Goal: Task Accomplishment & Management: Manage account settings

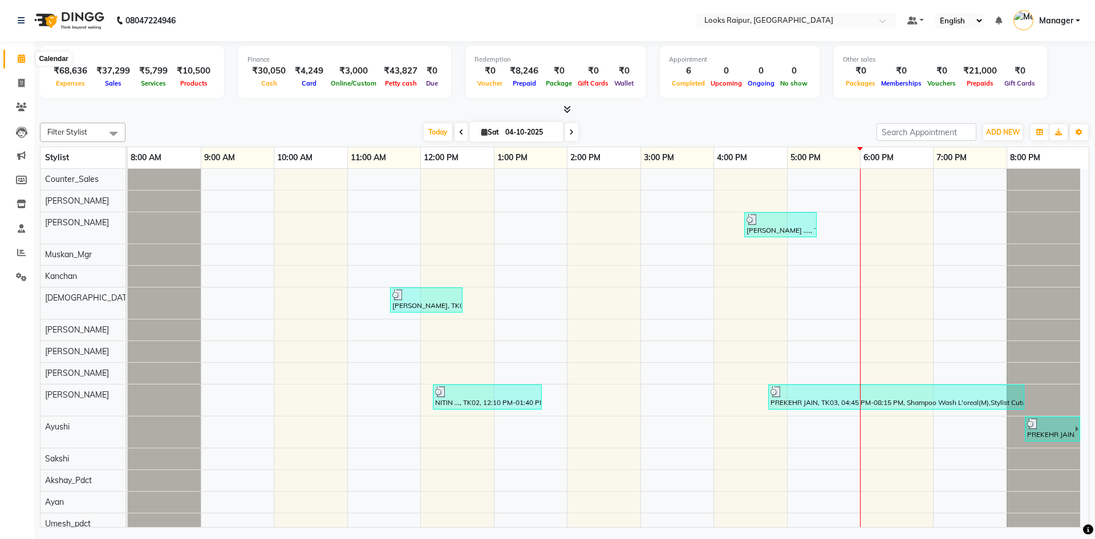
click at [23, 59] on icon at bounding box center [21, 58] width 7 height 9
click at [15, 80] on span at bounding box center [21, 83] width 20 height 13
select select "8606"
select select "service"
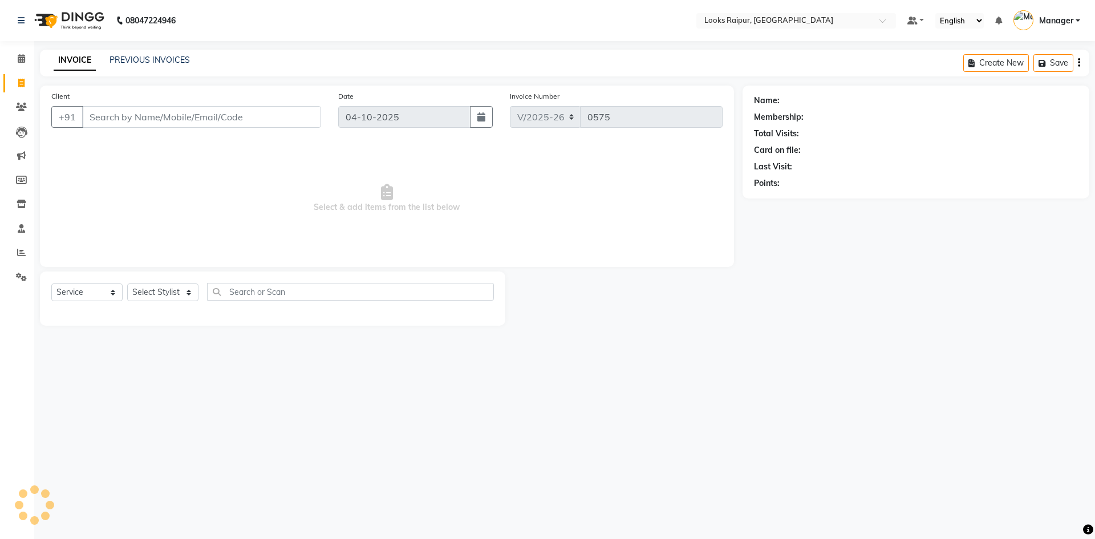
click at [208, 301] on div "Select Service Product Membership Package Voucher Prepaid Gift Card Select Styl…" at bounding box center [272, 296] width 443 height 27
click at [185, 290] on select "Select Stylist Akshay_Pdct [PERSON_NAME] [PERSON_NAME] Counter_Sales Dheerendra…" at bounding box center [162, 292] width 71 height 18
select select "85795"
click at [127, 283] on select "Select Stylist Akshay_Pdct [PERSON_NAME] [PERSON_NAME] Counter_Sales Dheerendra…" at bounding box center [162, 292] width 71 height 18
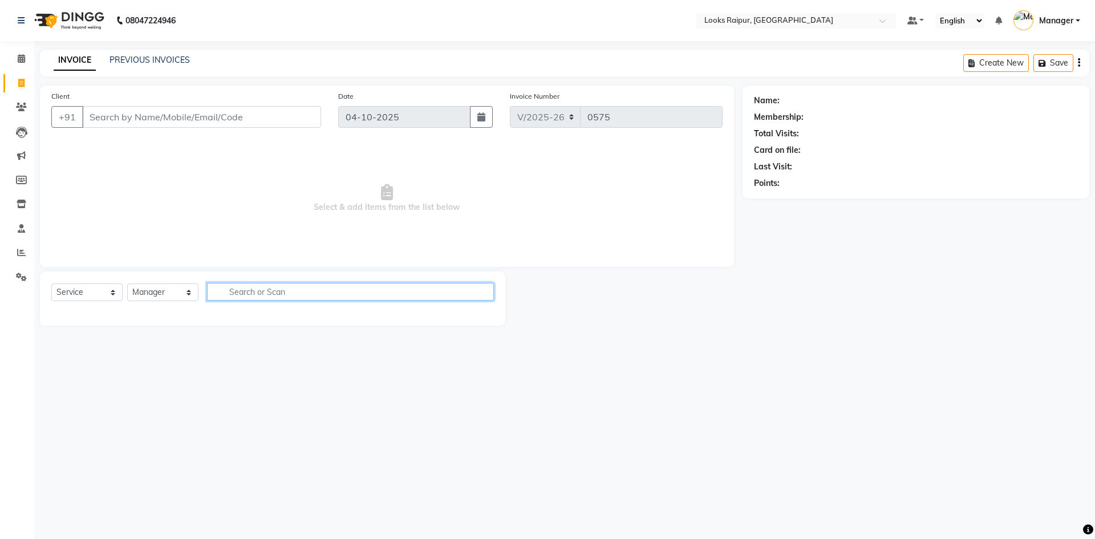
click at [267, 289] on input "text" at bounding box center [350, 292] width 287 height 18
type input "T"
type input "W"
click at [255, 295] on input "text" at bounding box center [350, 292] width 287 height 18
click at [266, 297] on input "WWA" at bounding box center [342, 292] width 271 height 18
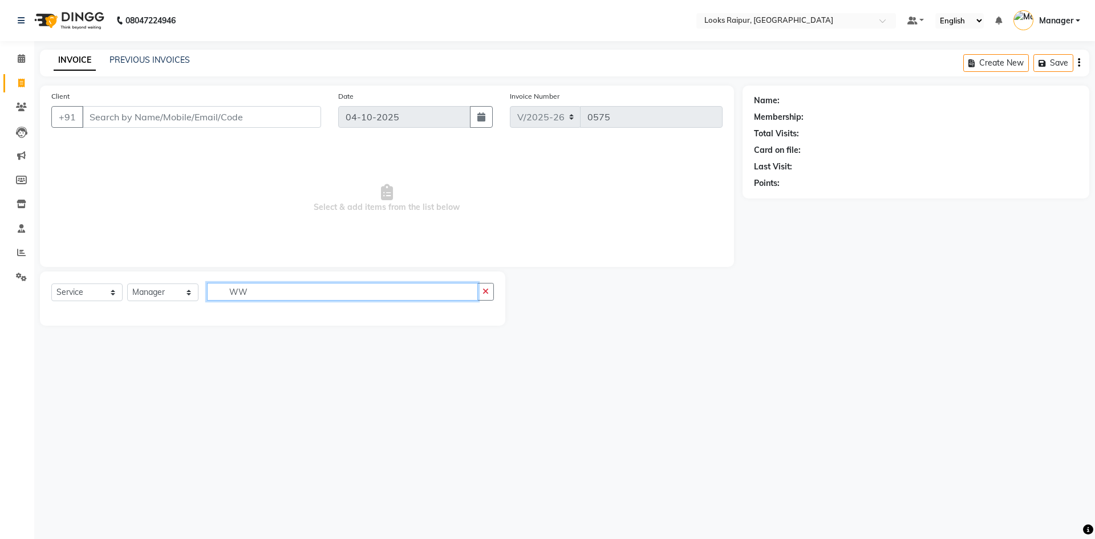
type input "W"
click at [113, 291] on select "Select Service Product Membership Package Voucher Prepaid Gift Card" at bounding box center [86, 292] width 71 height 18
click at [51, 283] on select "Select Service Product Membership Package Voucher Prepaid Gift Card" at bounding box center [86, 292] width 71 height 18
click at [133, 124] on input "Client" at bounding box center [201, 117] width 239 height 22
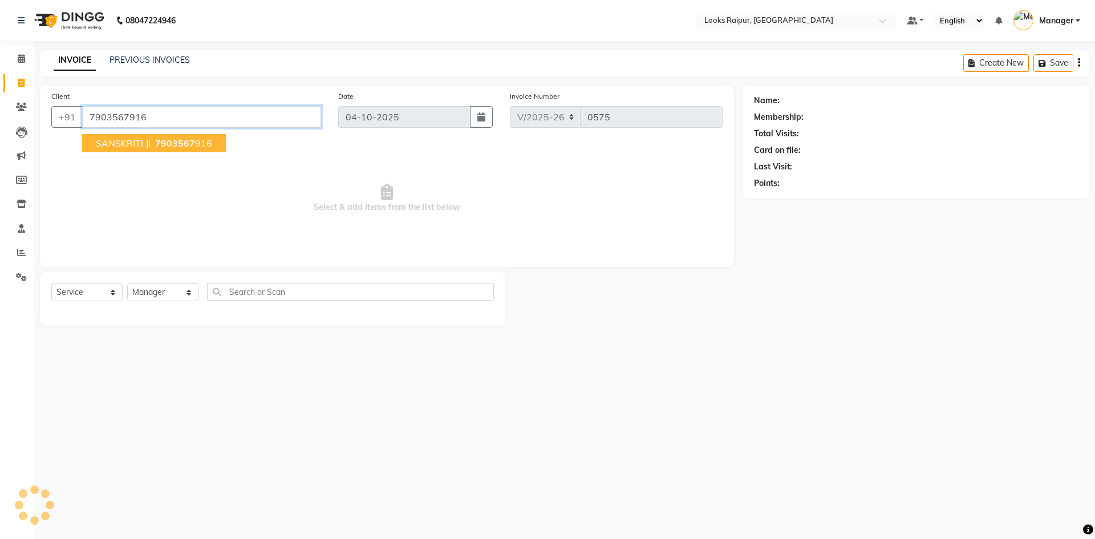
type input "7903567916"
select select "1: Object"
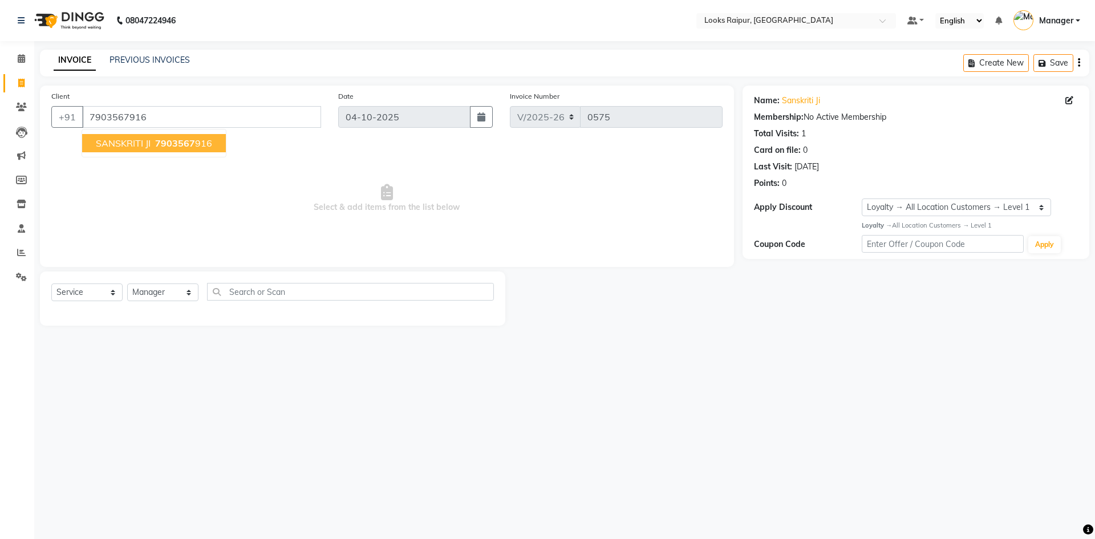
click at [140, 141] on span "SANSKRITI JI" at bounding box center [123, 142] width 55 height 11
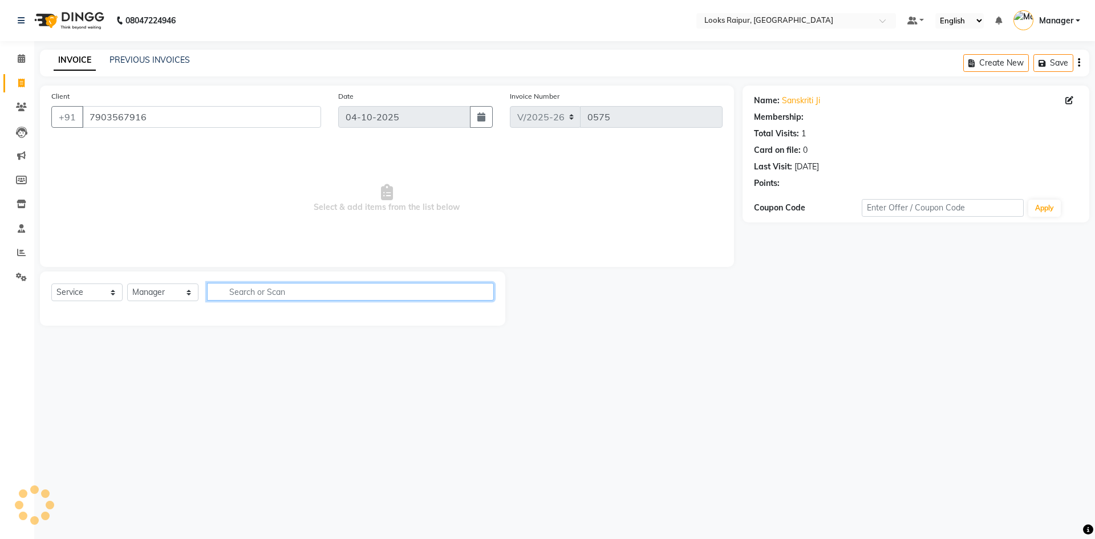
select select "1: Object"
click at [226, 295] on input "text" at bounding box center [350, 292] width 287 height 18
type input "THRE"
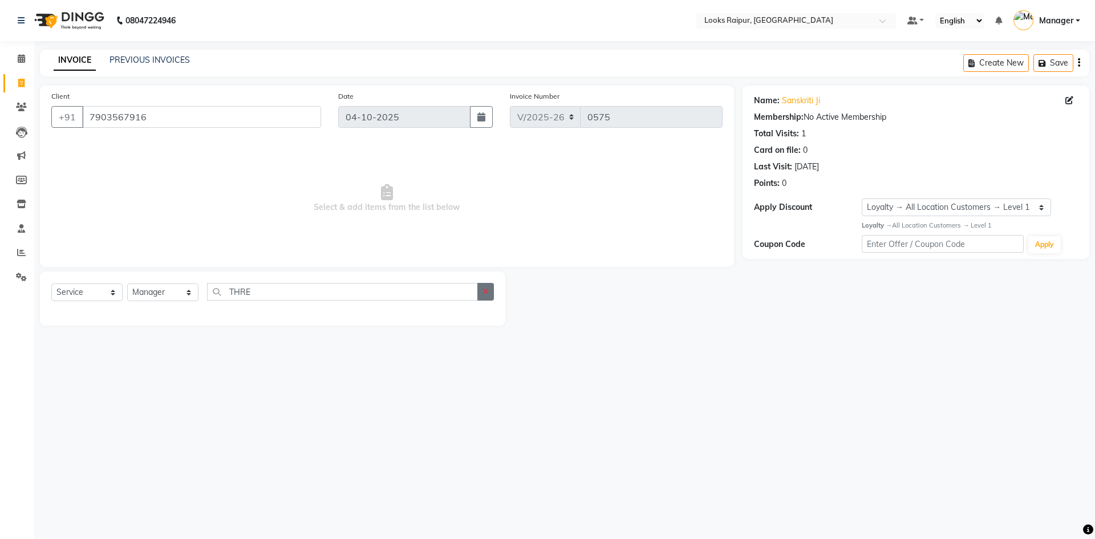
click at [486, 291] on icon "button" at bounding box center [485, 291] width 6 height 8
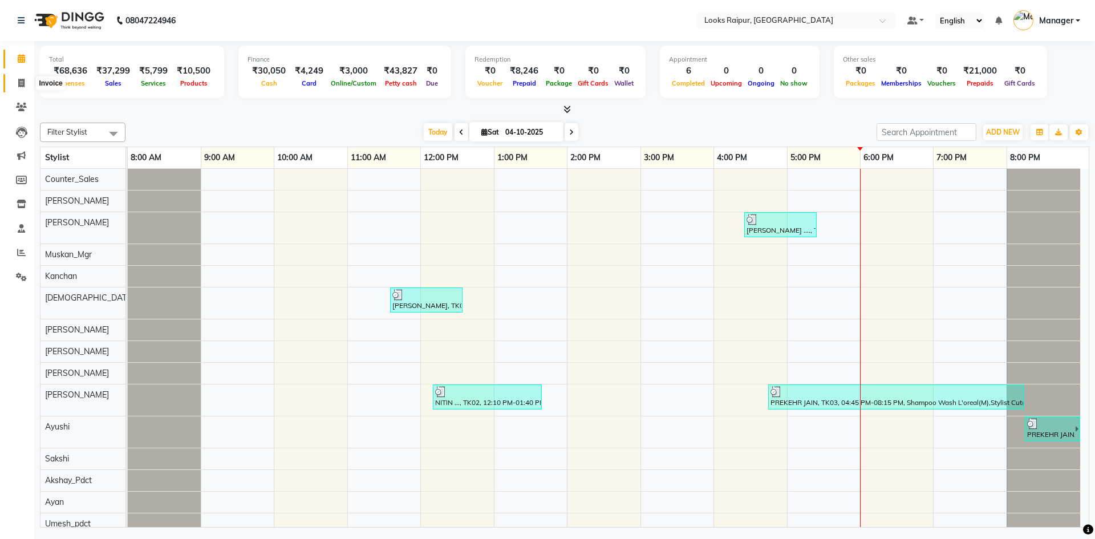
click at [19, 84] on icon at bounding box center [21, 83] width 6 height 9
select select "service"
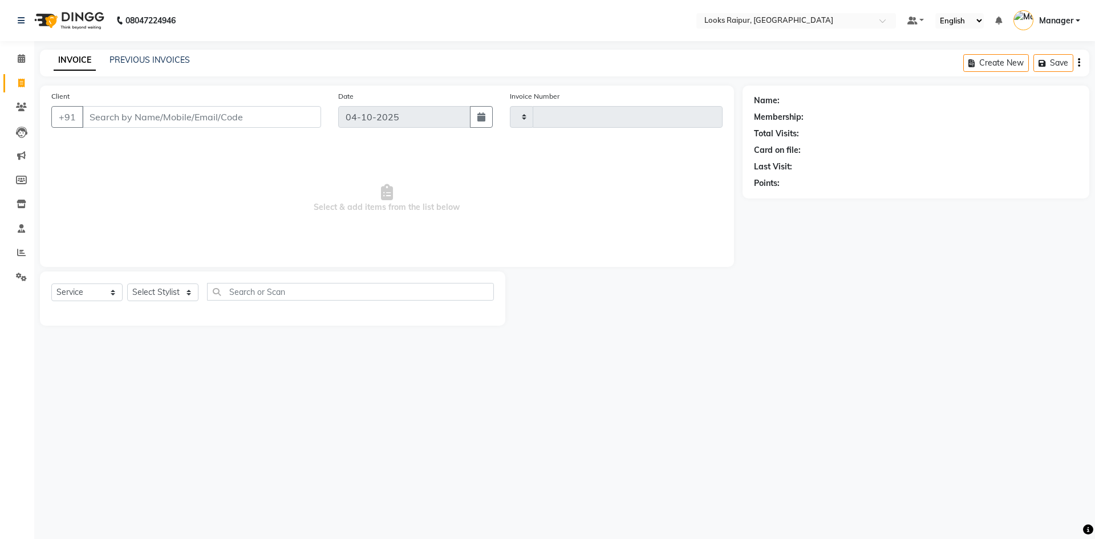
type input "0575"
select select "8606"
click at [97, 115] on input "Client" at bounding box center [201, 117] width 239 height 22
type input "7903567916"
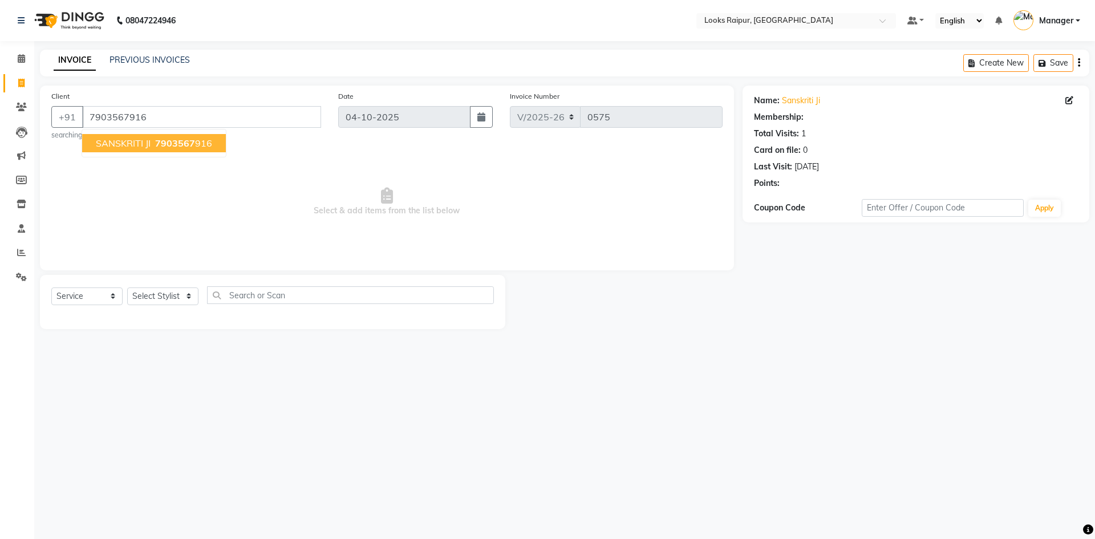
select select "1: Object"
click at [201, 144] on ngb-highlight "7903567 916" at bounding box center [182, 142] width 59 height 11
select select "1: Object"
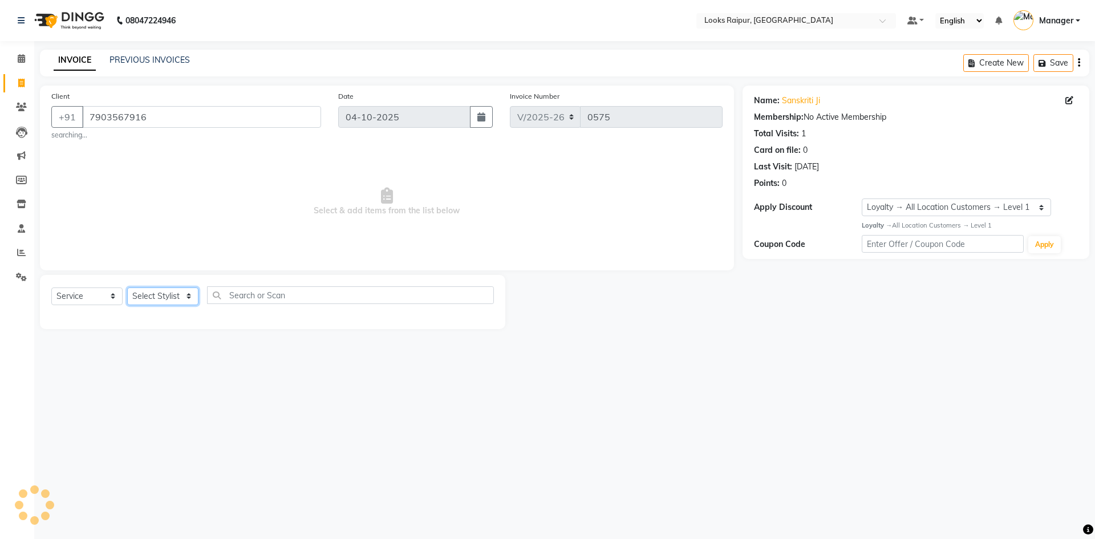
click at [196, 294] on select "Select Stylist Akshay_Pdct [PERSON_NAME] [PERSON_NAME] Counter_Sales Dheerendra…" at bounding box center [162, 296] width 71 height 18
select select "85795"
click at [127, 287] on select "Select Stylist Akshay_Pdct [PERSON_NAME] [PERSON_NAME] Counter_Sales Dheerendra…" at bounding box center [162, 296] width 71 height 18
click at [230, 293] on input "text" at bounding box center [350, 295] width 287 height 18
type input "T"
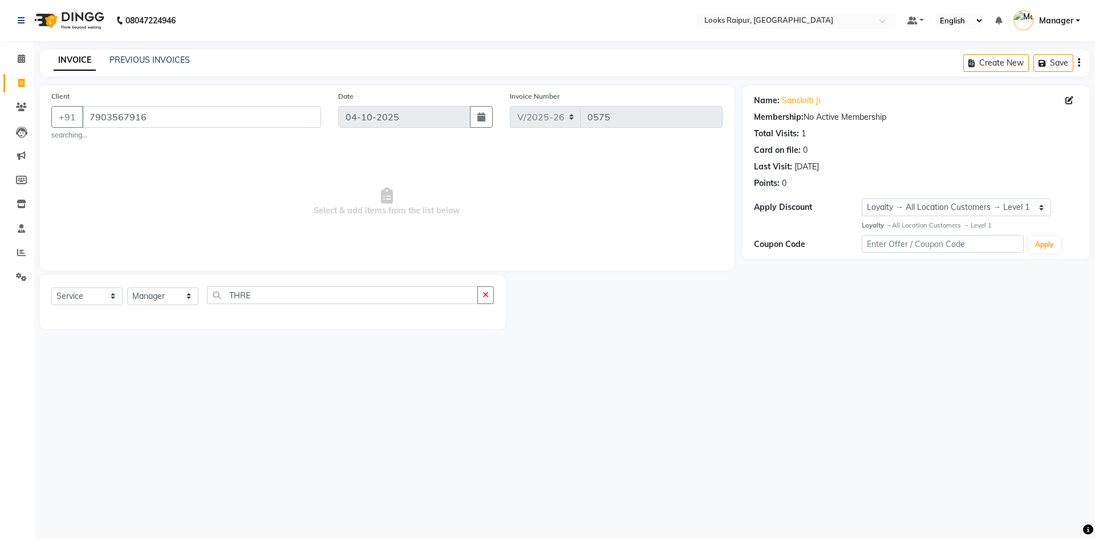
drag, startPoint x: 385, startPoint y: 399, endPoint x: 320, endPoint y: 379, distance: 67.5
click at [343, 388] on div "08047224946 Select Location × Looks Raipur, Raipur Default Panel My Panel Engli…" at bounding box center [547, 269] width 1095 height 539
drag, startPoint x: 287, startPoint y: 296, endPoint x: 277, endPoint y: 296, distance: 10.8
click at [281, 296] on input "THRE" at bounding box center [342, 295] width 271 height 18
click at [277, 295] on input "THRE" at bounding box center [342, 295] width 271 height 18
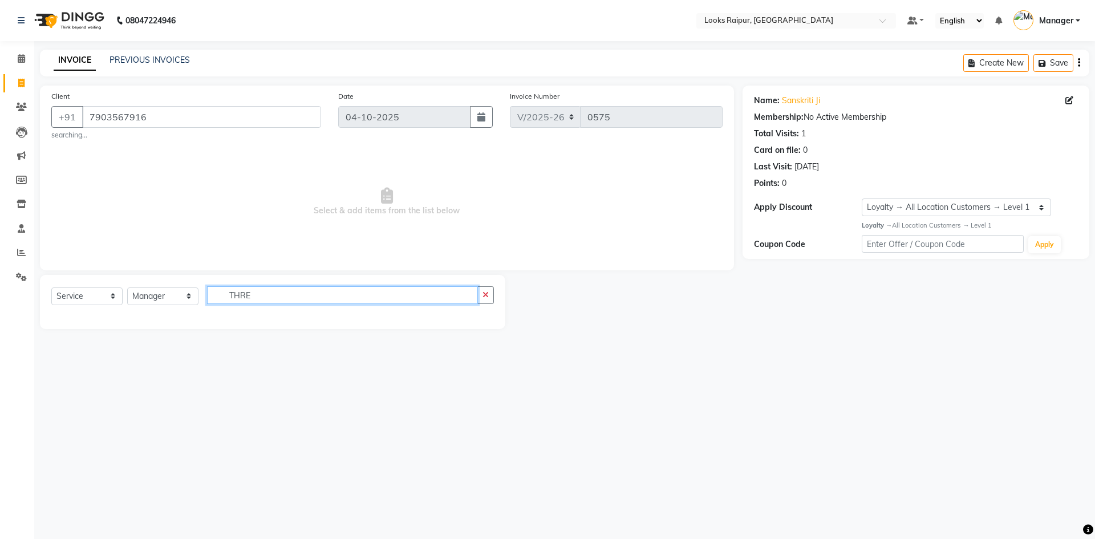
click at [277, 295] on input "THRE" at bounding box center [342, 295] width 271 height 18
click at [184, 290] on select "Select Stylist Akshay_Pdct [PERSON_NAME] [PERSON_NAME] Counter_Sales Dheerendra…" at bounding box center [162, 296] width 71 height 18
click at [127, 287] on select "Select Stylist Akshay_Pdct [PERSON_NAME] [PERSON_NAME] Counter_Sales Dheerendra…" at bounding box center [162, 296] width 71 height 18
click at [272, 299] on input "THRE" at bounding box center [342, 295] width 271 height 18
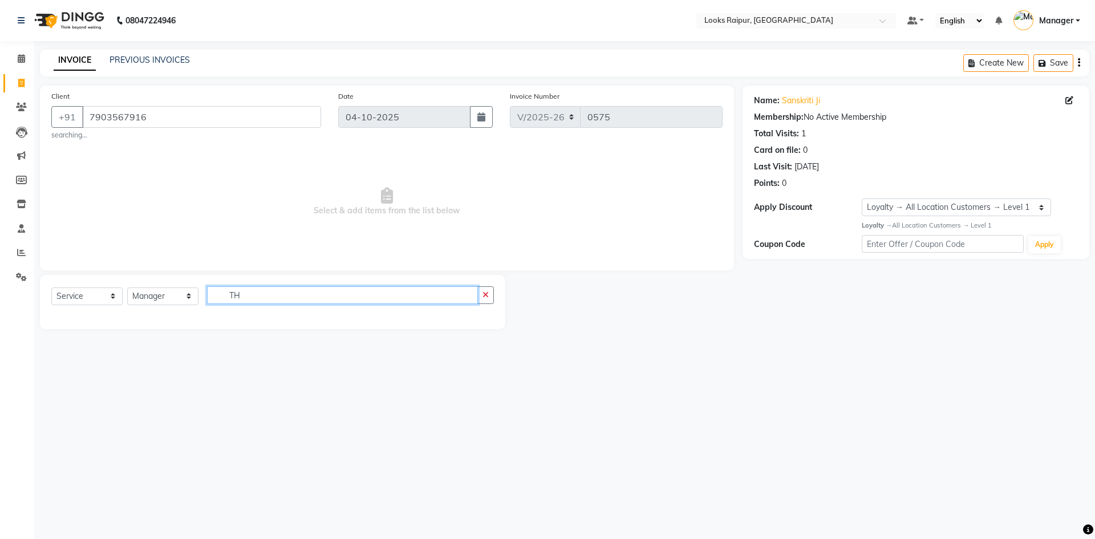
type input "T"
click at [187, 299] on select "Select Stylist Akshay_Pdct [PERSON_NAME] [PERSON_NAME] Counter_Sales Dheerendra…" at bounding box center [162, 296] width 71 height 18
select select "85879"
click at [127, 287] on select "Select Stylist Akshay_Pdct [PERSON_NAME] [PERSON_NAME] Counter_Sales Dheerendra…" at bounding box center [162, 296] width 71 height 18
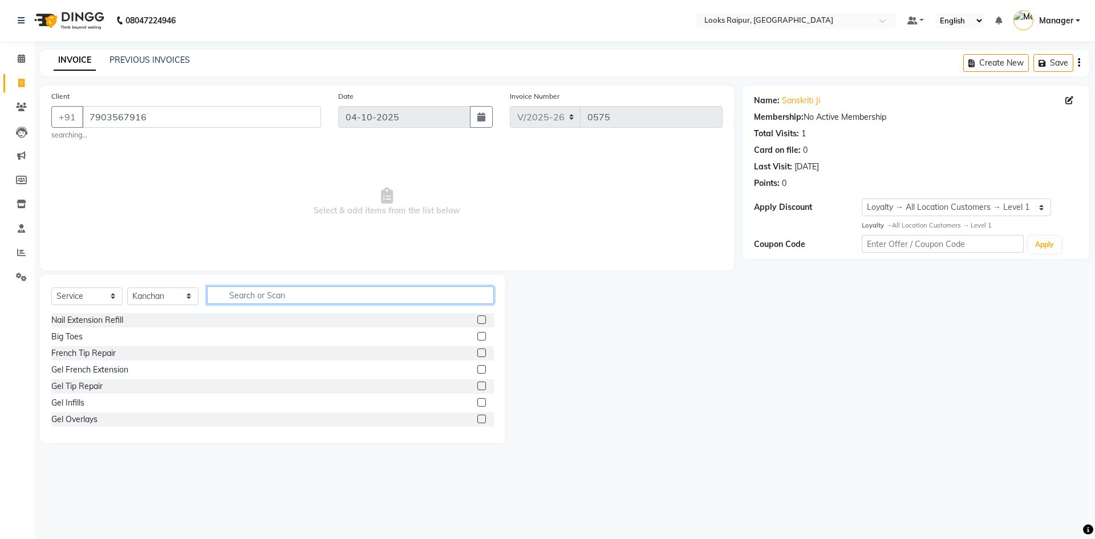
click at [232, 297] on input "text" at bounding box center [350, 295] width 287 height 18
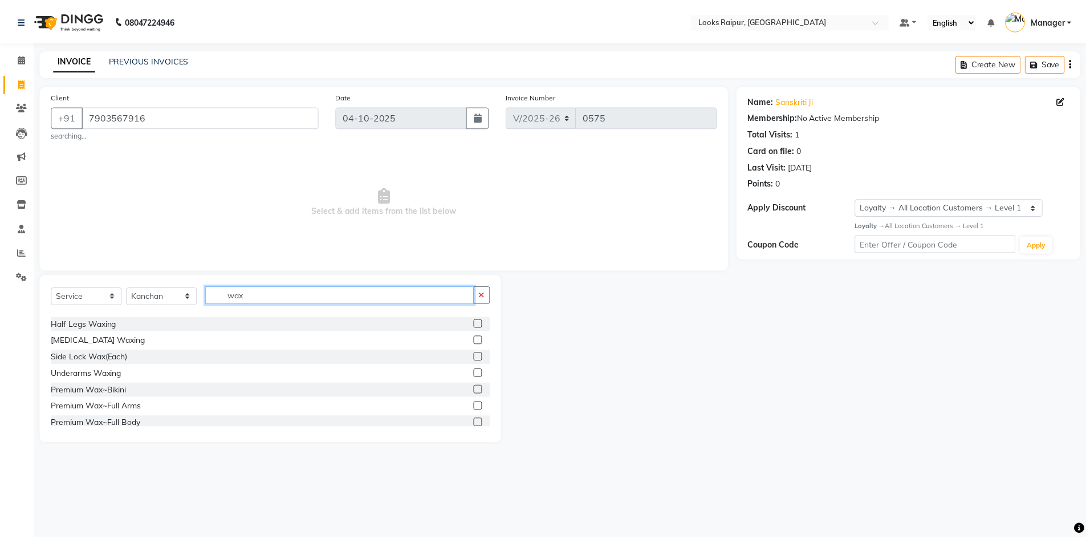
scroll to position [171, 0]
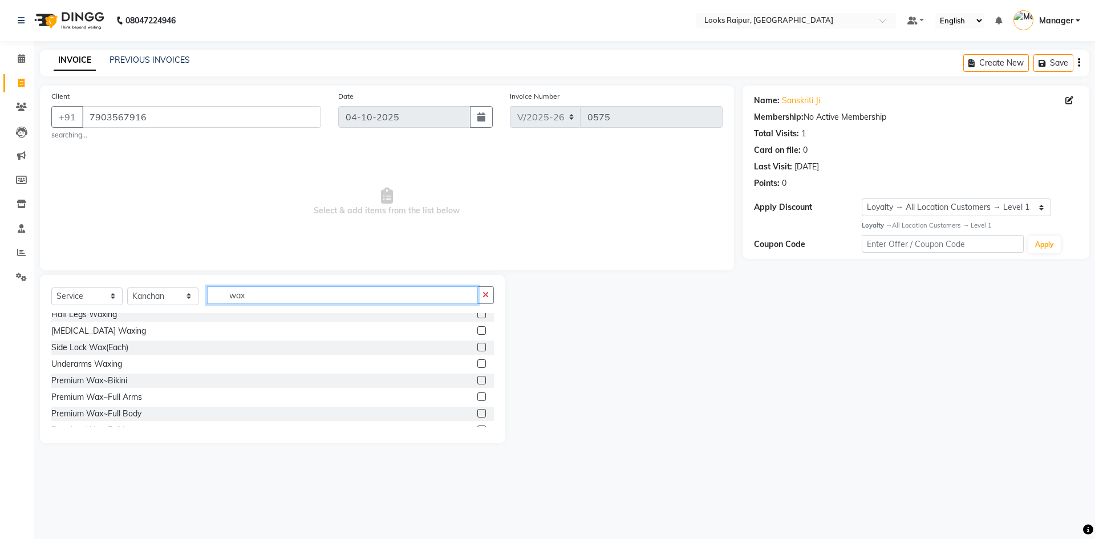
type input "wax"
click at [477, 364] on label at bounding box center [481, 363] width 9 height 9
click at [477, 364] on input "checkbox" at bounding box center [480, 363] width 7 height 7
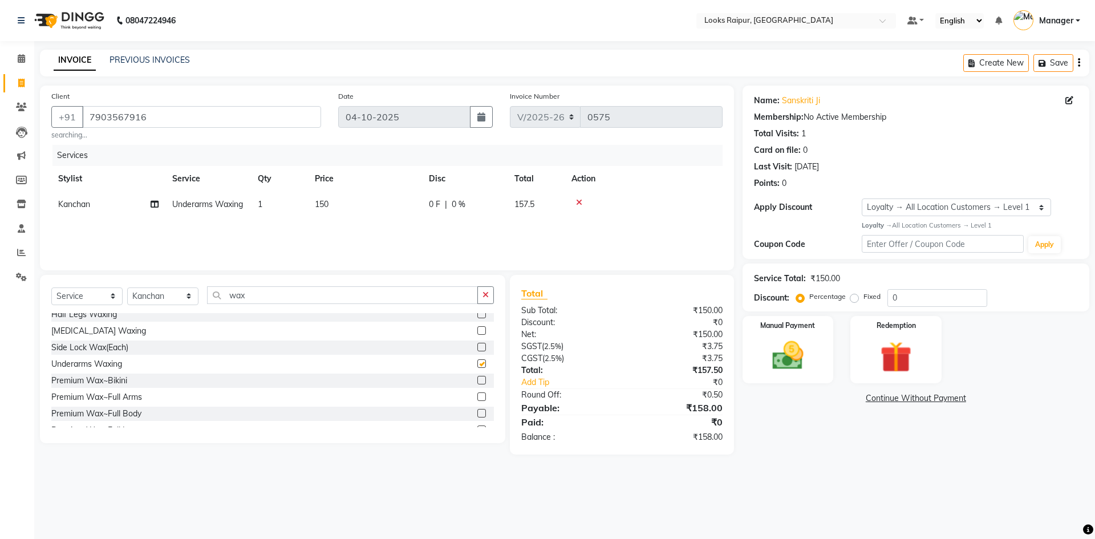
checkbox input "false"
drag, startPoint x: 363, startPoint y: 214, endPoint x: 481, endPoint y: 205, distance: 118.4
click at [384, 211] on td "150" at bounding box center [365, 205] width 114 height 26
select select "85879"
drag, startPoint x: 424, startPoint y: 209, endPoint x: 306, endPoint y: 218, distance: 118.4
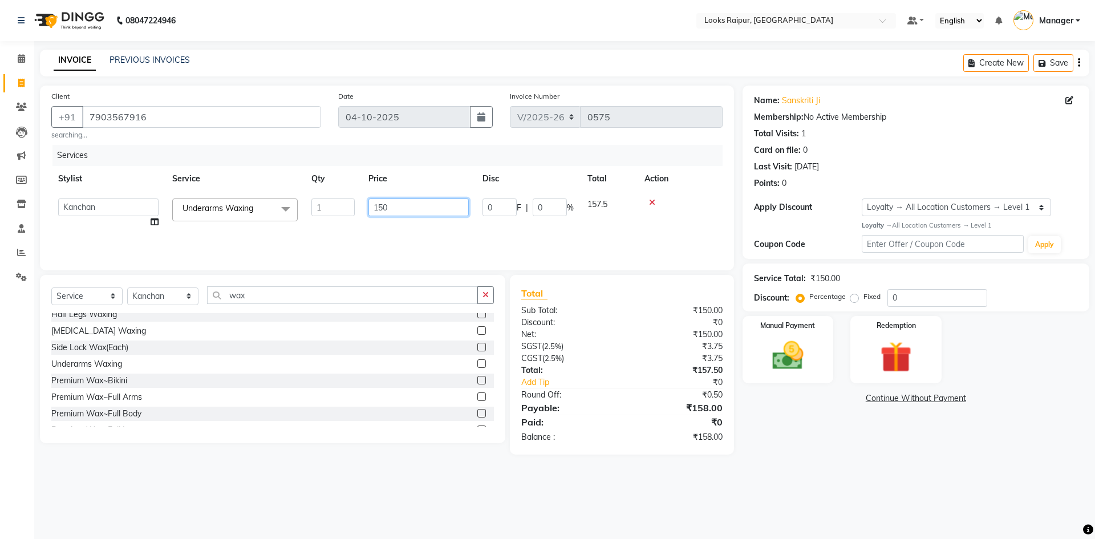
click at [306, 218] on tr "Akshay_Pdct Arif Ayan Ayushi Counter_Sales Dheerendra_pdct Dhiraj Hasib Jonny K…" at bounding box center [386, 213] width 671 height 43
type input "250"
click at [428, 234] on div "Services Stylist Service Qty Price Disc Total Action Akshay_Pdct Arif Ayan Ayus…" at bounding box center [386, 202] width 671 height 114
drag, startPoint x: 336, startPoint y: 217, endPoint x: 342, endPoint y: 212, distance: 8.1
click at [342, 212] on td "250" at bounding box center [365, 205] width 114 height 26
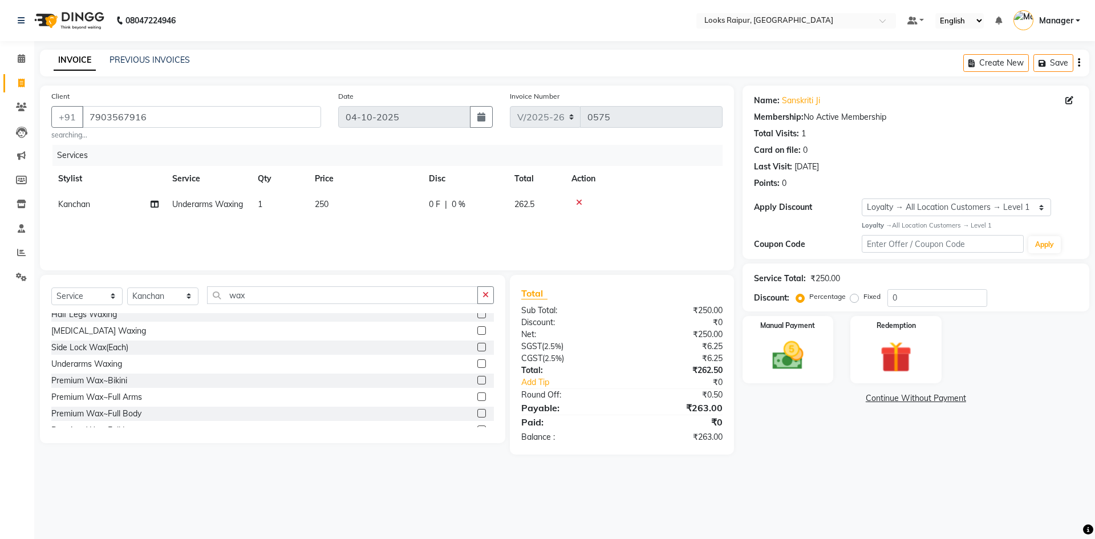
select select "85879"
drag, startPoint x: 407, startPoint y: 207, endPoint x: 290, endPoint y: 223, distance: 118.0
click at [290, 223] on tr "Akshay_Pdct Arif Ayan Ayushi Counter_Sales Dheerendra_pdct Dhiraj Hasib Jonny K…" at bounding box center [386, 213] width 671 height 43
type input "300"
click at [351, 243] on div "Services Stylist Service Qty Price Disc Total Action Akshay_Pdct Arif Ayan Ayus…" at bounding box center [386, 202] width 671 height 114
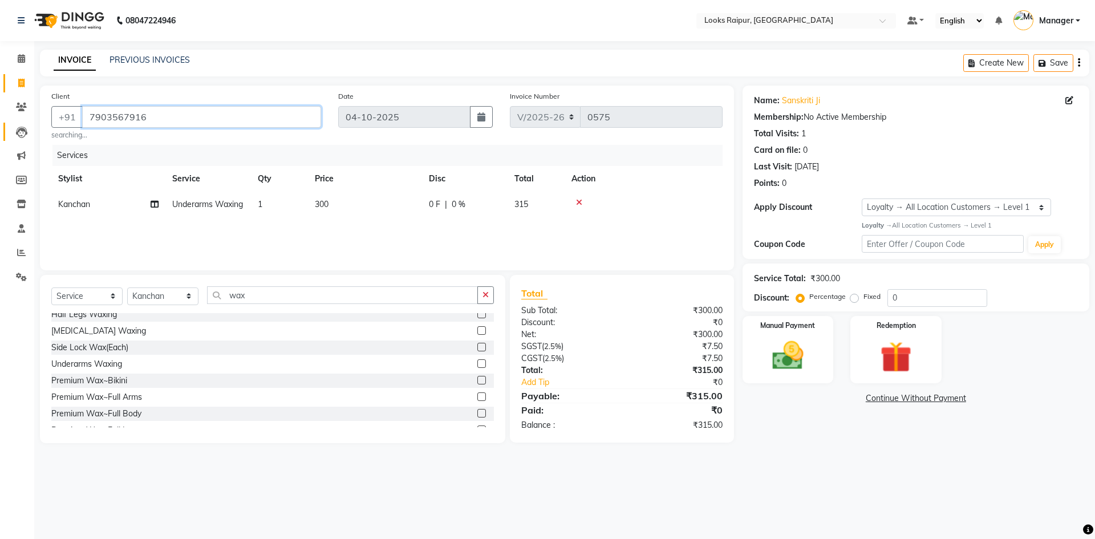
drag, startPoint x: 168, startPoint y: 120, endPoint x: 23, endPoint y: 125, distance: 144.9
click at [23, 125] on app-home "08047224946 Select Location × Looks Raipur, Raipur Default Panel My Panel Engli…" at bounding box center [547, 230] width 1095 height 460
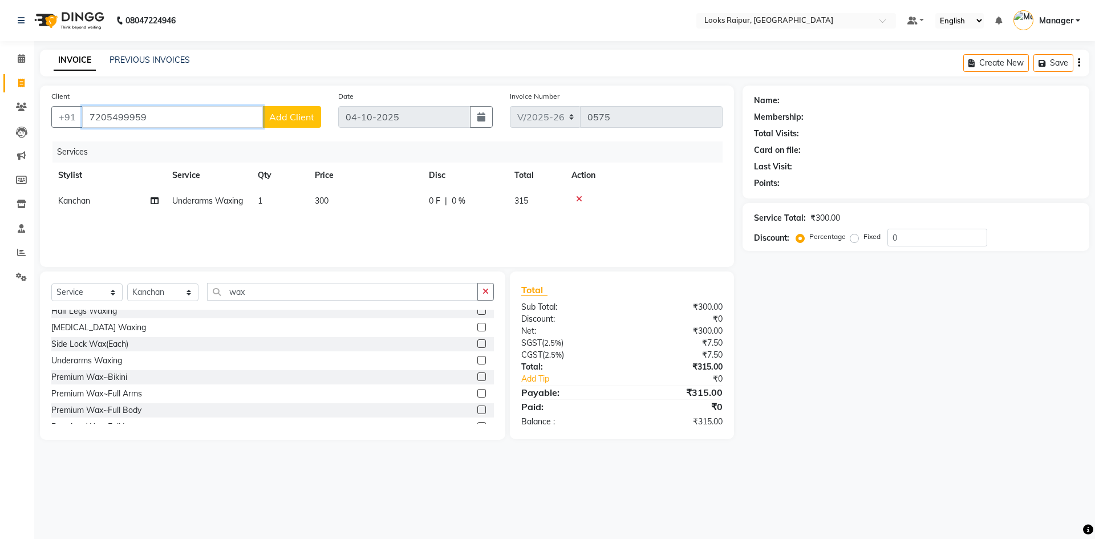
type input "7205499959"
click at [293, 117] on span "Add Client" at bounding box center [291, 116] width 45 height 11
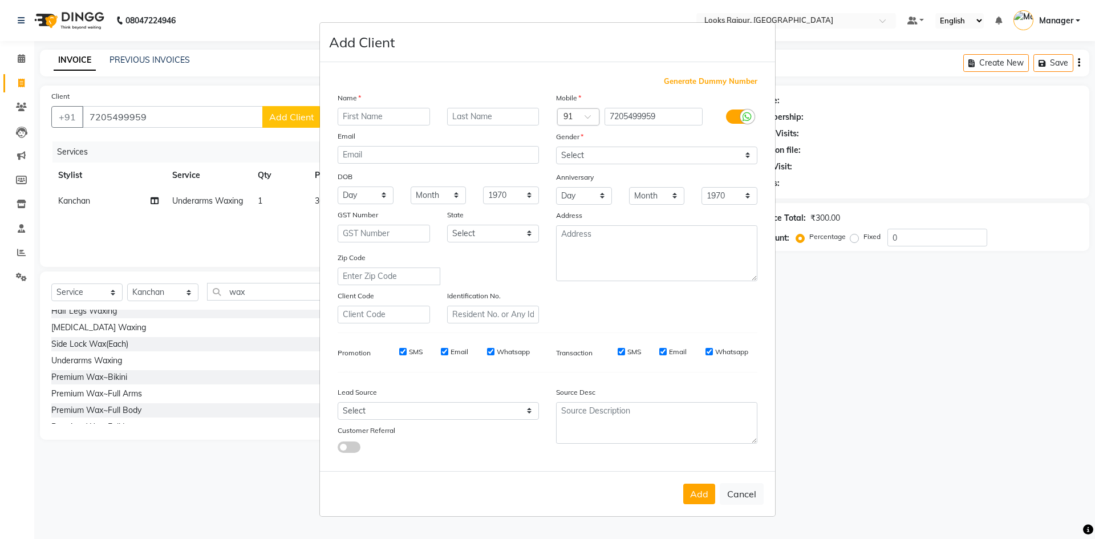
click at [400, 118] on input "text" at bounding box center [384, 117] width 92 height 18
type input "anshuka"
click at [496, 115] on input "text" at bounding box center [493, 117] width 92 height 18
type input "..."
drag, startPoint x: 753, startPoint y: 152, endPoint x: 727, endPoint y: 163, distance: 28.6
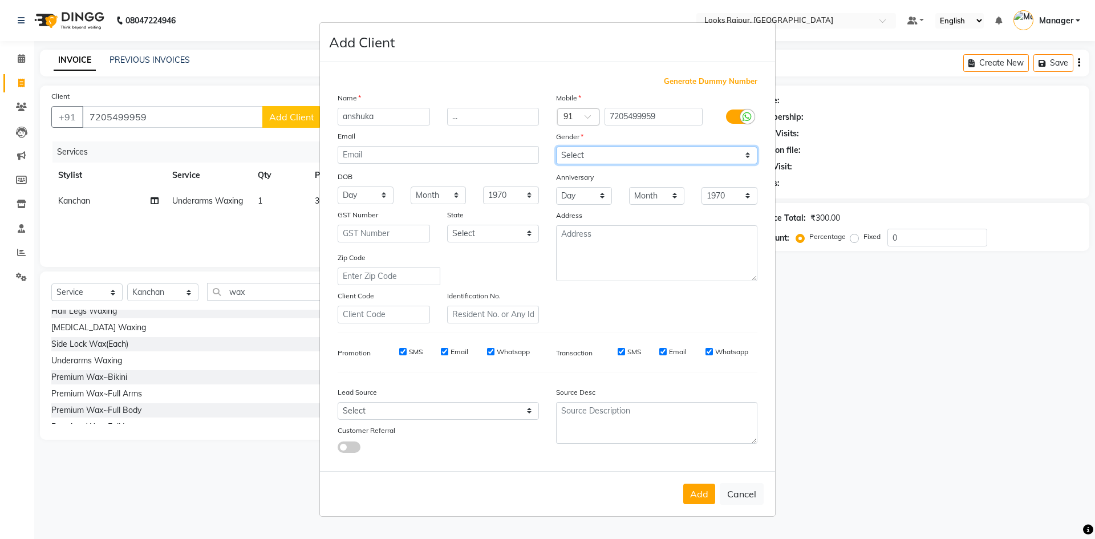
click at [744, 156] on select "Select Male Female Other Prefer Not To Say" at bounding box center [656, 156] width 201 height 18
select select "female"
click at [556, 147] on select "Select Male Female Other Prefer Not To Say" at bounding box center [656, 156] width 201 height 18
click at [701, 501] on button "Add" at bounding box center [699, 494] width 32 height 21
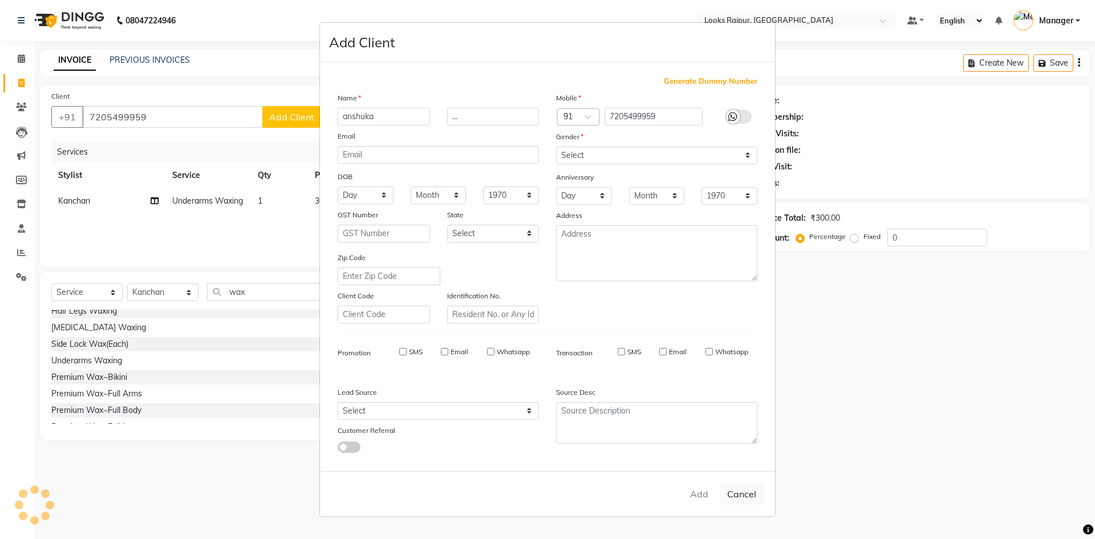
select select
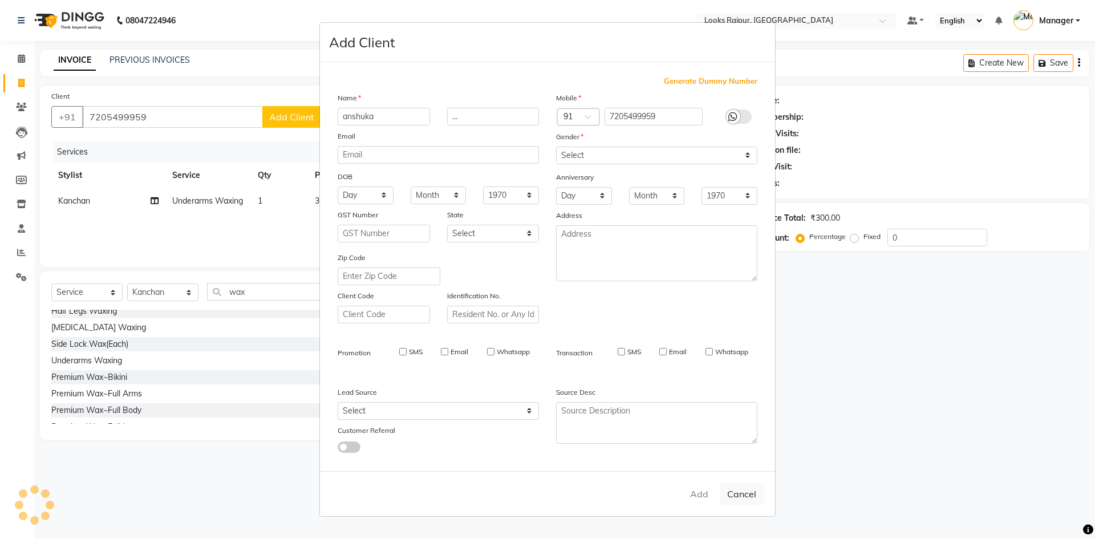
select select
checkbox input "false"
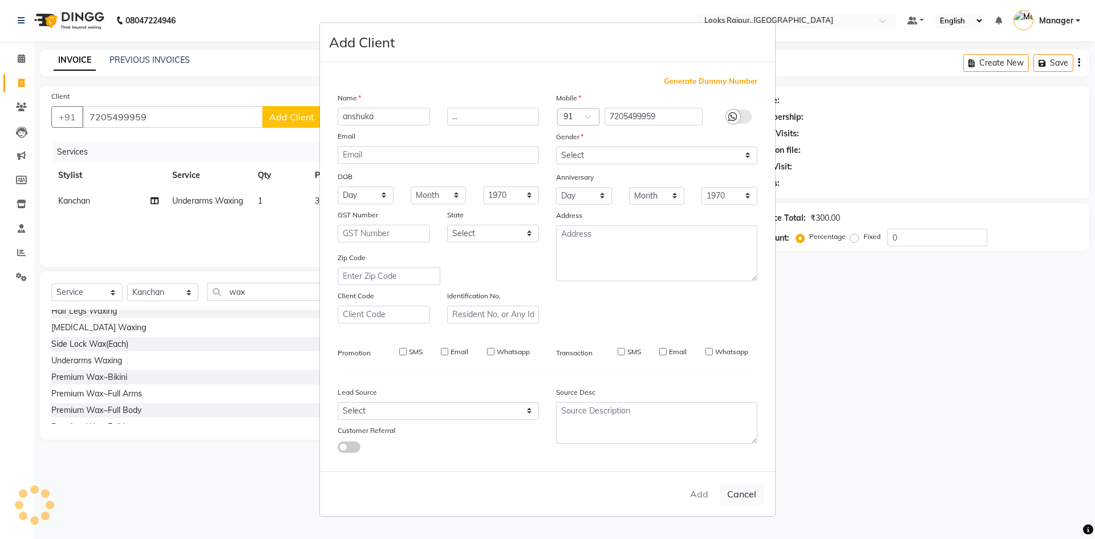
checkbox input "false"
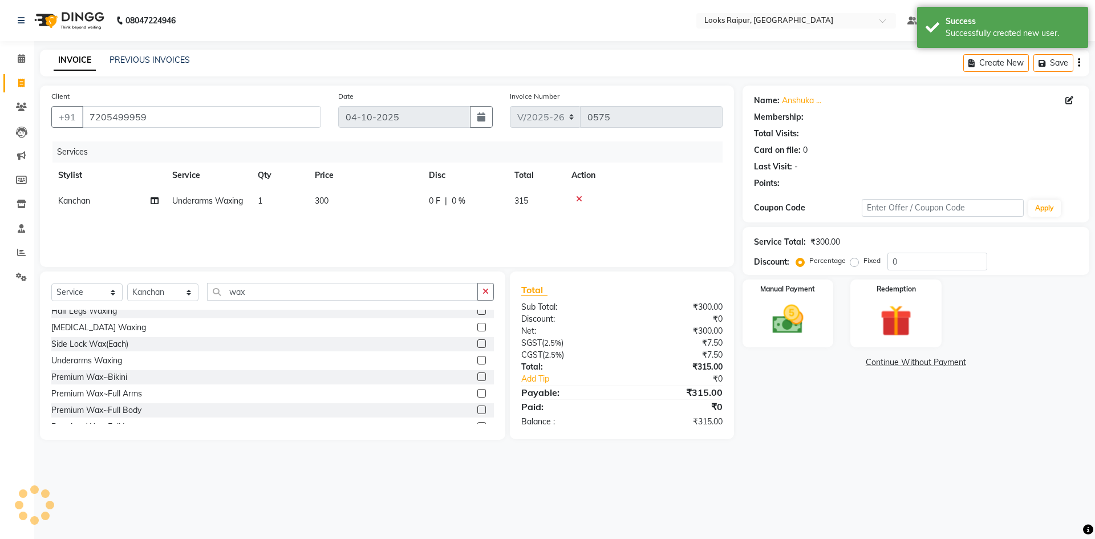
select select "1: Object"
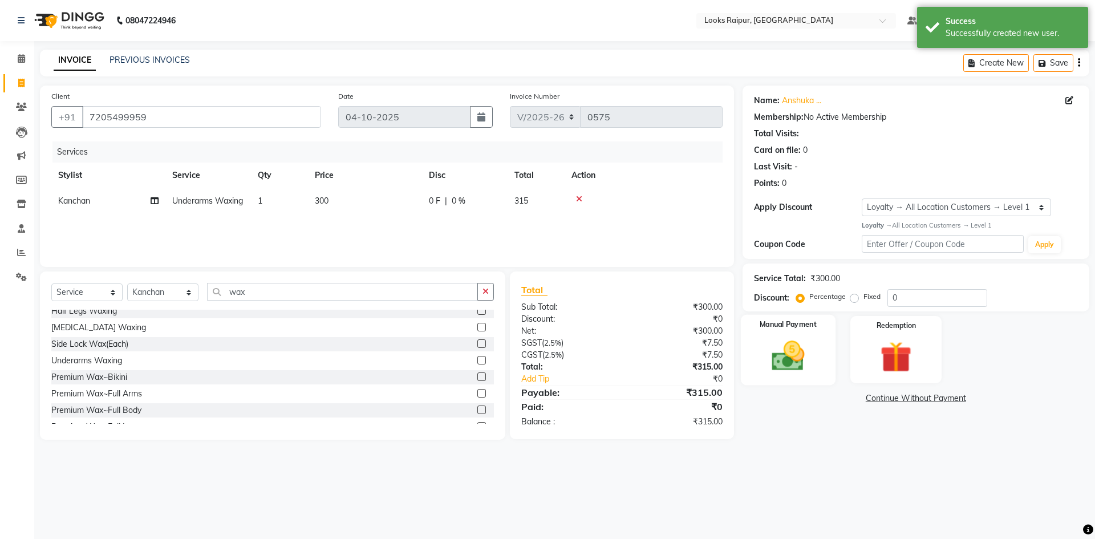
click at [821, 373] on div "Manual Payment" at bounding box center [787, 349] width 95 height 70
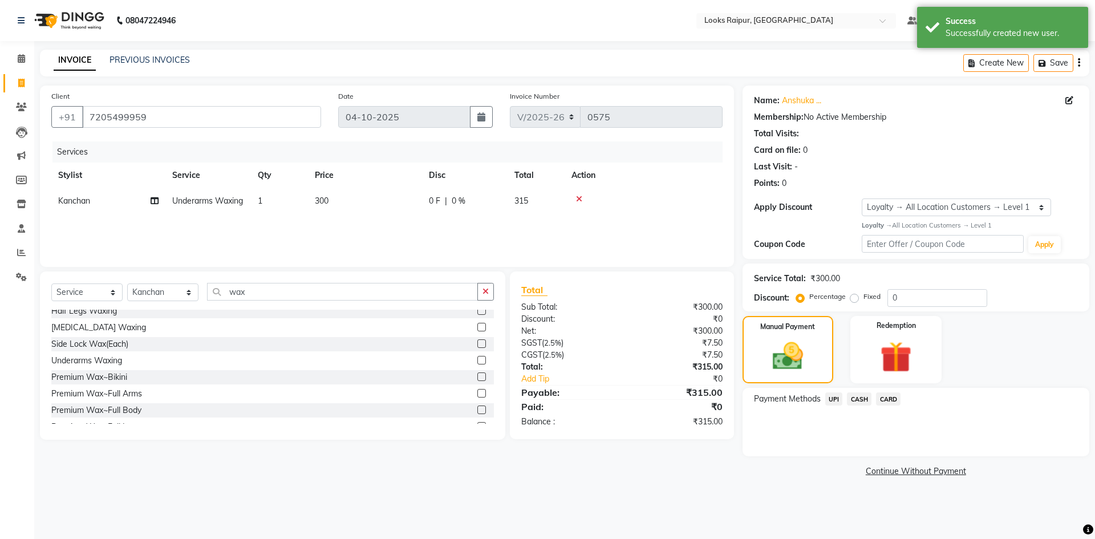
drag, startPoint x: 853, startPoint y: 296, endPoint x: 877, endPoint y: 299, distance: 24.1
click at [863, 296] on label "Fixed" at bounding box center [871, 296] width 17 height 10
click at [853, 296] on input "Fixed" at bounding box center [857, 297] width 8 height 8
radio input "true"
click at [898, 298] on input "0" at bounding box center [937, 298] width 100 height 18
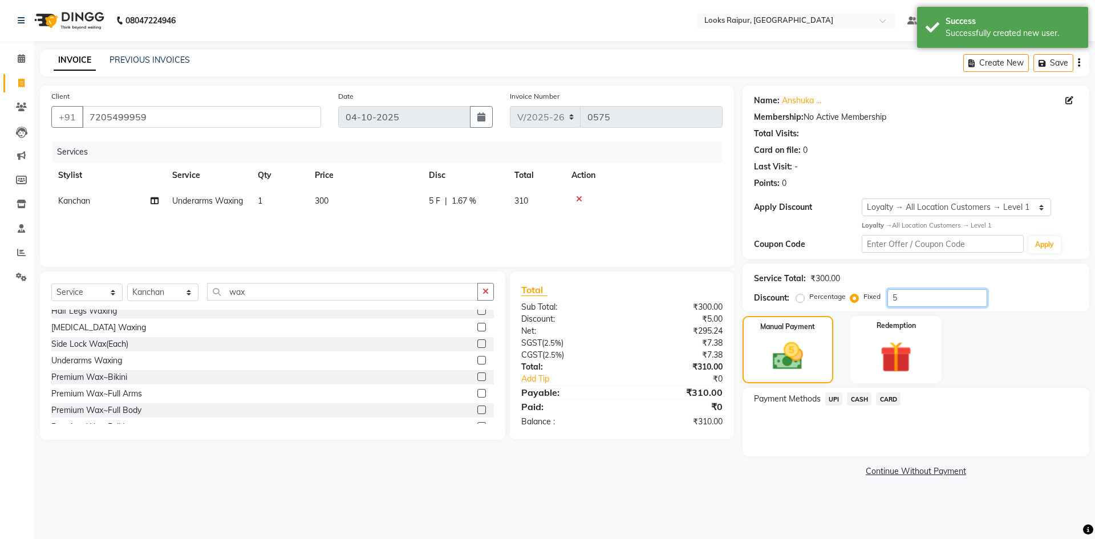
type input "5"
click at [861, 400] on span "CASH" at bounding box center [859, 398] width 25 height 13
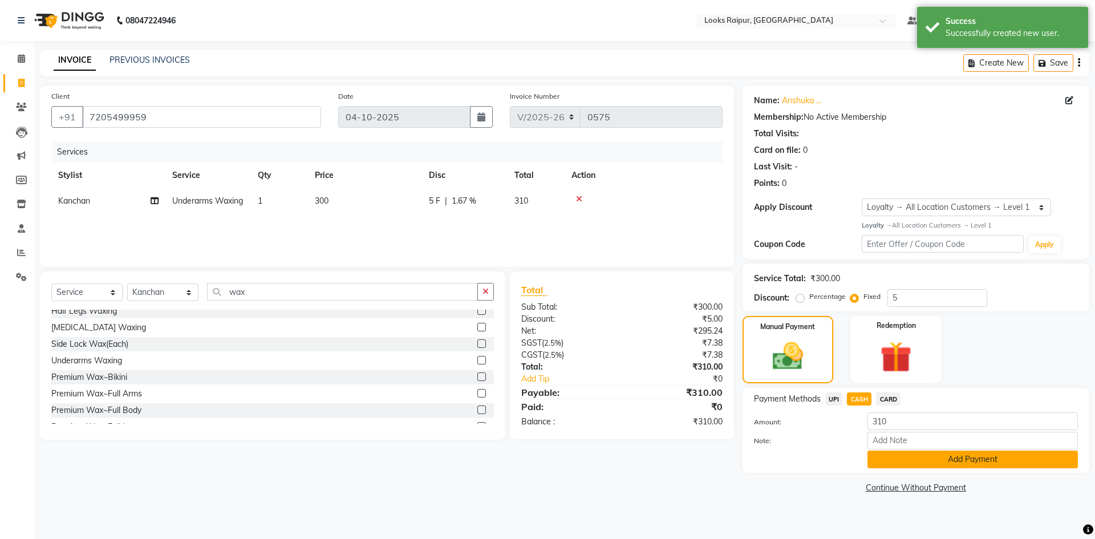
click at [890, 460] on button "Add Payment" at bounding box center [972, 460] width 210 height 18
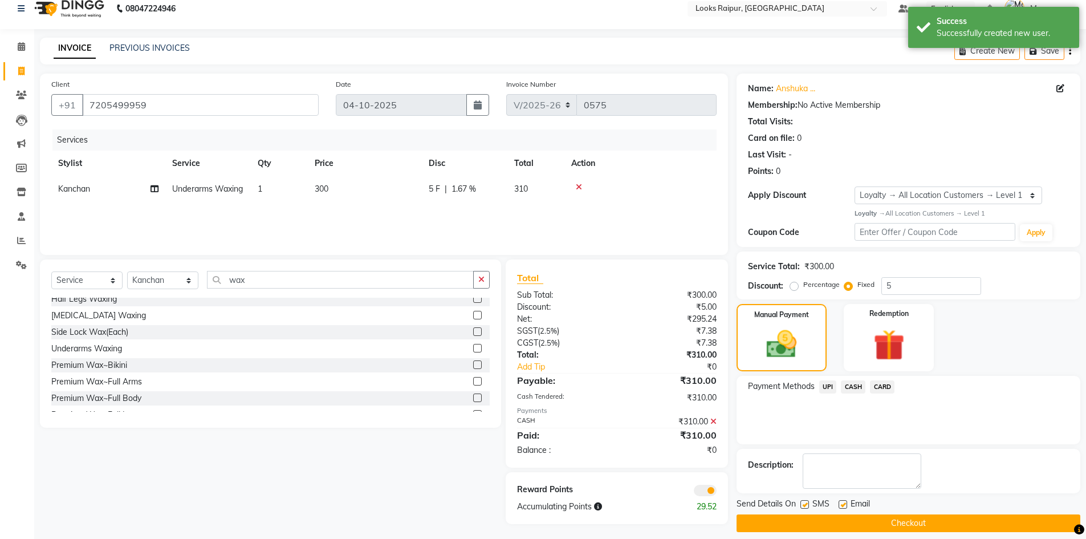
scroll to position [22, 0]
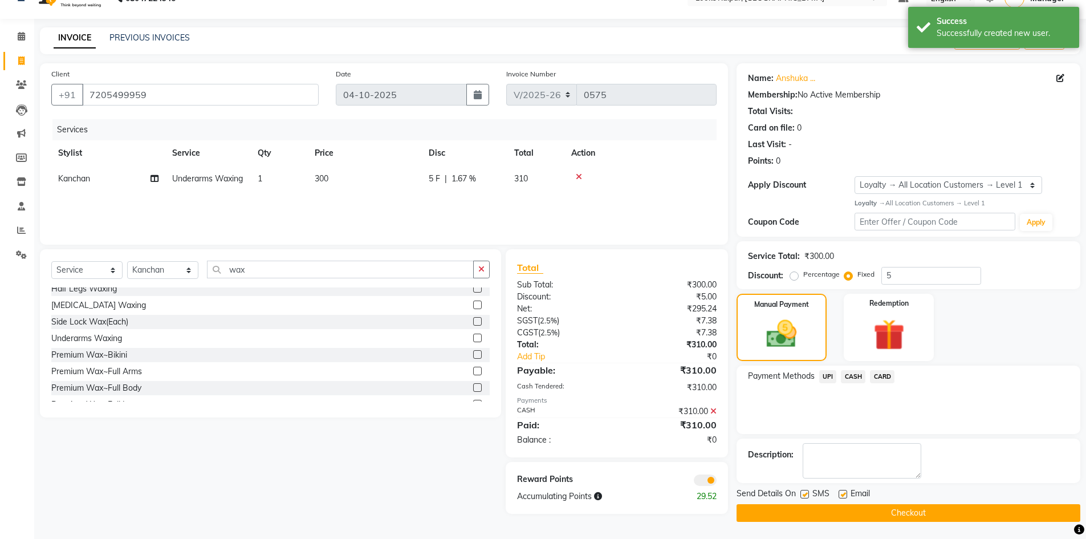
click at [893, 515] on button "Checkout" at bounding box center [909, 513] width 344 height 18
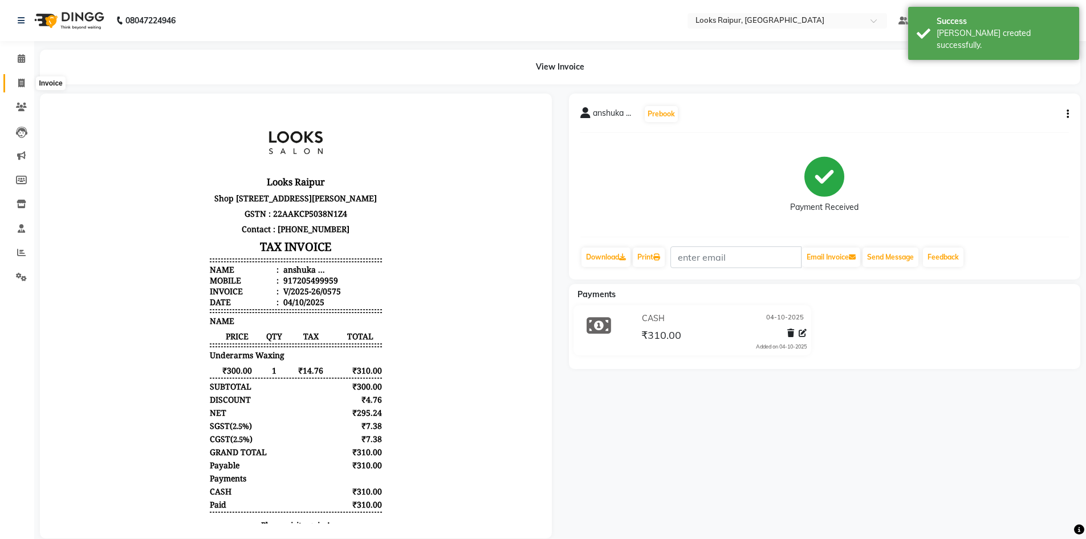
click at [21, 82] on icon at bounding box center [21, 83] width 6 height 9
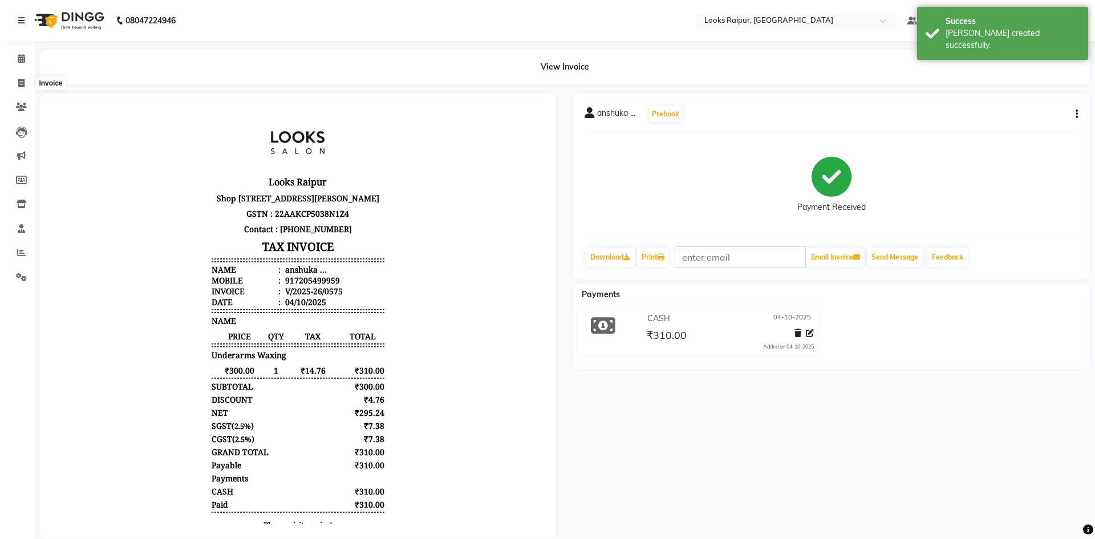
select select "8606"
select select "service"
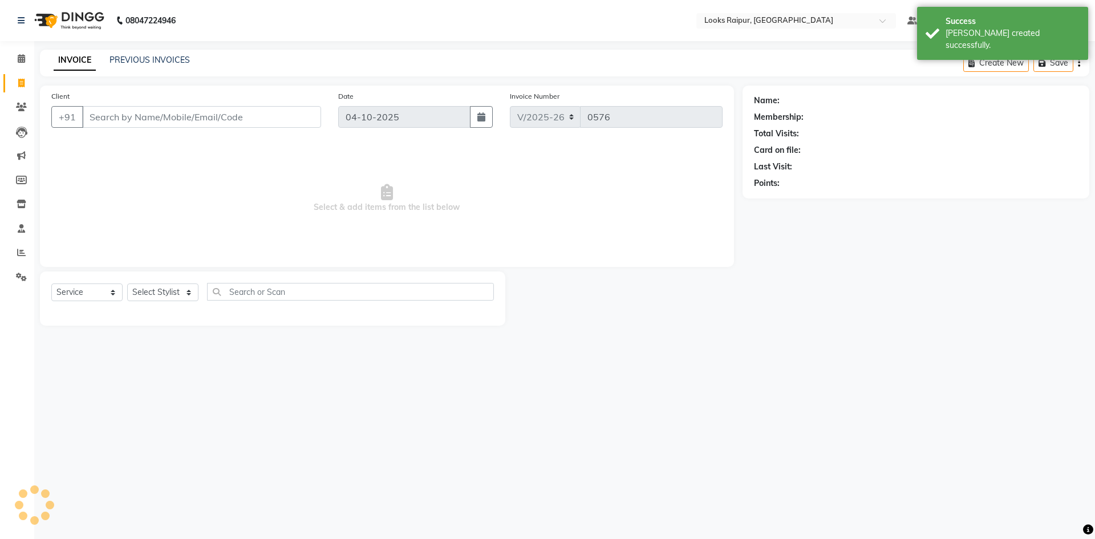
click at [163, 66] on div "INVOICE PREVIOUS INVOICES" at bounding box center [122, 60] width 164 height 13
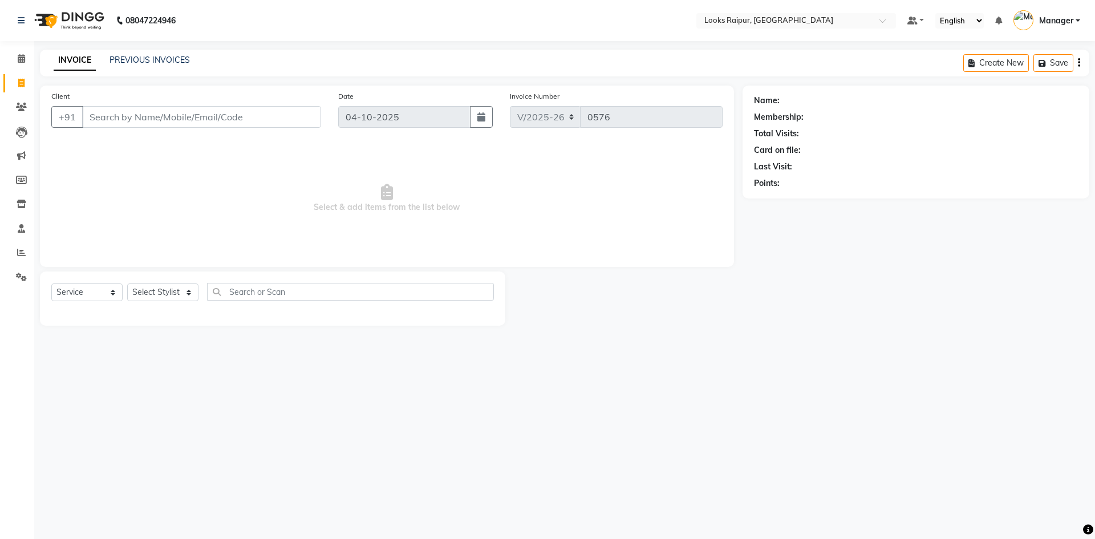
click at [562, 269] on div "Client +91 Date 04-10-2025 Invoice Number V/2025 V/2025-26 0576 Select & add it…" at bounding box center [386, 206] width 711 height 240
click at [23, 275] on icon at bounding box center [21, 277] width 11 height 9
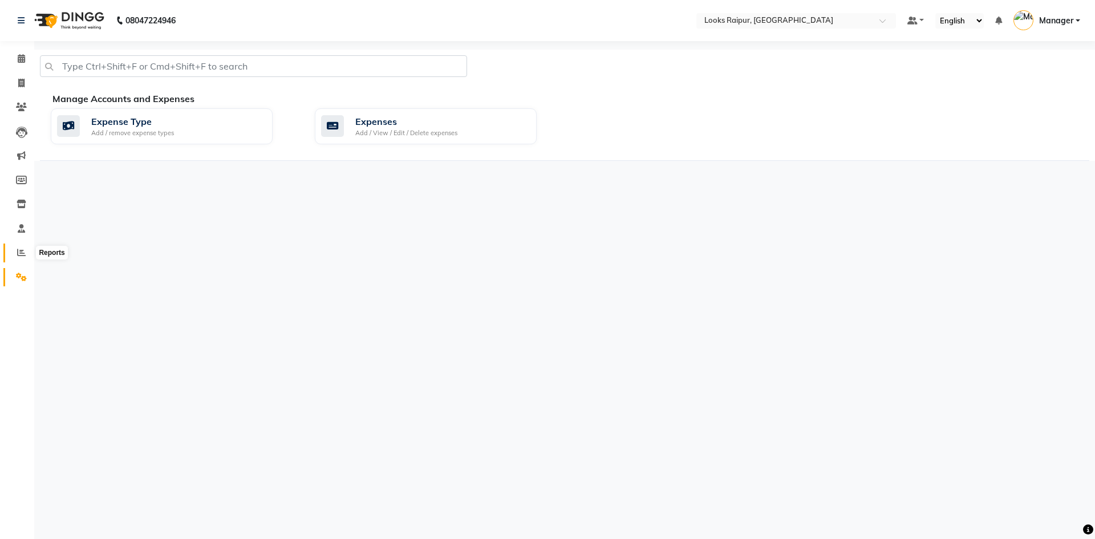
click at [21, 249] on icon at bounding box center [21, 252] width 9 height 9
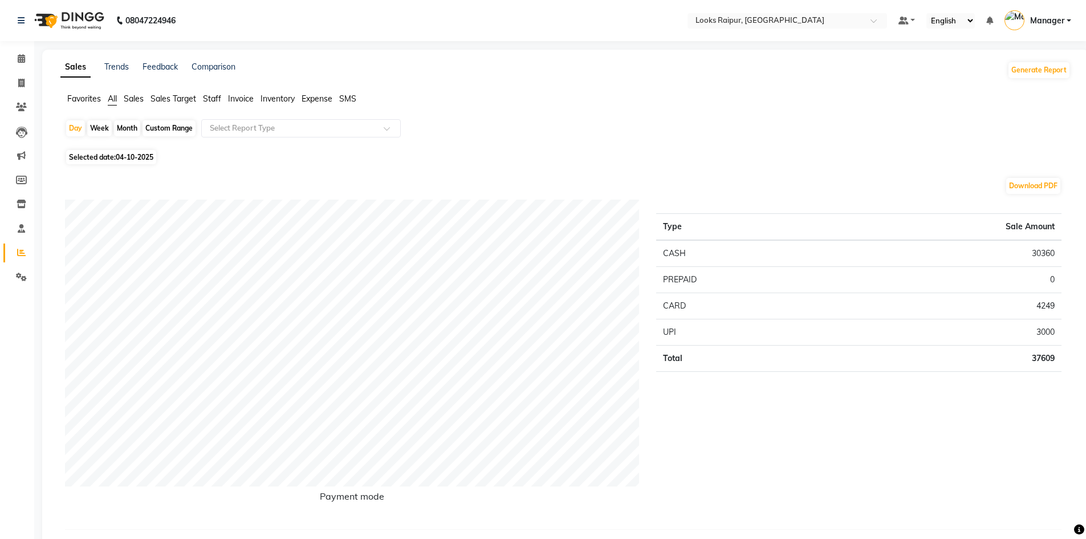
click at [274, 102] on span "Inventory" at bounding box center [278, 99] width 34 height 10
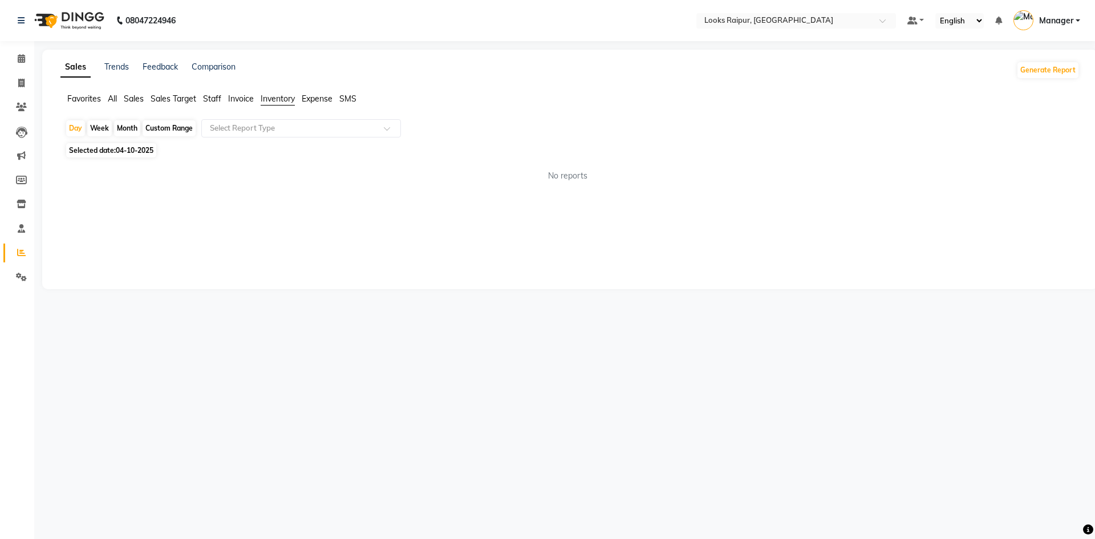
click at [280, 99] on span "Inventory" at bounding box center [278, 99] width 34 height 10
click at [388, 128] on span at bounding box center [391, 131] width 14 height 11
click at [96, 215] on div "Sales Trends Feedback Comparison Generate Report Favorites All Sales Sales Targ…" at bounding box center [570, 170] width 1056 height 240
click at [24, 62] on icon at bounding box center [21, 58] width 7 height 9
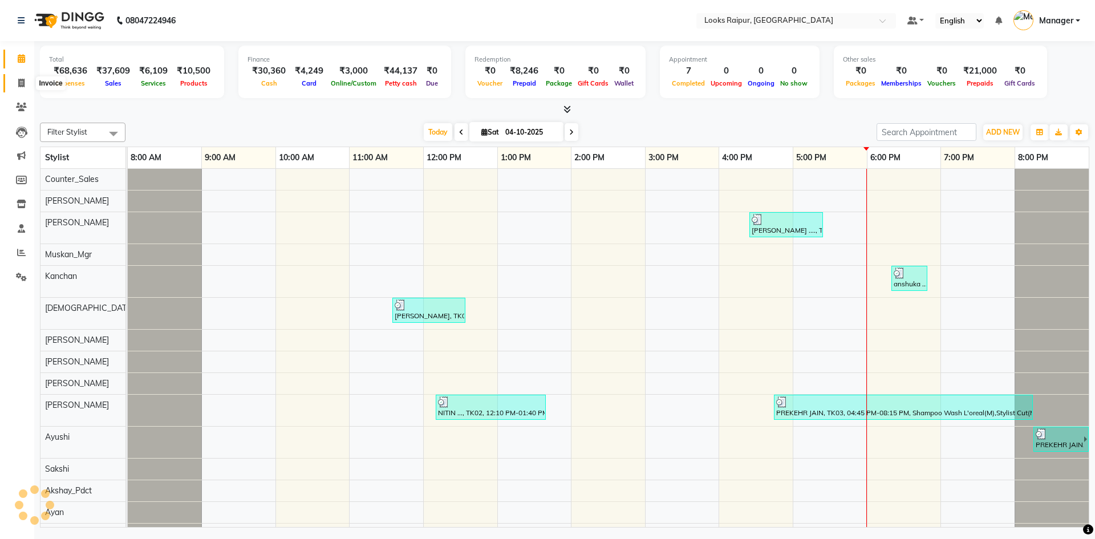
click at [20, 87] on span at bounding box center [21, 83] width 20 height 13
select select "service"
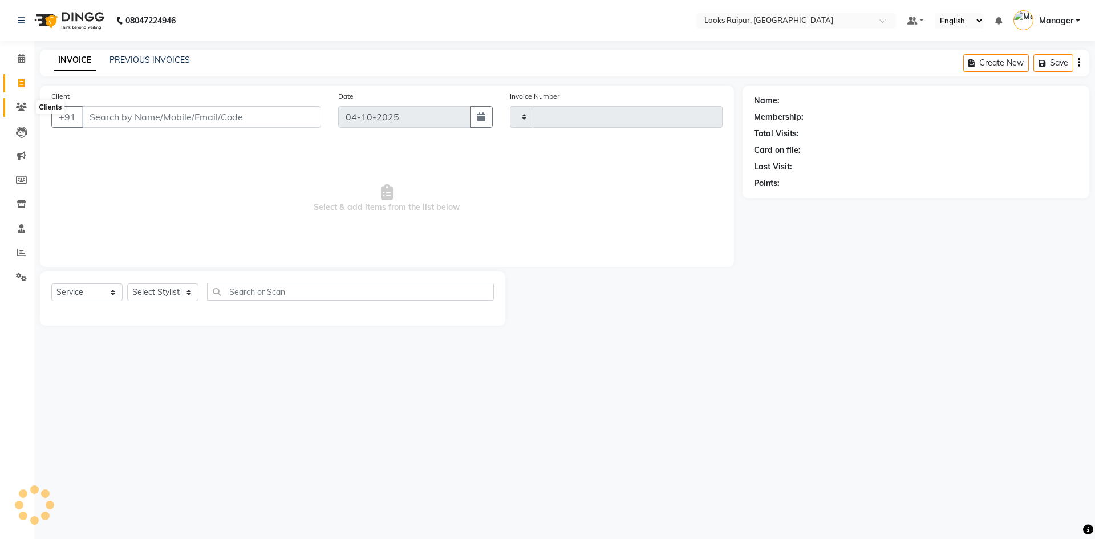
type input "0576"
select select "8606"
click at [13, 80] on span at bounding box center [21, 83] width 20 height 13
select select "service"
type input "0576"
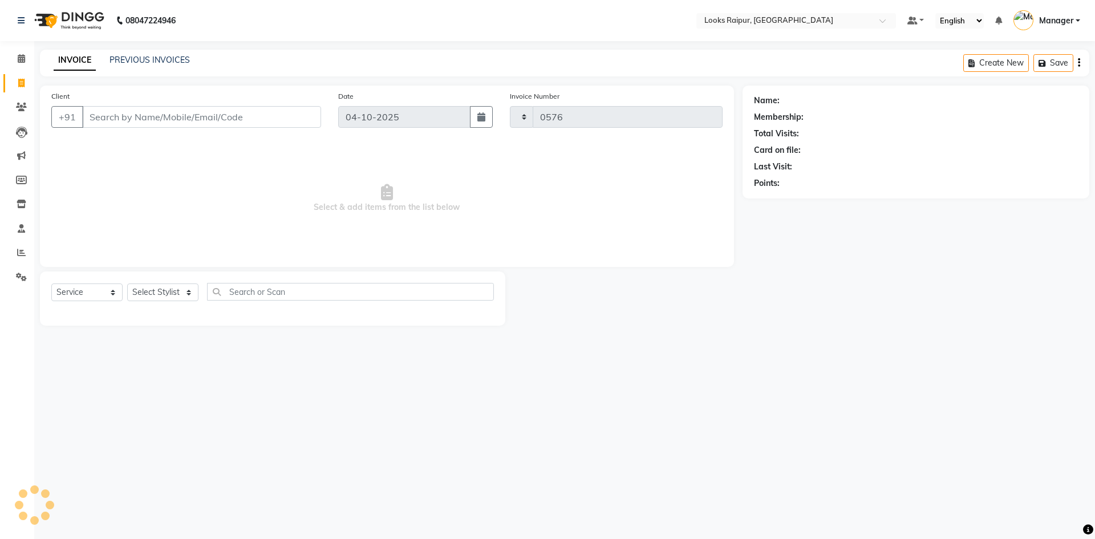
select select "8606"
click at [140, 55] on link "PREVIOUS INVOICES" at bounding box center [149, 60] width 80 height 10
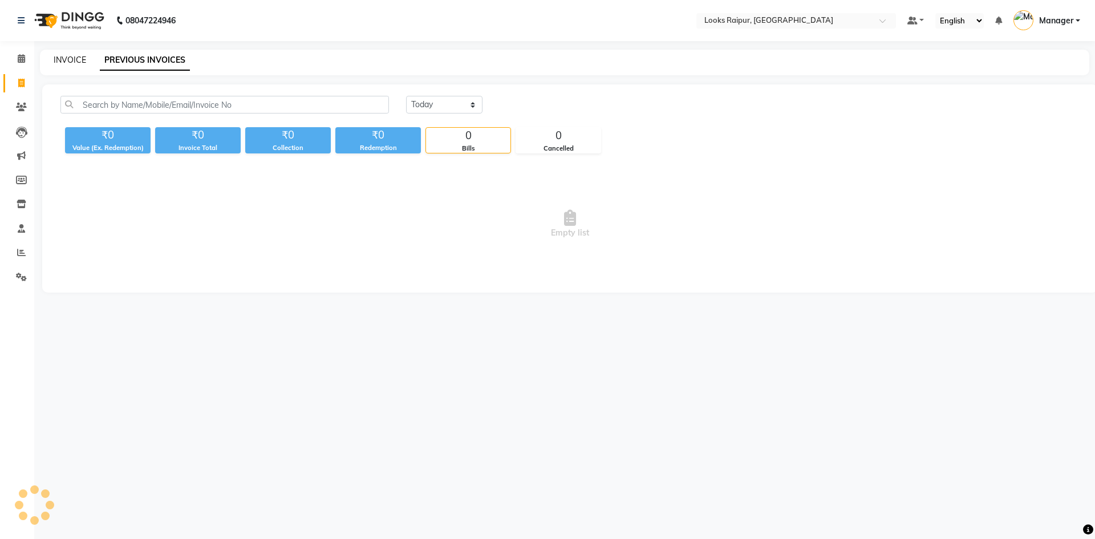
click at [54, 62] on link "INVOICE" at bounding box center [70, 60] width 33 height 10
select select "8606"
select select "service"
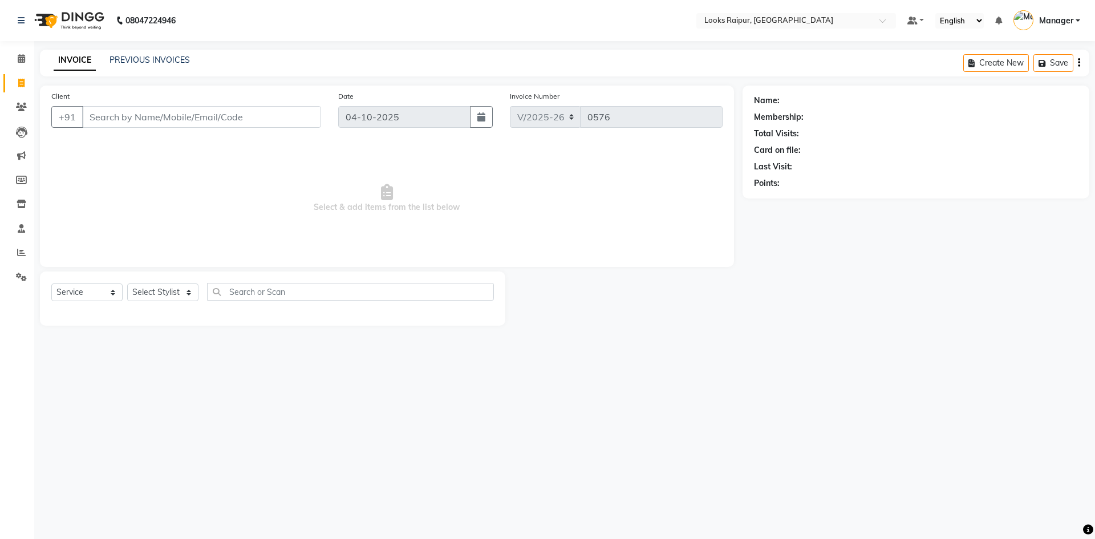
click at [186, 115] on input "Client" at bounding box center [201, 117] width 239 height 22
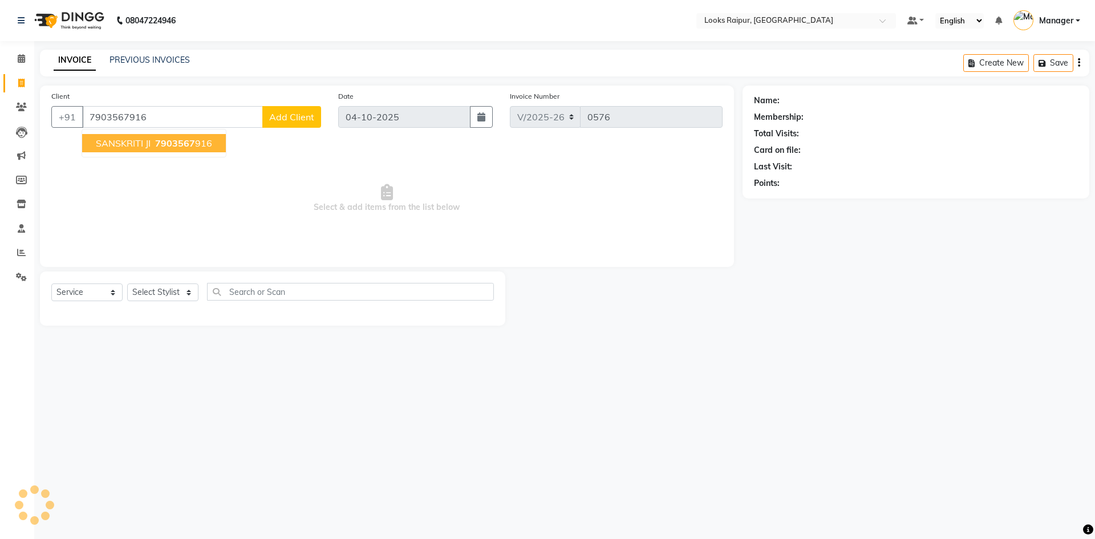
type input "7903567916"
select select "1: Object"
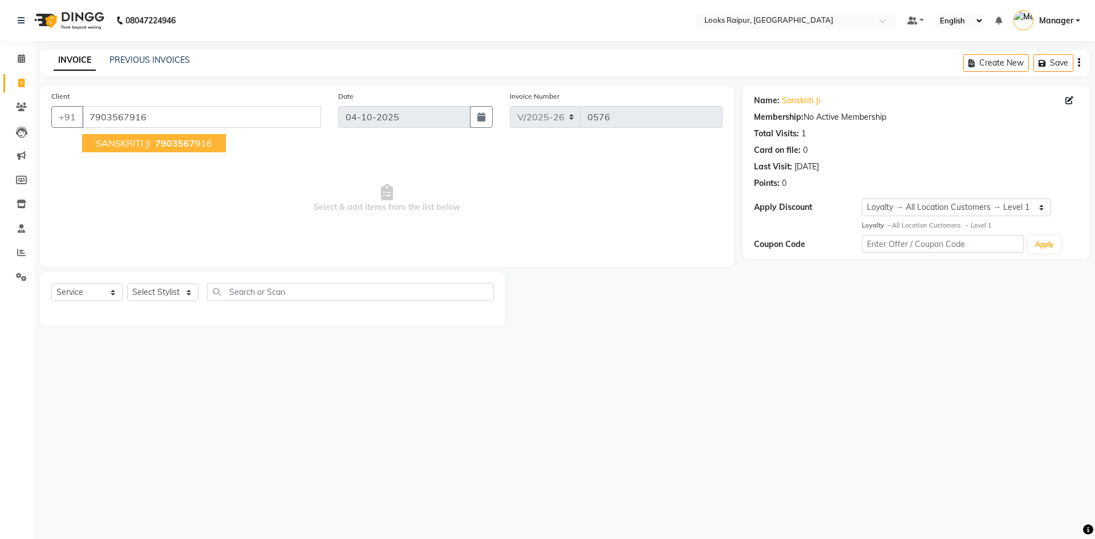
click at [149, 147] on span "SANSKRITI JI" at bounding box center [123, 142] width 55 height 11
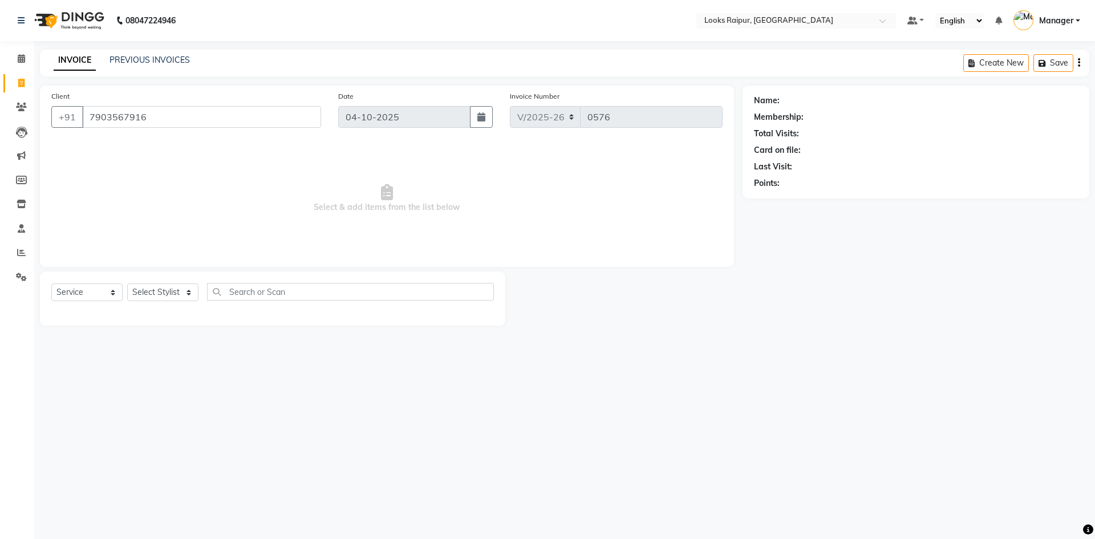
select select "1: Object"
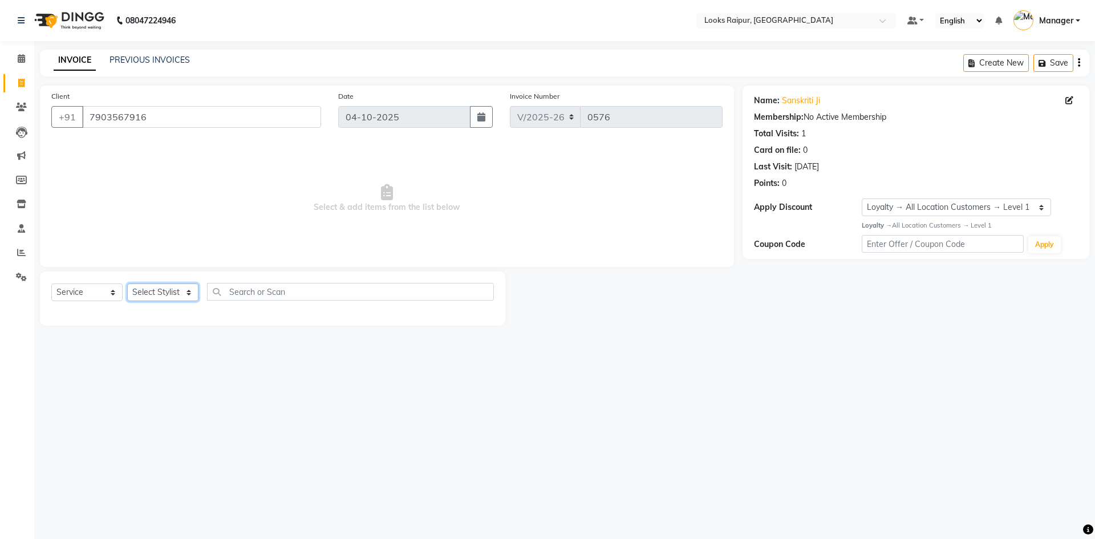
click at [189, 292] on select "Select Stylist Akshay_Pdct [PERSON_NAME] [PERSON_NAME] Counter_Sales Dheerendra…" at bounding box center [162, 292] width 71 height 18
click at [127, 283] on select "Select Stylist Akshay_Pdct [PERSON_NAME] [PERSON_NAME] Counter_Sales Dheerendra…" at bounding box center [162, 292] width 71 height 18
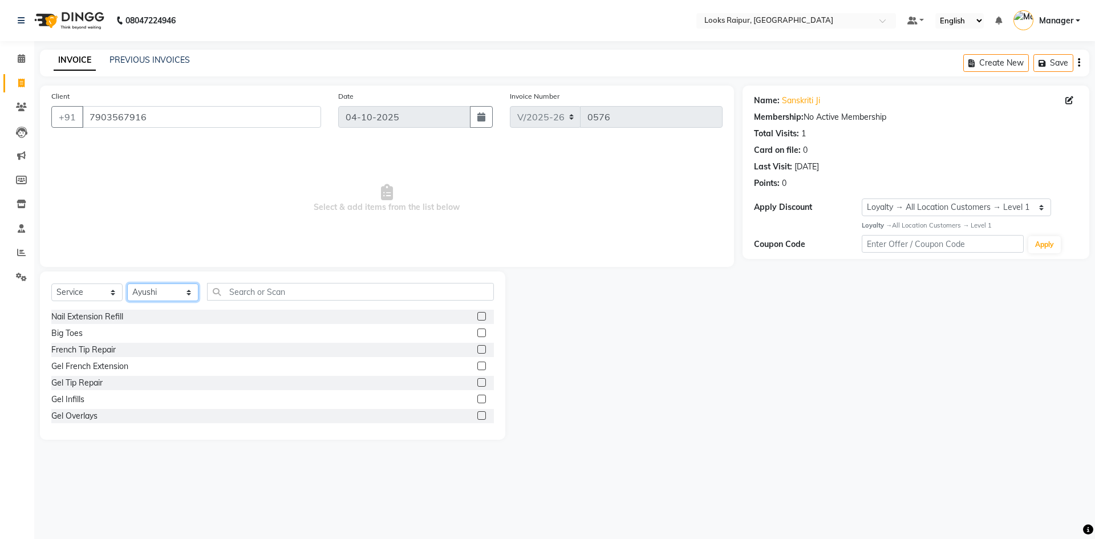
click at [195, 290] on select "Select Stylist Akshay_Pdct [PERSON_NAME] [PERSON_NAME] Counter_Sales Dheerendra…" at bounding box center [162, 292] width 71 height 18
select select "89280"
click at [127, 283] on select "Select Stylist Akshay_Pdct [PERSON_NAME] [PERSON_NAME] Counter_Sales Dheerendra…" at bounding box center [162, 292] width 71 height 18
click at [253, 288] on input "text" at bounding box center [350, 292] width 287 height 18
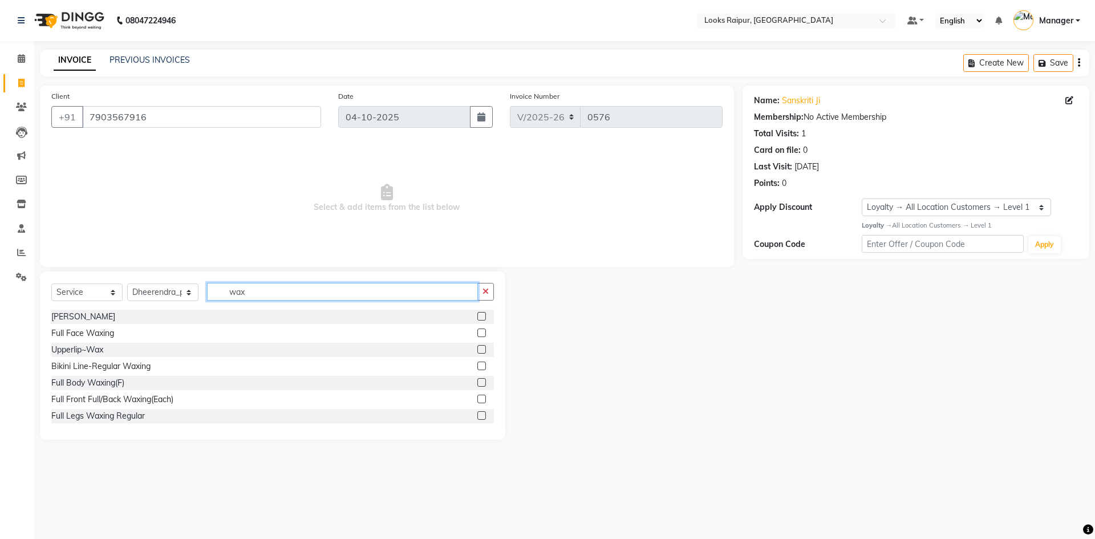
type input "wax"
click at [251, 292] on input "wax" at bounding box center [342, 292] width 271 height 18
click at [477, 330] on label at bounding box center [481, 332] width 9 height 9
click at [477, 330] on input "checkbox" at bounding box center [480, 333] width 7 height 7
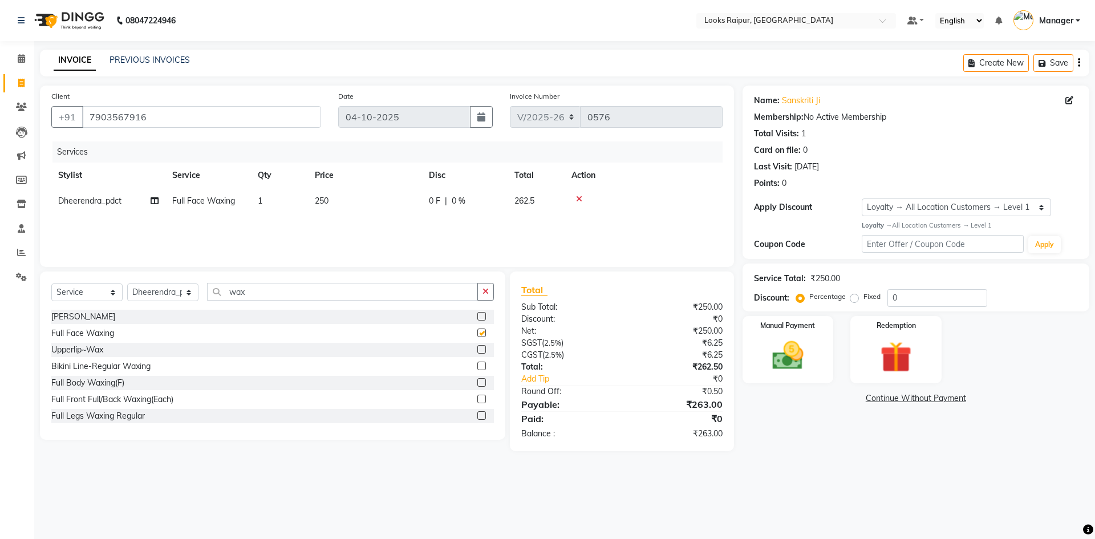
checkbox input "false"
click at [372, 192] on td "250" at bounding box center [365, 201] width 114 height 26
select select "89280"
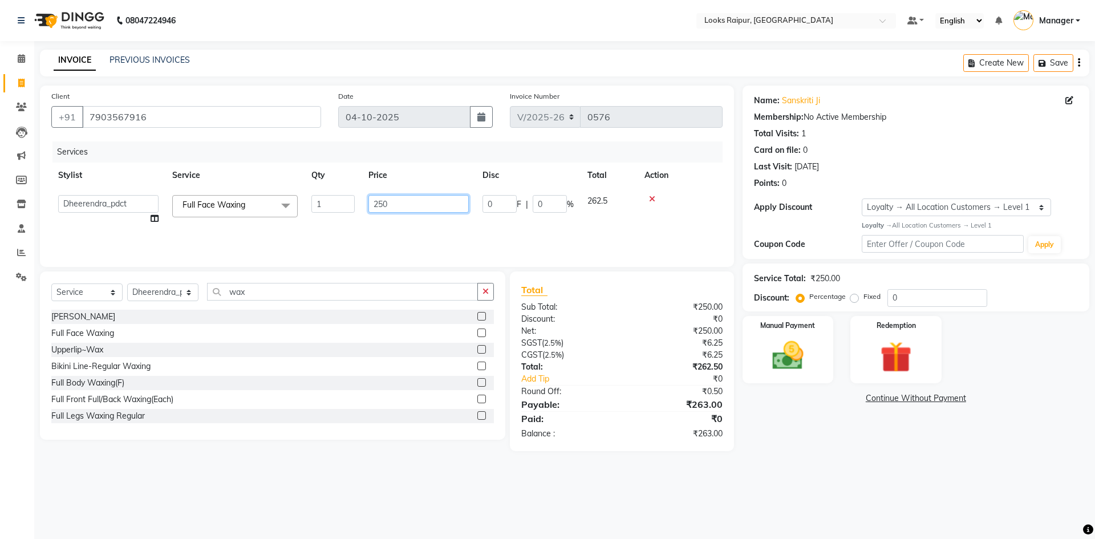
drag, startPoint x: 415, startPoint y: 205, endPoint x: 330, endPoint y: 228, distance: 88.0
click at [330, 228] on tr "Akshay_Pdct Arif Ayan Ayushi Counter_Sales Dheerendra_pdct Dhiraj Hasib Jonny K…" at bounding box center [386, 209] width 671 height 43
type input "500"
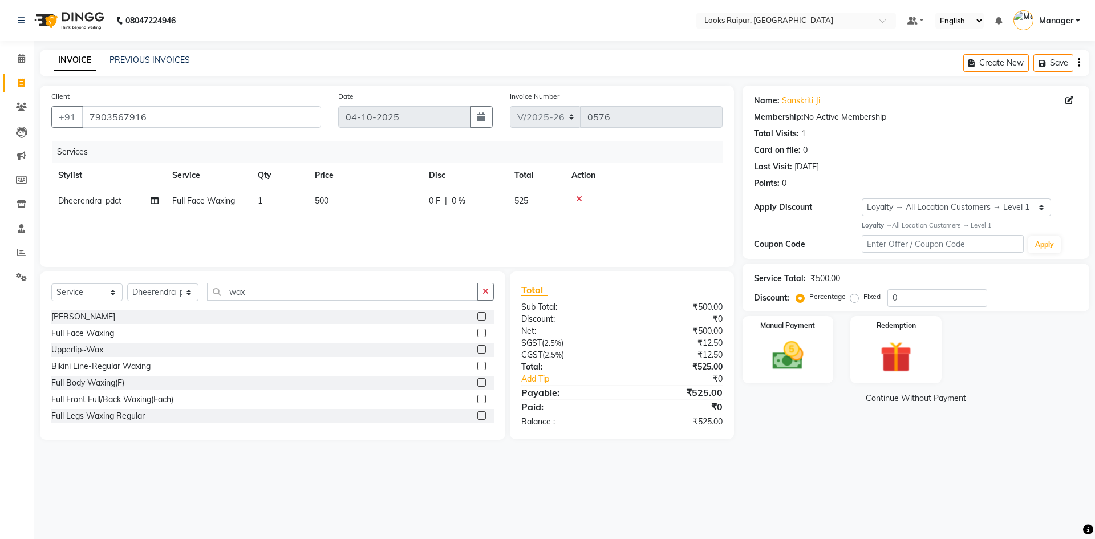
click at [447, 234] on div "Services Stylist Service Qty Price Disc Total Action Dheerendra_pdct Full Face …" at bounding box center [386, 198] width 671 height 114
click at [818, 343] on div "Manual Payment" at bounding box center [787, 349] width 95 height 70
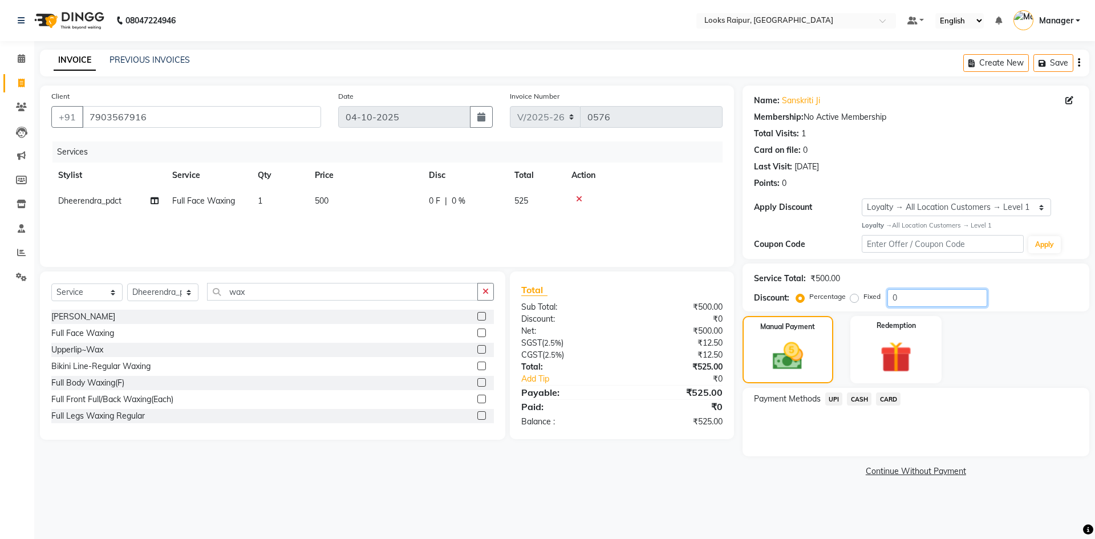
click at [900, 295] on input "0" at bounding box center [937, 298] width 100 height 18
click at [863, 299] on label "Fixed" at bounding box center [871, 296] width 17 height 10
click at [853, 299] on input "Fixed" at bounding box center [857, 297] width 8 height 8
radio input "true"
click at [912, 297] on input "0" at bounding box center [937, 298] width 100 height 18
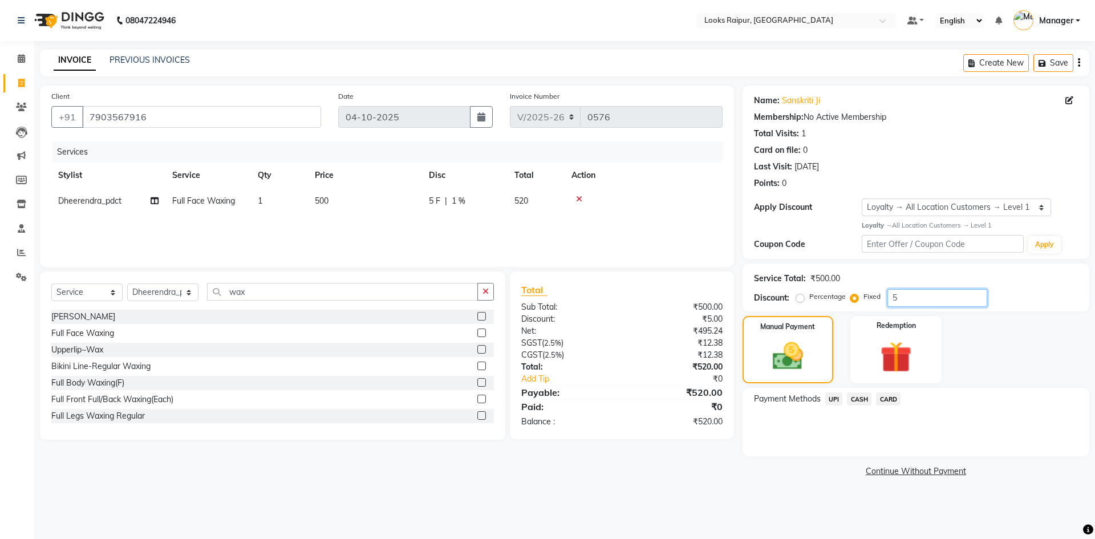
type input "5"
drag, startPoint x: 800, startPoint y: 297, endPoint x: 950, endPoint y: 299, distance: 150.0
click at [809, 297] on label "Percentage" at bounding box center [827, 296] width 36 height 10
click at [800, 297] on input "Percentage" at bounding box center [802, 297] width 8 height 8
radio input "true"
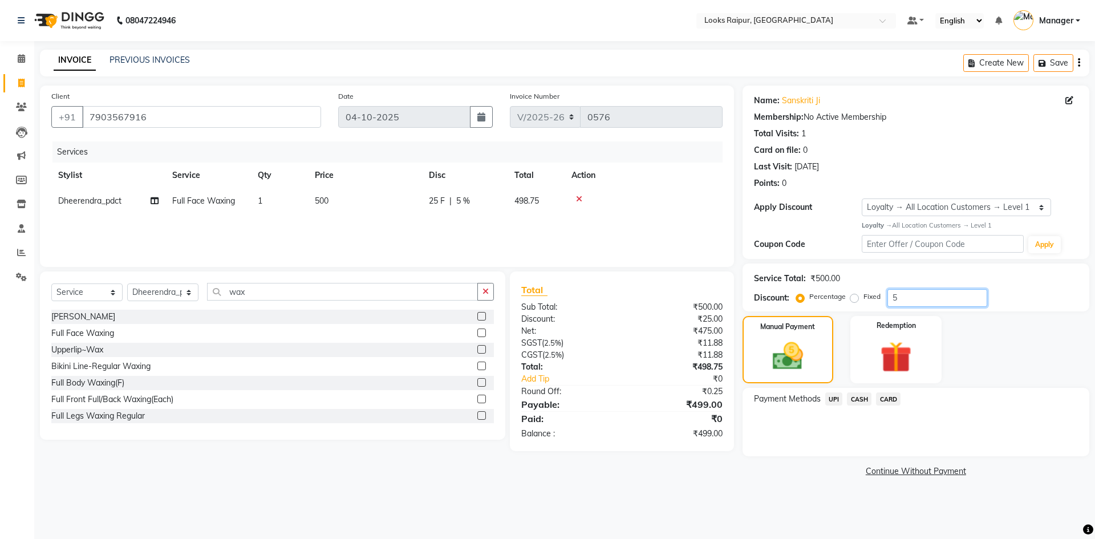
click at [911, 299] on input "5" at bounding box center [937, 298] width 100 height 18
click at [831, 400] on span "UPI" at bounding box center [834, 398] width 18 height 13
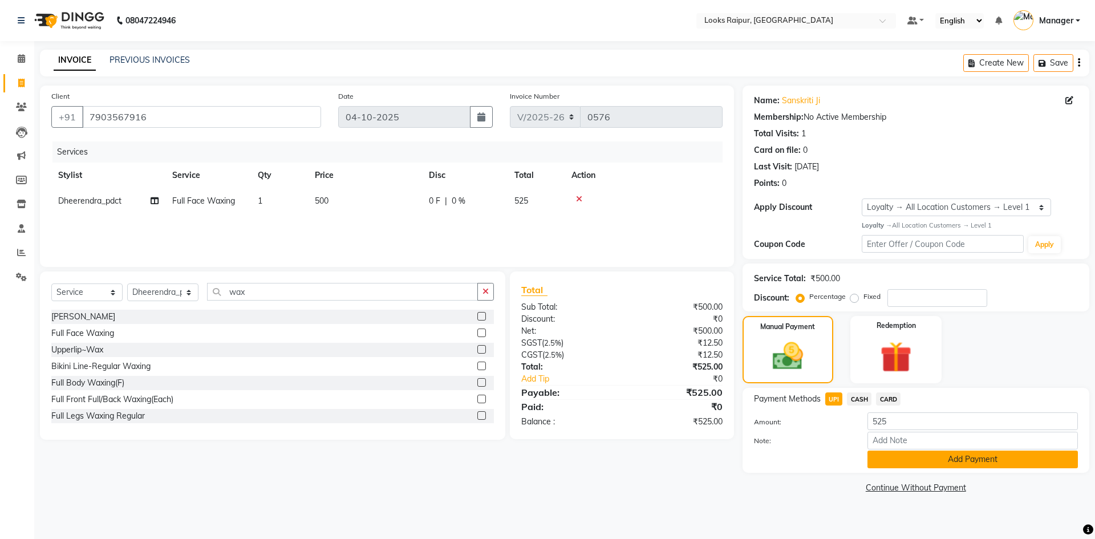
click at [944, 461] on button "Add Payment" at bounding box center [972, 460] width 210 height 18
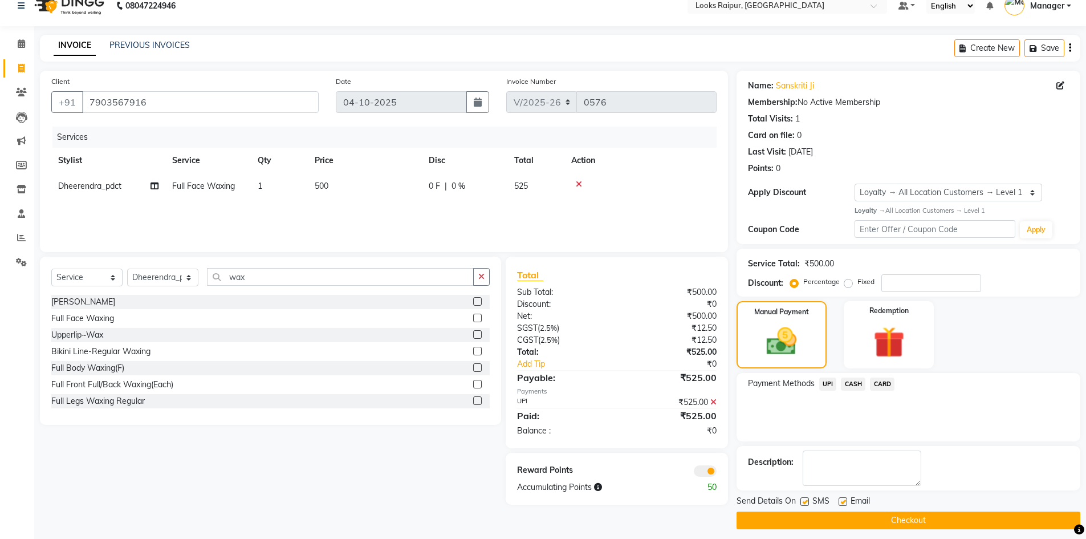
scroll to position [22, 0]
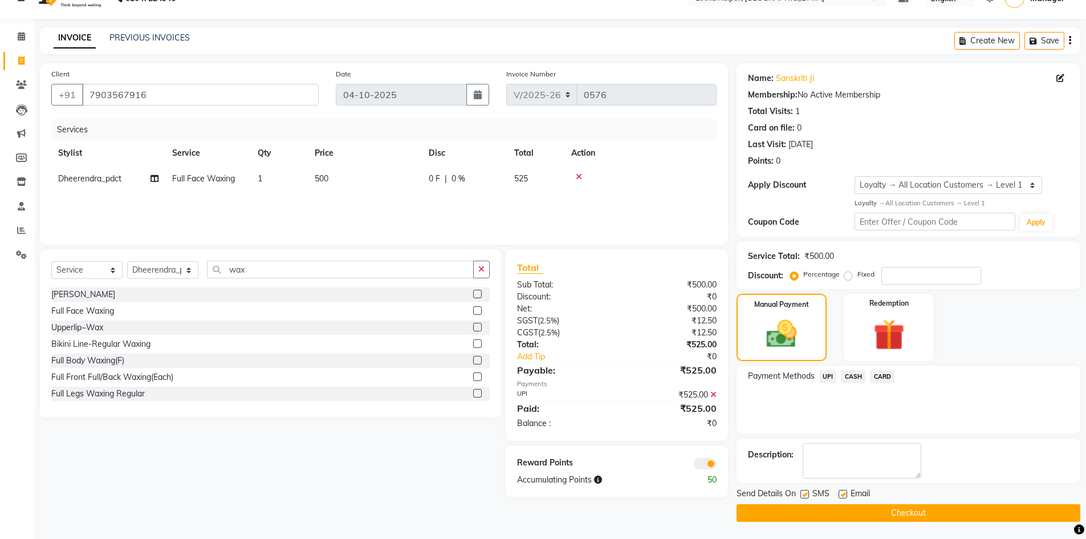
click at [879, 511] on button "Checkout" at bounding box center [909, 513] width 344 height 18
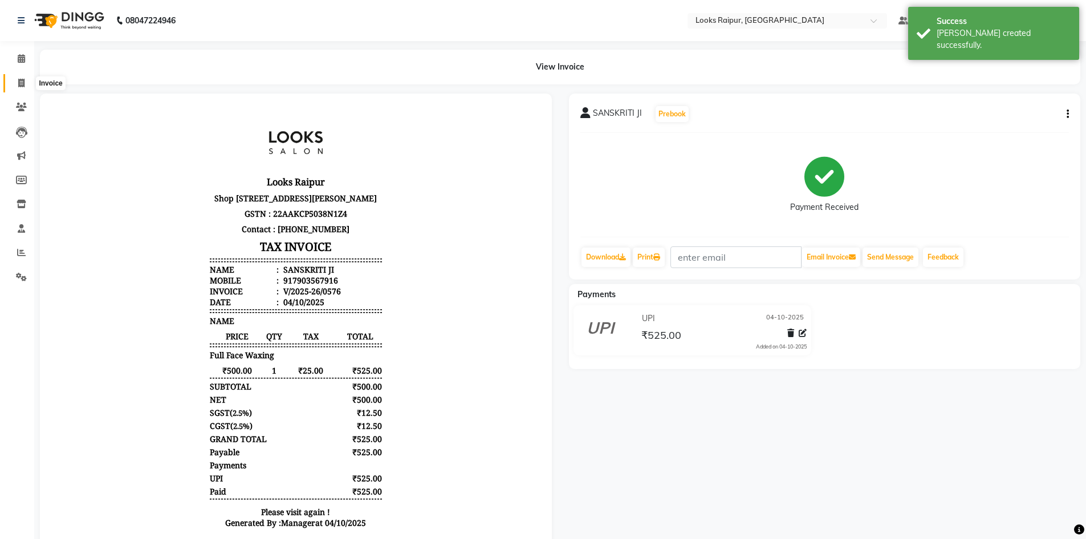
click at [19, 79] on icon at bounding box center [21, 83] width 6 height 9
select select "service"
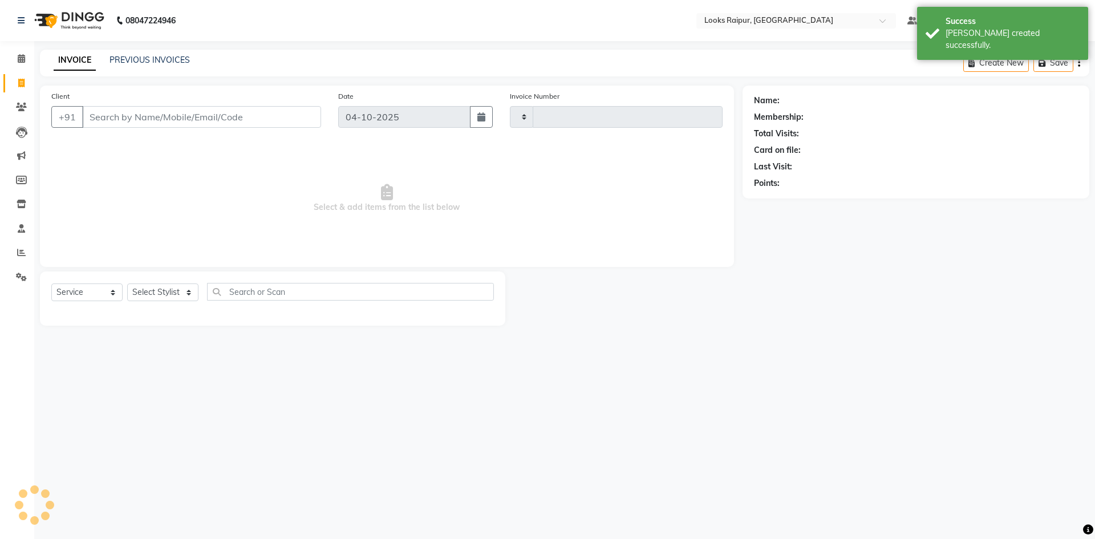
type input "0577"
select select "8606"
click at [122, 59] on link "PREVIOUS INVOICES" at bounding box center [149, 60] width 80 height 10
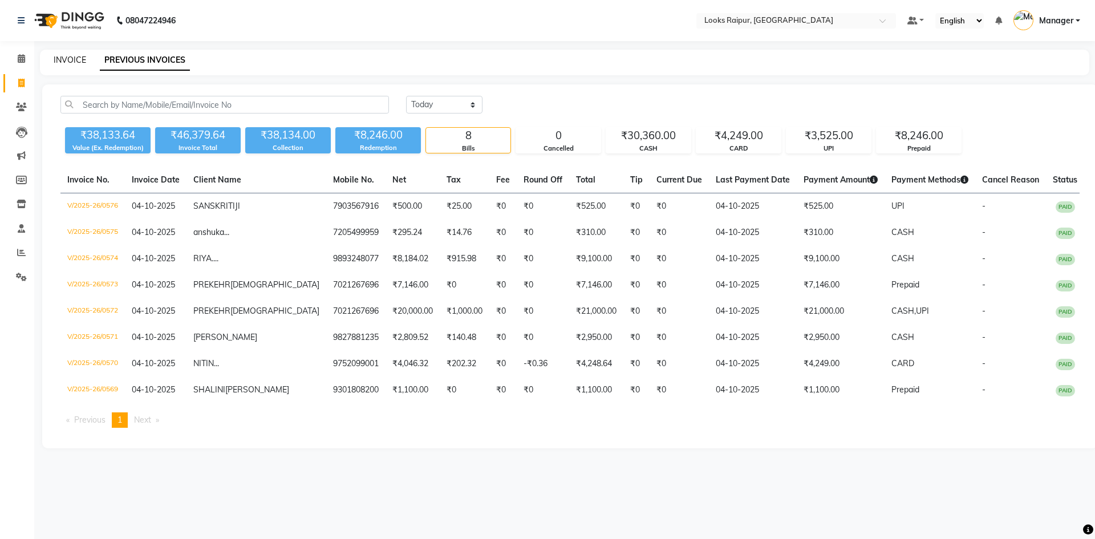
click at [81, 64] on link "INVOICE" at bounding box center [70, 60] width 33 height 10
select select "8606"
select select "service"
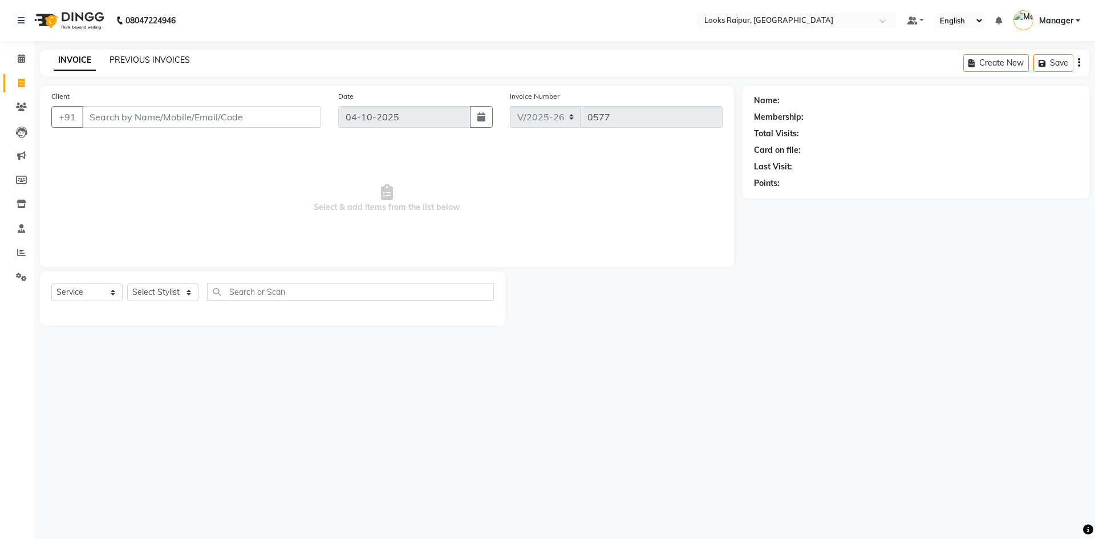
click at [133, 59] on link "PREVIOUS INVOICES" at bounding box center [149, 60] width 80 height 10
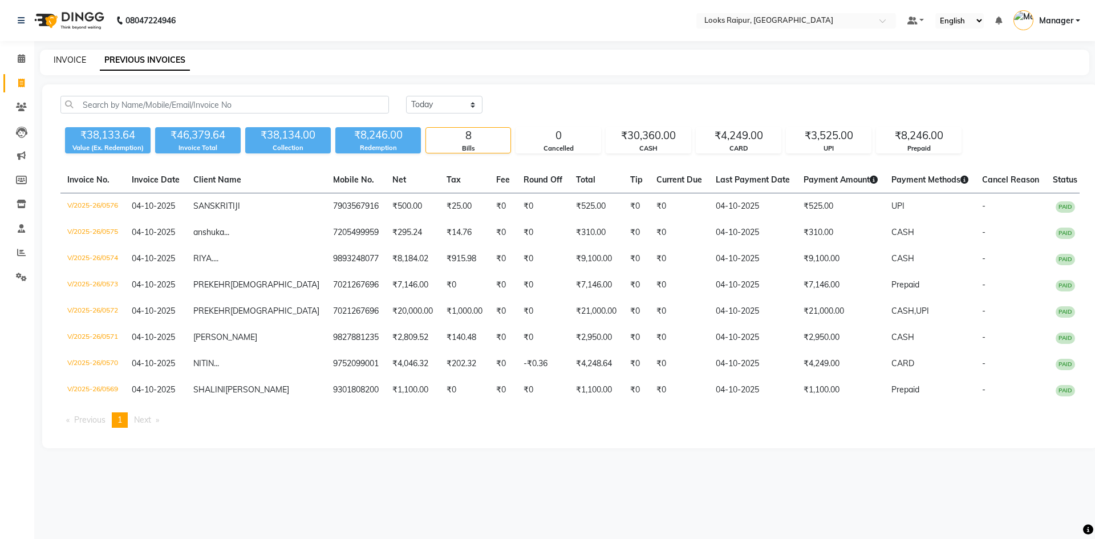
click at [60, 58] on link "INVOICE" at bounding box center [70, 60] width 33 height 10
select select "8606"
select select "service"
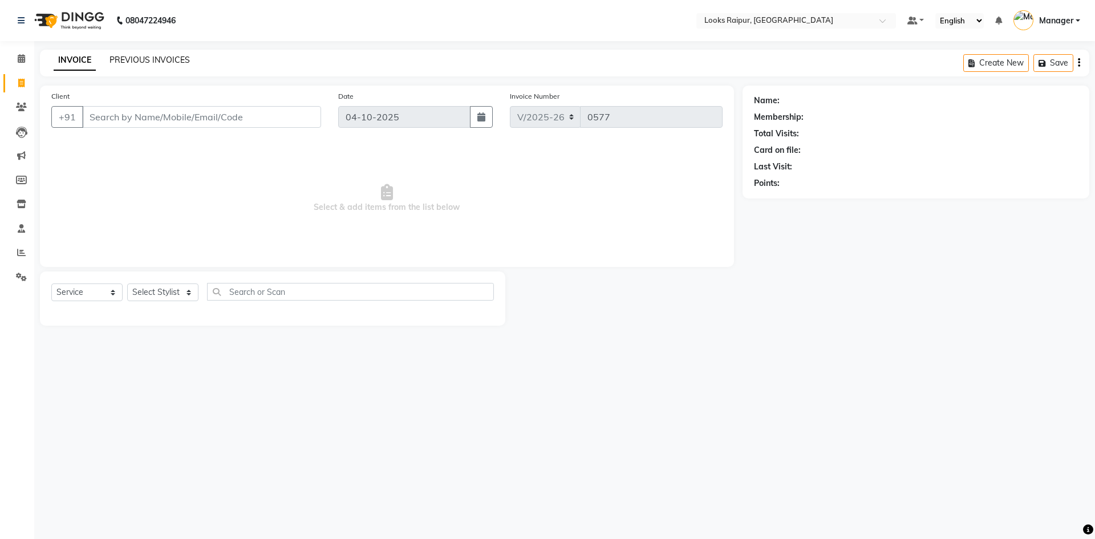
click at [181, 59] on link "PREVIOUS INVOICES" at bounding box center [149, 60] width 80 height 10
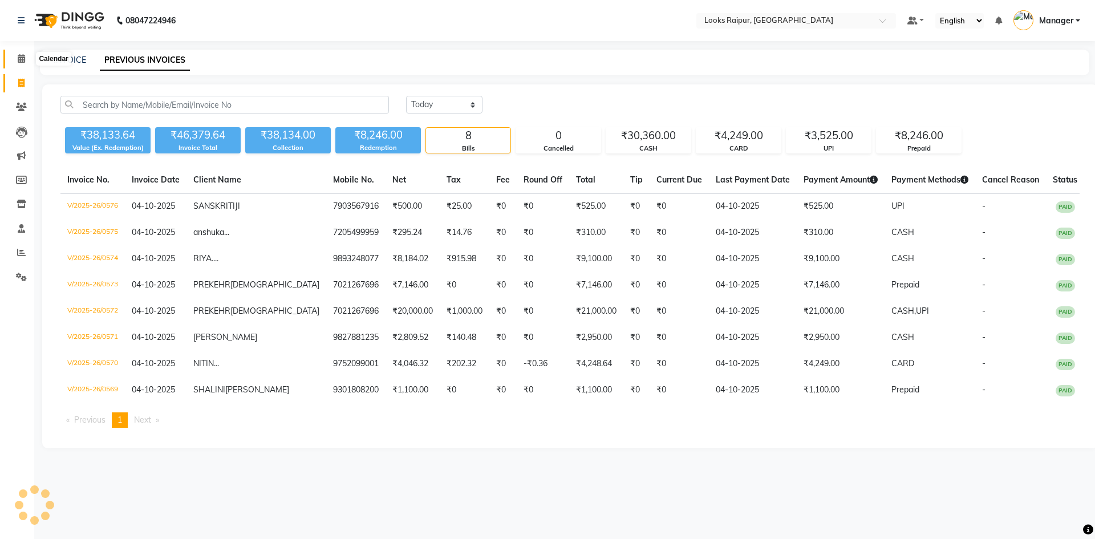
click at [23, 59] on icon at bounding box center [21, 58] width 7 height 9
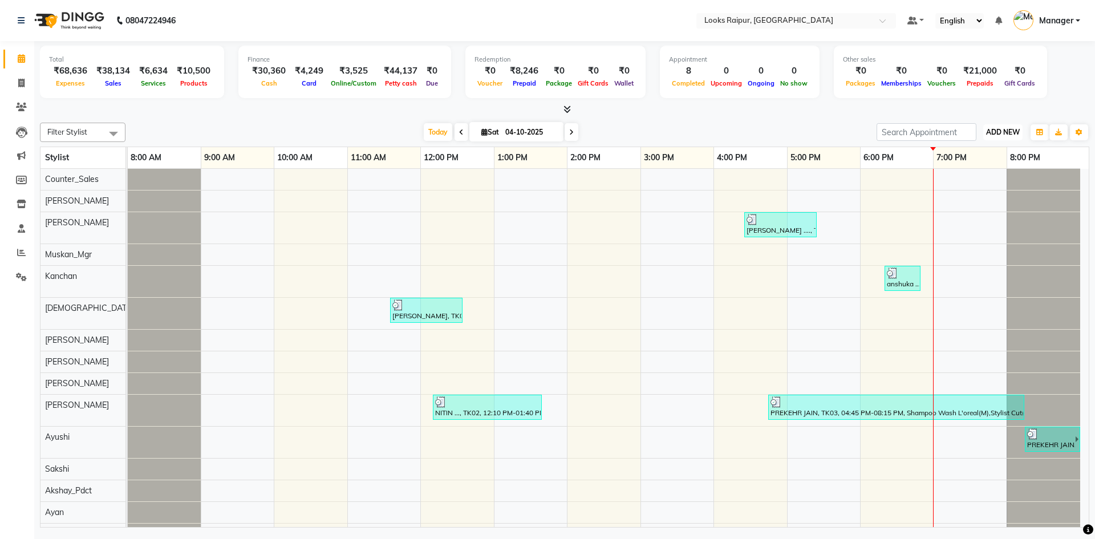
click at [997, 132] on span "ADD NEW" at bounding box center [1003, 132] width 34 height 9
click at [969, 186] on link "Add Expense" at bounding box center [977, 183] width 90 height 15
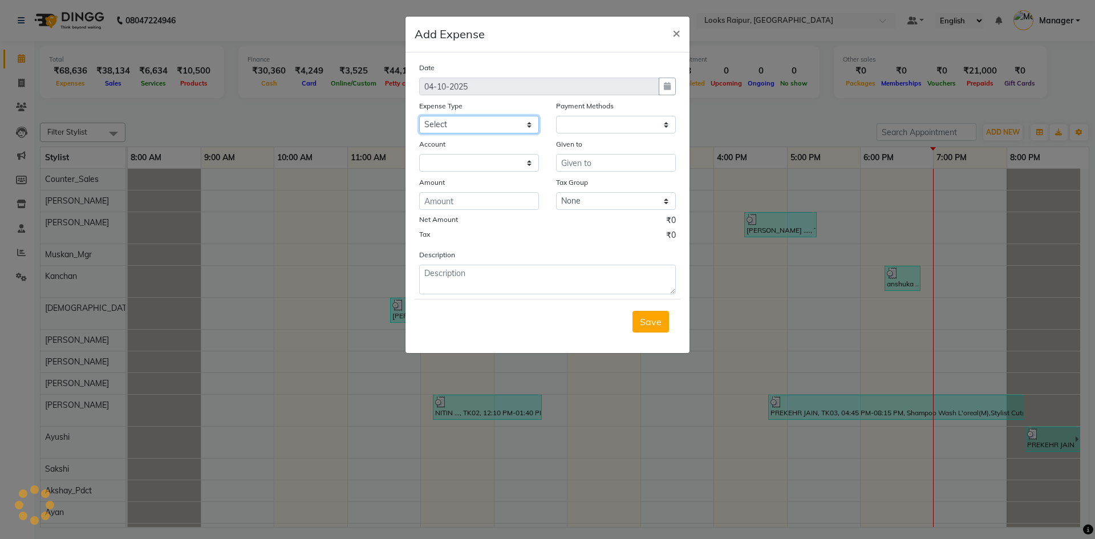
click at [524, 127] on select "Select Accommodation Aesthetics Bank Deposit BLINKIT Cash Handover Client Refun…" at bounding box center [479, 125] width 120 height 18
select select
select select "1"
select select "7834"
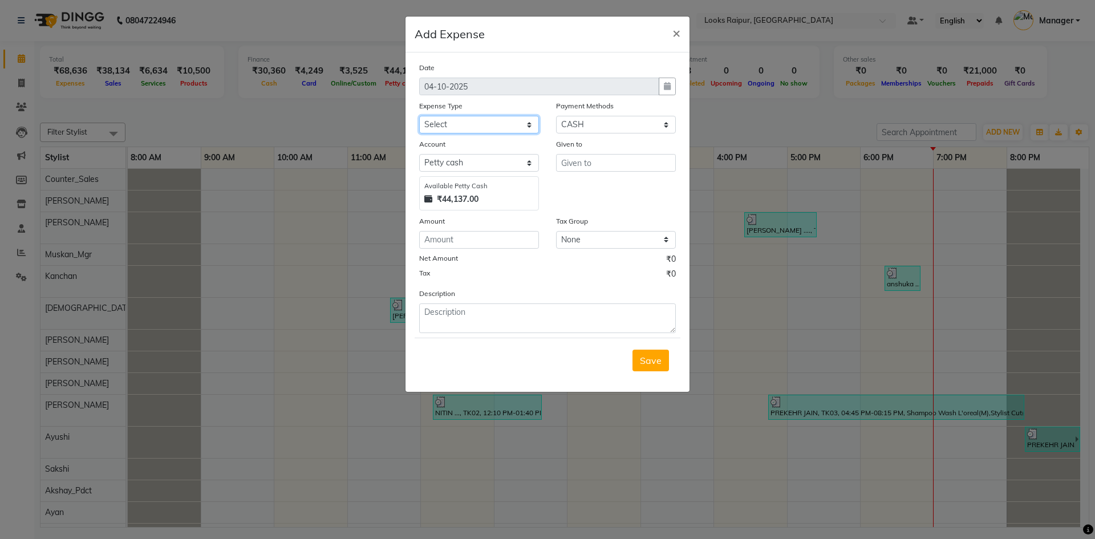
select select "23704"
click at [419, 116] on select "Select Accommodation Aesthetics Bank Deposit BLINKIT Cash Handover Client Refun…" at bounding box center [479, 125] width 120 height 18
click at [587, 164] on input "text" at bounding box center [616, 163] width 120 height 18
click at [611, 182] on ngb-highlight "Counter _Sales" at bounding box center [601, 186] width 63 height 11
type input "Counter_Sales"
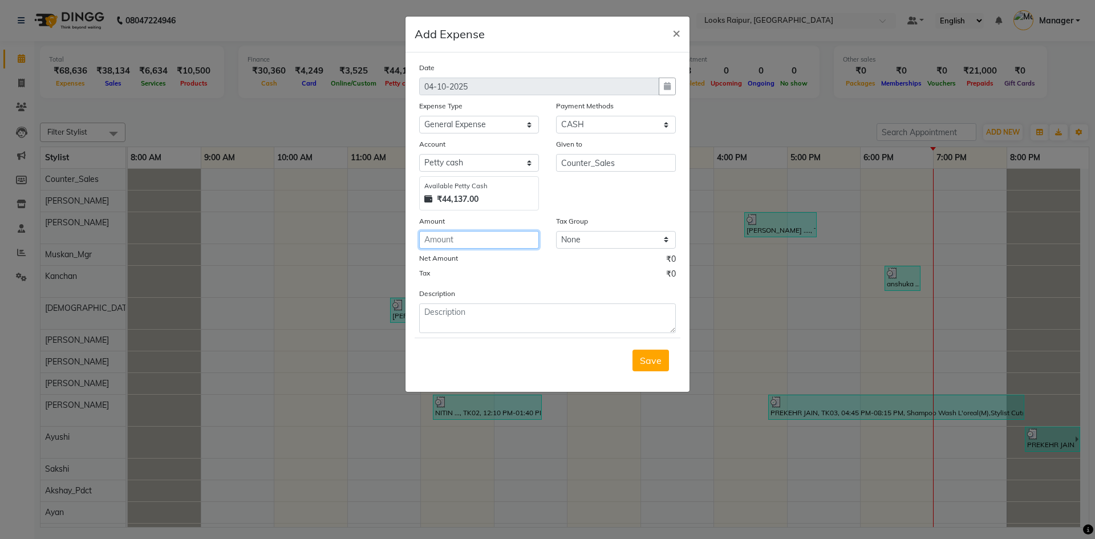
click at [481, 236] on input "number" at bounding box center [479, 240] width 120 height 18
type input "695"
click at [482, 320] on textarea at bounding box center [547, 318] width 257 height 30
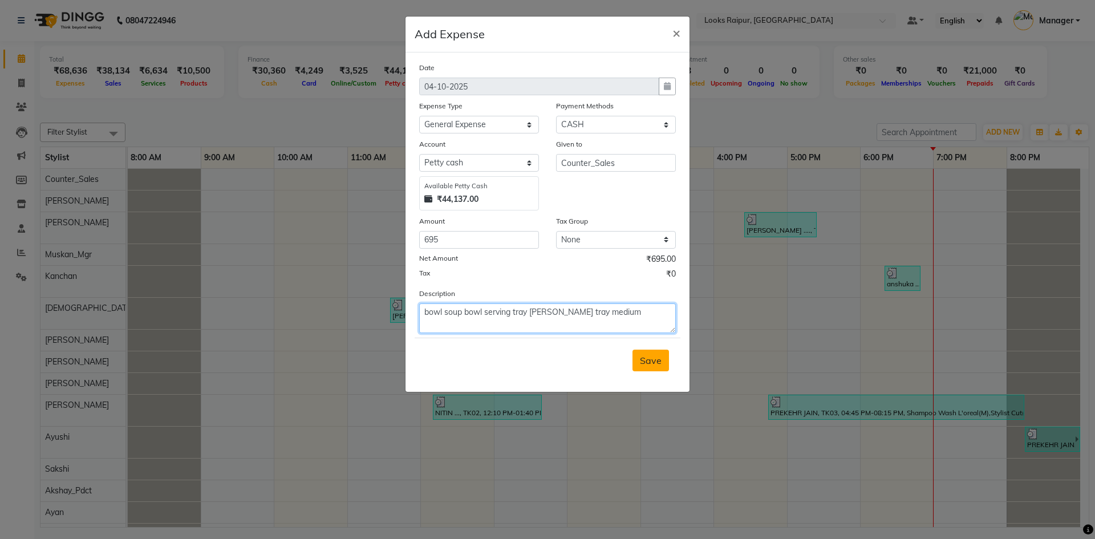
type textarea "bowl soup bowl serving tray hamer tray medium"
click at [656, 359] on span "Save" at bounding box center [651, 360] width 22 height 11
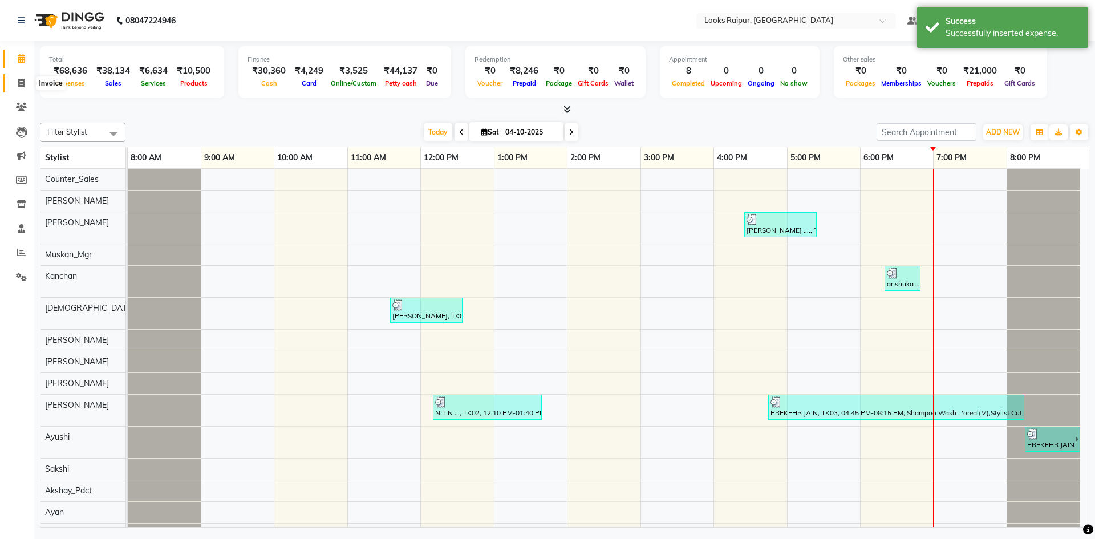
drag, startPoint x: 21, startPoint y: 83, endPoint x: 21, endPoint y: 75, distance: 8.0
click at [21, 83] on icon at bounding box center [21, 83] width 6 height 9
select select "8606"
select select "service"
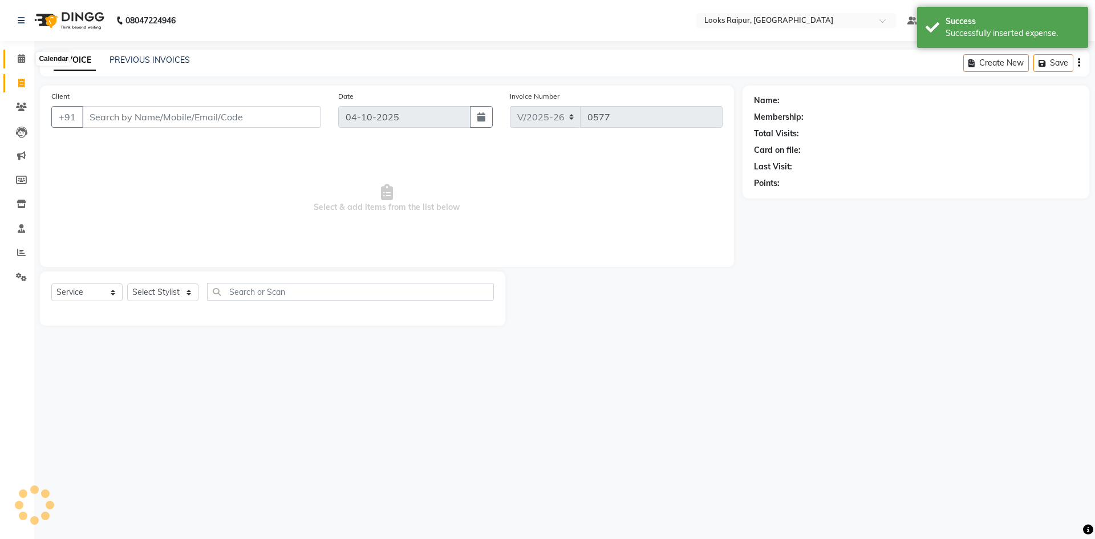
click at [18, 54] on icon at bounding box center [21, 58] width 7 height 9
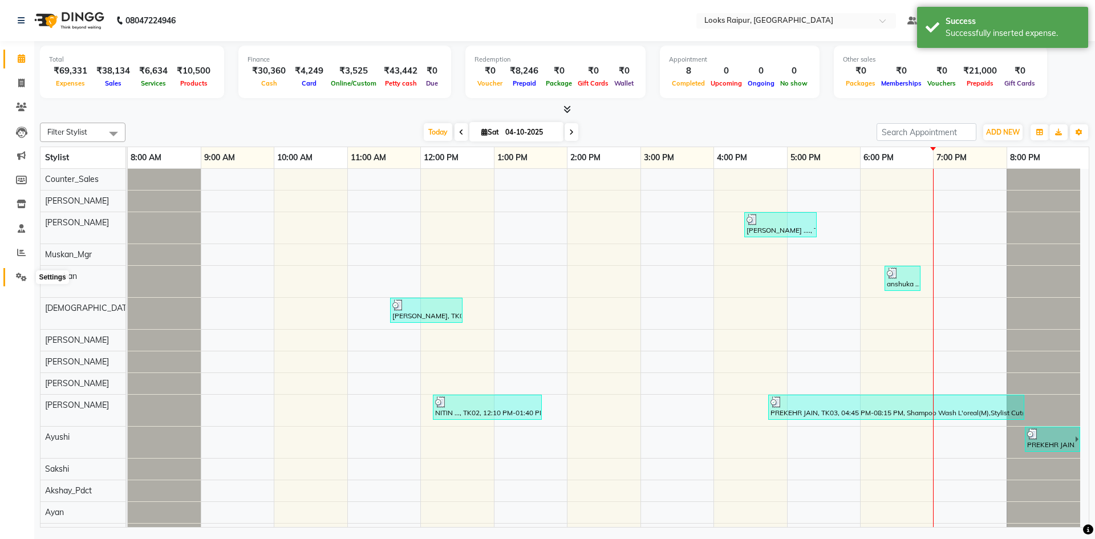
click at [21, 282] on span at bounding box center [21, 277] width 20 height 13
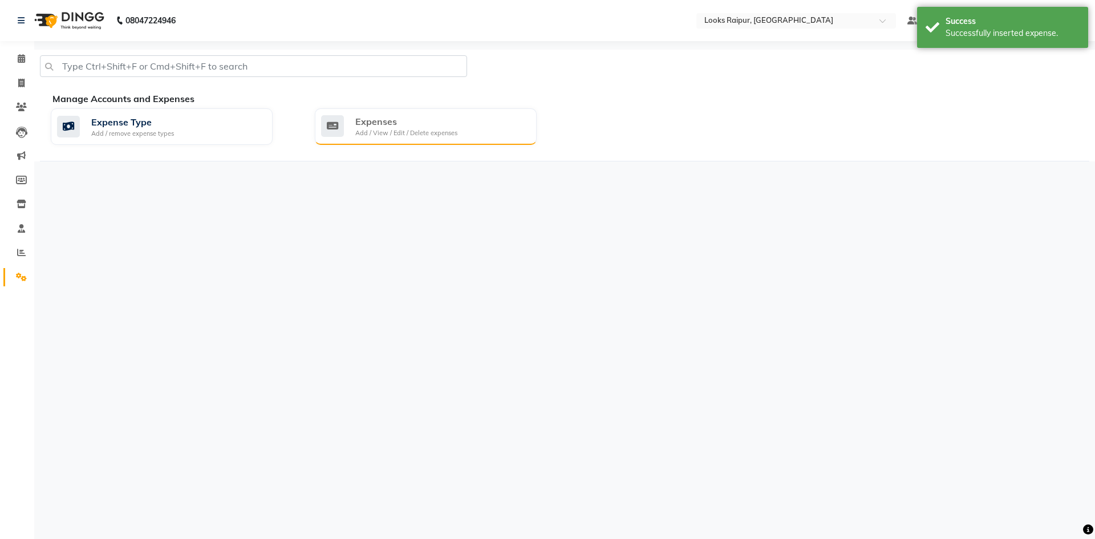
click at [380, 128] on div "Expenses" at bounding box center [406, 122] width 102 height 14
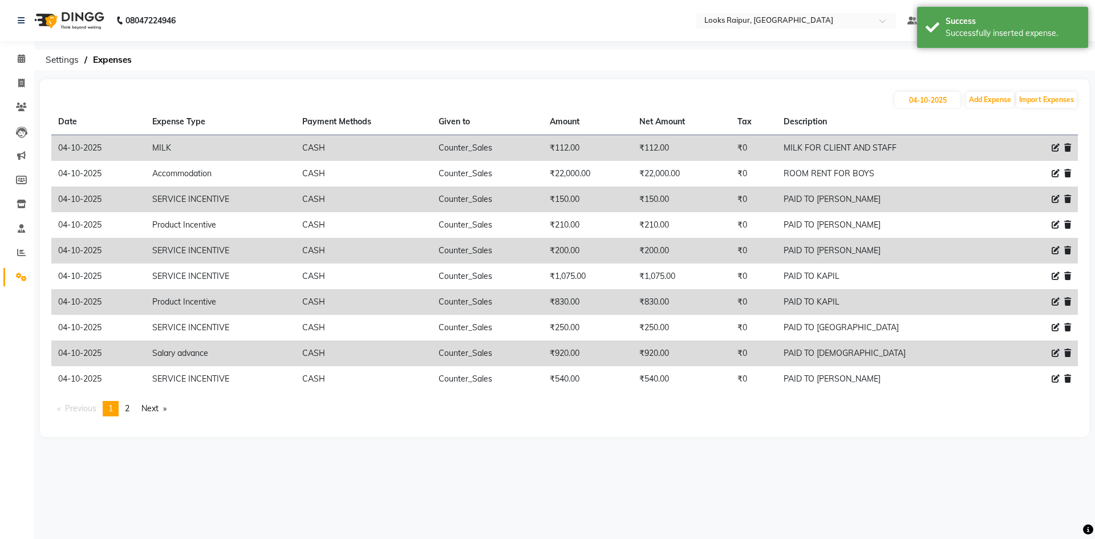
drag, startPoint x: 154, startPoint y: 408, endPoint x: 139, endPoint y: 410, distance: 15.0
click at [149, 409] on link "Next page" at bounding box center [154, 408] width 36 height 15
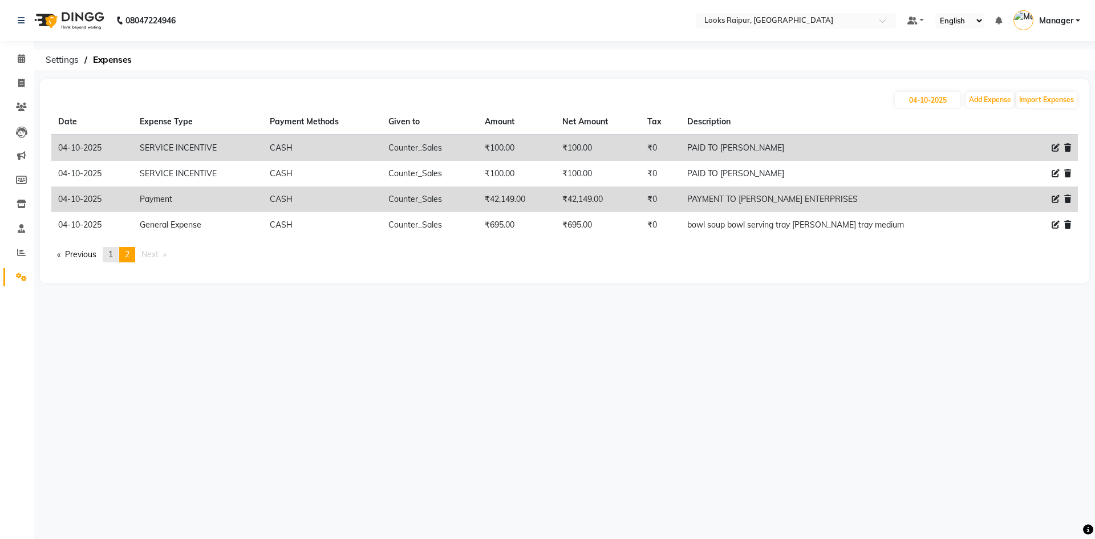
click at [107, 257] on link "page 1" at bounding box center [111, 254] width 16 height 15
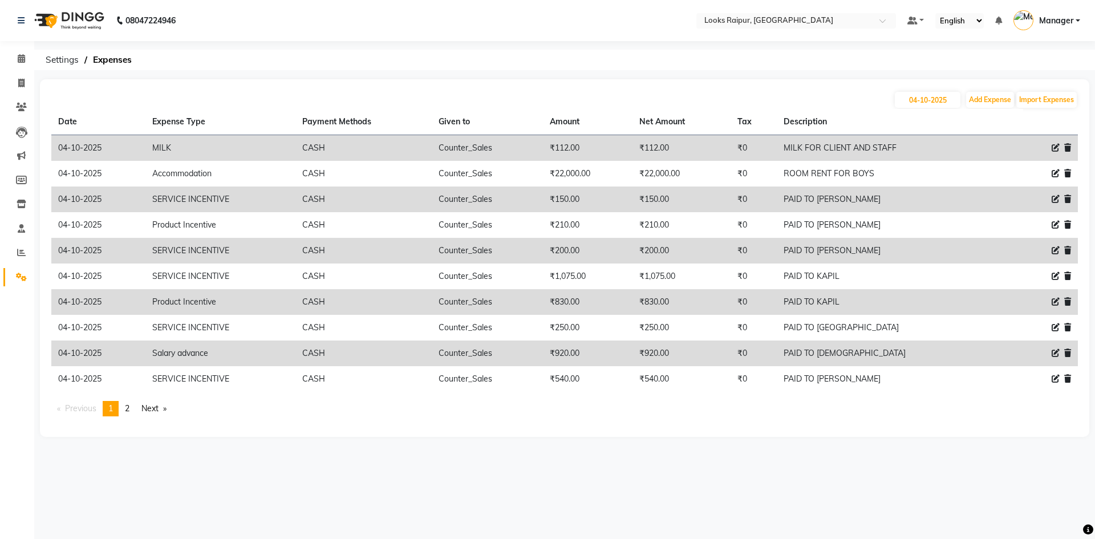
click at [117, 413] on li "You're on page 1" at bounding box center [111, 408] width 16 height 15
click at [22, 80] on icon at bounding box center [21, 83] width 6 height 9
select select "service"
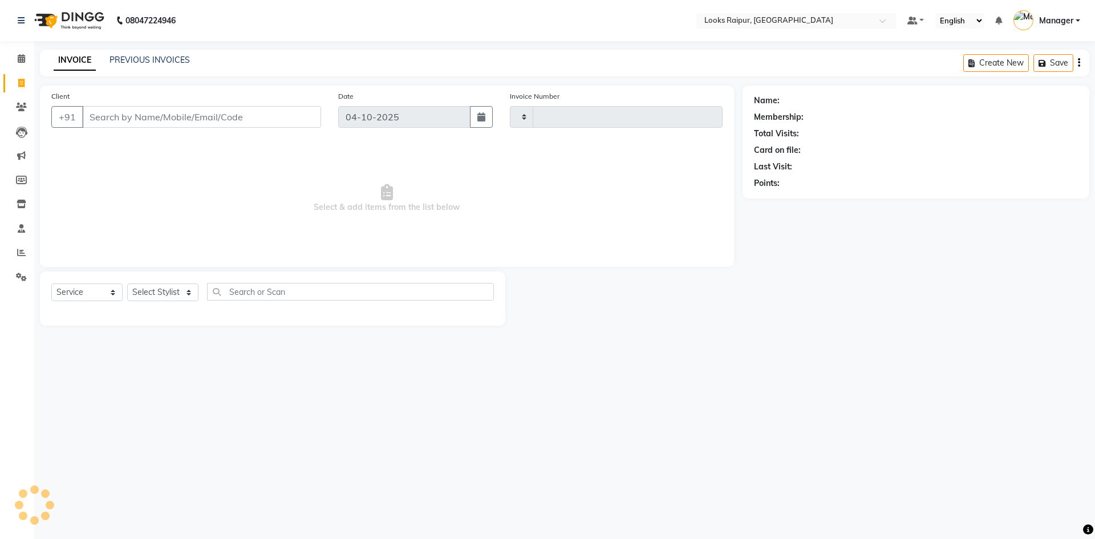
type input "0577"
select select "8606"
drag, startPoint x: 187, startPoint y: 290, endPoint x: 185, endPoint y: 285, distance: 6.1
click at [187, 290] on select "Select Stylist" at bounding box center [162, 292] width 71 height 18
select select "85886"
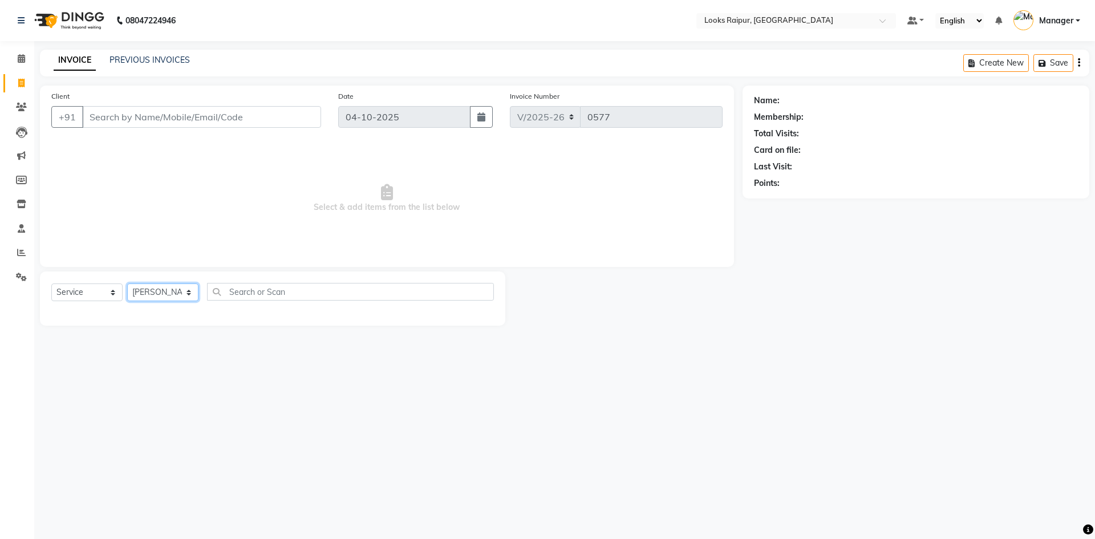
click at [127, 283] on select "Select Stylist Akshay_Pdct [PERSON_NAME] [PERSON_NAME] Counter_Sales Dheerendra…" at bounding box center [162, 292] width 71 height 18
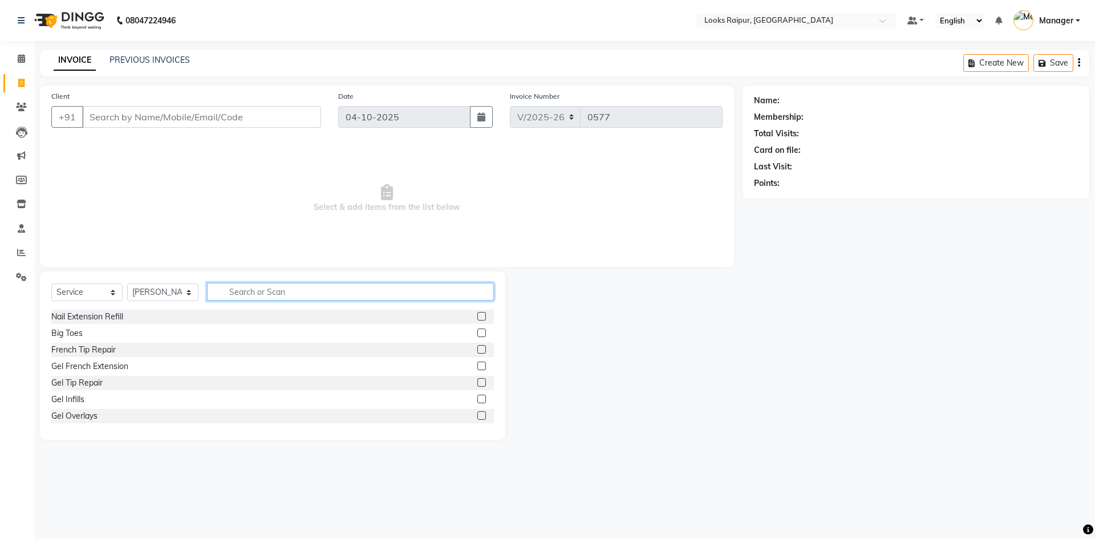
click at [244, 291] on input "text" at bounding box center [350, 292] width 287 height 18
type input "WASH"
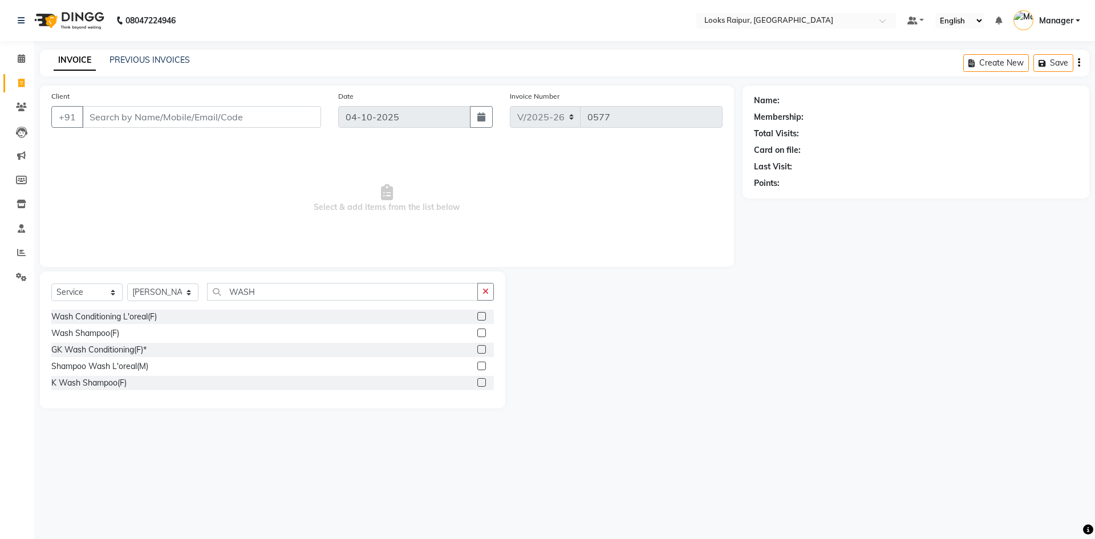
click at [482, 383] on label at bounding box center [481, 382] width 9 height 9
click at [482, 383] on input "checkbox" at bounding box center [480, 382] width 7 height 7
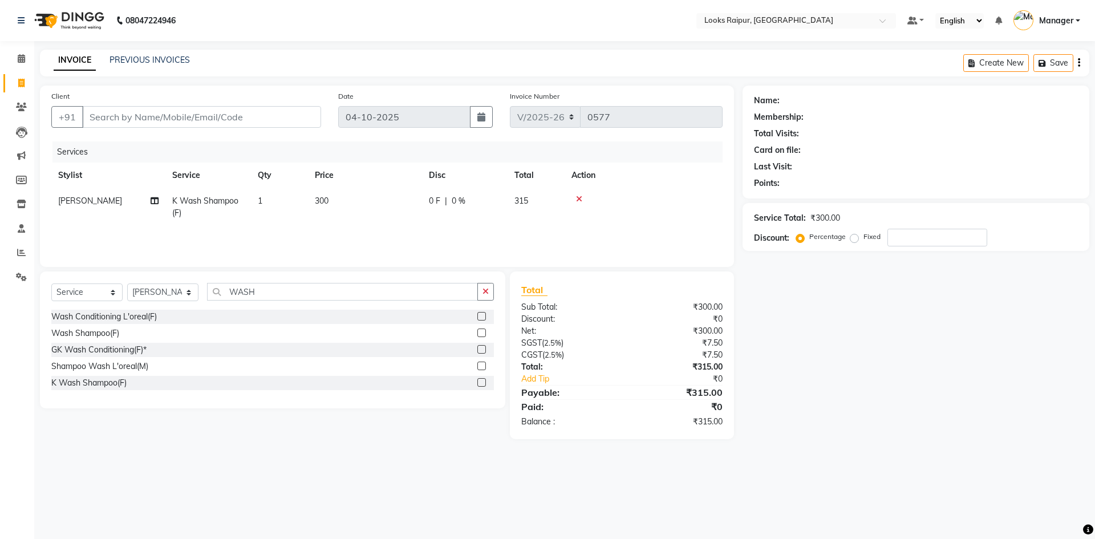
checkbox input "false"
drag, startPoint x: 345, startPoint y: 195, endPoint x: 368, endPoint y: 199, distance: 23.2
click at [347, 197] on td "300" at bounding box center [365, 207] width 114 height 38
select select "85886"
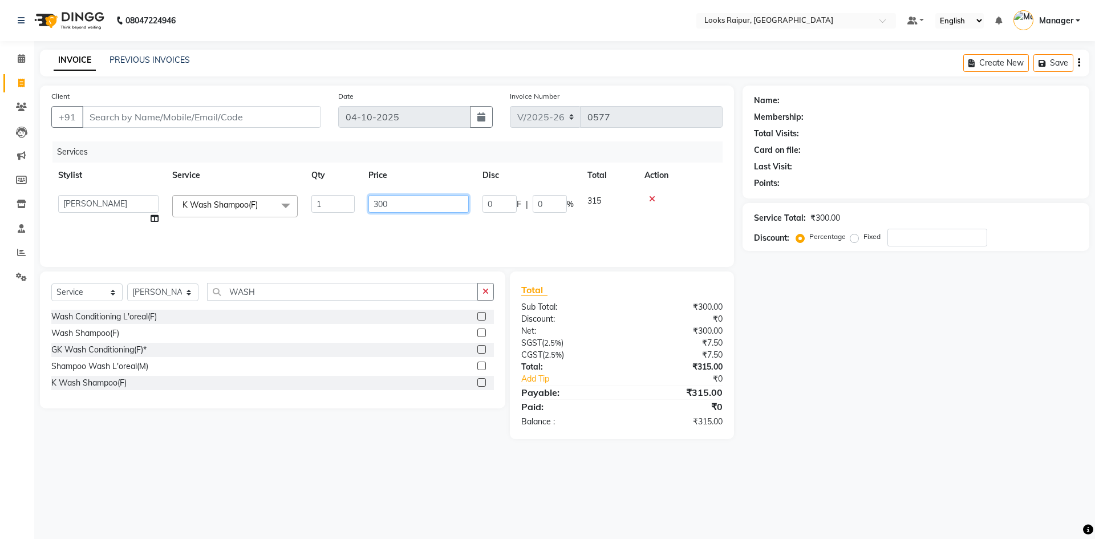
drag, startPoint x: 395, startPoint y: 198, endPoint x: 318, endPoint y: 201, distance: 77.6
click at [318, 201] on tr "Akshay_Pdct Arif Ayan Ayushi Counter_Sales Dheerendra_pdct Dhiraj Hasib Jonny K…" at bounding box center [386, 209] width 671 height 43
type input "600"
click at [290, 290] on input "WASH" at bounding box center [342, 292] width 271 height 18
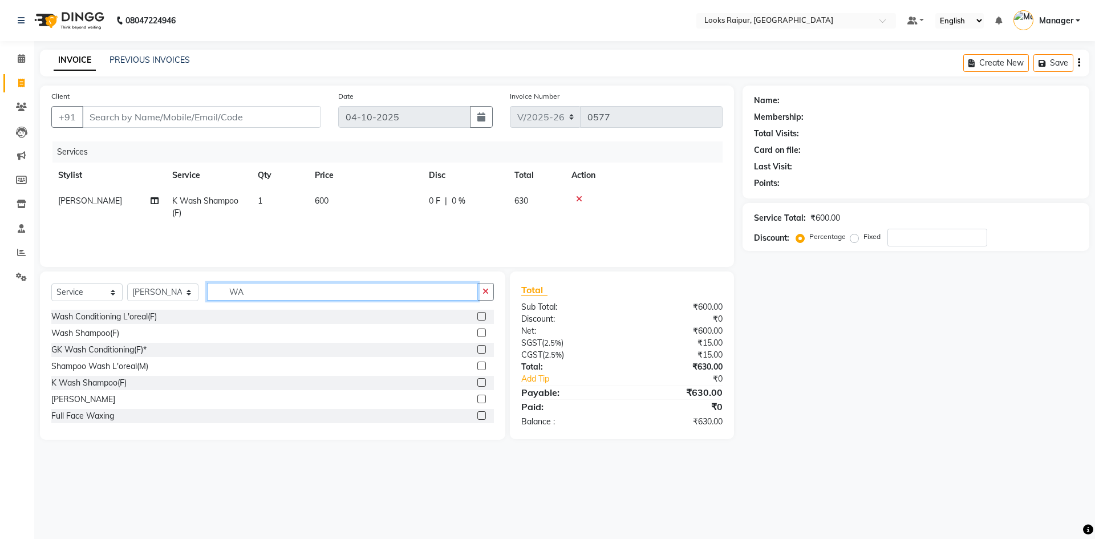
type input "W"
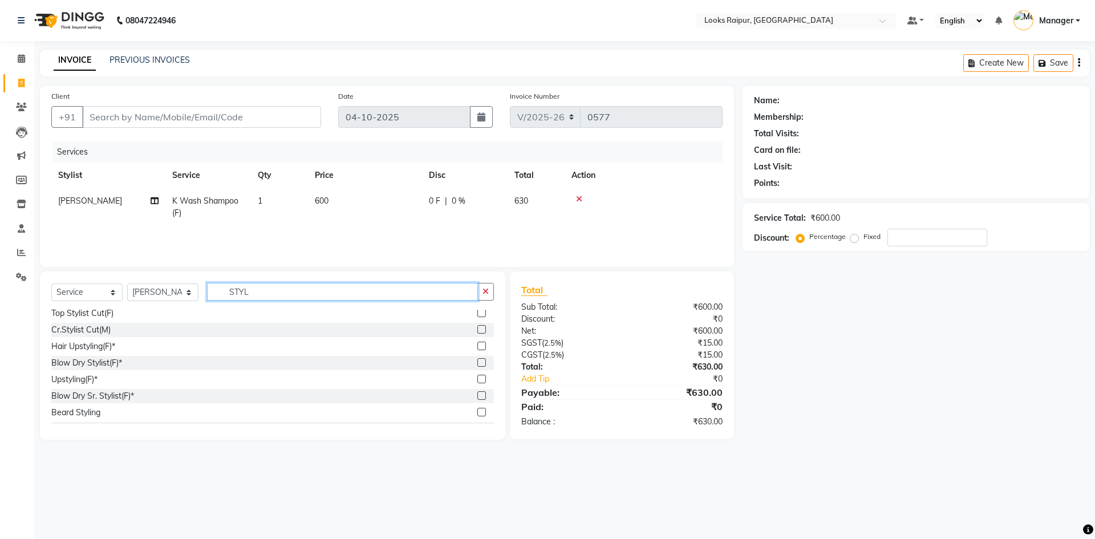
click at [274, 290] on input "STYL" at bounding box center [342, 292] width 271 height 18
type input "S"
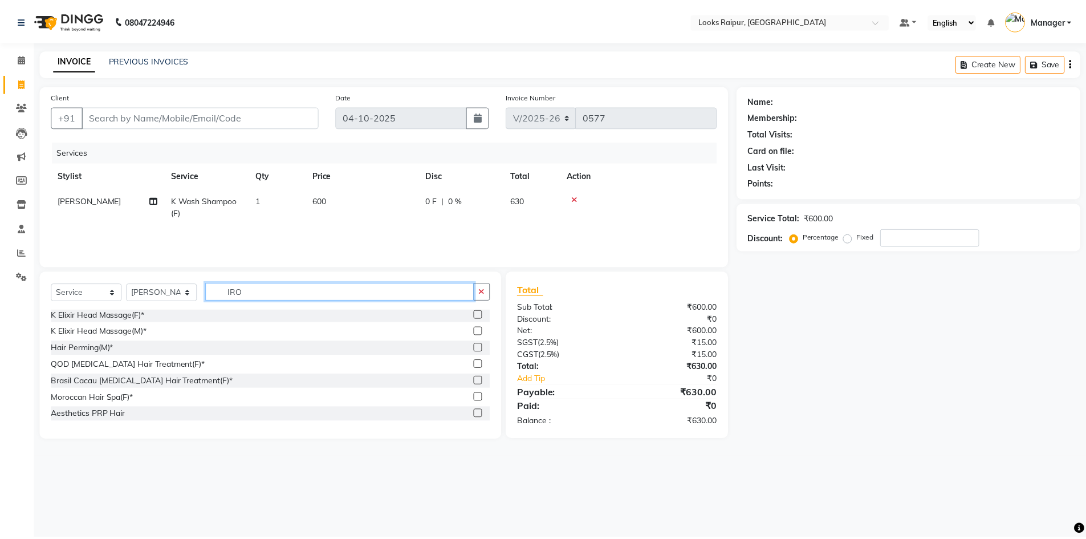
scroll to position [0, 0]
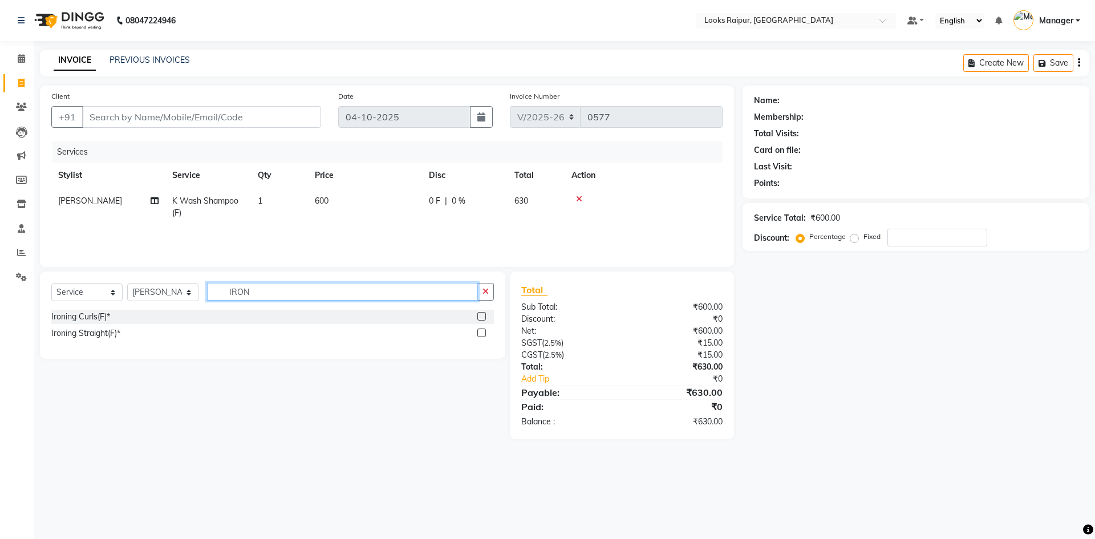
type input "IRON"
click at [480, 333] on label at bounding box center [481, 332] width 9 height 9
click at [480, 333] on input "checkbox" at bounding box center [480, 333] width 7 height 7
checkbox input "true"
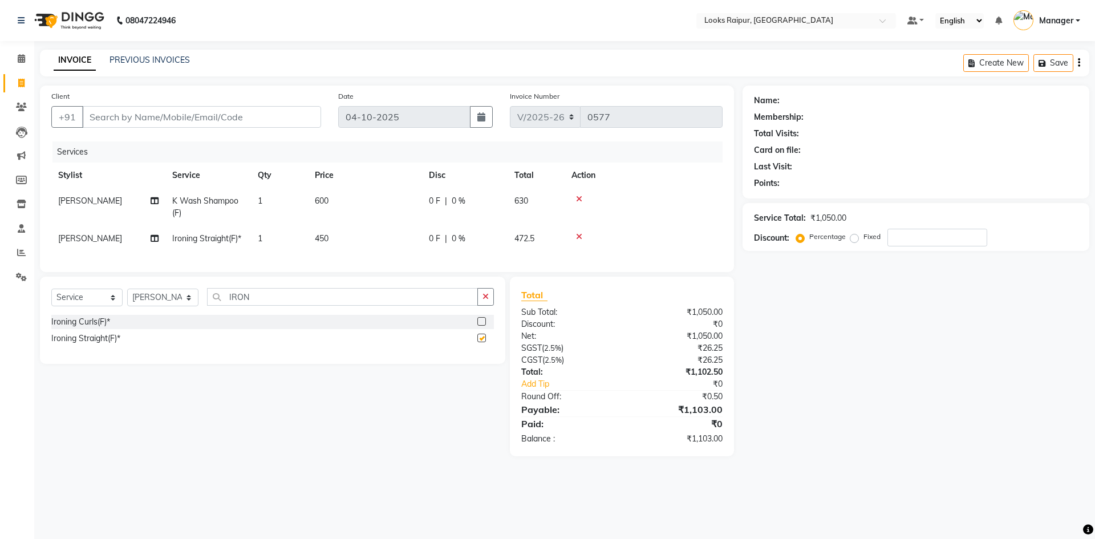
click at [364, 237] on td "450" at bounding box center [365, 239] width 114 height 26
select select "85886"
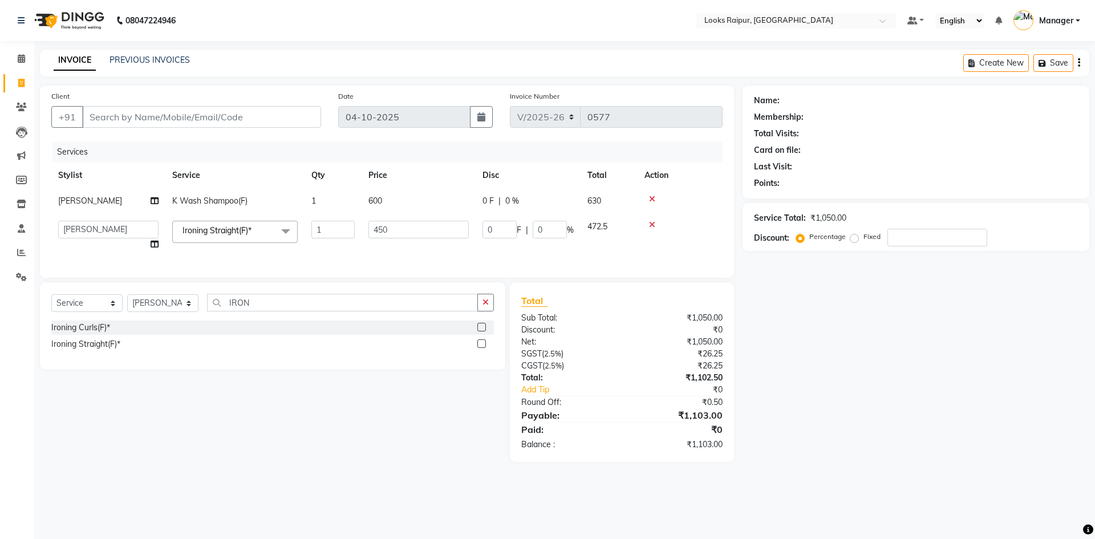
checkbox input "false"
drag, startPoint x: 363, startPoint y: 238, endPoint x: 302, endPoint y: 249, distance: 62.6
click at [302, 249] on tr "Akshay_Pdct Arif Ayan Ayushi Counter_Sales Dheerendra_pdct Dhiraj Hasib Jonny K…" at bounding box center [386, 235] width 671 height 43
type input "1000"
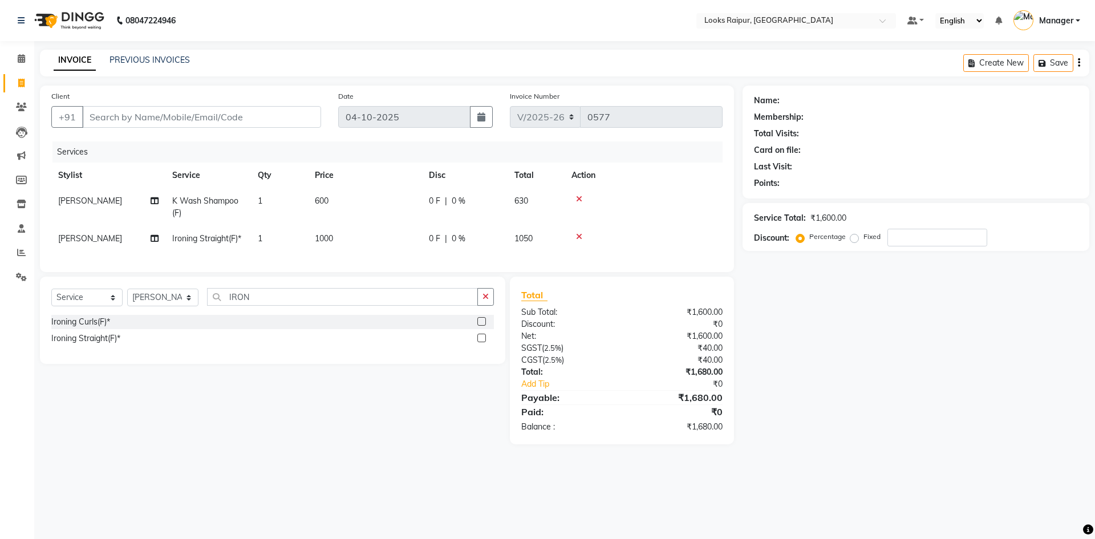
drag, startPoint x: 361, startPoint y: 246, endPoint x: 247, endPoint y: 185, distance: 129.4
click at [361, 245] on tr "Dhiraj Ironing Straight(F)* 1 1000 0 F | 0 % 1050" at bounding box center [386, 239] width 671 height 26
click at [148, 116] on input "Client" at bounding box center [201, 117] width 239 height 22
type input "9"
type input "0"
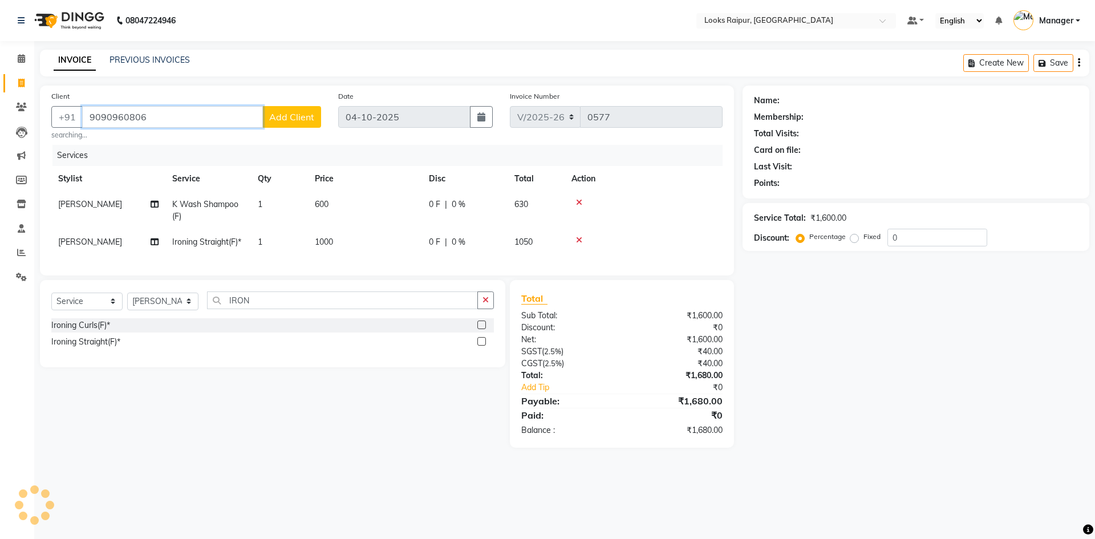
type input "9090960806"
click at [310, 111] on button "Add Client" at bounding box center [291, 117] width 59 height 22
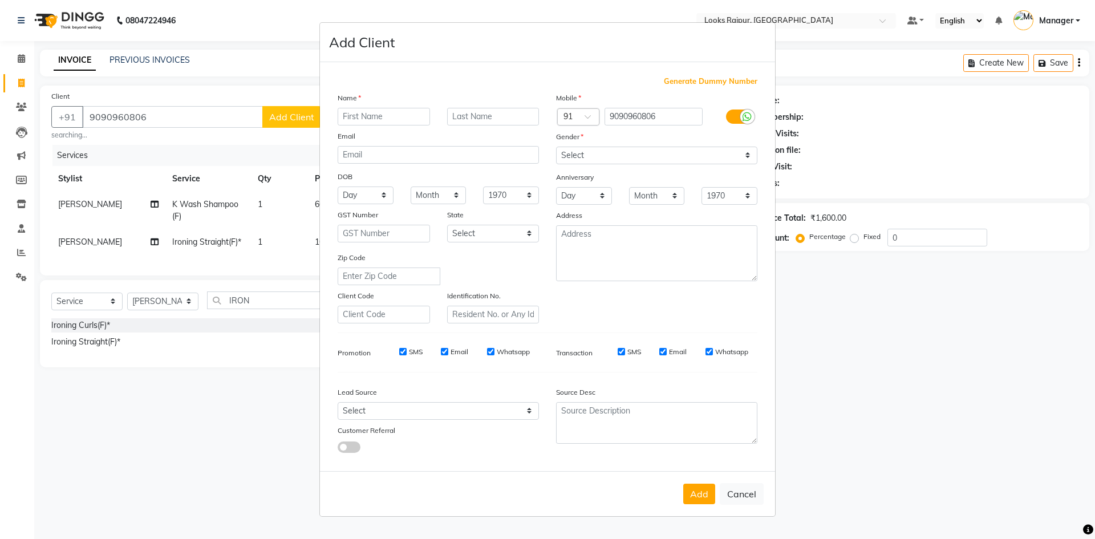
click at [375, 115] on input "text" at bounding box center [384, 117] width 92 height 18
type input "PRIYANKA"
click at [470, 111] on input "text" at bounding box center [493, 117] width 92 height 18
type input "...."
click at [745, 152] on select "Select Male Female Other Prefer Not To Say" at bounding box center [656, 156] width 201 height 18
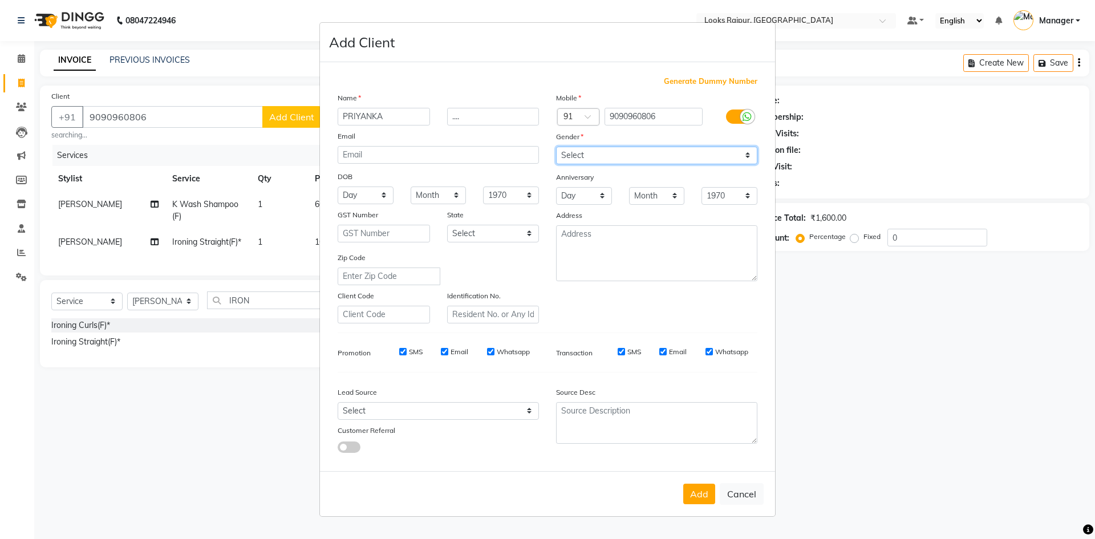
select select "female"
click at [556, 147] on select "Select Male Female Other Prefer Not To Say" at bounding box center [656, 156] width 201 height 18
click at [700, 497] on button "Add" at bounding box center [699, 494] width 32 height 21
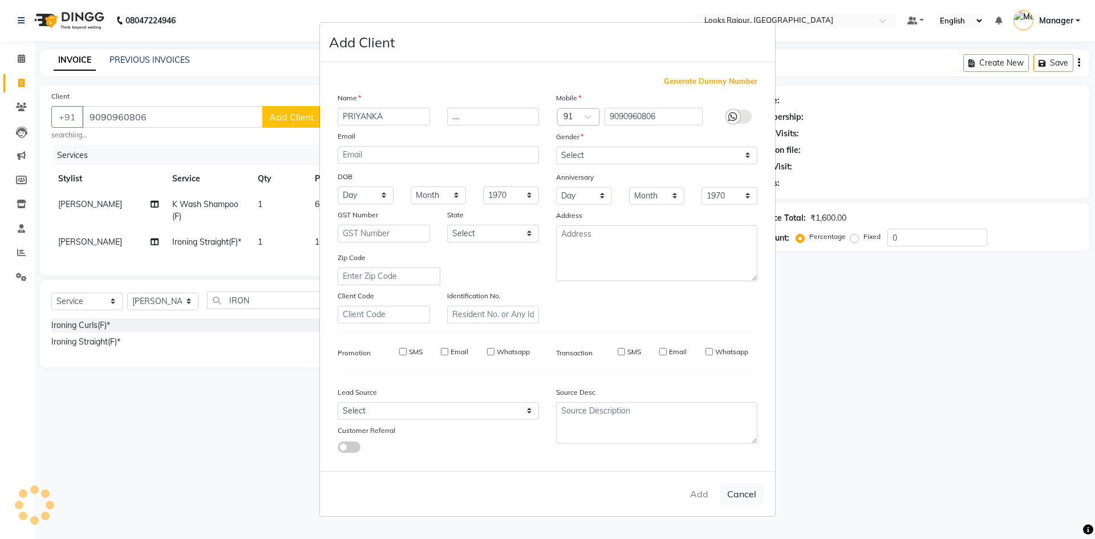
select select
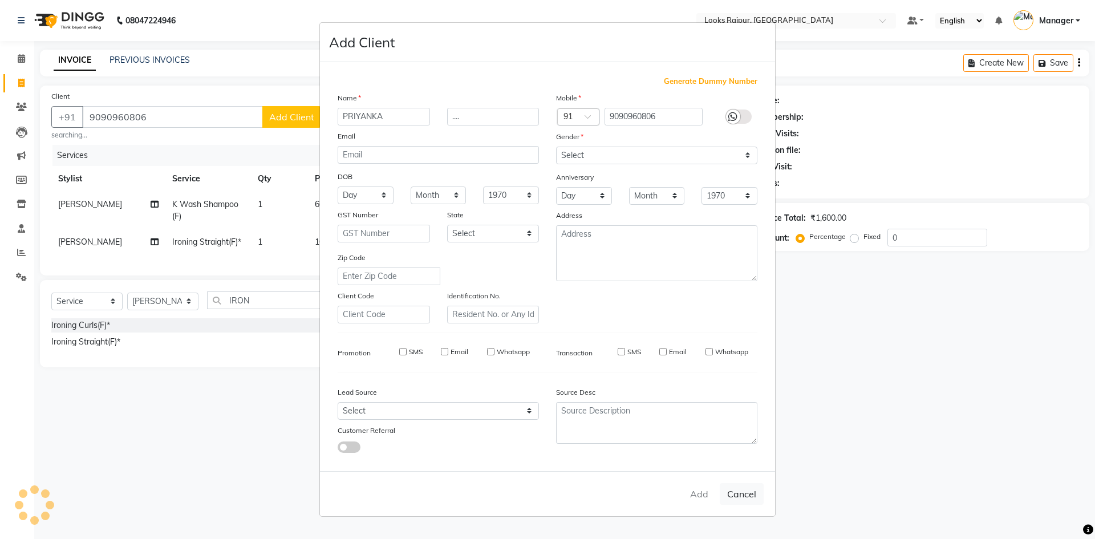
select select
checkbox input "false"
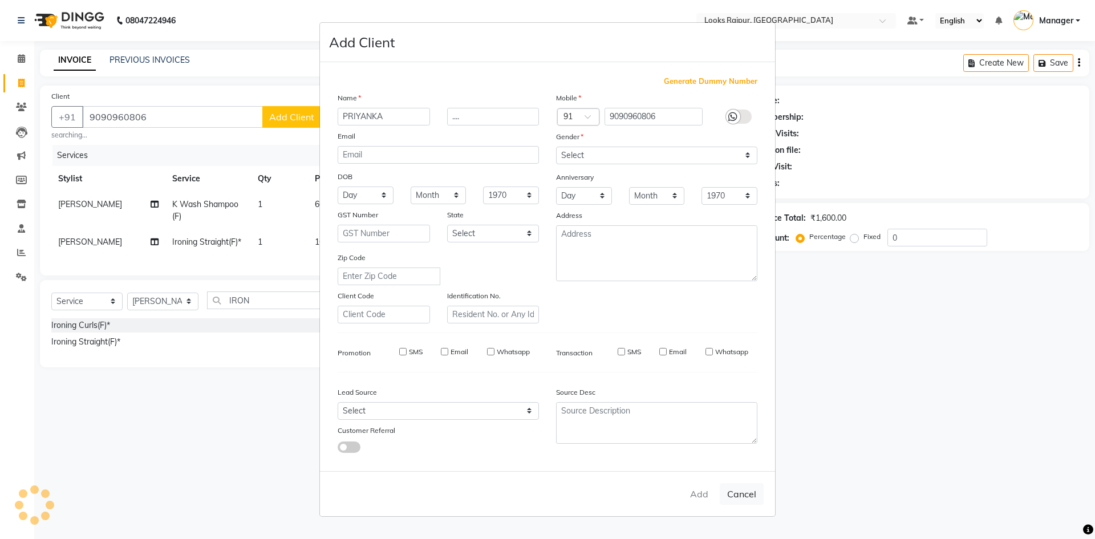
checkbox input "false"
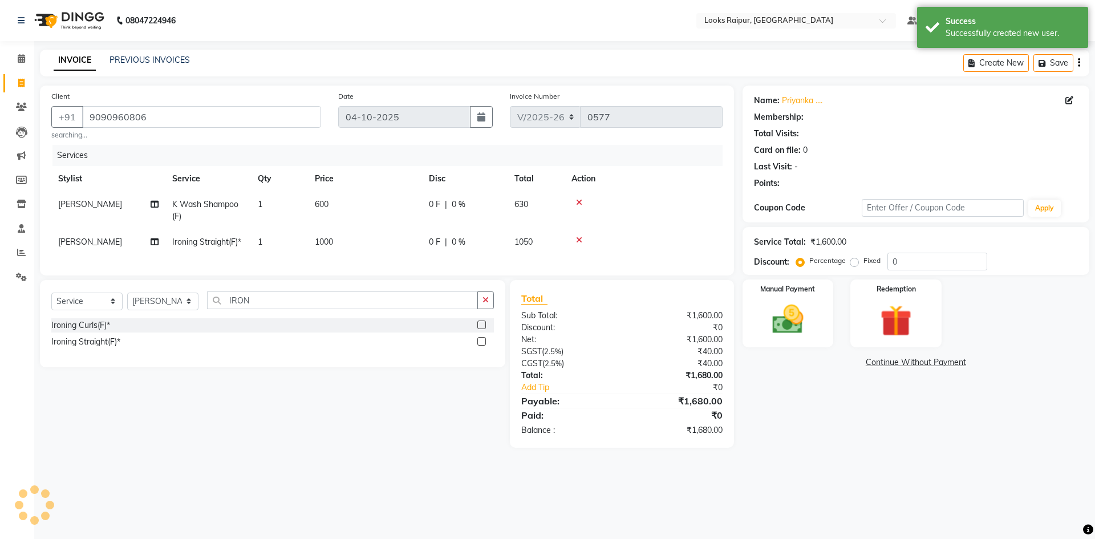
select select "1: Object"
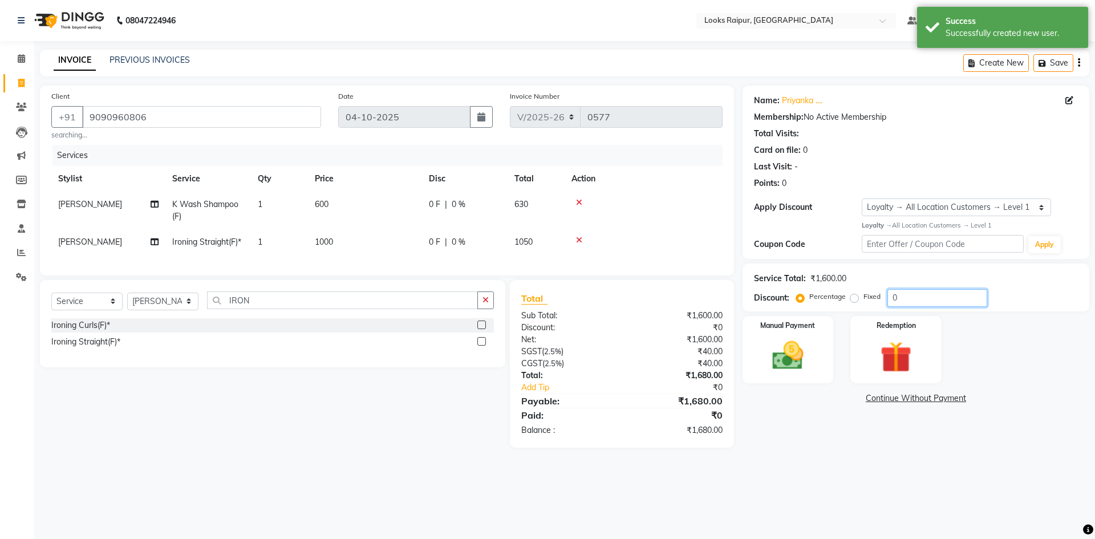
click at [902, 302] on input "0" at bounding box center [937, 298] width 100 height 18
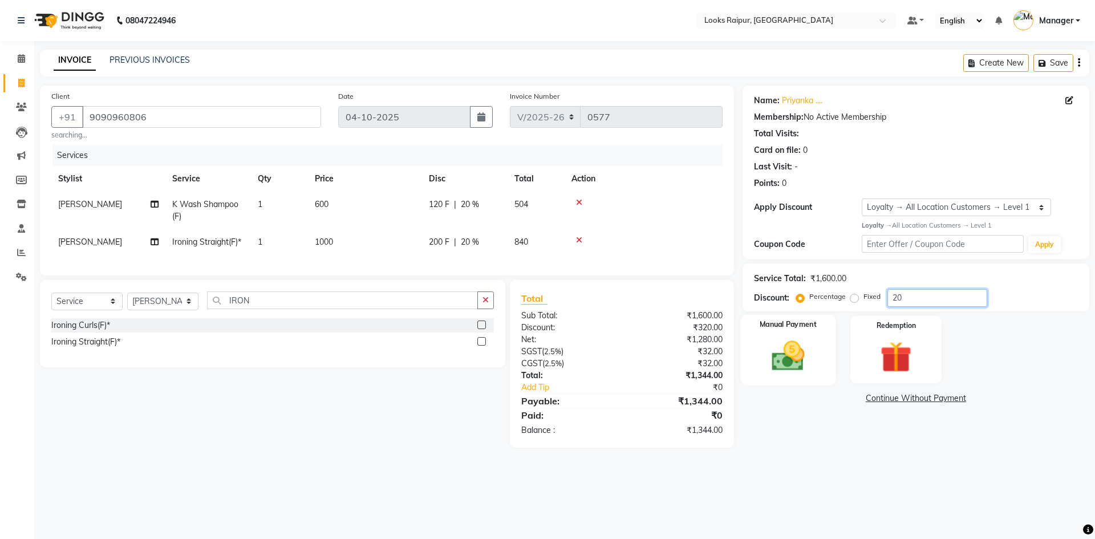
type input "20"
click at [799, 352] on img at bounding box center [787, 356] width 53 height 38
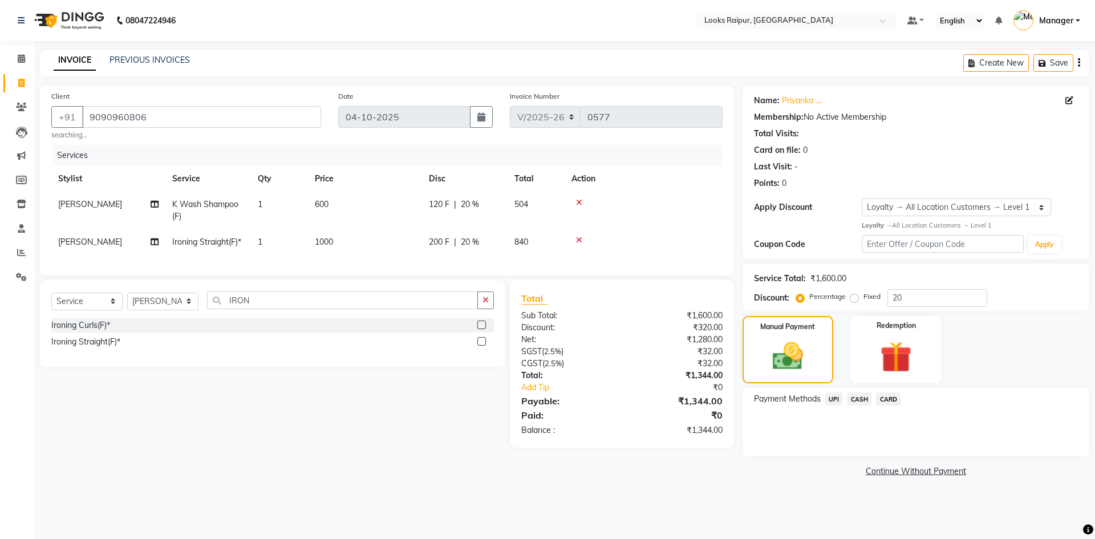
click at [835, 402] on span "UPI" at bounding box center [834, 398] width 18 height 13
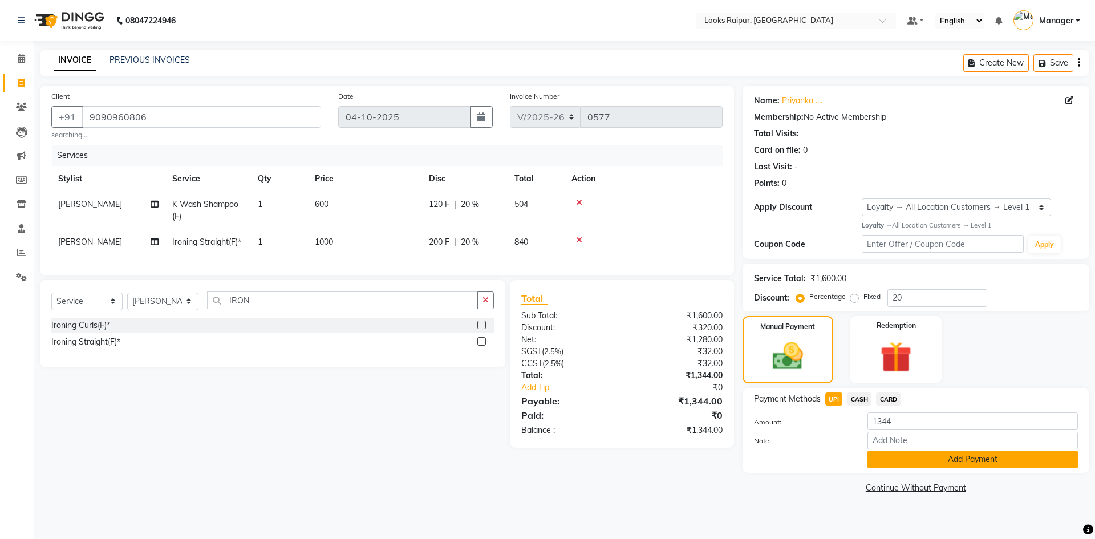
click at [912, 465] on button "Add Payment" at bounding box center [972, 460] width 210 height 18
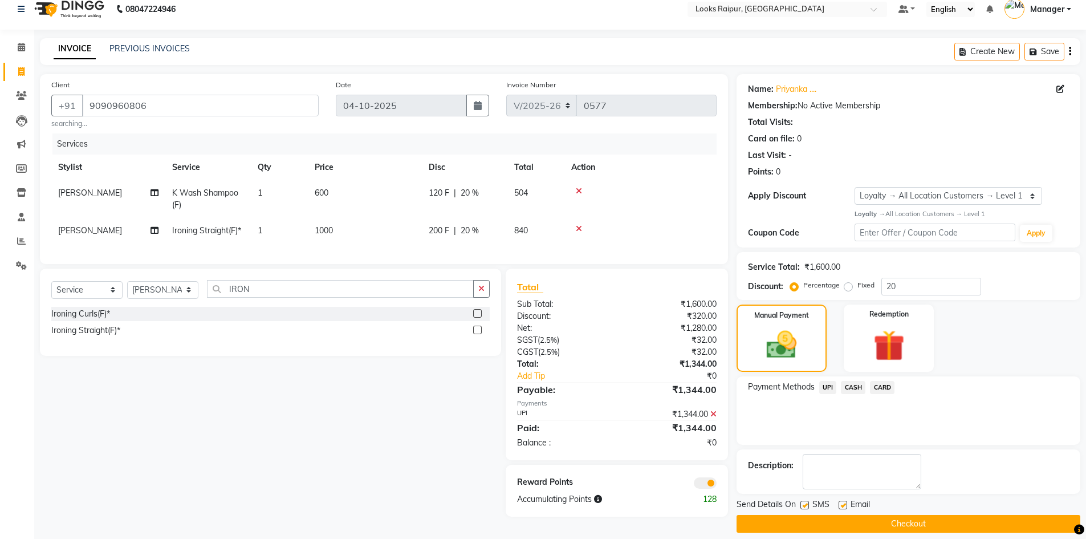
scroll to position [22, 0]
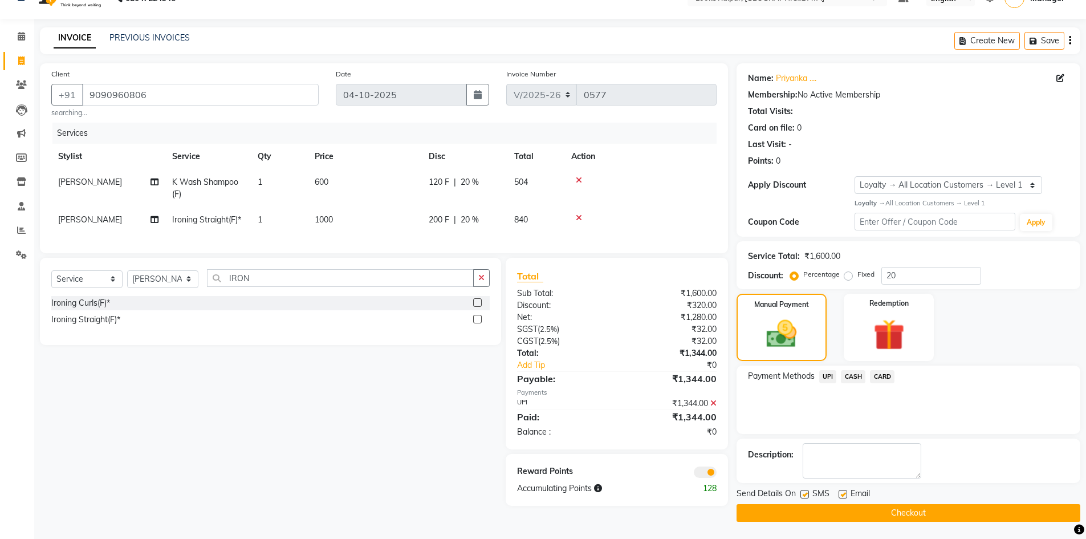
click at [898, 513] on button "Checkout" at bounding box center [909, 513] width 344 height 18
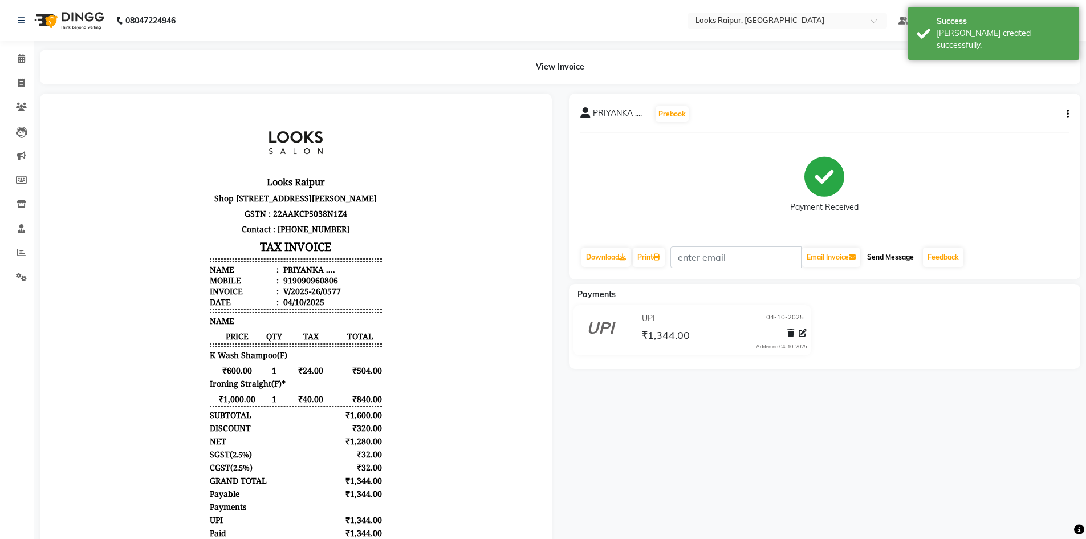
click at [895, 254] on button "Send Message" at bounding box center [891, 256] width 56 height 19
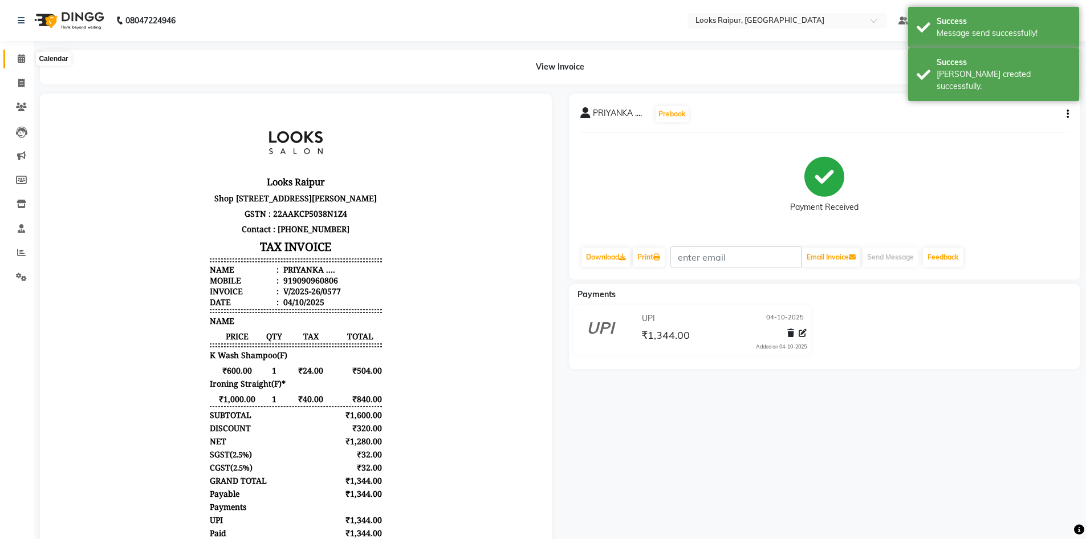
click at [29, 58] on span at bounding box center [21, 58] width 20 height 13
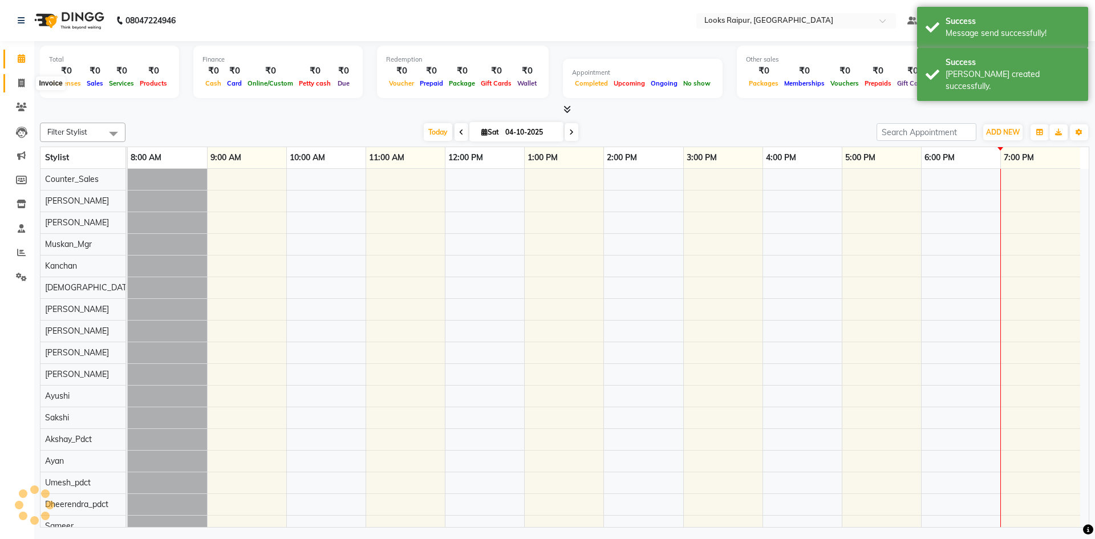
click at [26, 88] on span at bounding box center [21, 83] width 20 height 13
select select "service"
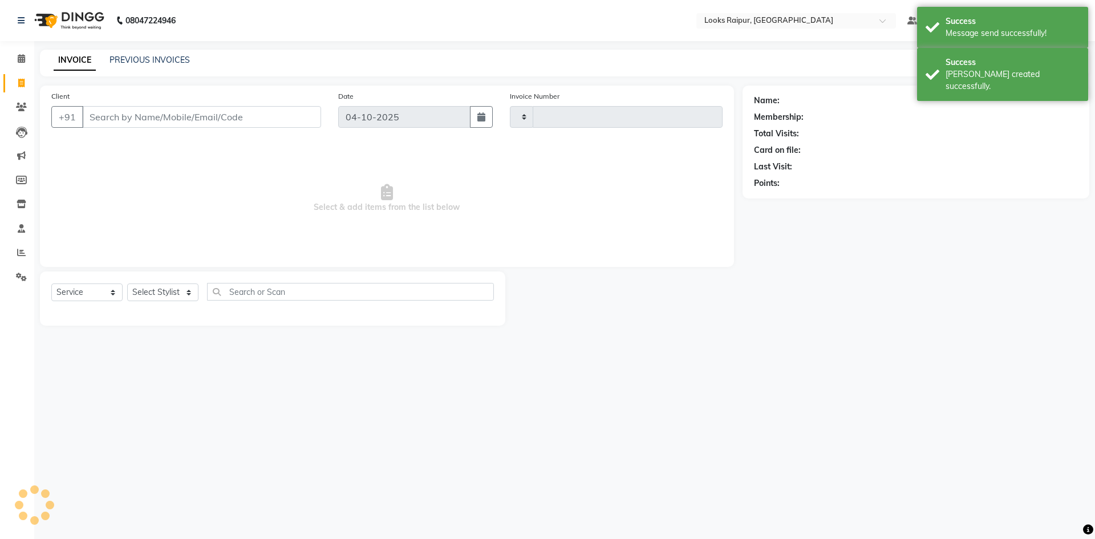
type input "0578"
select select "8606"
click at [140, 63] on link "PREVIOUS INVOICES" at bounding box center [149, 60] width 80 height 10
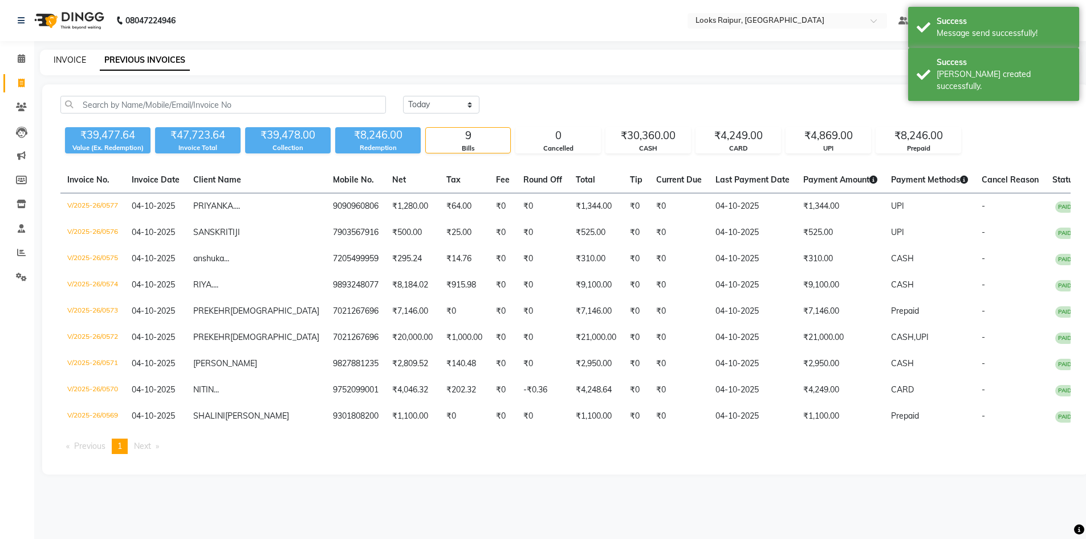
click at [55, 63] on link "INVOICE" at bounding box center [70, 60] width 33 height 10
select select "8606"
select select "service"
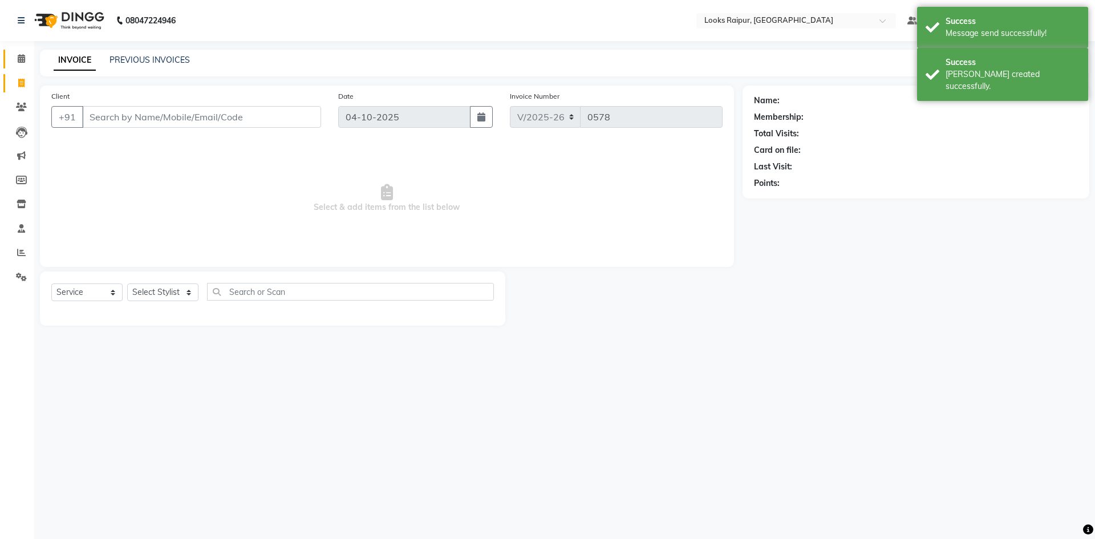
click at [7, 60] on link "Calendar" at bounding box center [16, 59] width 27 height 19
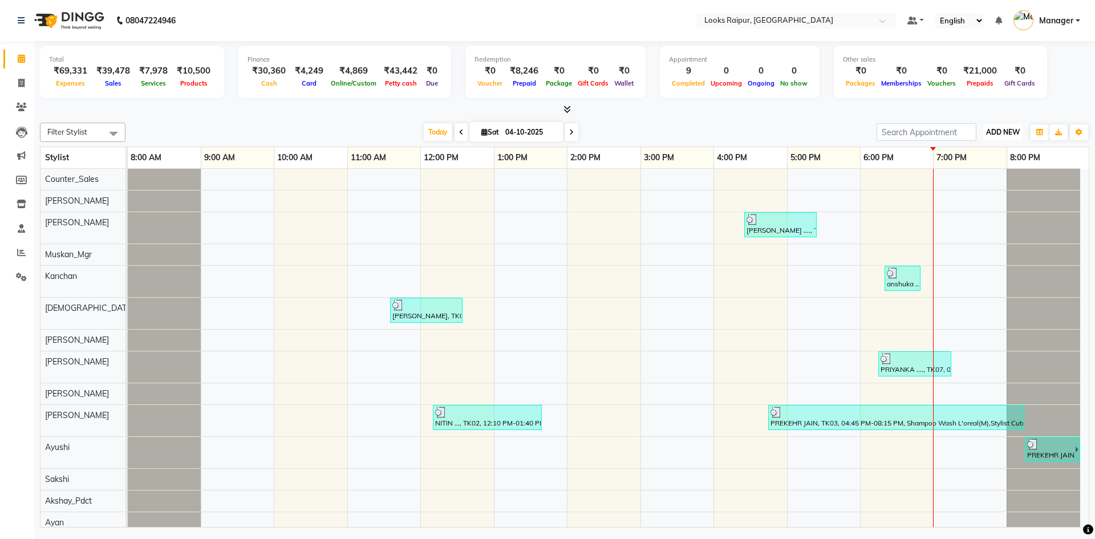
click at [997, 139] on button "ADD NEW Toggle Dropdown" at bounding box center [1002, 132] width 39 height 16
click at [21, 81] on icon at bounding box center [21, 83] width 6 height 9
select select "service"
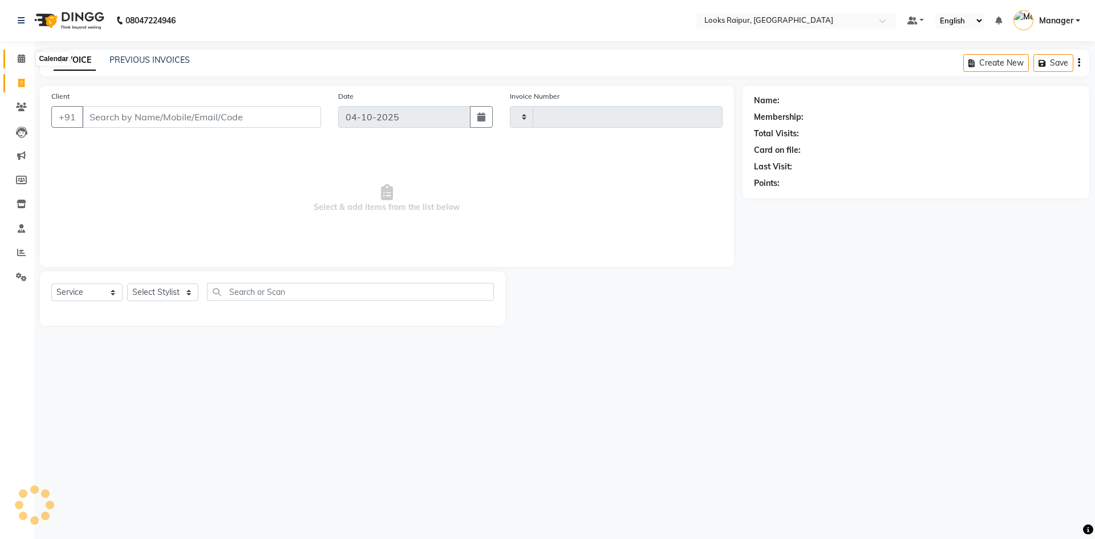
click at [12, 54] on span at bounding box center [21, 58] width 20 height 13
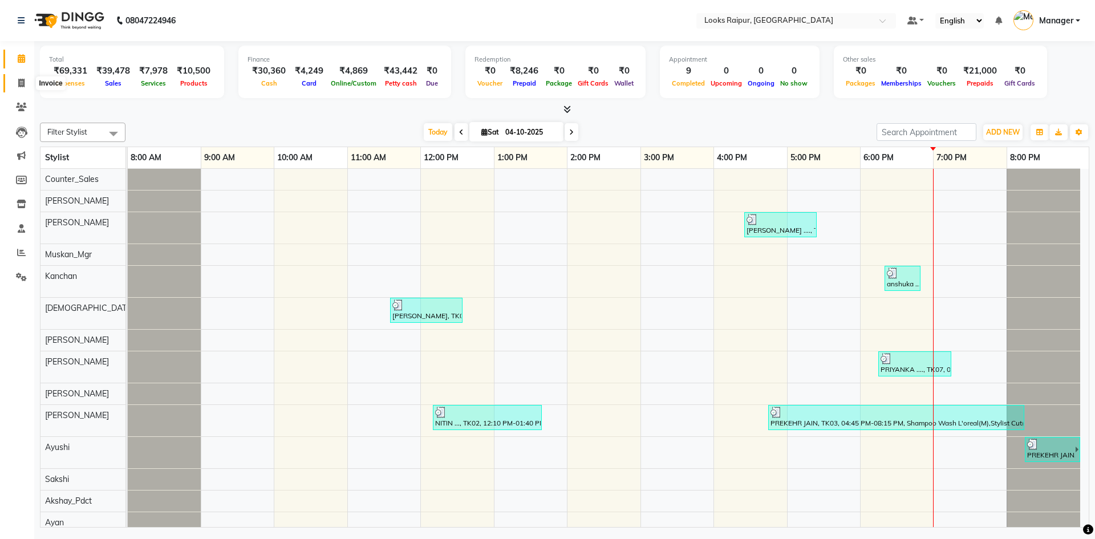
click at [21, 81] on icon at bounding box center [21, 83] width 6 height 9
select select "service"
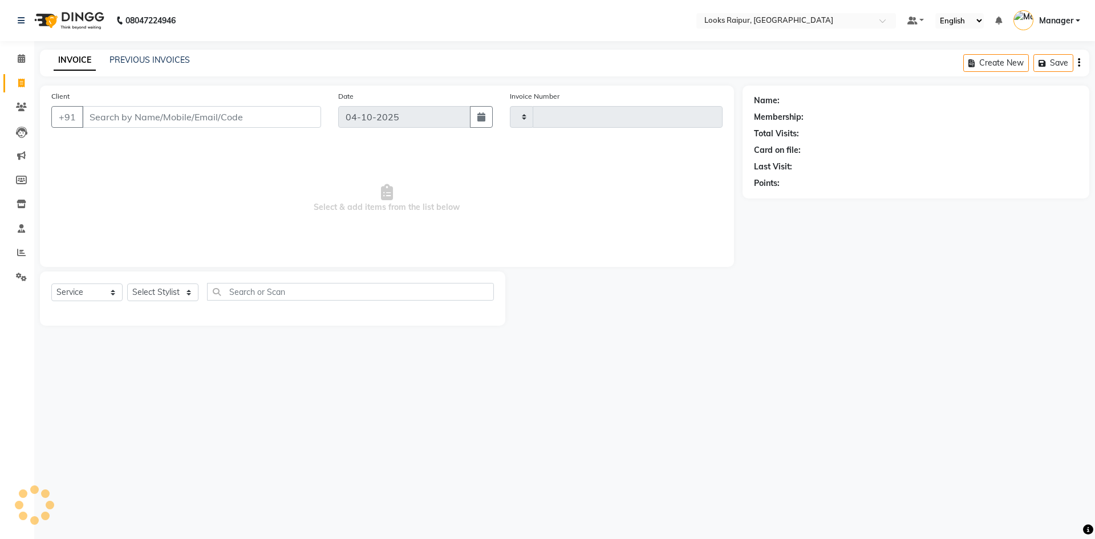
type input "0578"
select select "8606"
click at [21, 58] on icon at bounding box center [21, 58] width 7 height 9
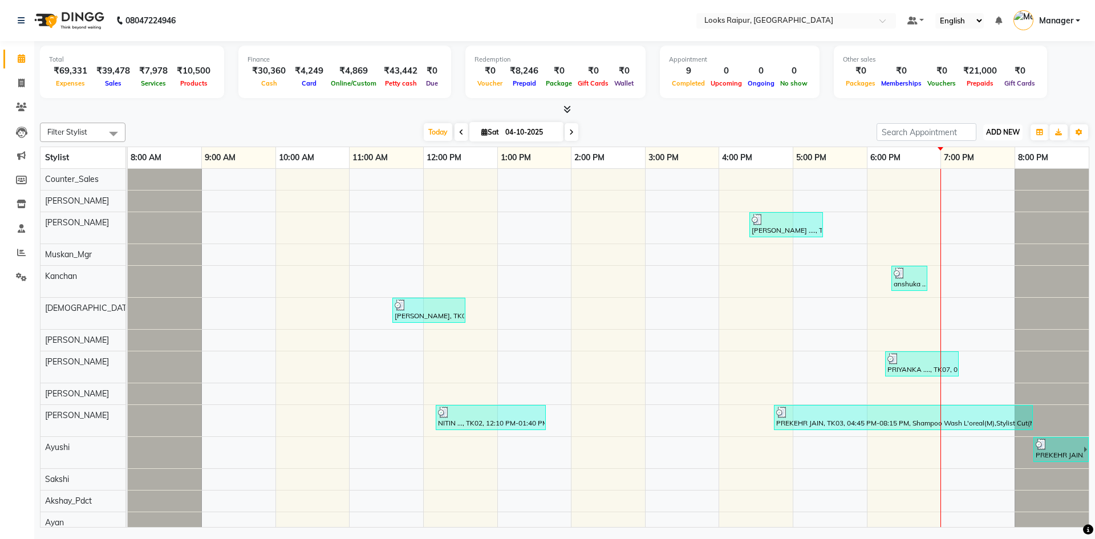
click at [1001, 137] on button "ADD NEW Toggle Dropdown" at bounding box center [1002, 132] width 39 height 16
click at [963, 182] on link "Add Expense" at bounding box center [977, 183] width 90 height 15
select select "1"
select select "7834"
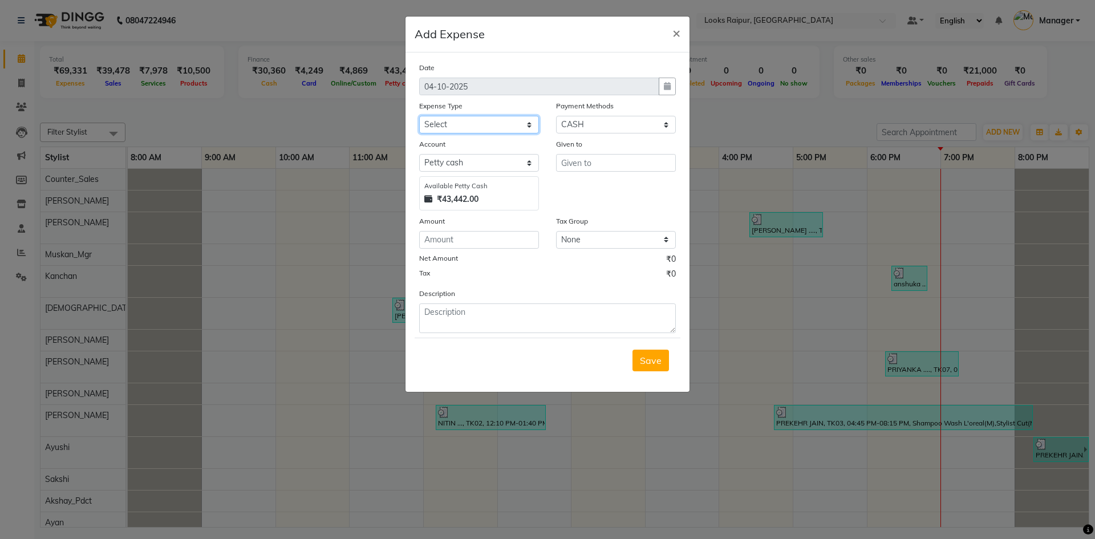
click at [459, 121] on select "Select Accommodation Aesthetics Bank Deposit BLINKIT Cash Handover Client Refun…" at bounding box center [479, 125] width 120 height 18
select select "23704"
click at [419, 116] on select "Select Accommodation Aesthetics Bank Deposit BLINKIT Cash Handover Client Refun…" at bounding box center [479, 125] width 120 height 18
drag, startPoint x: 462, startPoint y: 235, endPoint x: 464, endPoint y: 242, distance: 6.9
click at [464, 242] on input "number" at bounding box center [479, 240] width 120 height 18
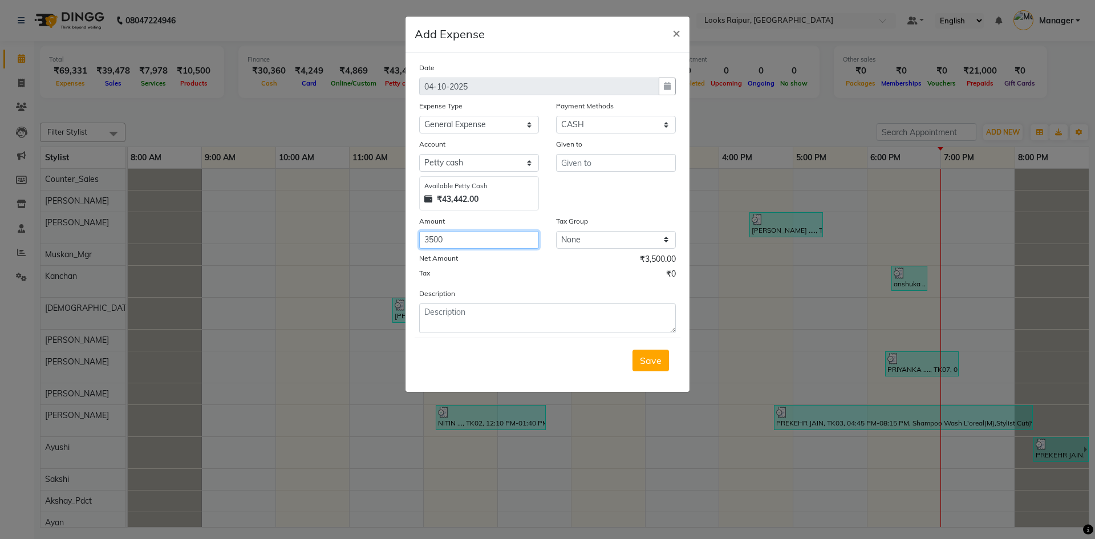
type input "3500"
click at [585, 163] on input "text" at bounding box center [616, 163] width 120 height 18
click at [592, 191] on ngb-highlight "Cou nter_Sales" at bounding box center [601, 186] width 62 height 11
type input "Counter_Sales"
click at [474, 317] on textarea at bounding box center [547, 318] width 257 height 30
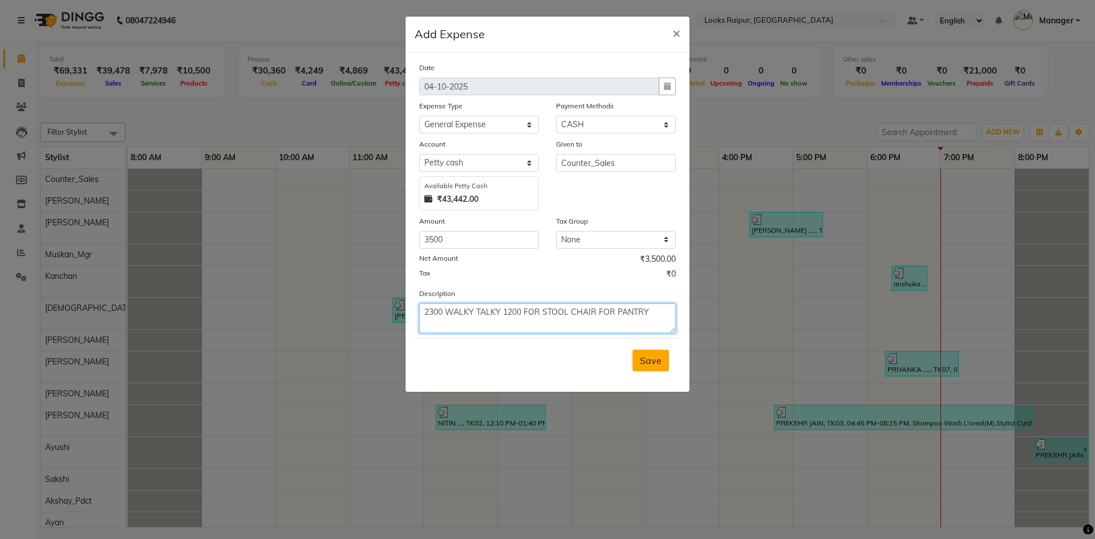
type textarea "2300 WALKY TALKY 1200 FOR STOOL CHAIR FOR PANTRY"
click at [652, 363] on span "Save" at bounding box center [651, 360] width 22 height 11
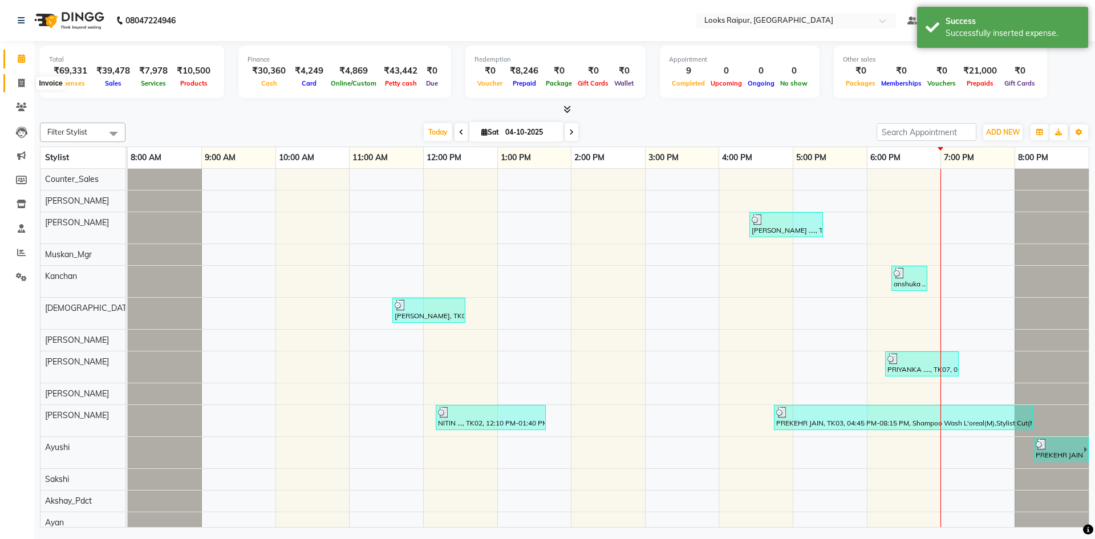
click at [22, 81] on icon at bounding box center [21, 83] width 6 height 9
select select "service"
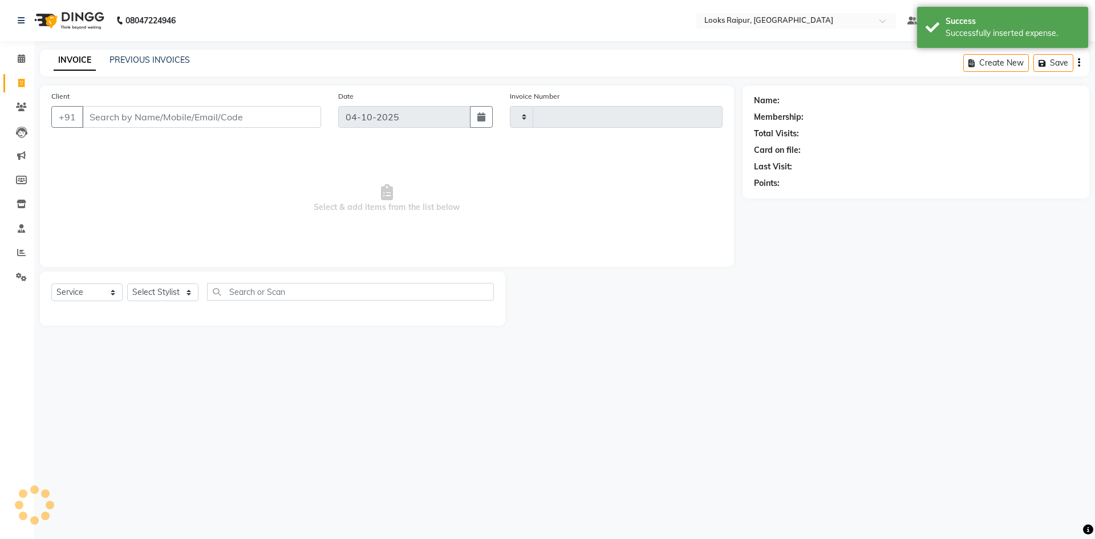
type input "0578"
select select "8606"
click at [23, 56] on icon at bounding box center [21, 58] width 7 height 9
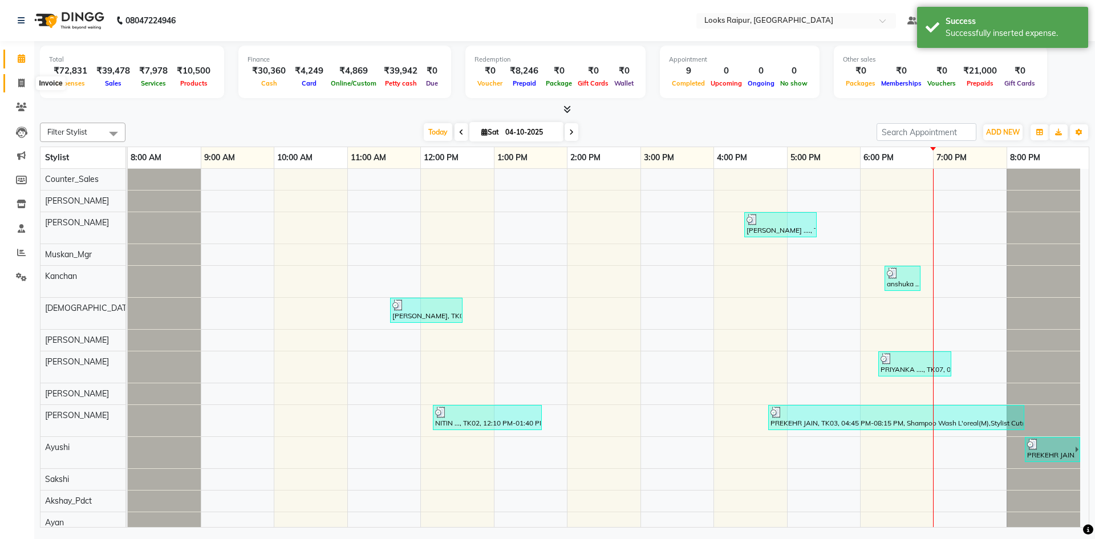
click at [22, 78] on span at bounding box center [21, 83] width 20 height 13
select select "service"
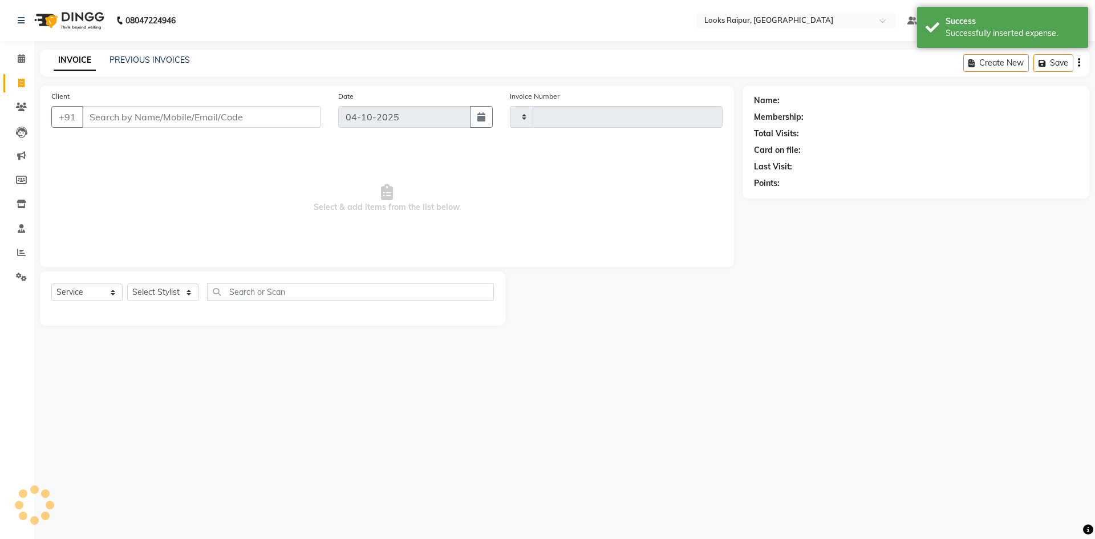
type input "0578"
select select "8606"
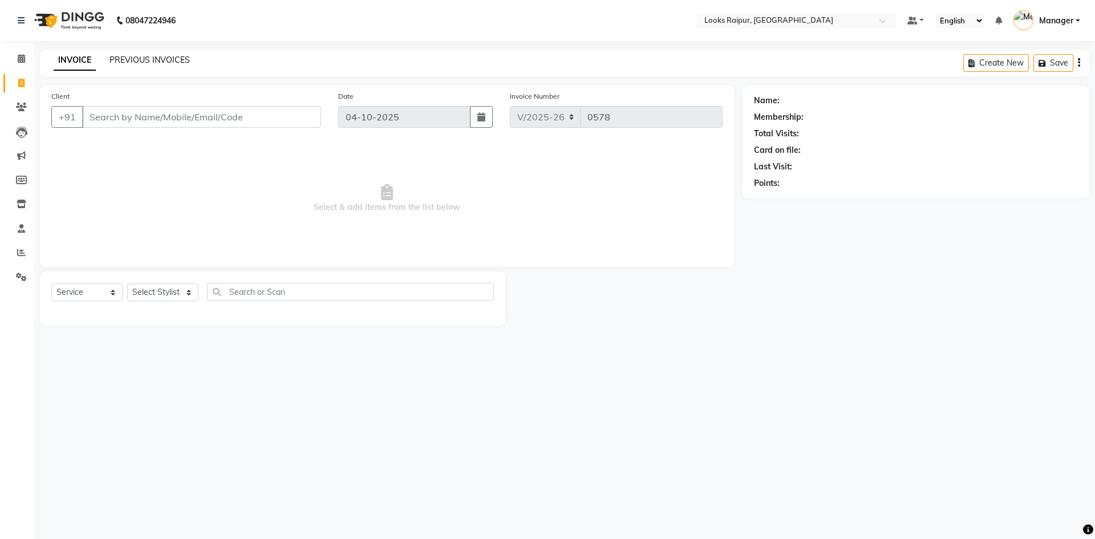
click at [121, 60] on link "PREVIOUS INVOICES" at bounding box center [149, 60] width 80 height 10
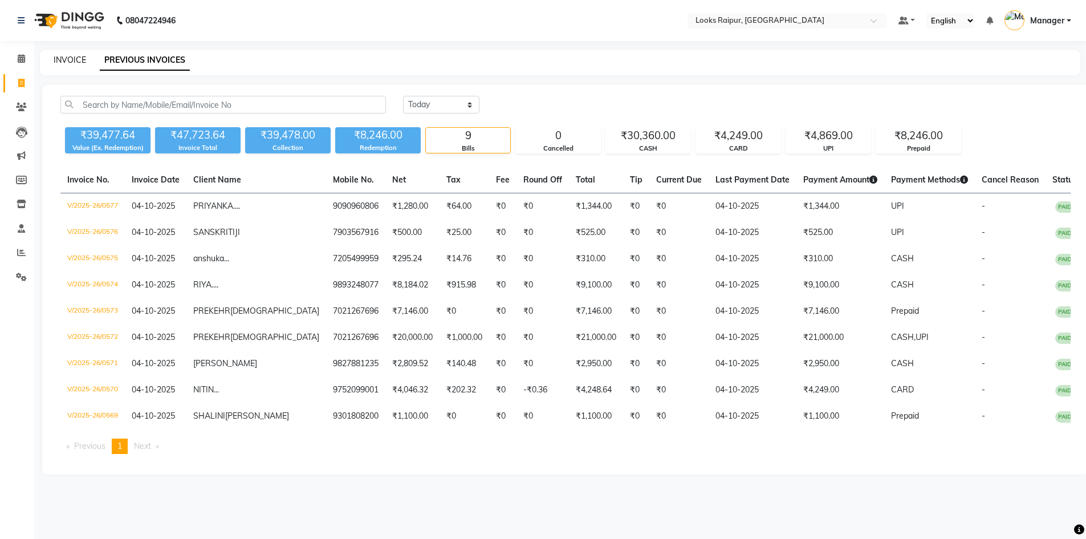
click at [58, 59] on link "INVOICE" at bounding box center [70, 60] width 33 height 10
select select "service"
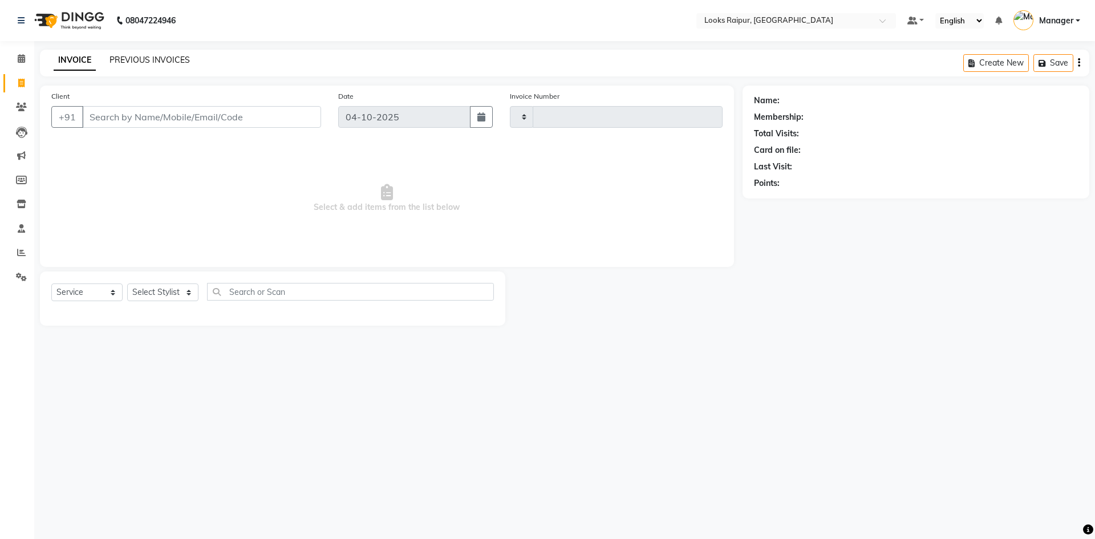
click at [134, 59] on link "PREVIOUS INVOICES" at bounding box center [149, 60] width 80 height 10
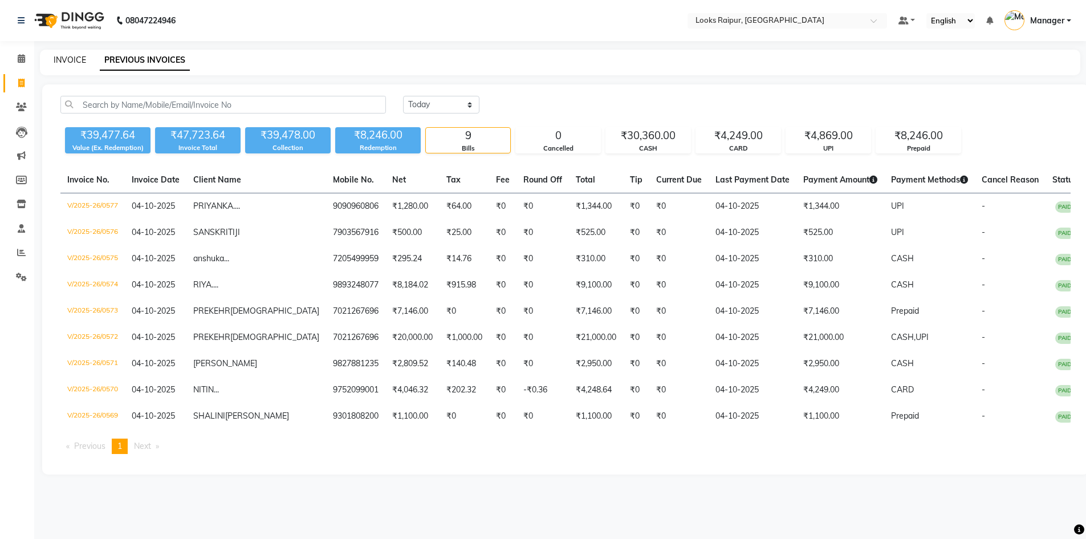
click at [75, 57] on link "INVOICE" at bounding box center [70, 60] width 33 height 10
select select "service"
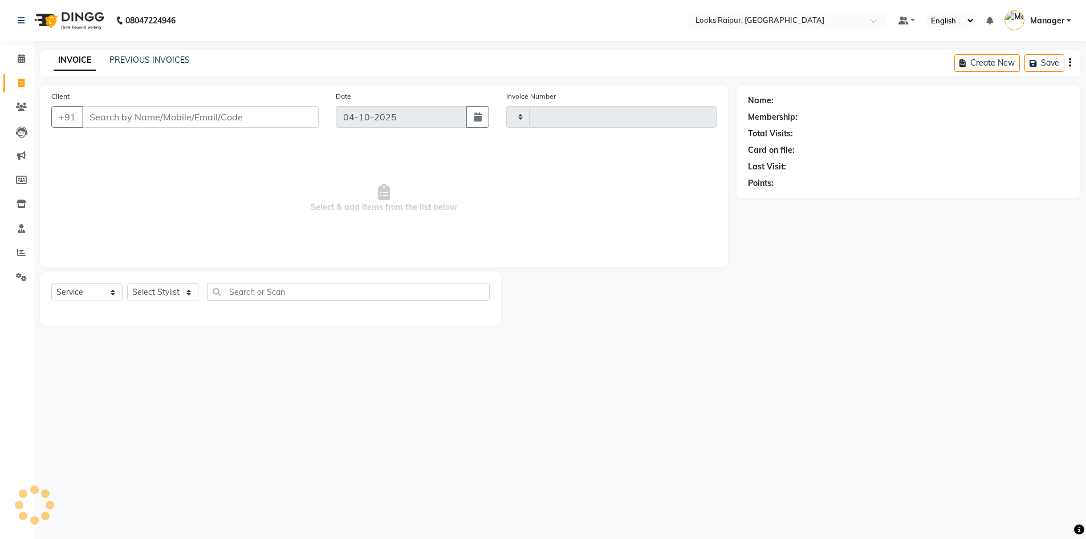
type input "0578"
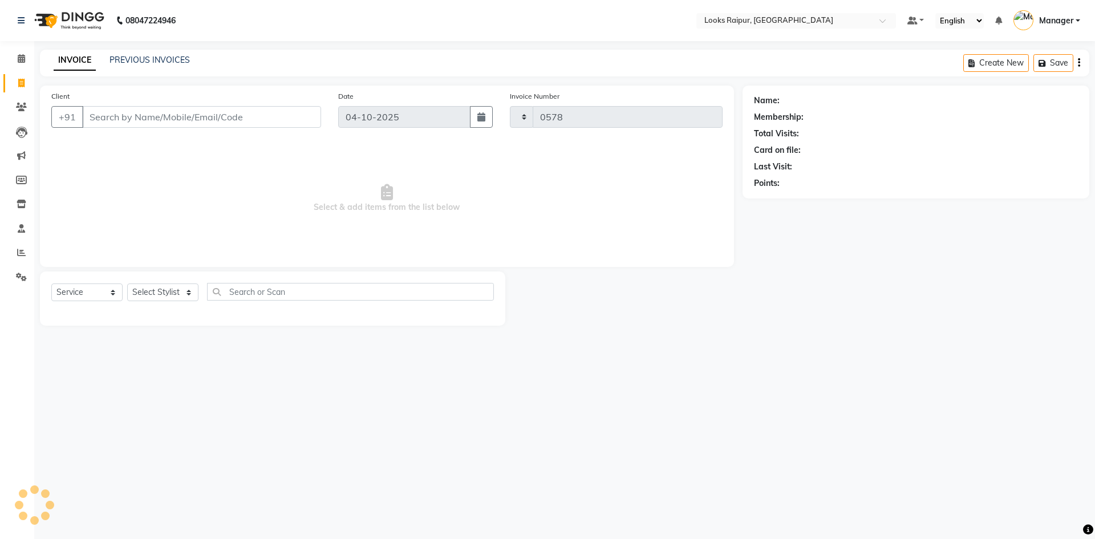
select select "8606"
click at [21, 68] on link "Calendar" at bounding box center [16, 59] width 27 height 19
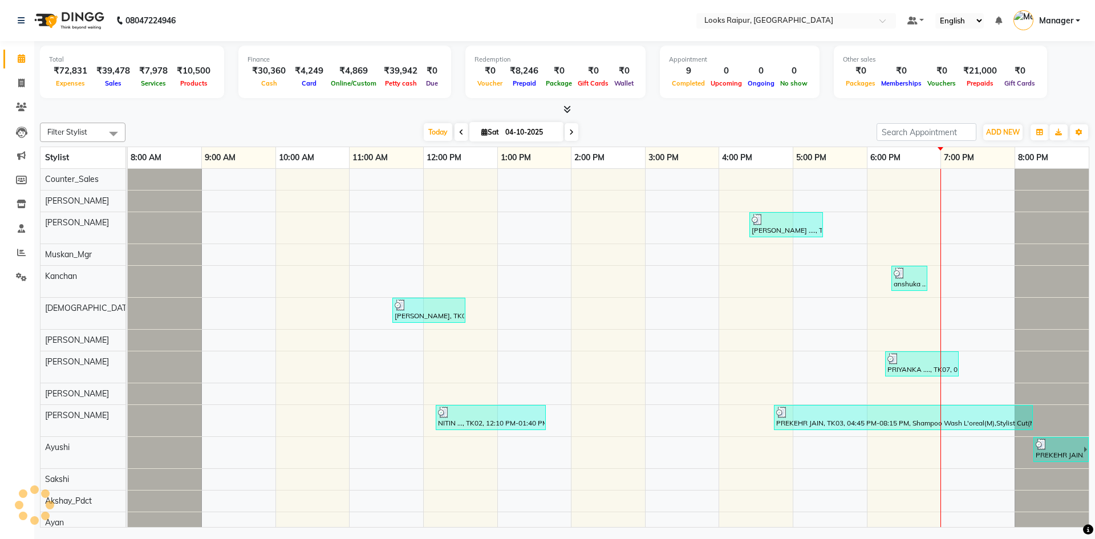
scroll to position [0, 9]
click at [992, 133] on span "ADD NEW" at bounding box center [1003, 132] width 34 height 9
click at [974, 179] on link "Add Expense" at bounding box center [977, 183] width 90 height 15
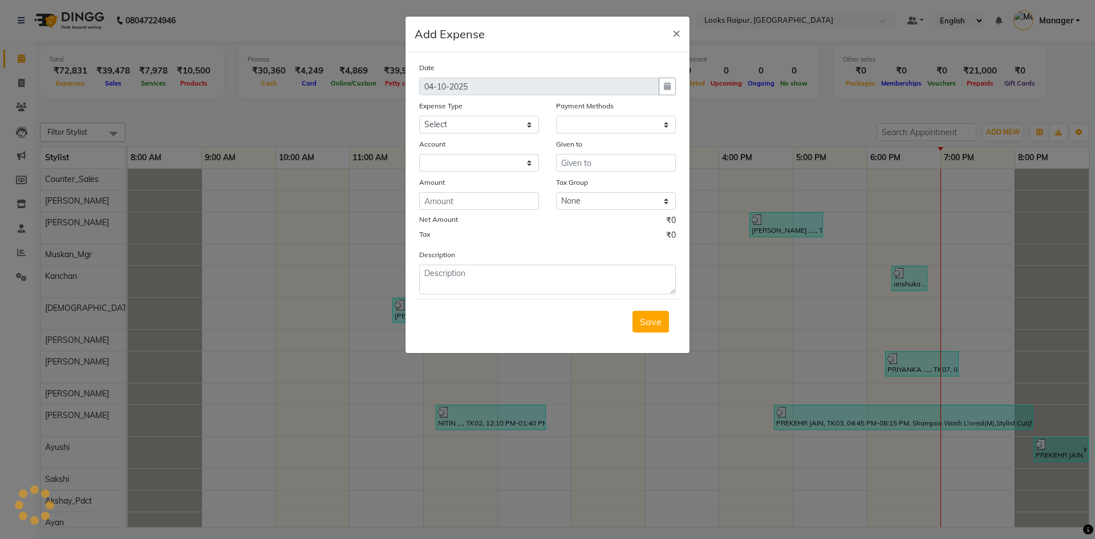
select select "1"
select select "7834"
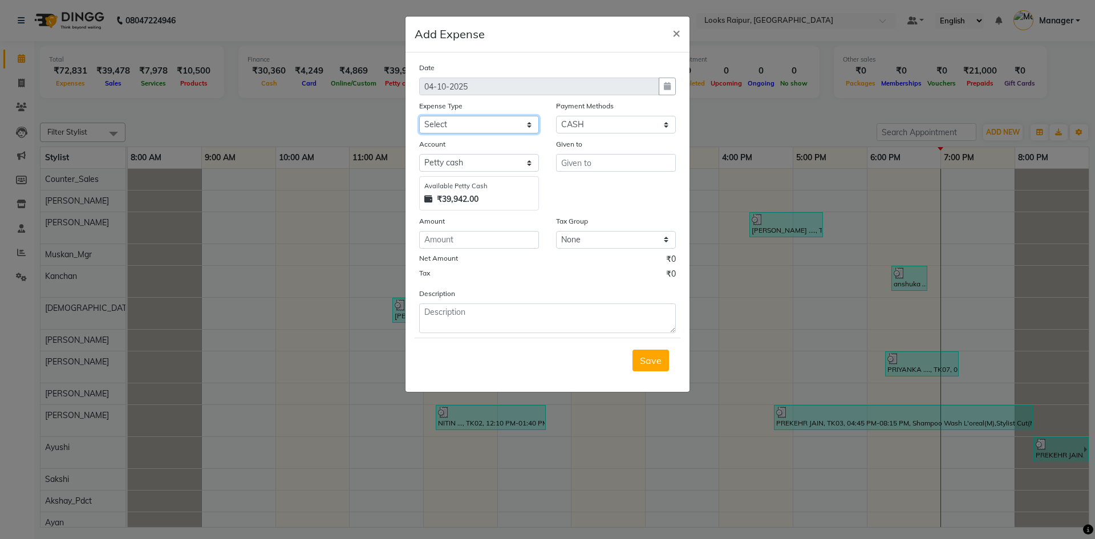
click at [534, 123] on select "Select Accommodation Aesthetics Bank Deposit BLINKIT Cash Handover Client Refun…" at bounding box center [479, 125] width 120 height 18
select select "24894"
click at [419, 116] on select "Select Accommodation Aesthetics Bank Deposit BLINKIT Cash Handover Client Refun…" at bounding box center [479, 125] width 120 height 18
click at [570, 165] on input "text" at bounding box center [616, 163] width 120 height 18
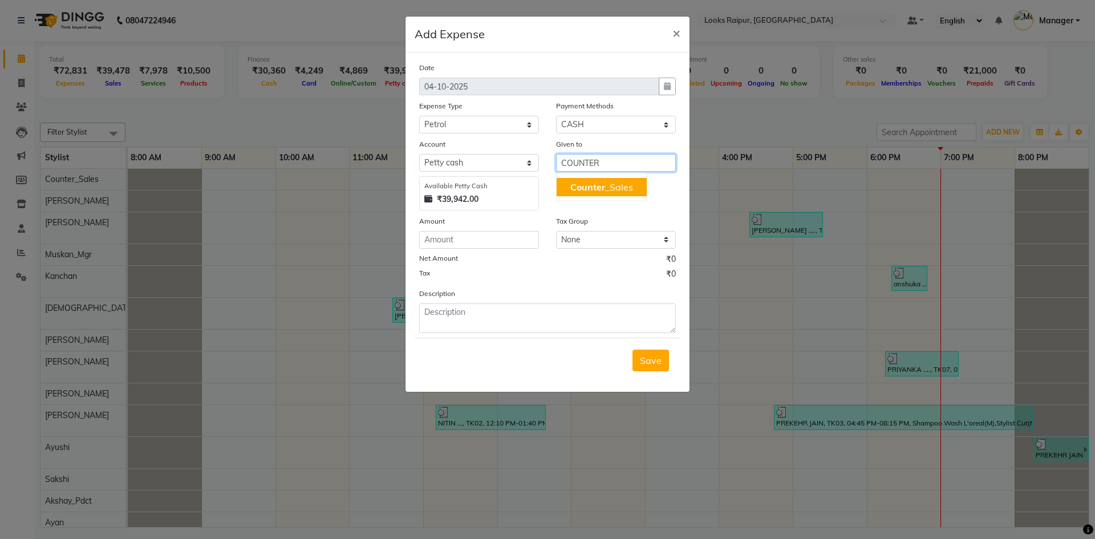
drag, startPoint x: 573, startPoint y: 184, endPoint x: 514, endPoint y: 237, distance: 79.6
click at [573, 184] on span "Counter" at bounding box center [587, 186] width 35 height 11
type input "Counter_Sales"
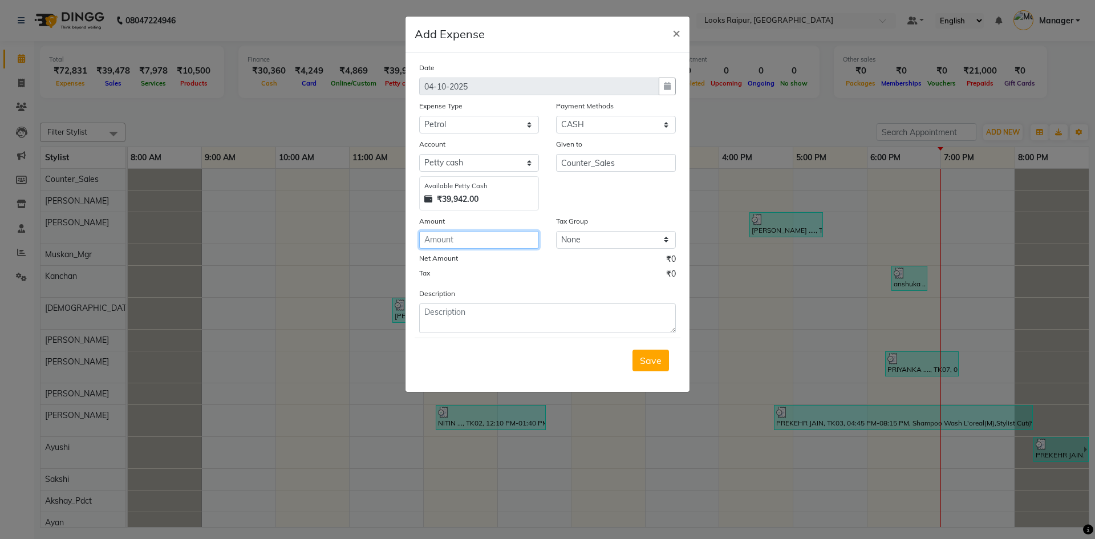
click at [453, 237] on input "number" at bounding box center [479, 240] width 120 height 18
type input "100"
click at [450, 322] on textarea at bounding box center [547, 318] width 257 height 30
type textarea "PETROL"
click at [654, 364] on span "Save" at bounding box center [651, 360] width 22 height 11
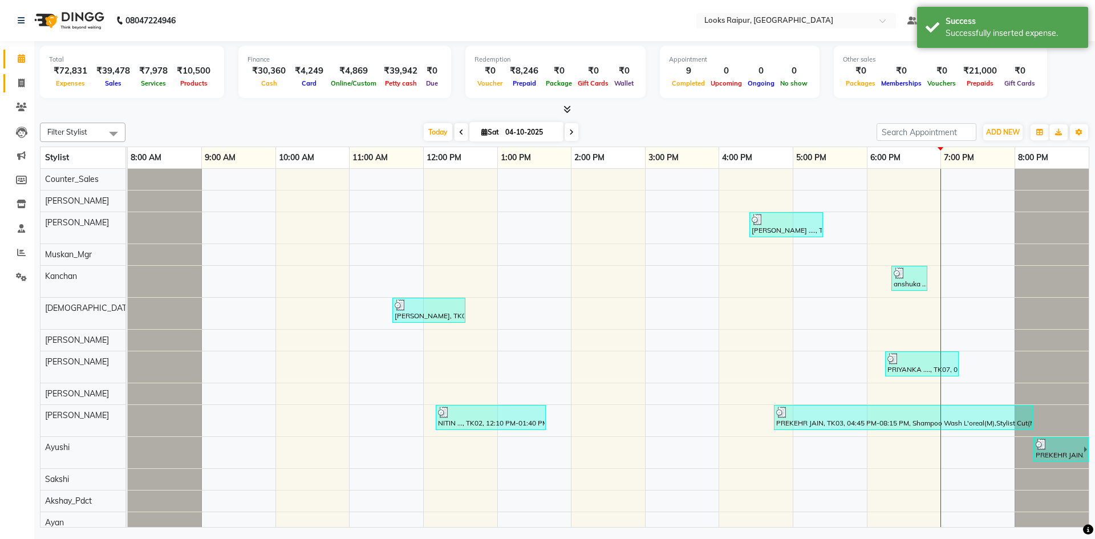
click at [19, 92] on link "Invoice" at bounding box center [16, 83] width 27 height 19
select select "8606"
select select "service"
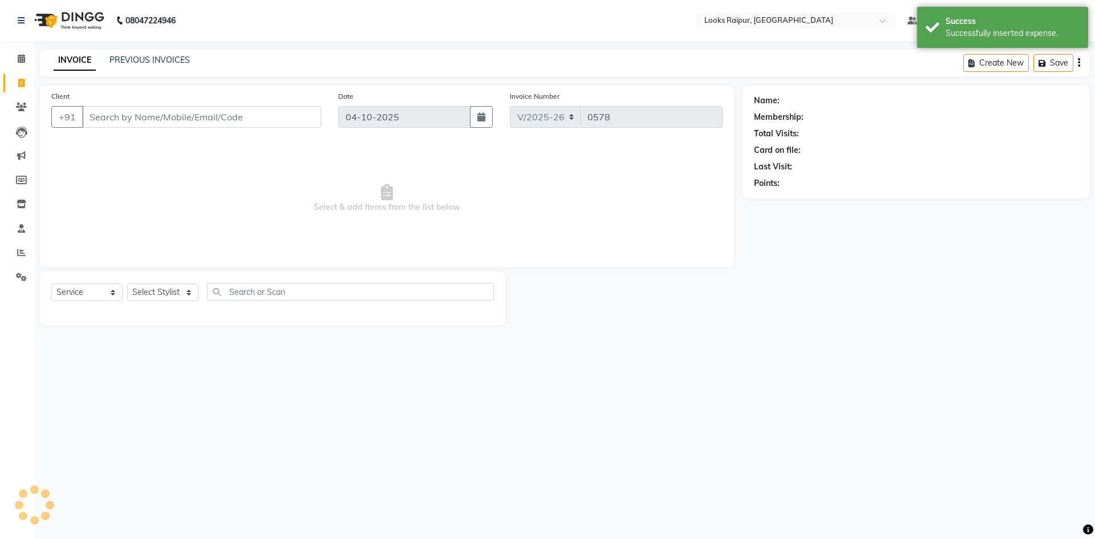
click at [22, 72] on li "Invoice" at bounding box center [17, 83] width 34 height 25
click at [22, 70] on li "Calendar" at bounding box center [17, 59] width 34 height 25
click at [23, 64] on span at bounding box center [21, 58] width 20 height 13
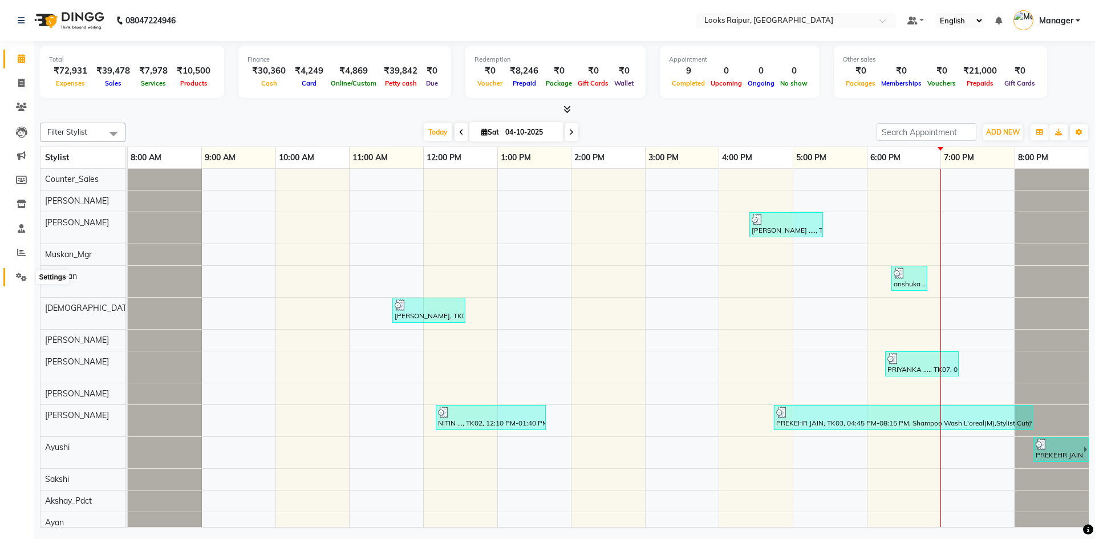
click at [15, 278] on span at bounding box center [21, 277] width 20 height 13
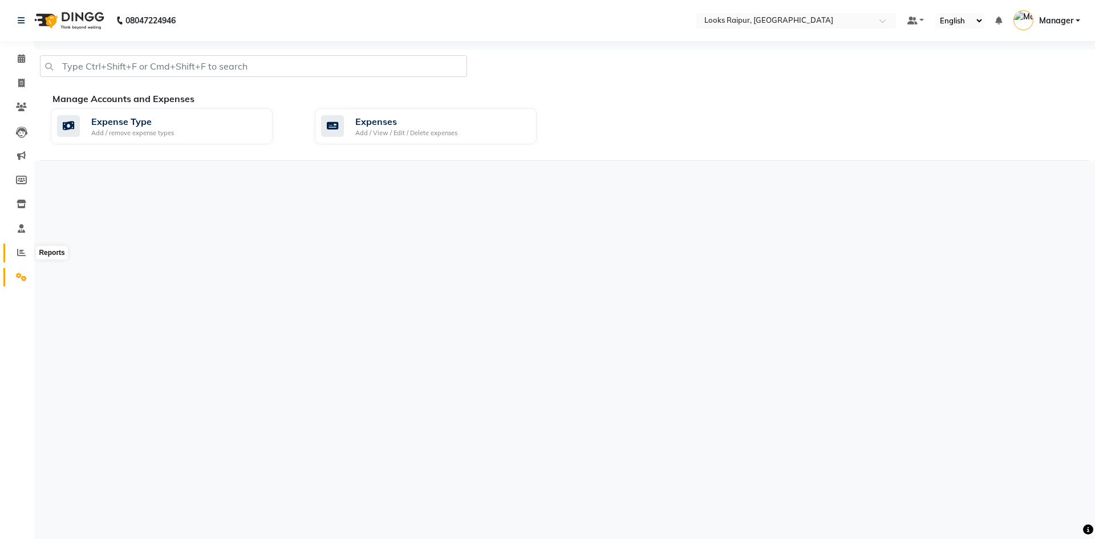
click at [19, 253] on icon at bounding box center [21, 252] width 9 height 9
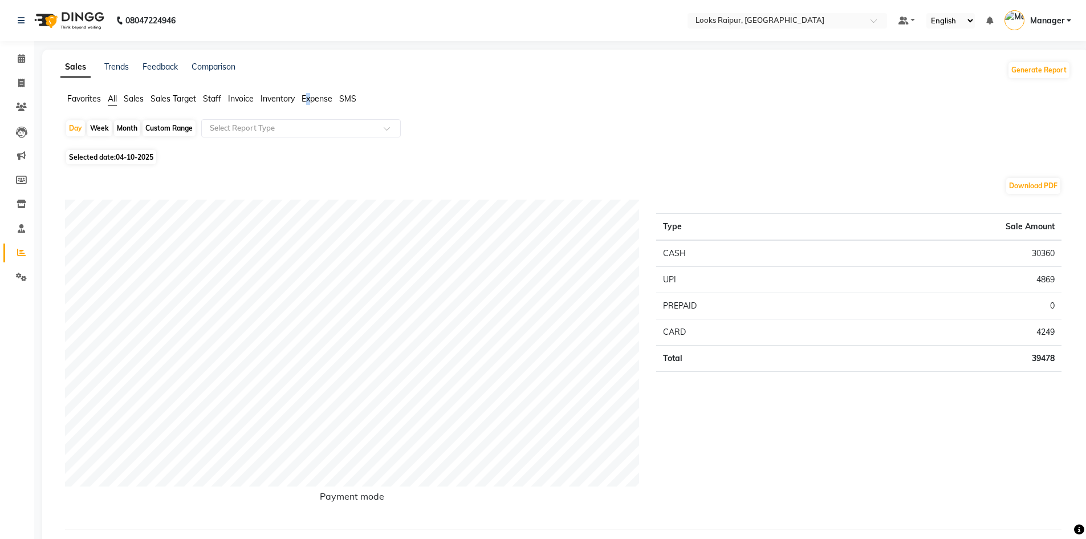
click at [310, 99] on span "Expense" at bounding box center [317, 99] width 31 height 10
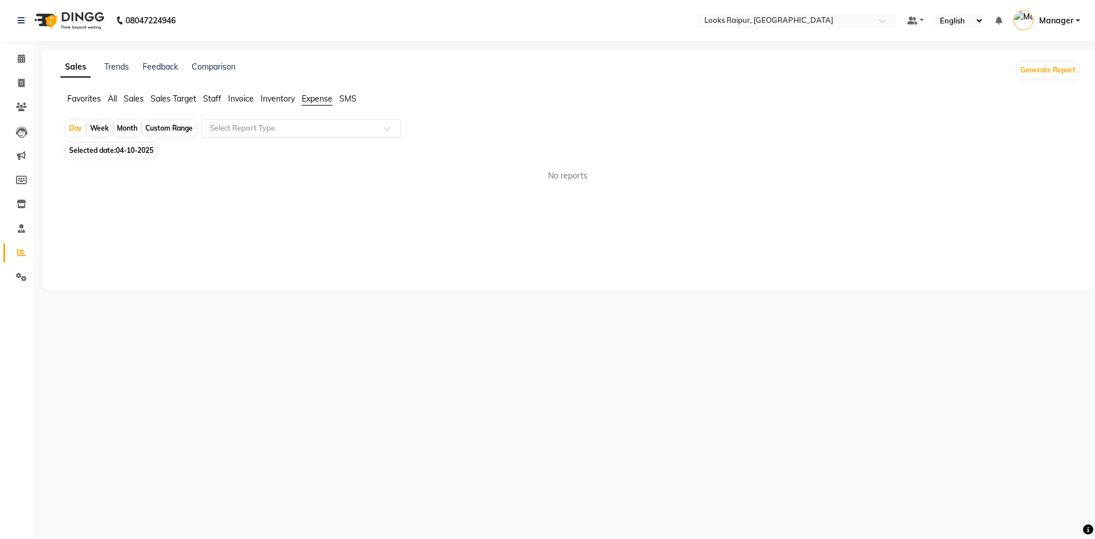
click at [390, 127] on span at bounding box center [391, 131] width 14 height 11
click at [368, 169] on div "Expense" at bounding box center [301, 171] width 198 height 23
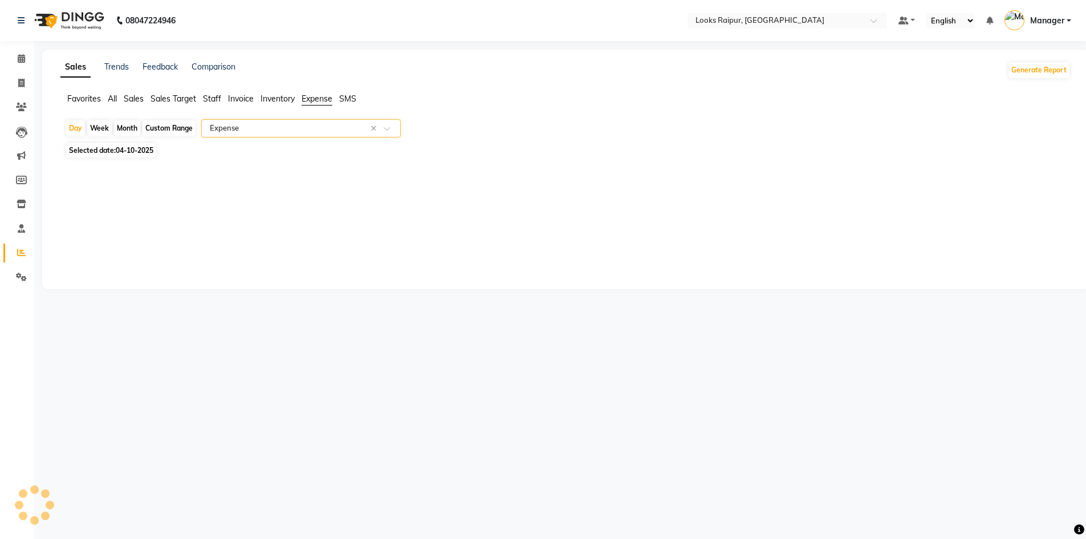
select select "full_report"
select select "pdf"
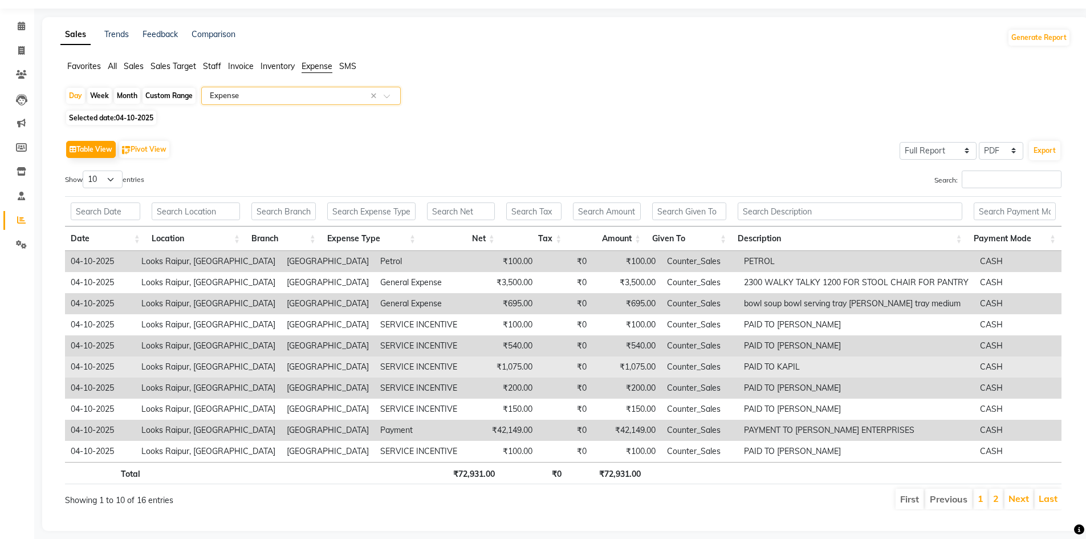
scroll to position [50, 0]
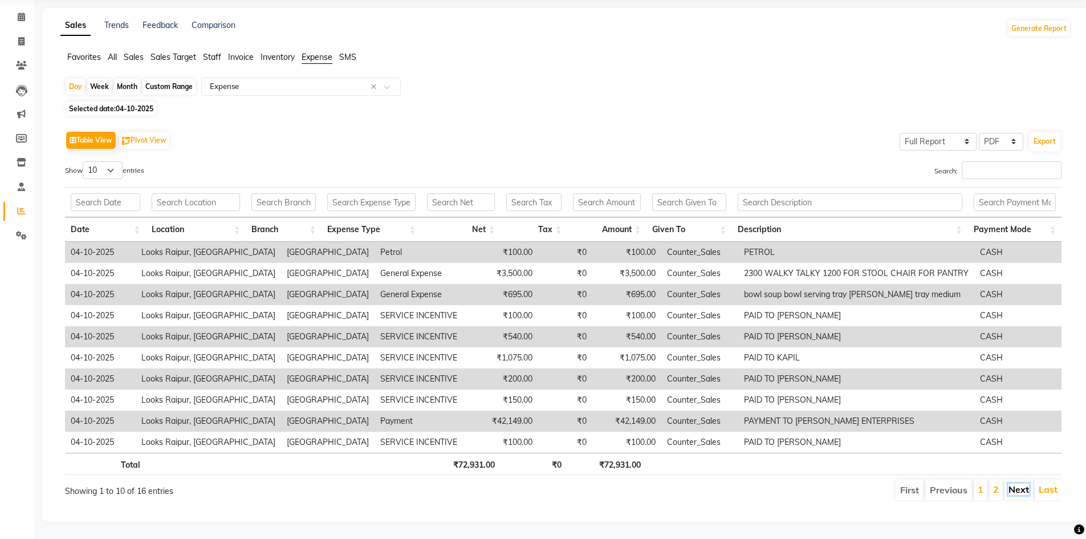
click at [1013, 484] on link "Next" at bounding box center [1019, 489] width 21 height 11
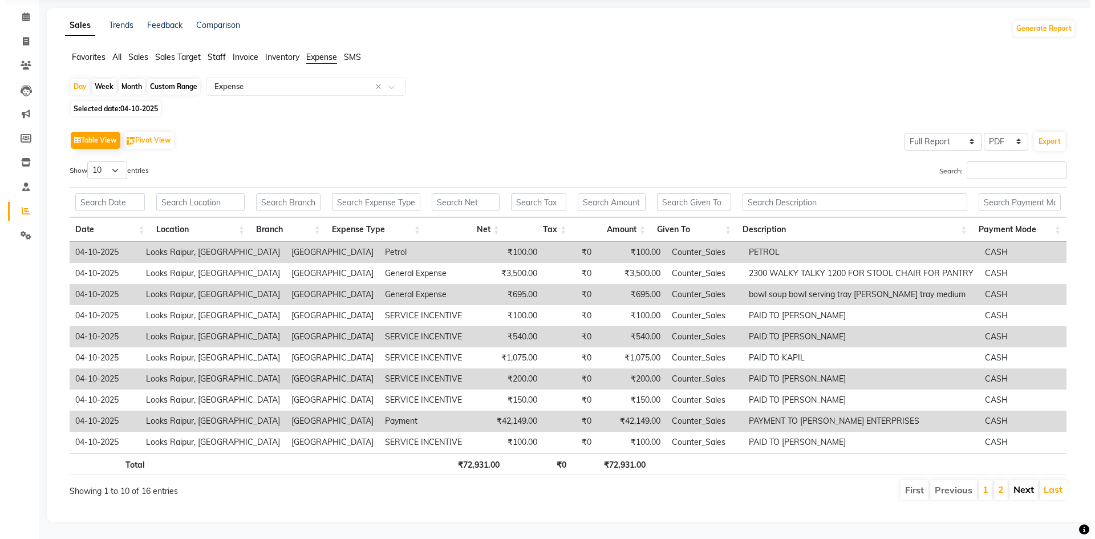
scroll to position [0, 0]
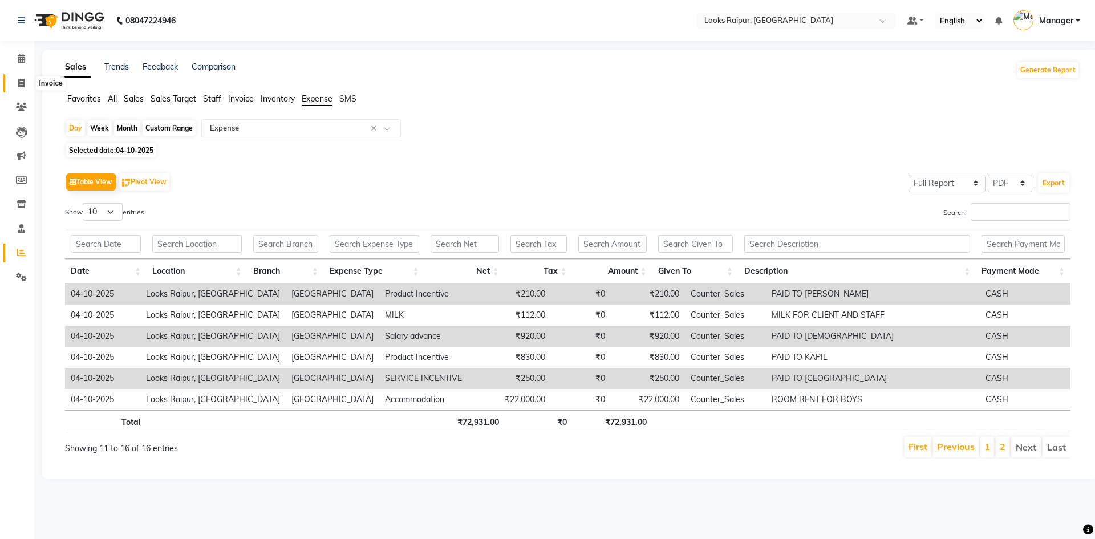
click at [16, 80] on span at bounding box center [21, 83] width 20 height 13
select select "8606"
select select "service"
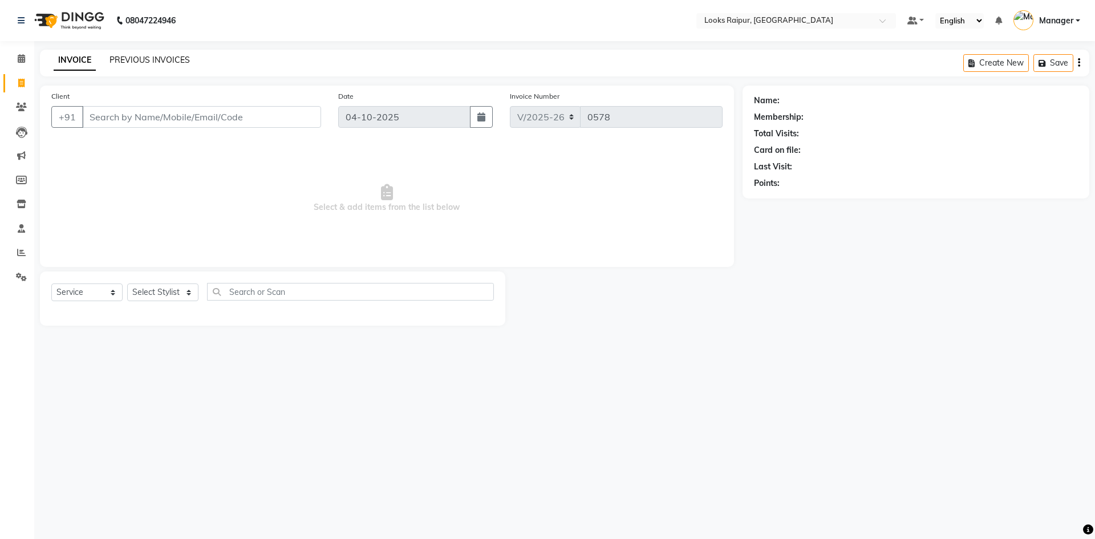
drag, startPoint x: 106, startPoint y: 60, endPoint x: 132, endPoint y: 60, distance: 25.7
click at [109, 60] on div "INVOICE PREVIOUS INVOICES" at bounding box center [115, 60] width 150 height 12
click at [146, 60] on link "PREVIOUS INVOICES" at bounding box center [149, 60] width 80 height 10
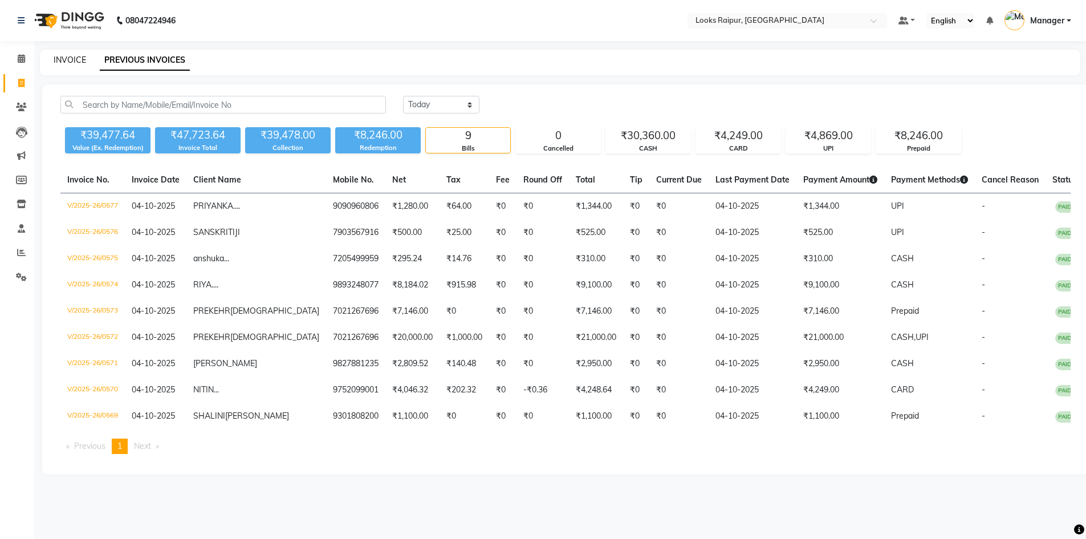
click at [79, 58] on link "INVOICE" at bounding box center [70, 60] width 33 height 10
select select "8606"
select select "service"
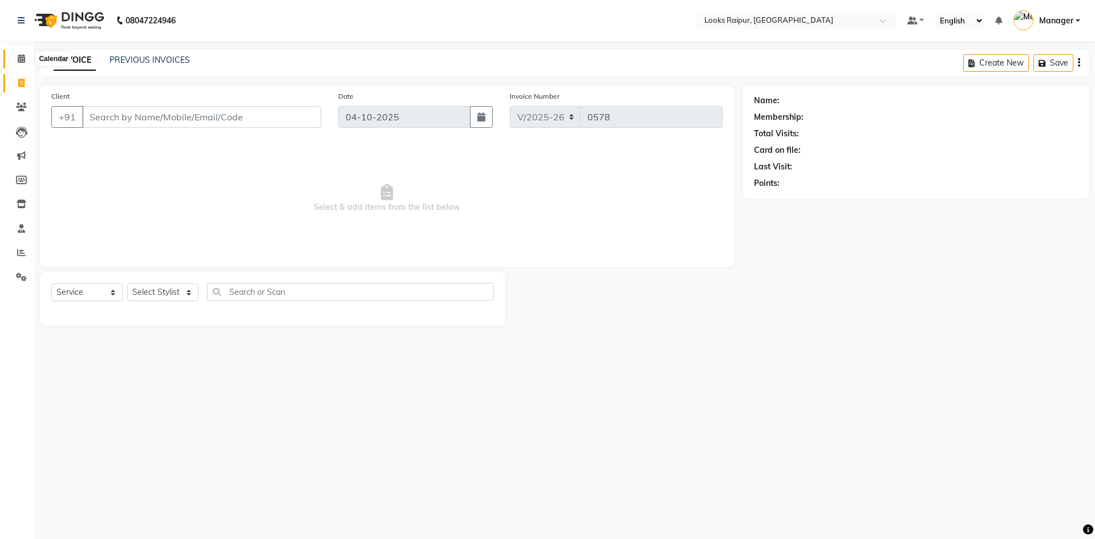
click at [16, 58] on span at bounding box center [21, 58] width 20 height 13
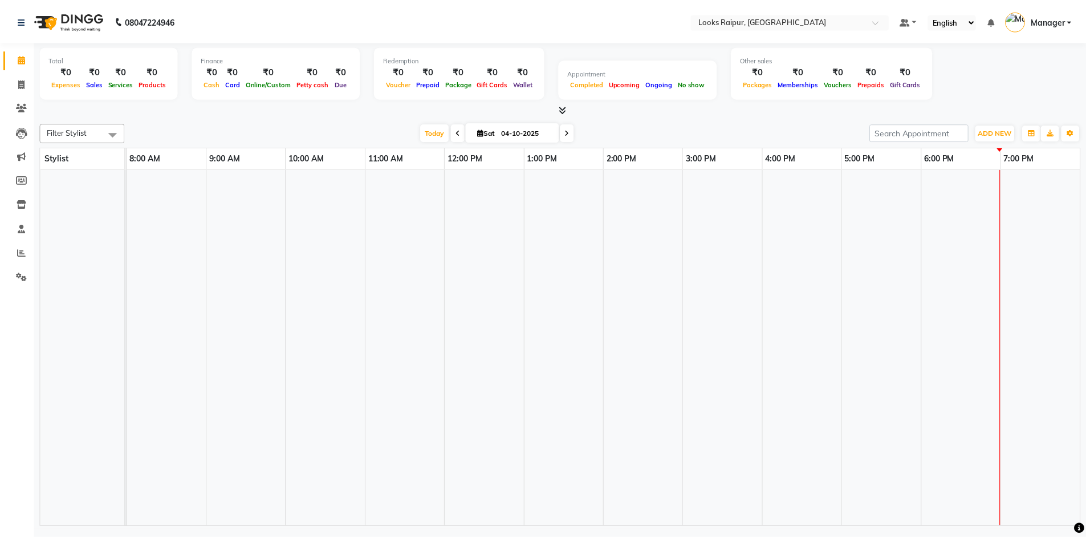
scroll to position [0, 9]
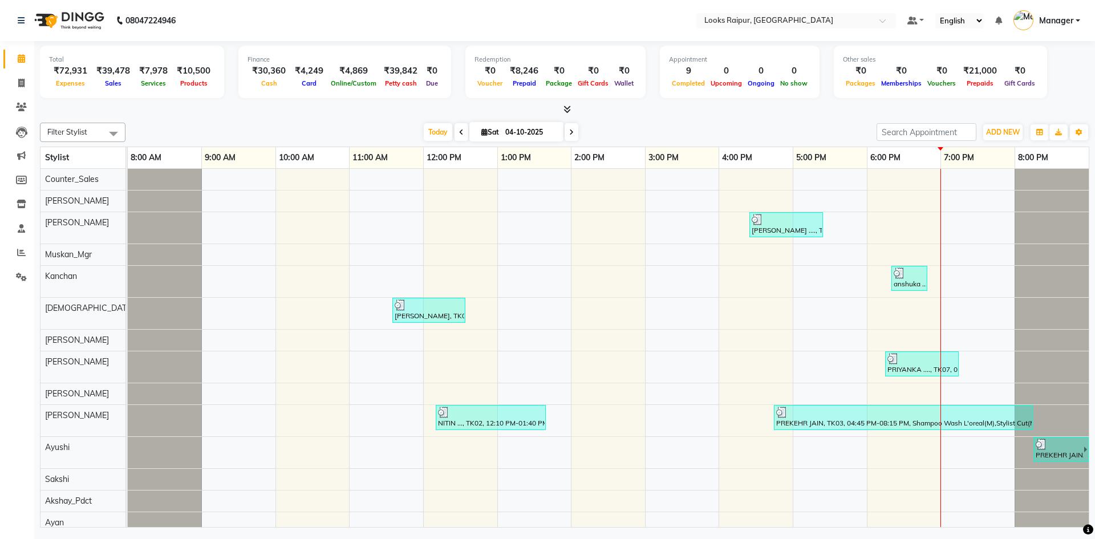
click at [17, 66] on link "Calendar" at bounding box center [16, 59] width 27 height 19
click at [22, 55] on icon at bounding box center [21, 58] width 7 height 9
click at [19, 82] on icon at bounding box center [21, 83] width 6 height 9
select select "service"
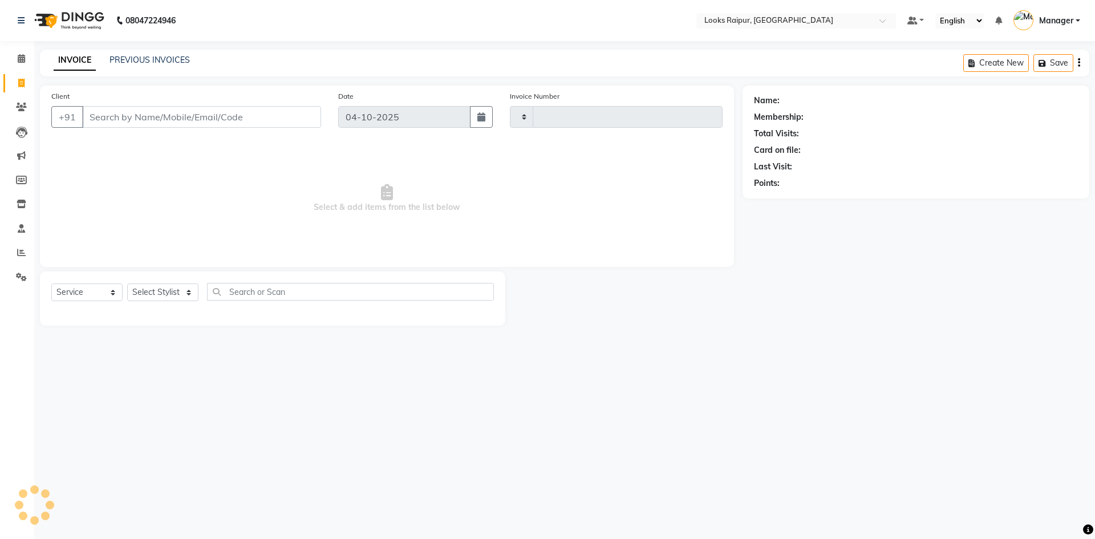
type input "0578"
select select "8606"
click at [19, 54] on icon at bounding box center [21, 58] width 7 height 9
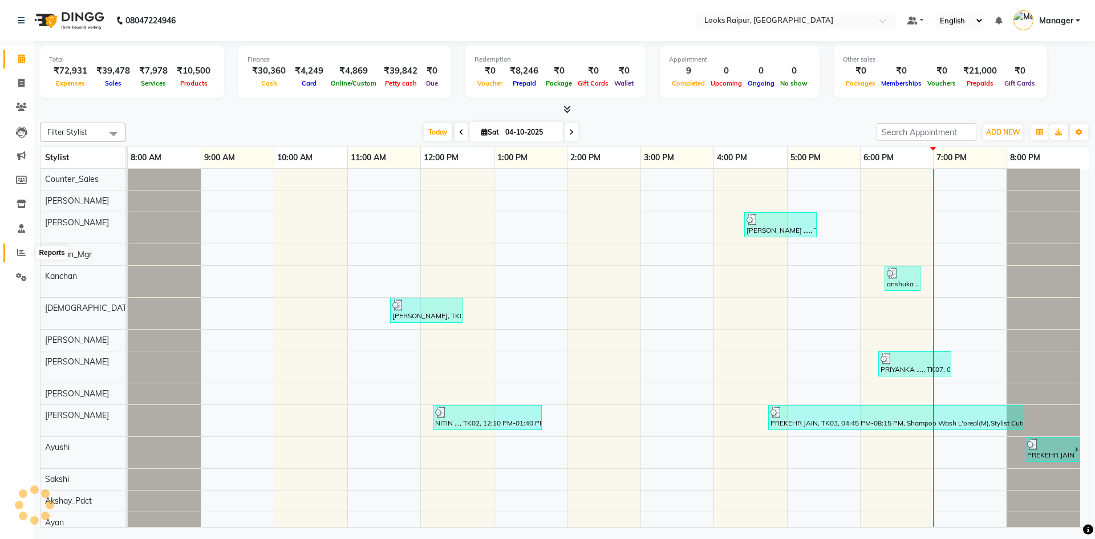
click at [22, 256] on icon at bounding box center [21, 252] width 9 height 9
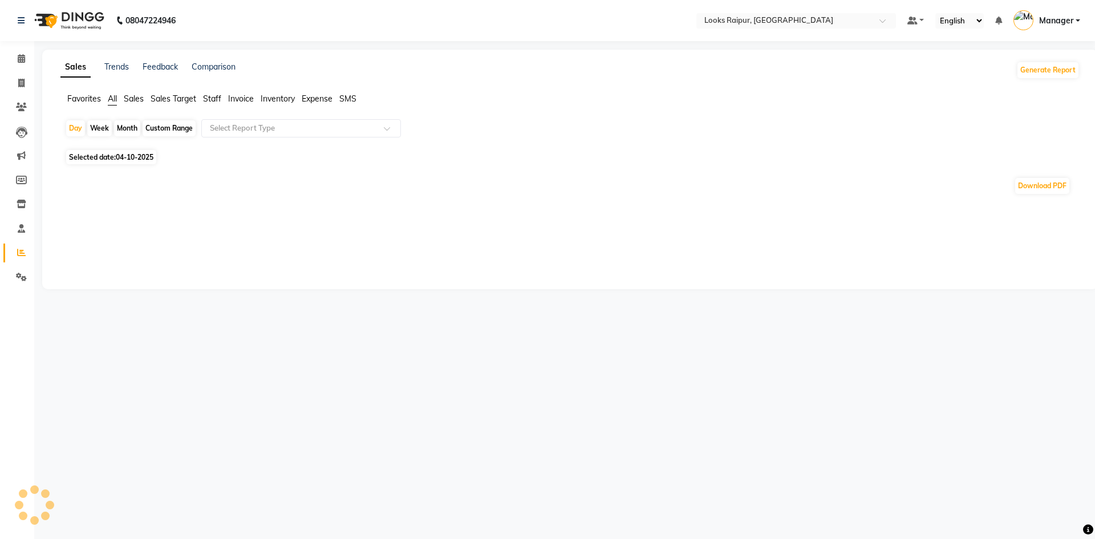
click at [317, 103] on span "Expense" at bounding box center [317, 99] width 31 height 10
click at [391, 130] on span at bounding box center [391, 131] width 14 height 11
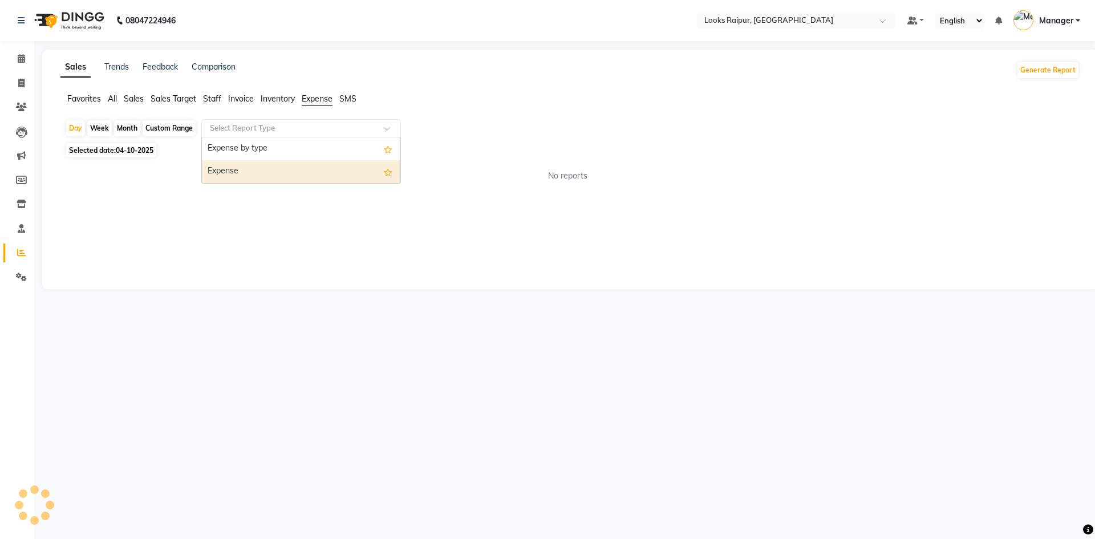
click at [371, 174] on div "Expense" at bounding box center [301, 171] width 198 height 23
select select "full_report"
select select "pdf"
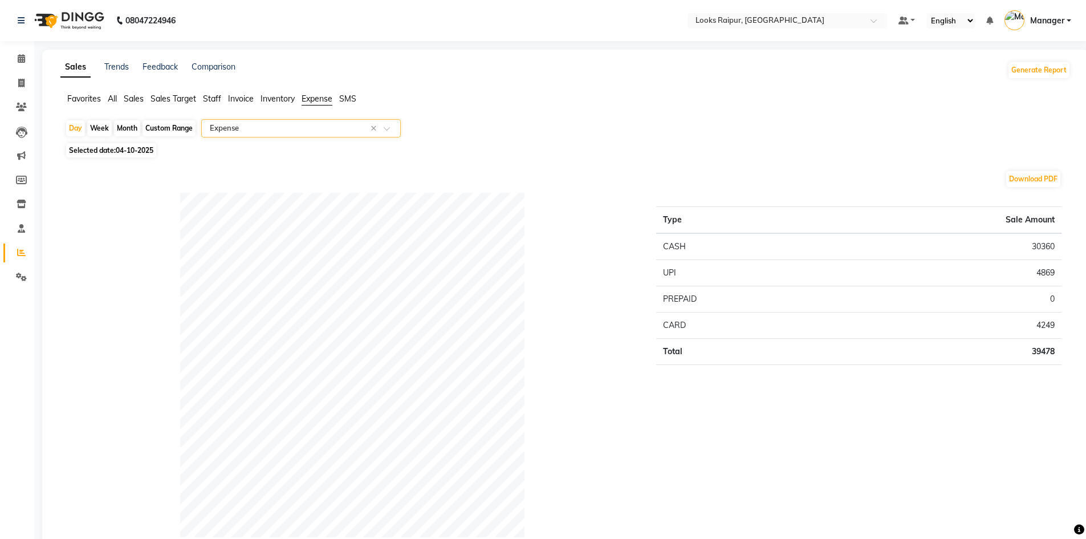
click at [387, 127] on span at bounding box center [391, 131] width 14 height 11
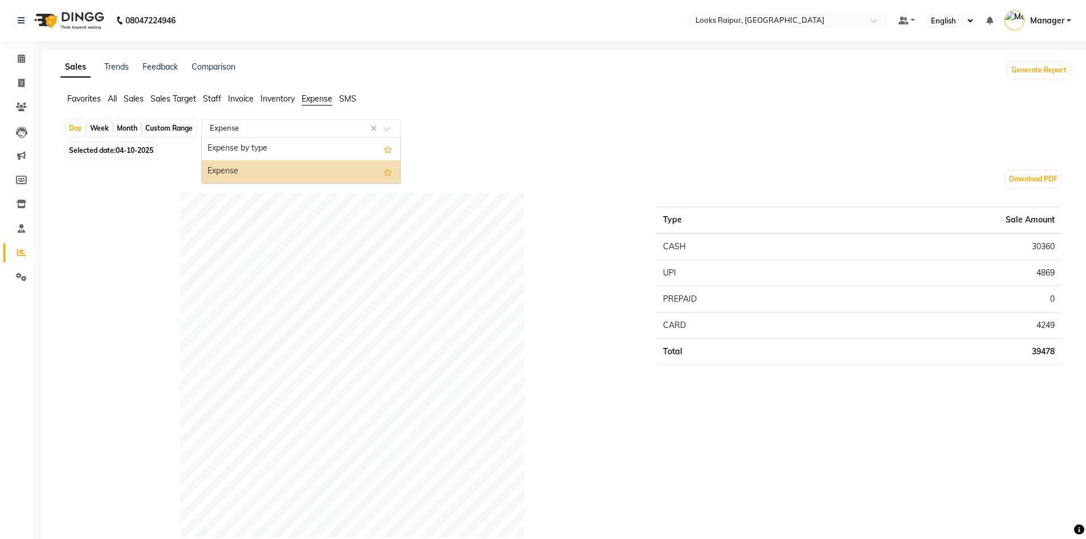
click at [355, 172] on div "Expense" at bounding box center [301, 171] width 198 height 23
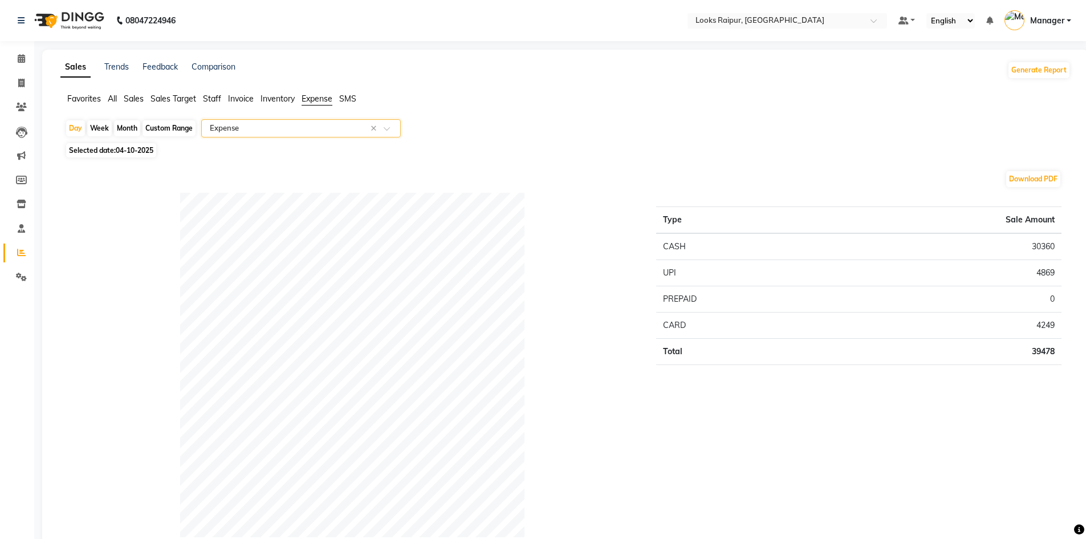
click at [389, 128] on span at bounding box center [391, 131] width 14 height 11
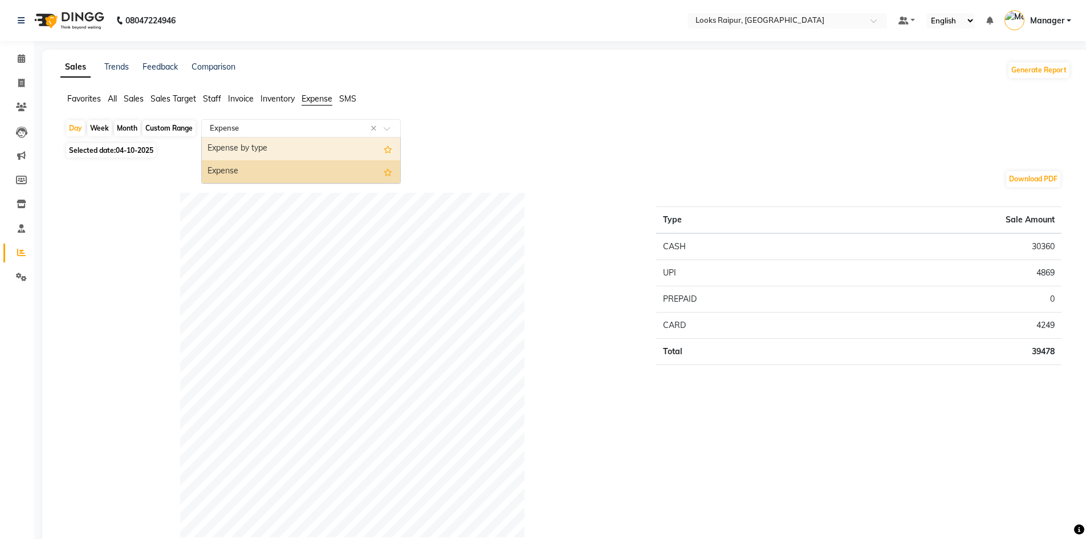
click at [357, 139] on div "Expense by type" at bounding box center [301, 148] width 198 height 23
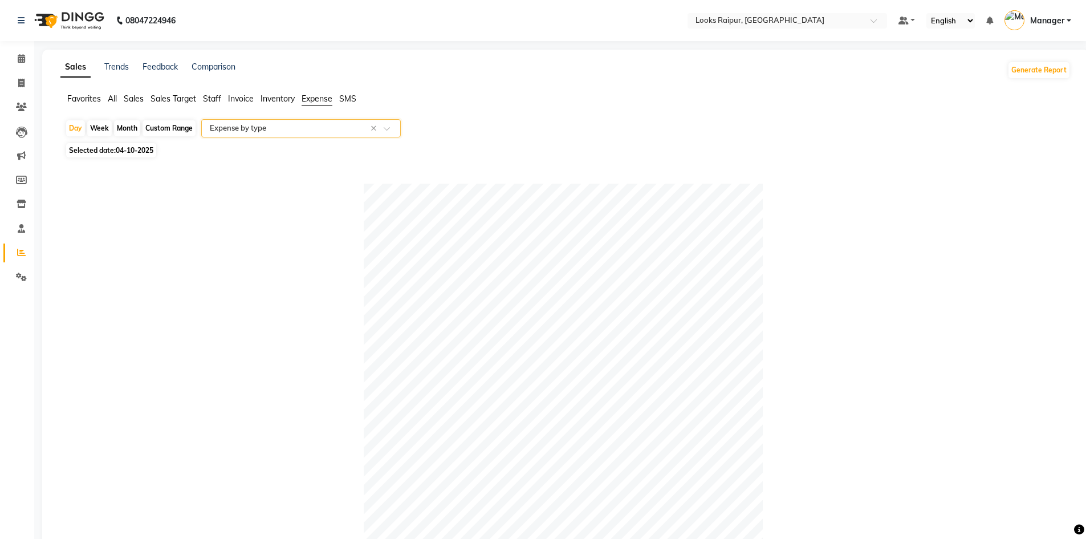
click at [383, 130] on div at bounding box center [301, 128] width 198 height 11
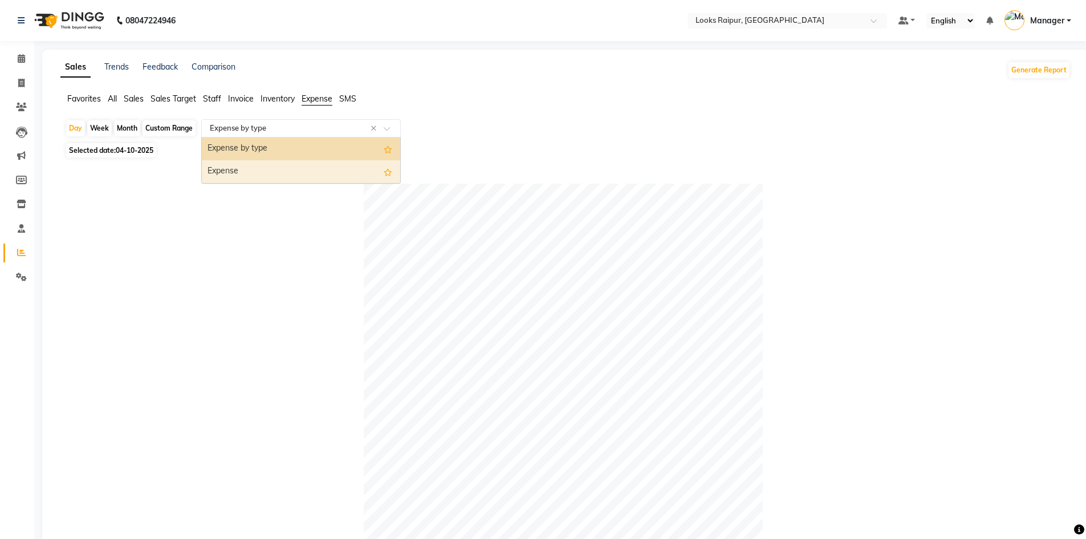
click at [360, 176] on div "Expense" at bounding box center [301, 171] width 198 height 23
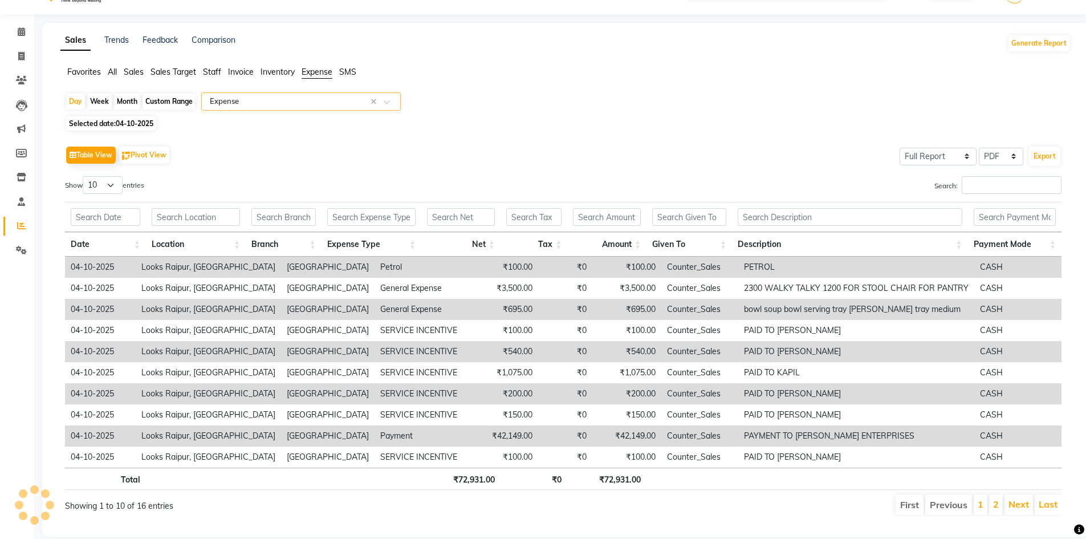
scroll to position [50, 0]
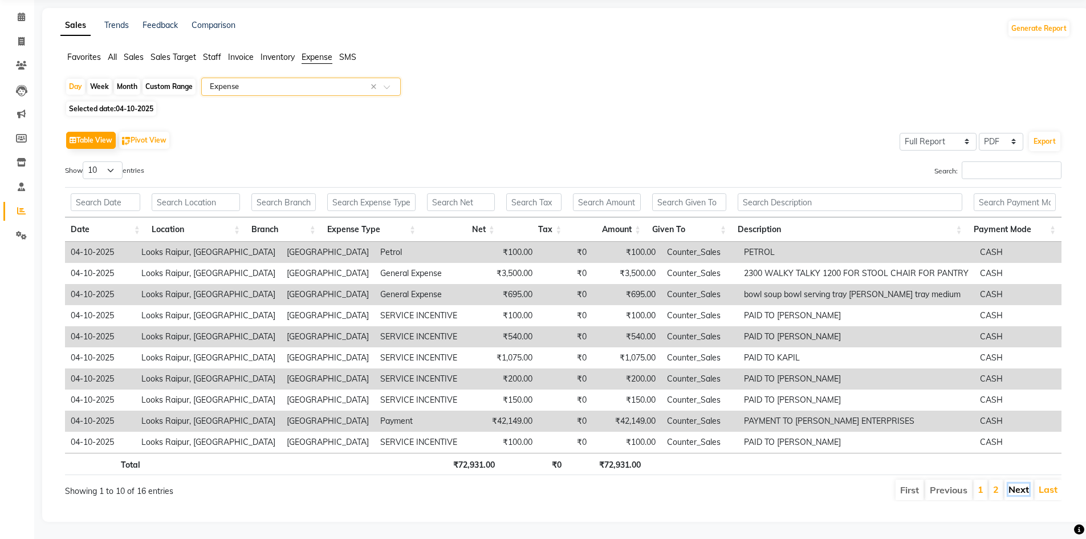
click at [1020, 484] on link "Next" at bounding box center [1019, 489] width 21 height 11
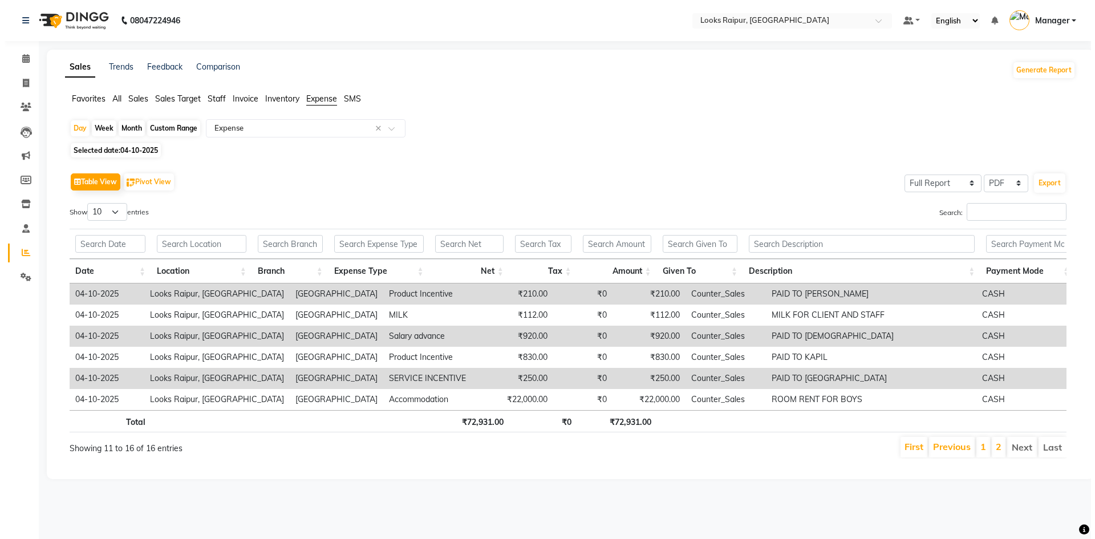
scroll to position [0, 0]
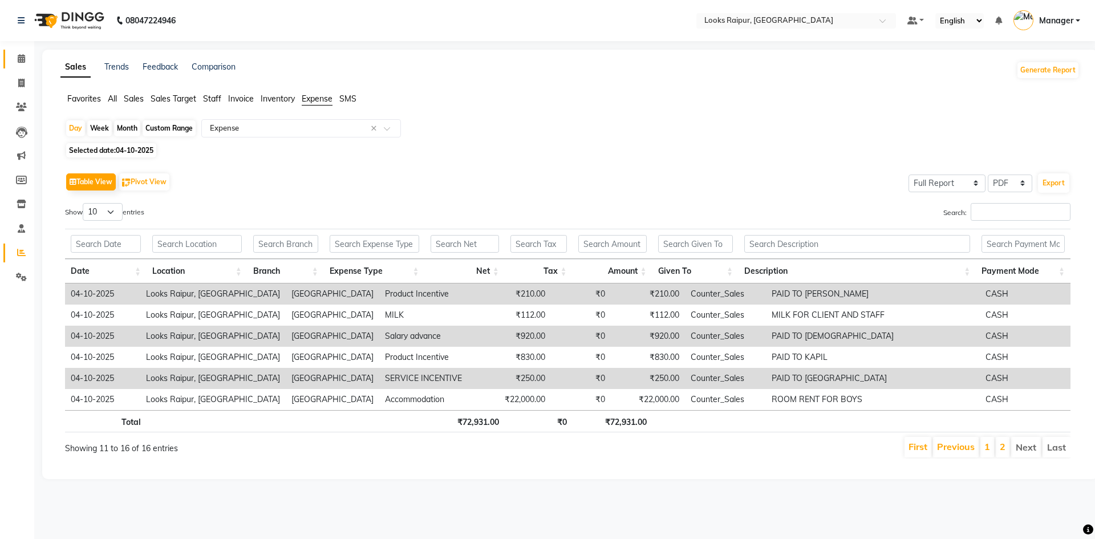
click at [27, 59] on span at bounding box center [21, 58] width 20 height 13
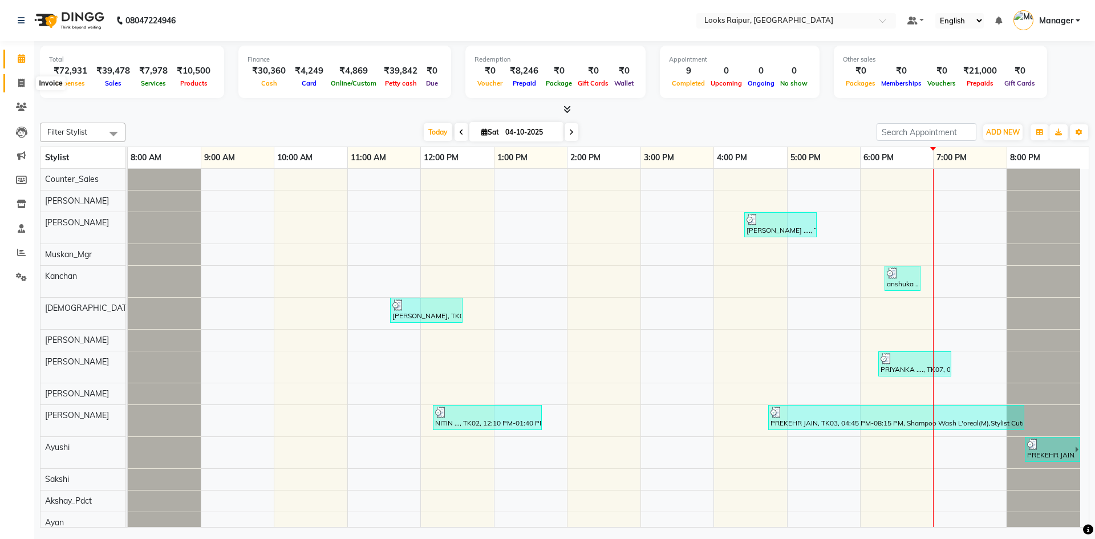
click at [18, 88] on span at bounding box center [21, 83] width 20 height 13
select select "service"
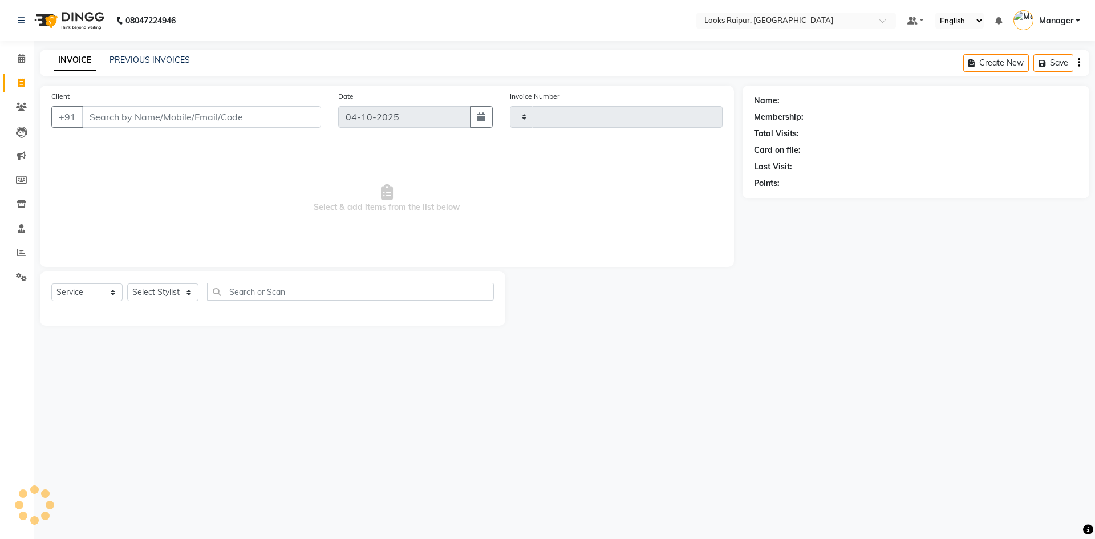
type input "0578"
select select "8606"
click at [17, 68] on li "Calendar" at bounding box center [17, 59] width 34 height 25
click at [21, 64] on span at bounding box center [21, 58] width 20 height 13
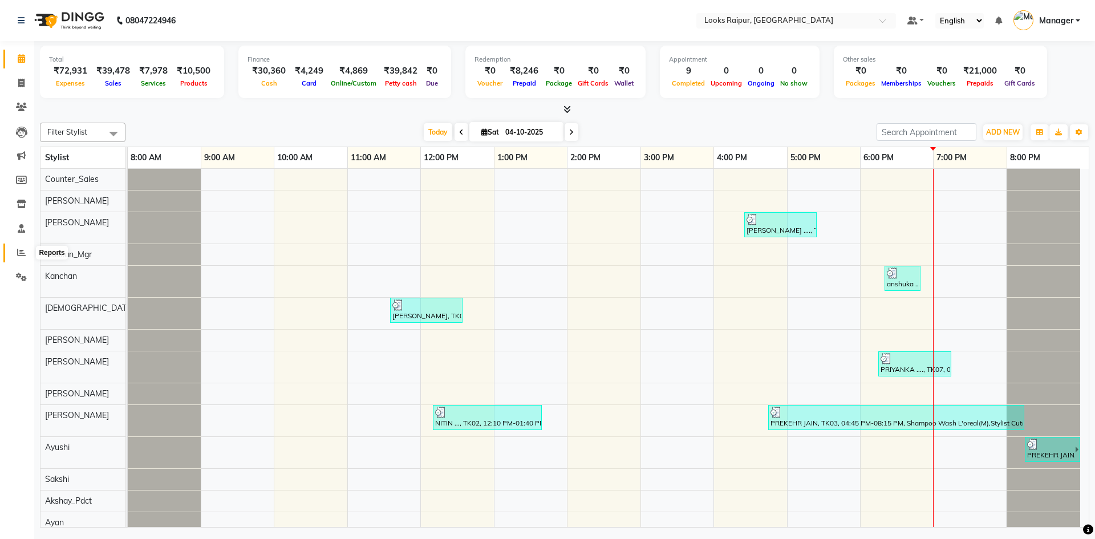
click at [28, 256] on span at bounding box center [21, 252] width 20 height 13
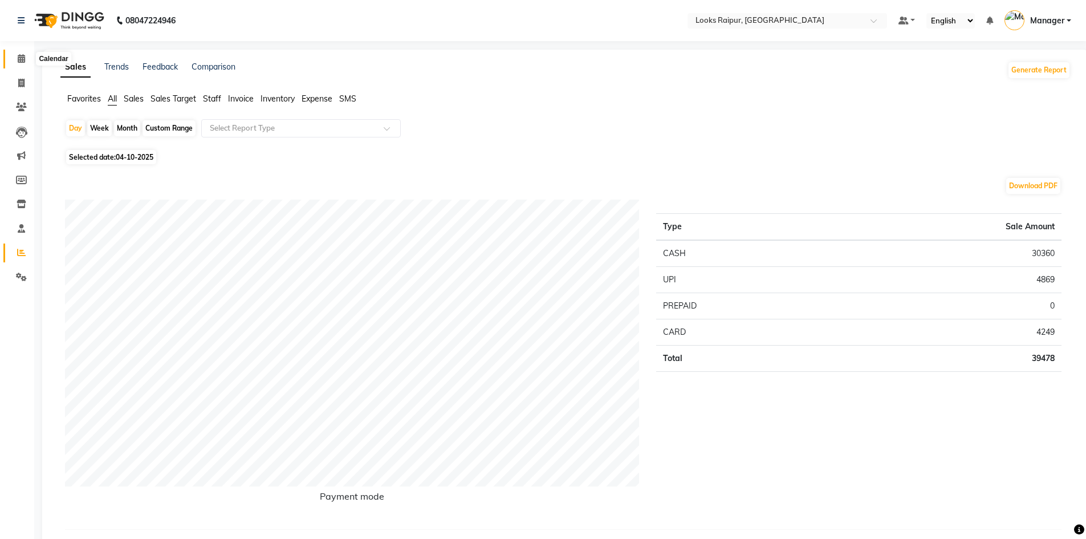
click at [22, 56] on icon at bounding box center [21, 58] width 7 height 9
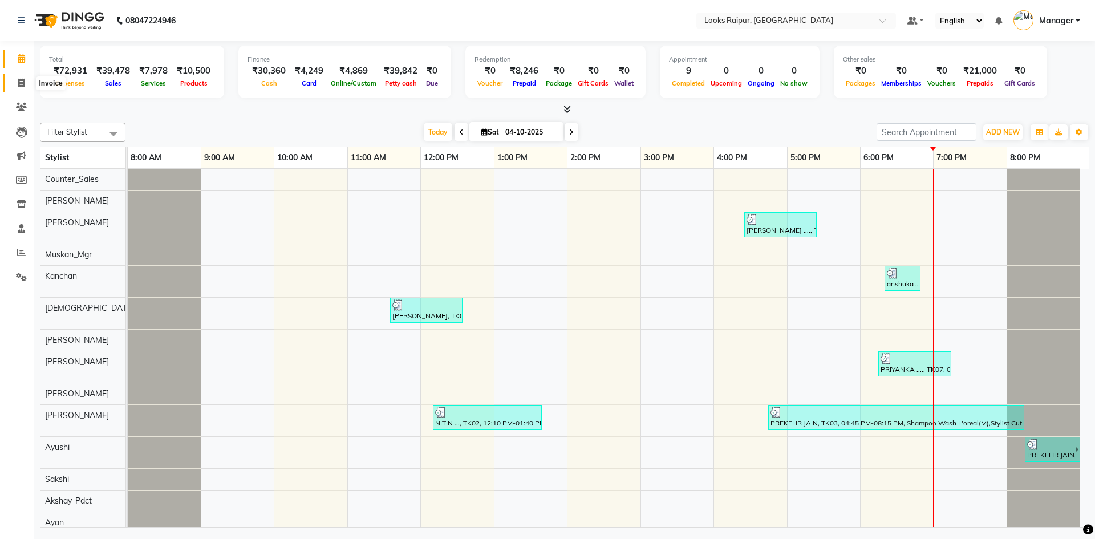
click at [17, 87] on span at bounding box center [21, 83] width 20 height 13
select select "service"
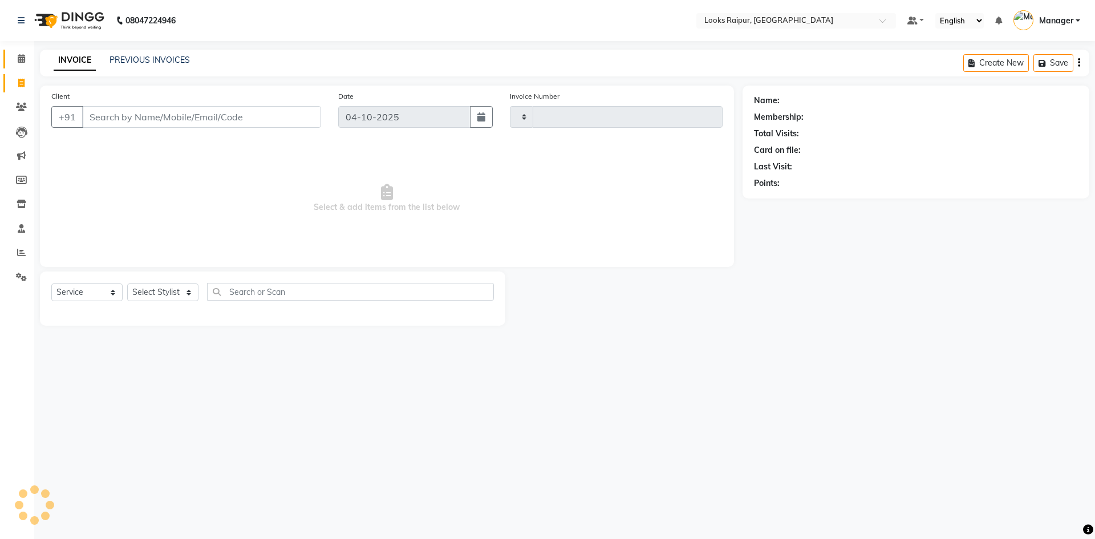
type input "0578"
select select "8606"
click at [18, 58] on icon at bounding box center [21, 58] width 7 height 9
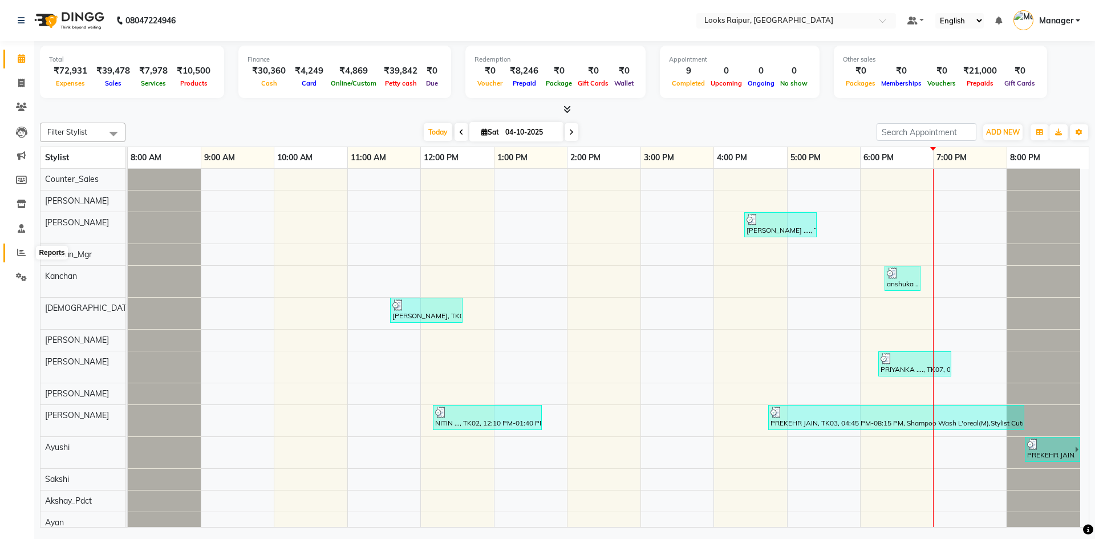
click at [22, 250] on icon at bounding box center [21, 252] width 9 height 9
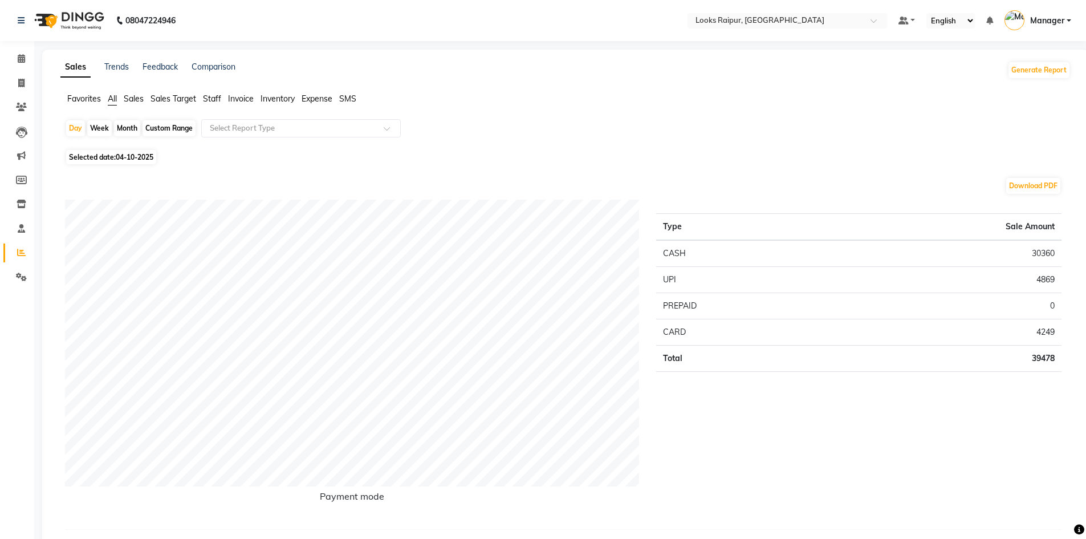
click at [318, 96] on span "Expense" at bounding box center [317, 99] width 31 height 10
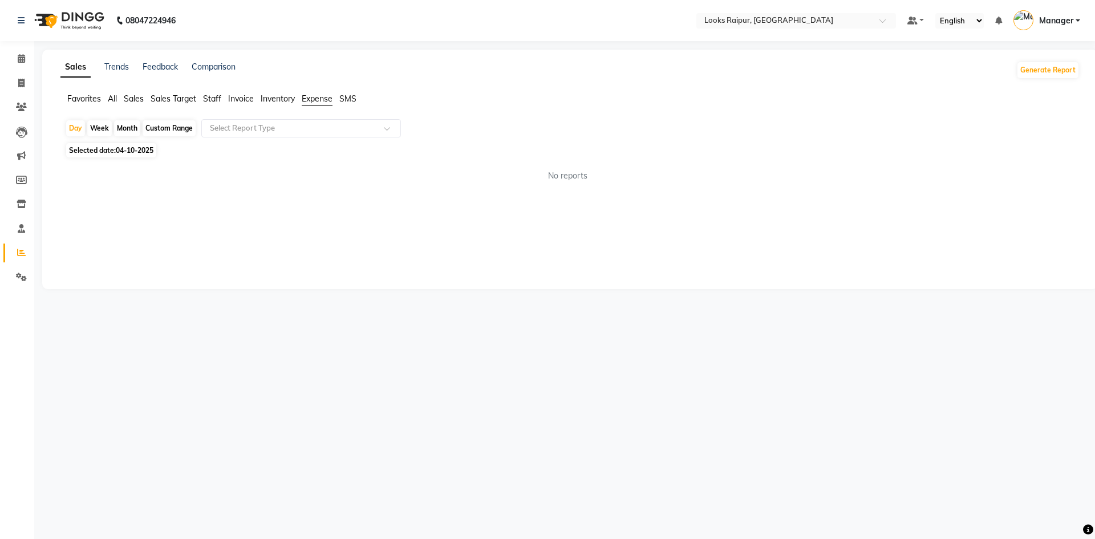
drag, startPoint x: 407, startPoint y: 126, endPoint x: 399, endPoint y: 123, distance: 8.7
click at [407, 126] on div "Day Week Month Custom Range Select Report Type" at bounding box center [570, 129] width 1010 height 21
click at [392, 123] on div at bounding box center [301, 128] width 198 height 11
click at [352, 171] on div "Expense" at bounding box center [301, 171] width 198 height 23
select select "full_report"
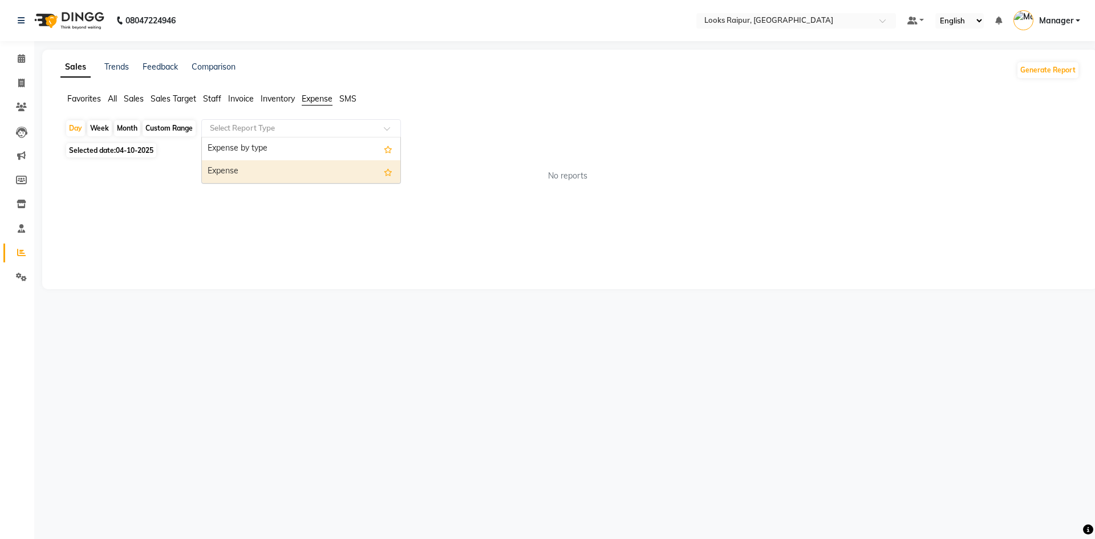
select select "pdf"
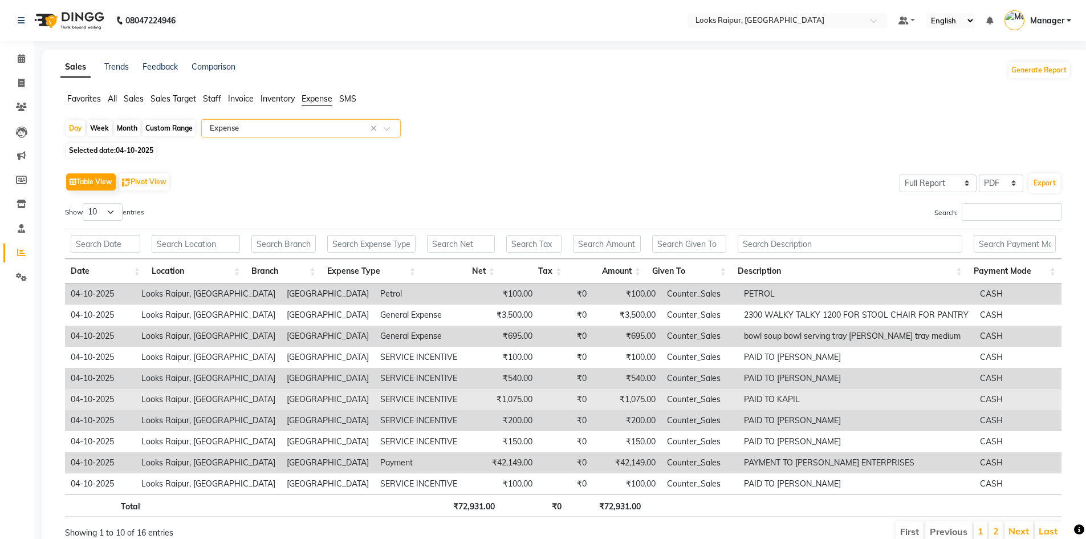
scroll to position [50, 0]
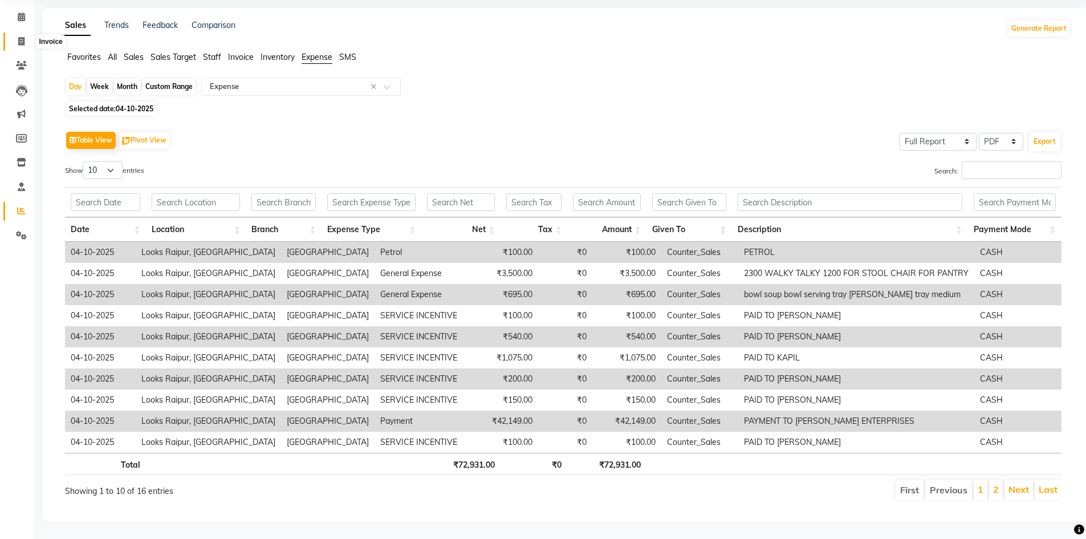
drag, startPoint x: 23, startPoint y: 33, endPoint x: 49, endPoint y: 33, distance: 25.7
click at [24, 37] on icon at bounding box center [21, 41] width 6 height 9
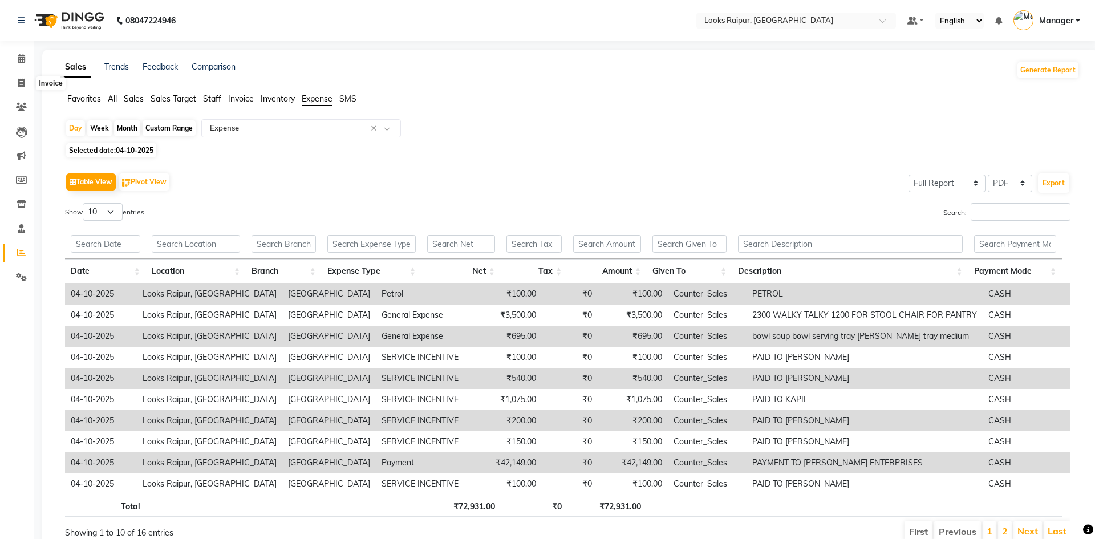
select select "8606"
select select "service"
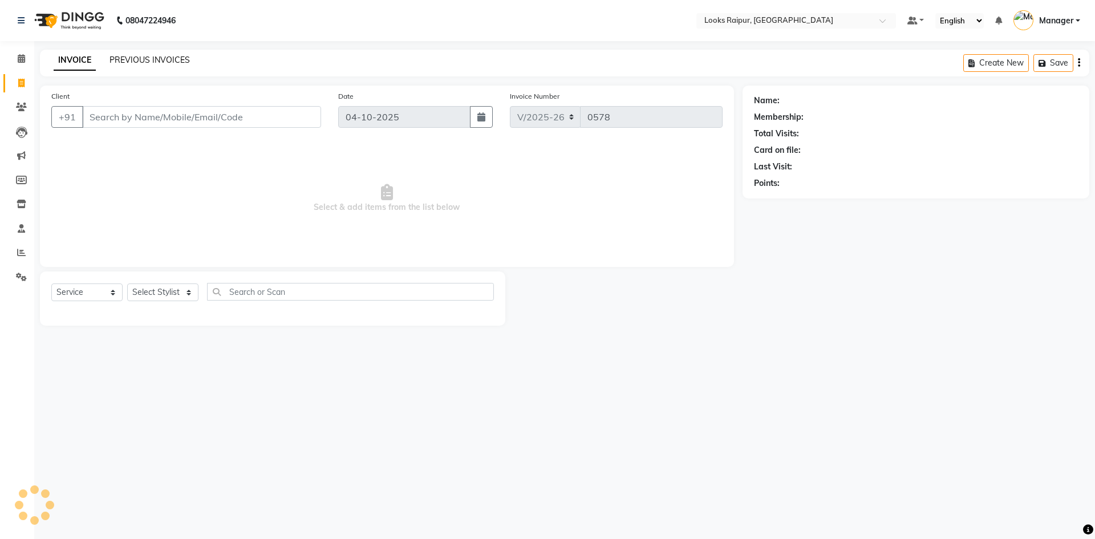
click at [134, 58] on link "PREVIOUS INVOICES" at bounding box center [149, 60] width 80 height 10
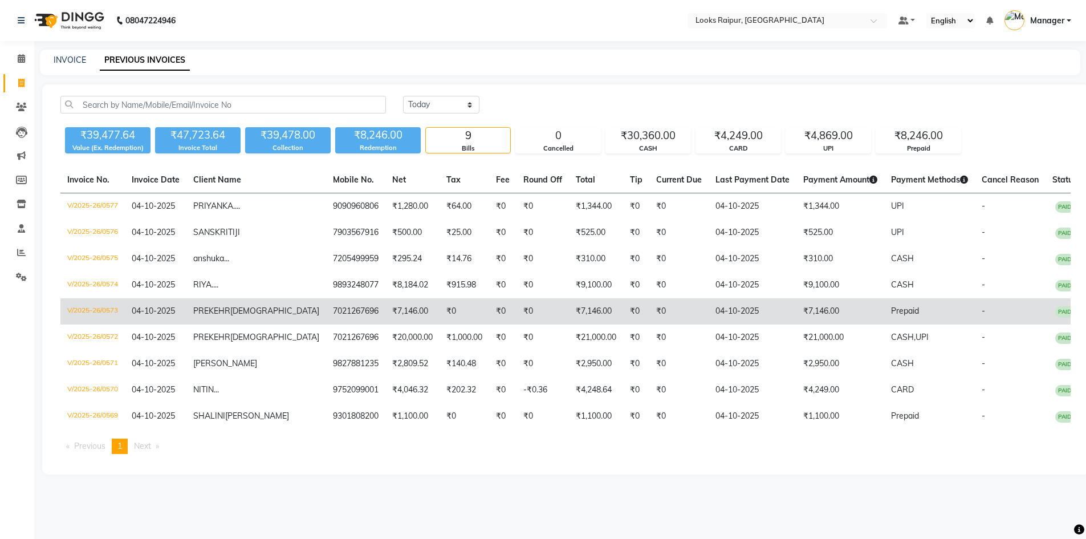
scroll to position [10, 0]
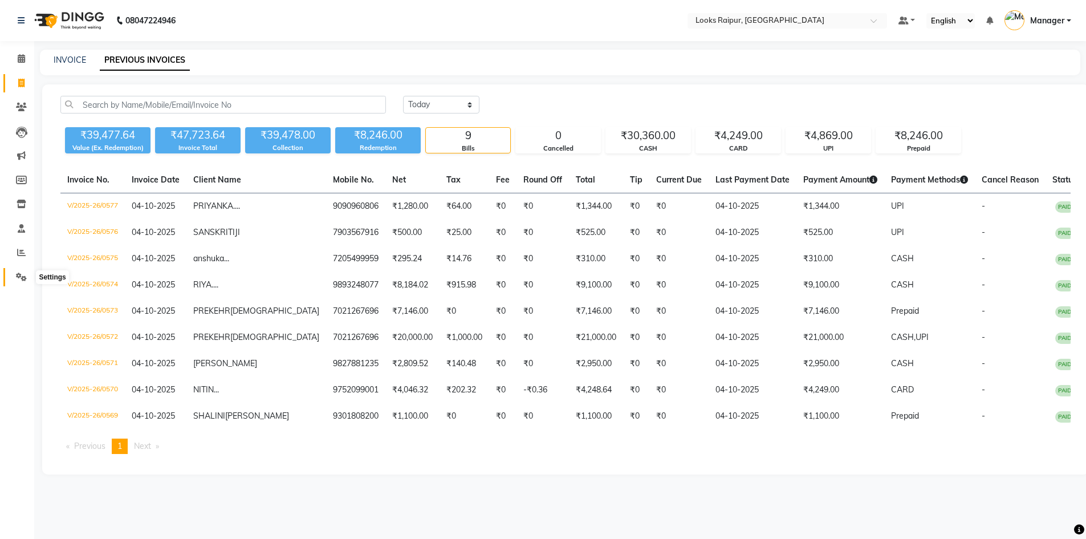
click at [21, 273] on icon at bounding box center [21, 277] width 11 height 9
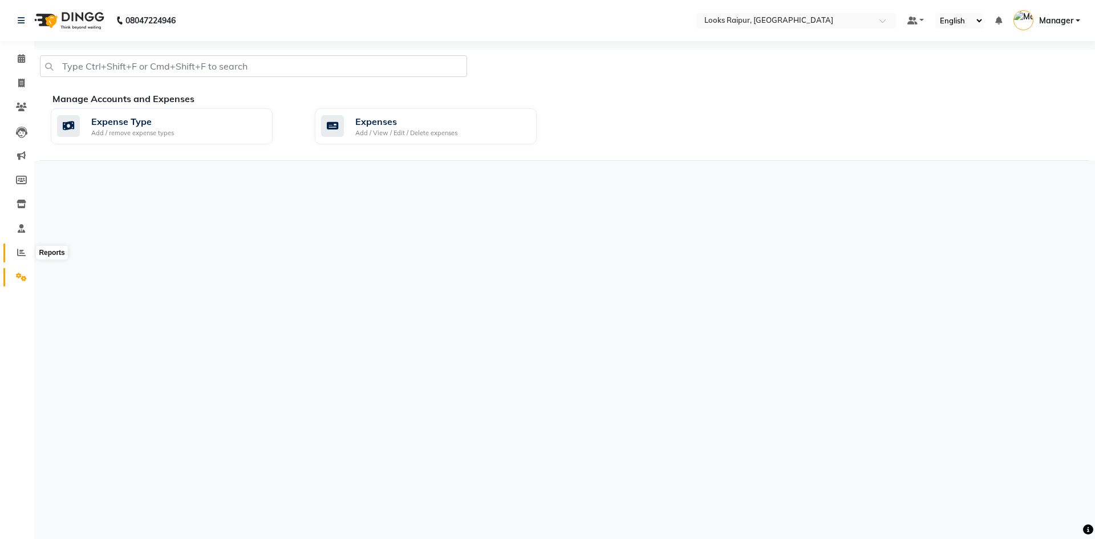
click at [21, 251] on icon at bounding box center [21, 252] width 9 height 9
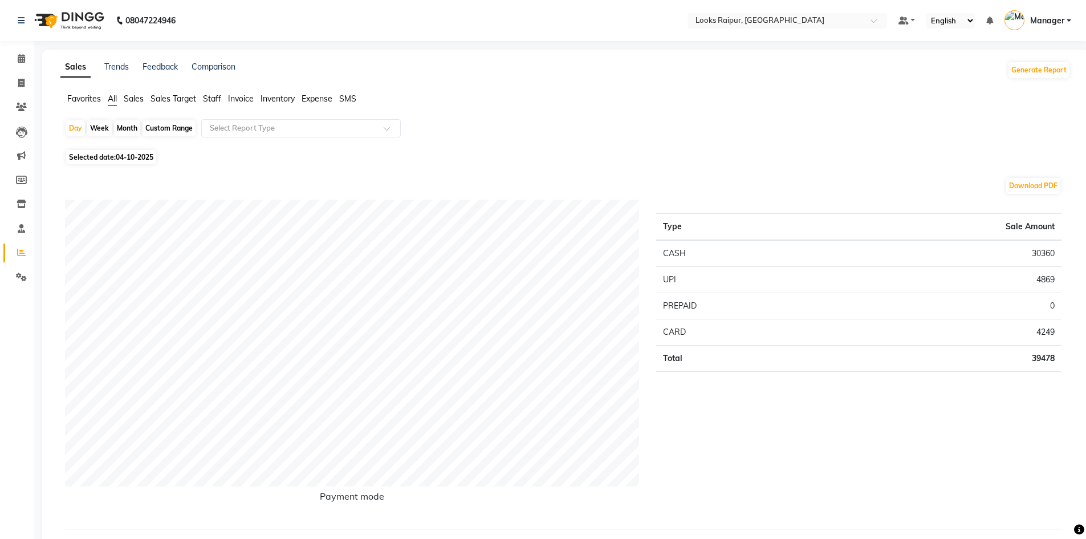
click at [313, 102] on span "Expense" at bounding box center [317, 99] width 31 height 10
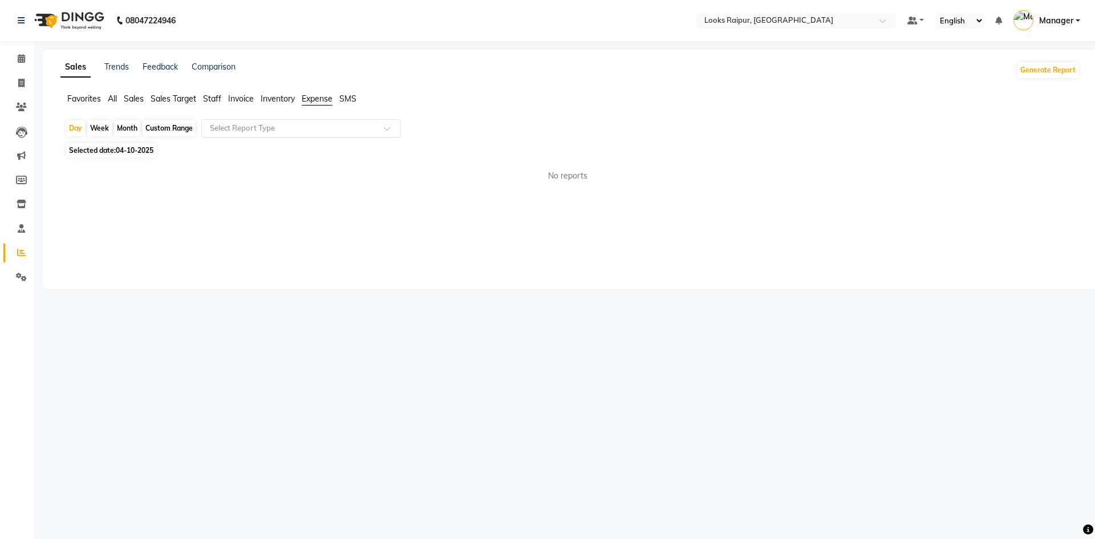
click at [390, 131] on span at bounding box center [391, 131] width 14 height 11
click at [373, 172] on div "Expense" at bounding box center [301, 171] width 198 height 23
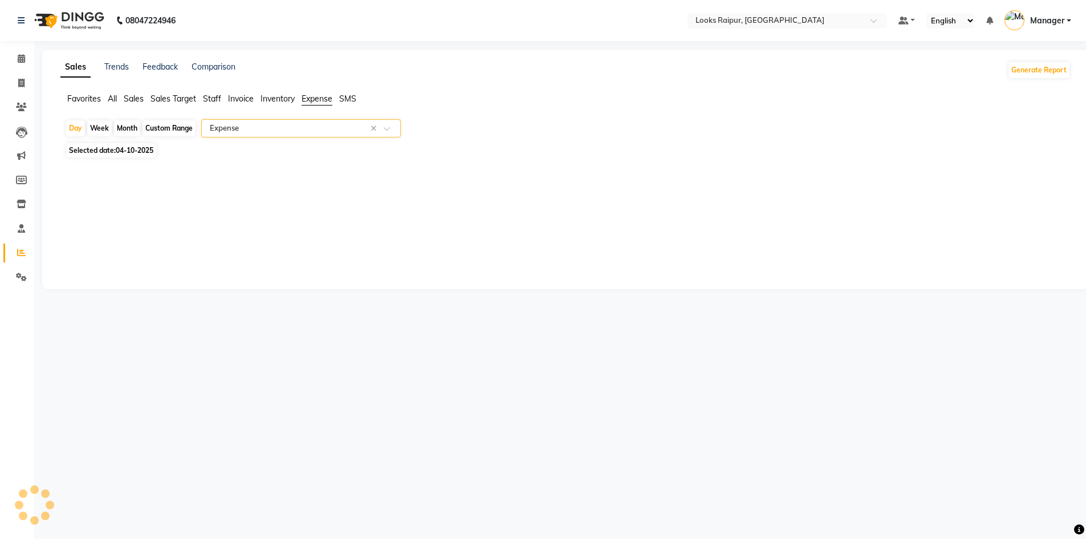
select select "full_report"
select select "pdf"
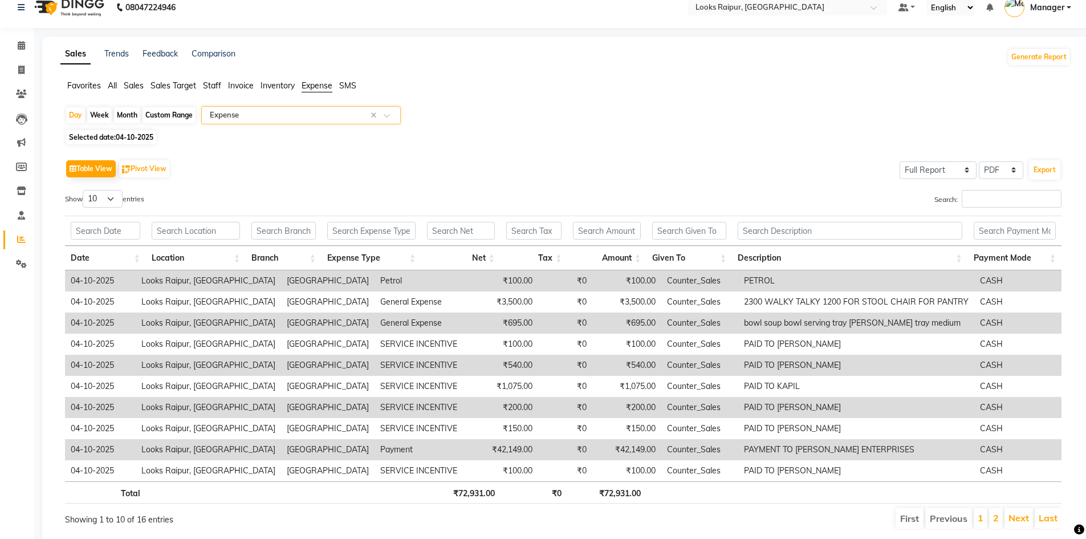
scroll to position [50, 0]
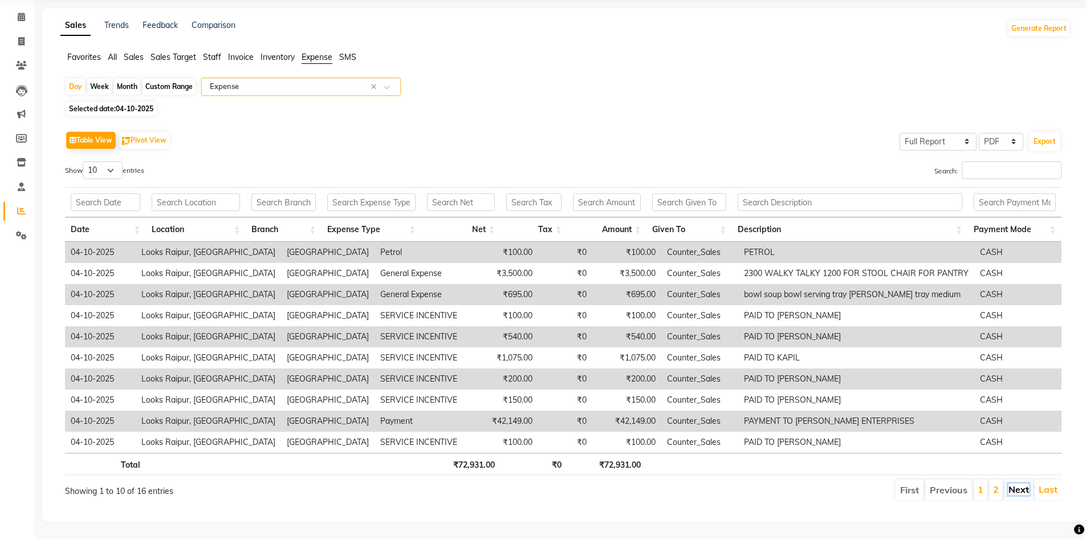
click at [1010, 484] on link "Next" at bounding box center [1019, 489] width 21 height 11
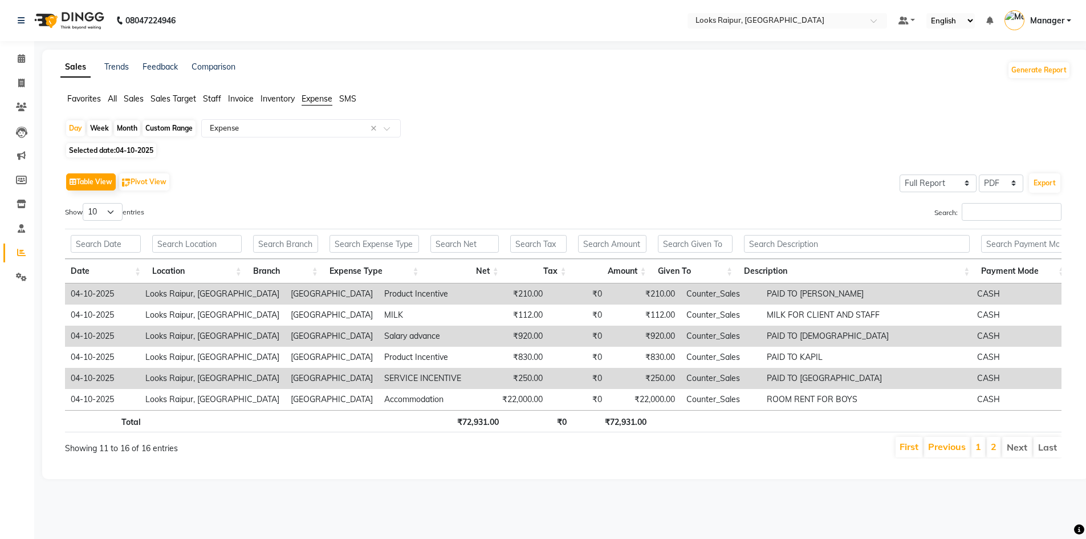
scroll to position [0, 0]
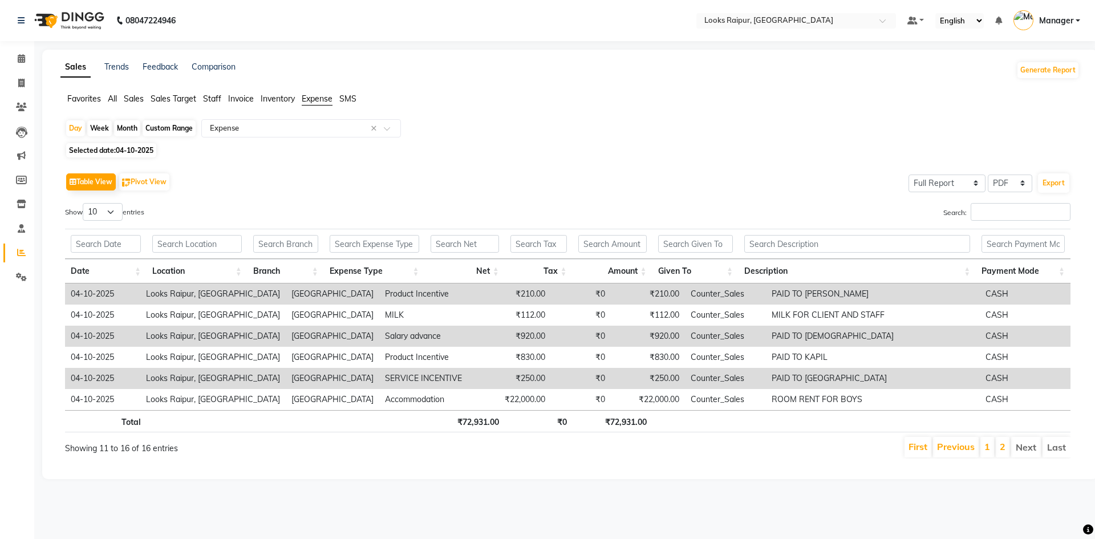
click at [919, 453] on li "First" at bounding box center [917, 447] width 27 height 21
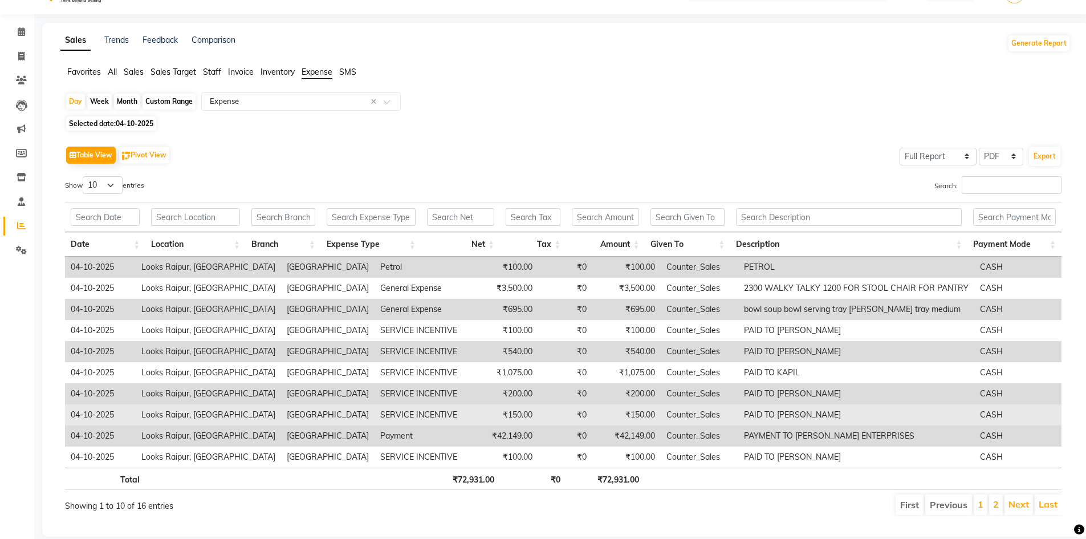
scroll to position [50, 0]
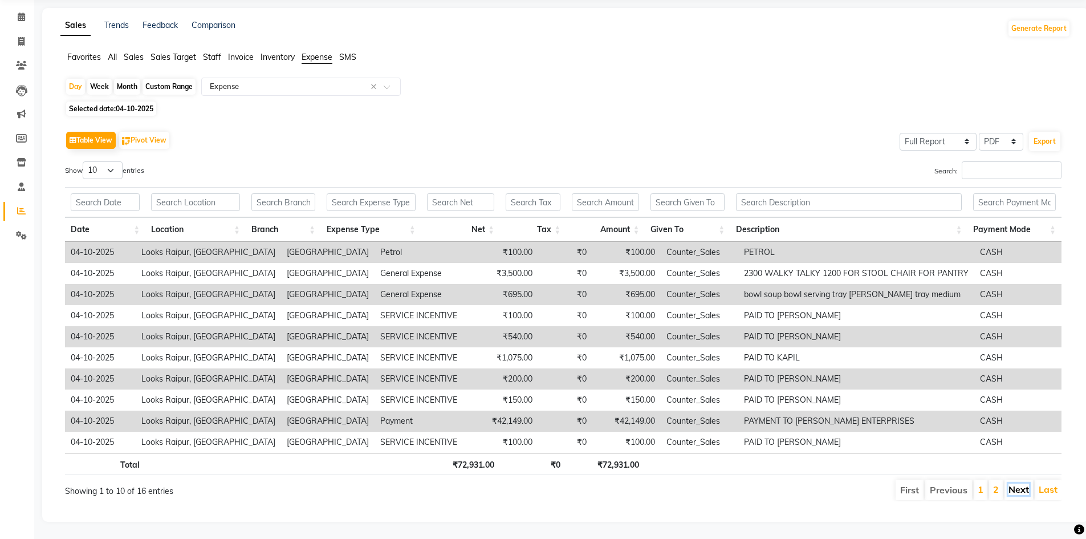
click at [1028, 484] on link "Next" at bounding box center [1019, 489] width 21 height 11
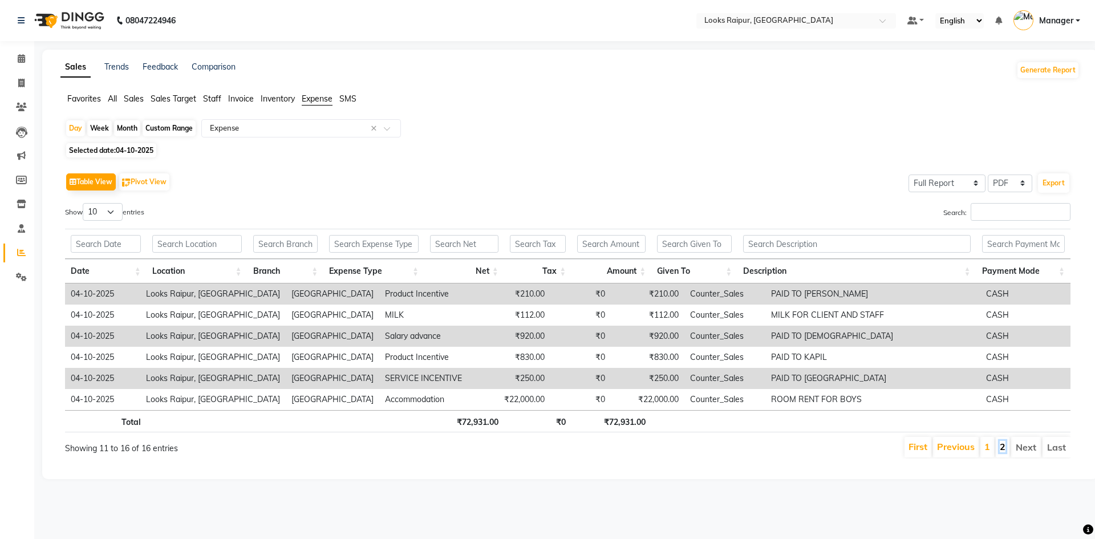
click at [1004, 445] on link "2" at bounding box center [1003, 446] width 6 height 11
click at [998, 446] on li "2" at bounding box center [1003, 447] width 14 height 21
click at [999, 445] on li "2" at bounding box center [1003, 447] width 14 height 21
click at [987, 445] on link "1" at bounding box center [987, 446] width 6 height 11
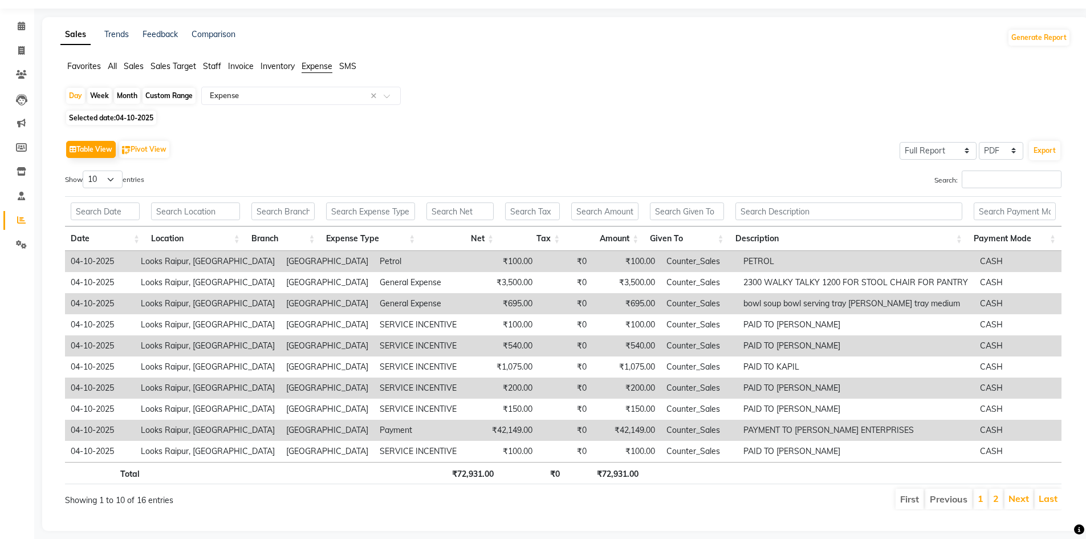
scroll to position [50, 0]
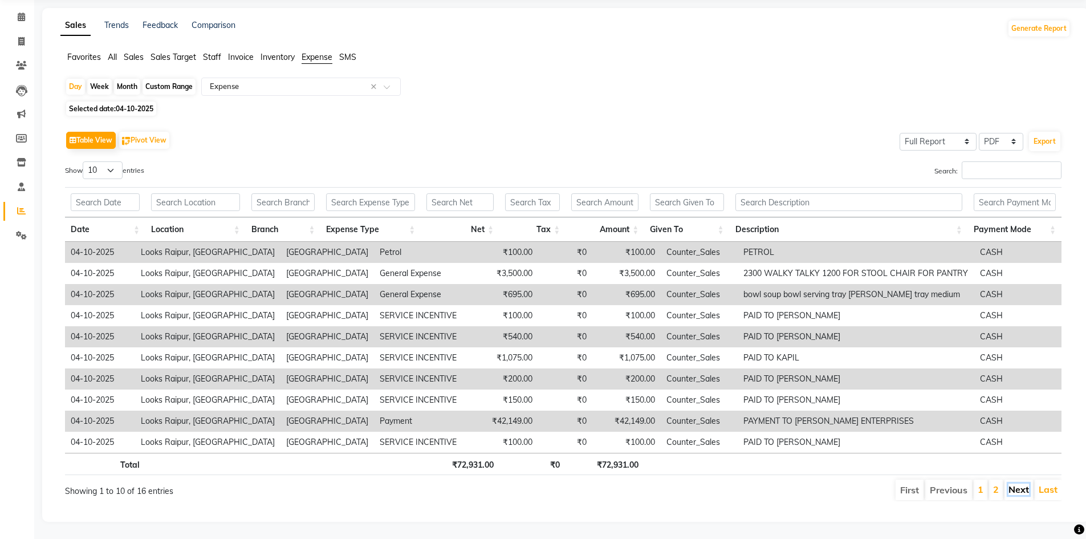
click at [1017, 484] on link "Next" at bounding box center [1019, 489] width 21 height 11
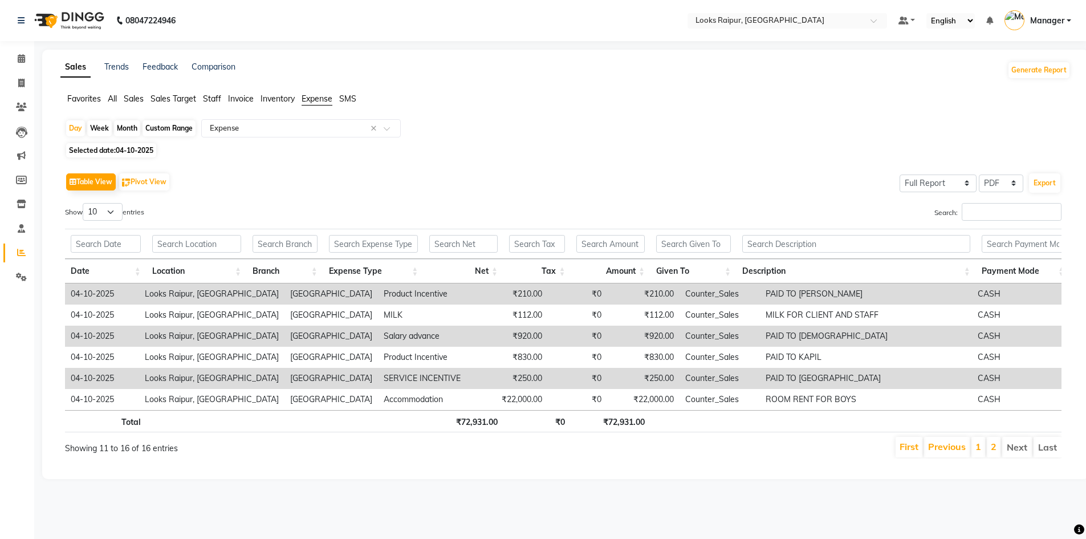
scroll to position [0, 0]
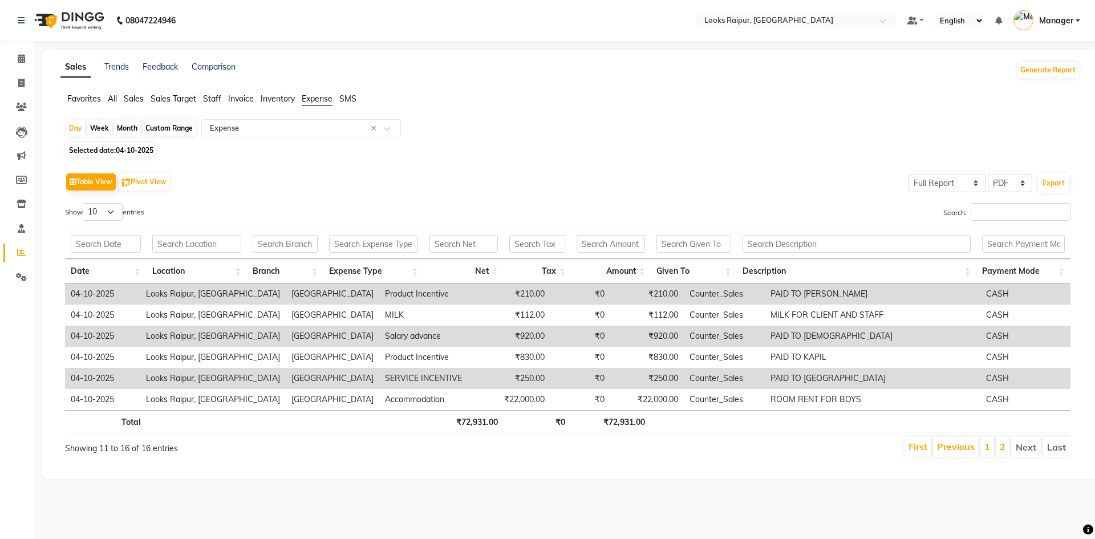
click at [1035, 448] on li "Next" at bounding box center [1026, 447] width 30 height 21
click at [1006, 447] on li "2" at bounding box center [1003, 447] width 14 height 21
click at [999, 449] on li "2" at bounding box center [1003, 447] width 14 height 21
click at [986, 449] on link "1" at bounding box center [987, 446] width 6 height 11
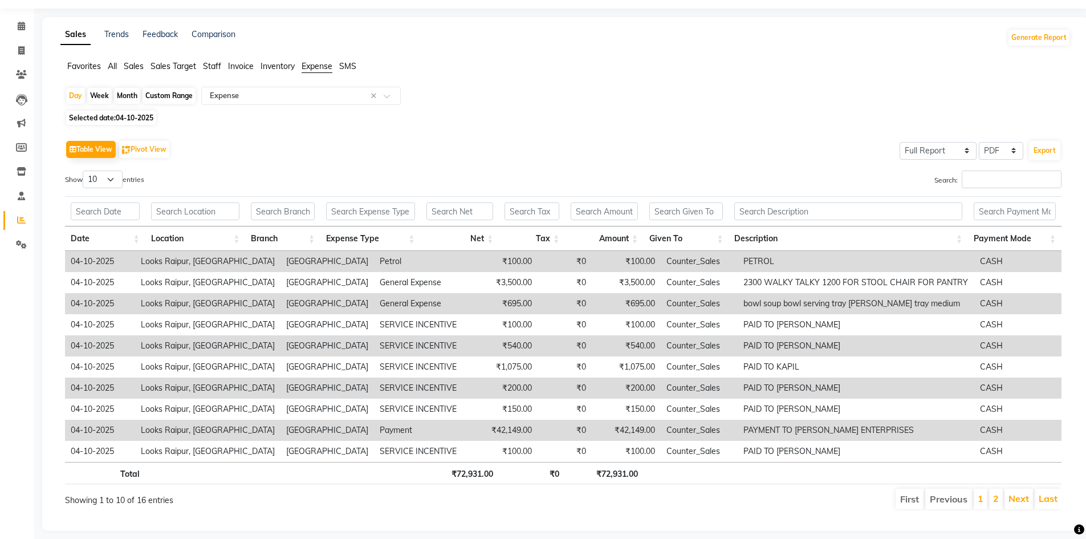
scroll to position [50, 0]
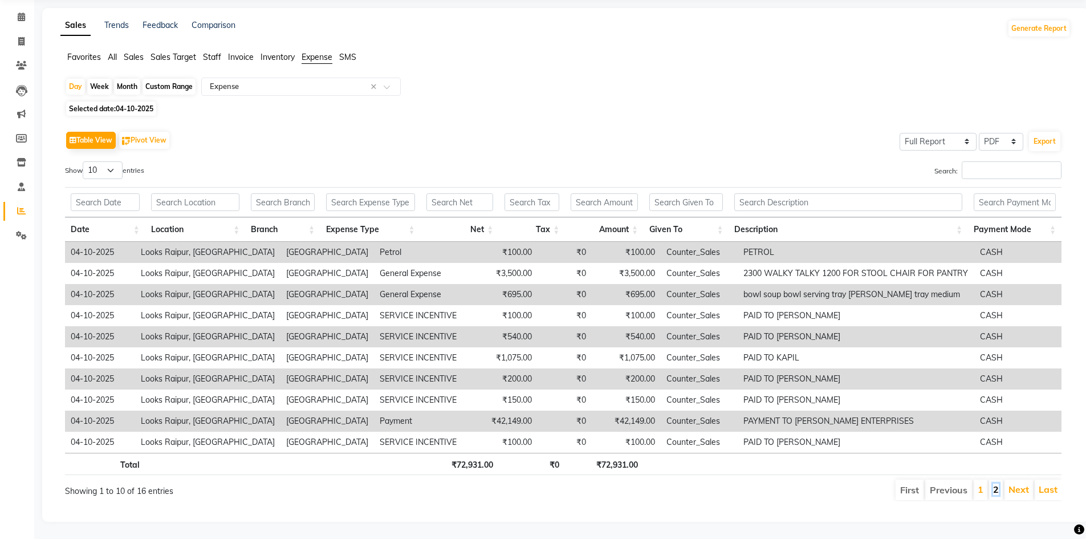
click at [998, 484] on link "2" at bounding box center [996, 489] width 6 height 11
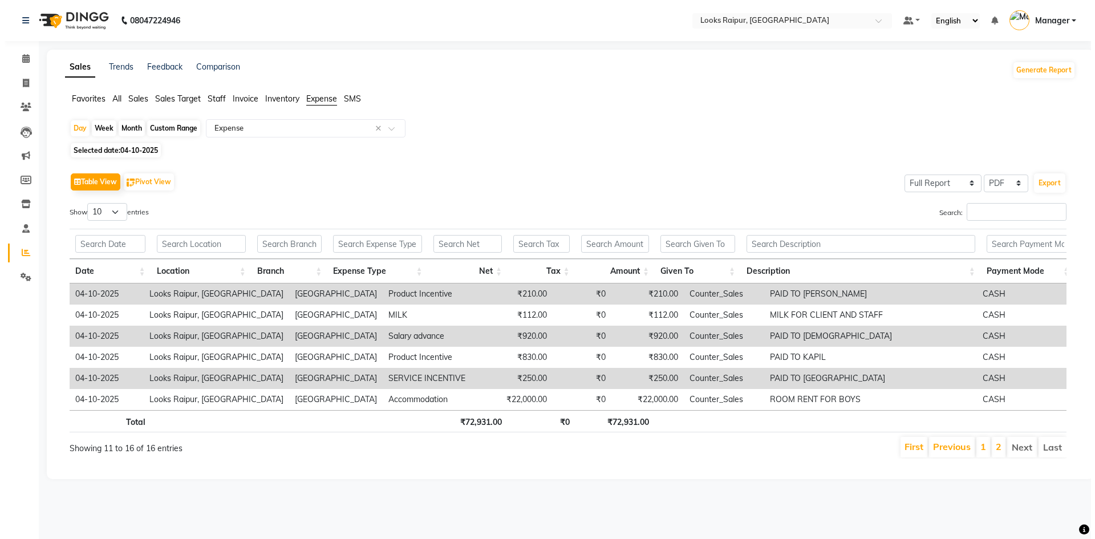
scroll to position [0, 0]
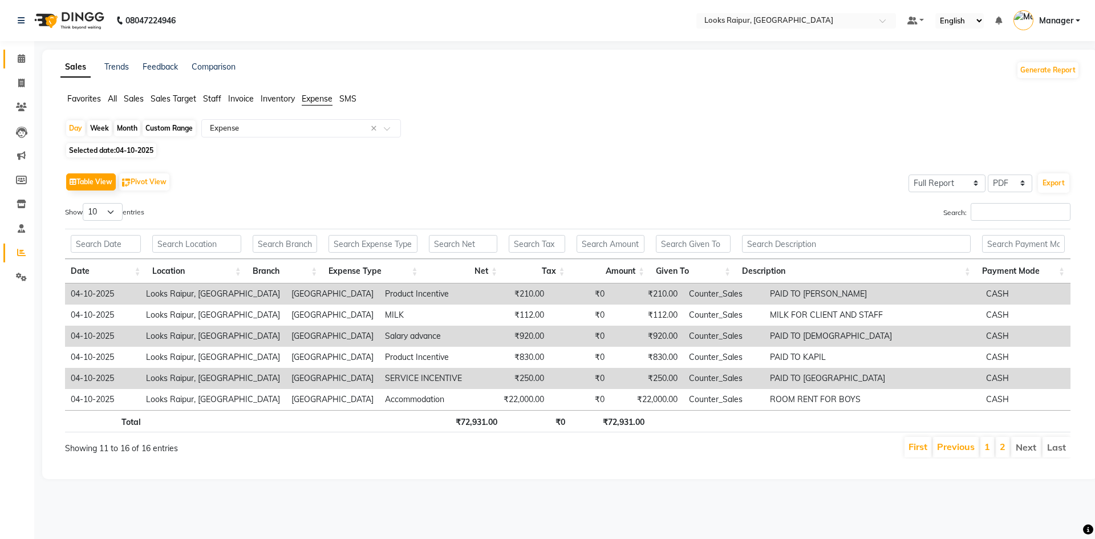
click at [32, 50] on li "Calendar" at bounding box center [17, 59] width 34 height 25
click at [22, 61] on icon at bounding box center [21, 58] width 7 height 9
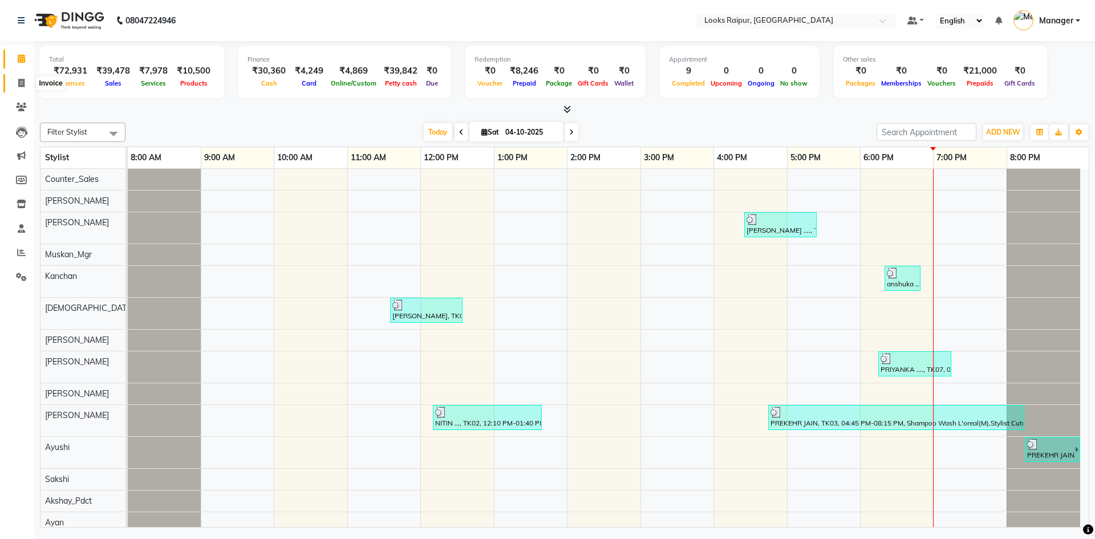
click at [17, 79] on span at bounding box center [21, 83] width 20 height 13
select select "service"
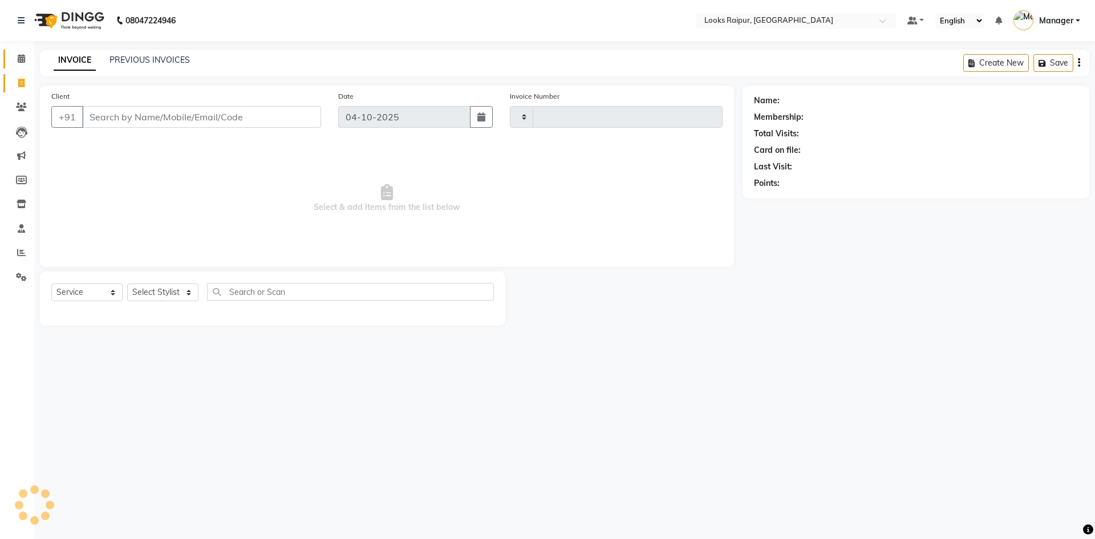
type input "0578"
select select "8606"
click at [21, 64] on span at bounding box center [21, 58] width 20 height 13
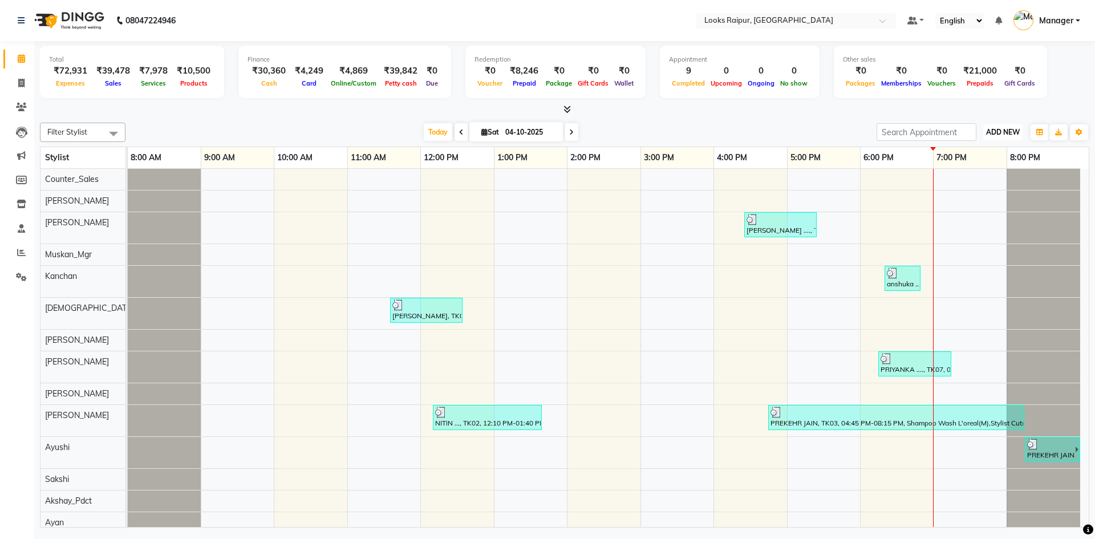
click at [1007, 129] on span "ADD NEW" at bounding box center [1003, 132] width 34 height 9
click at [977, 185] on link "Add Expense" at bounding box center [977, 183] width 90 height 15
select select "1"
select select "7834"
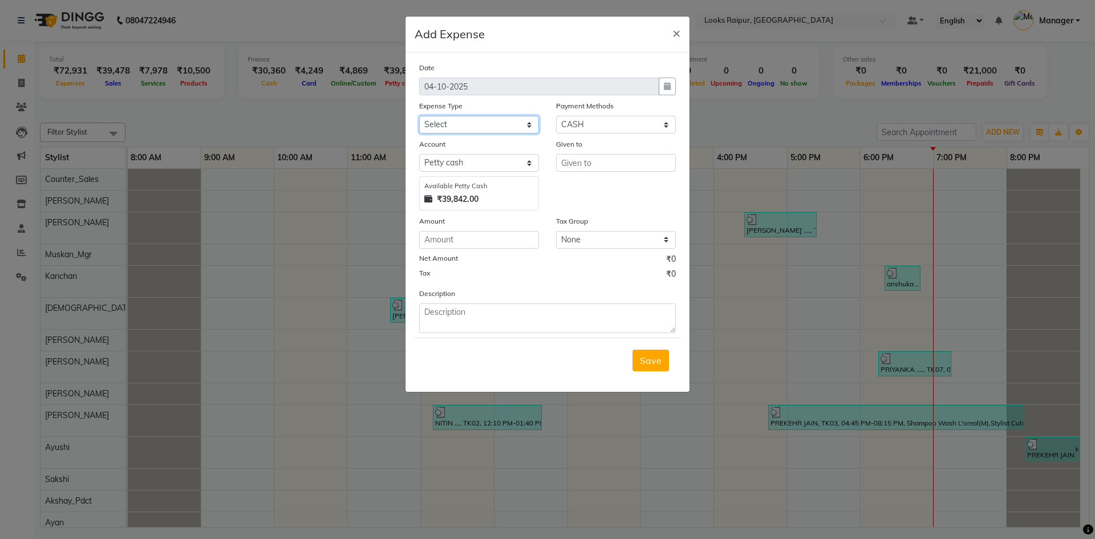
click at [466, 128] on select "Select Accommodation Aesthetics Bank Deposit BLINKIT Cash Handover Client Refun…" at bounding box center [479, 125] width 120 height 18
select select "24170"
click at [419, 116] on select "Select Accommodation Aesthetics Bank Deposit BLINKIT Cash Handover Client Refun…" at bounding box center [479, 125] width 120 height 18
click at [473, 230] on div "Amount" at bounding box center [479, 223] width 120 height 16
click at [470, 240] on input "number" at bounding box center [479, 240] width 120 height 18
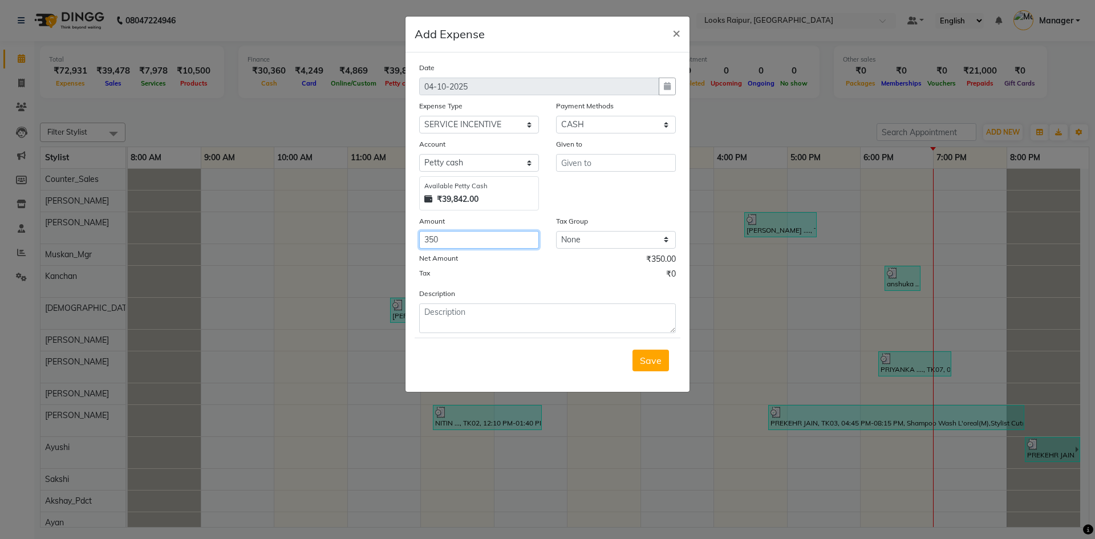
type input "350"
click at [585, 166] on input "text" at bounding box center [616, 163] width 120 height 18
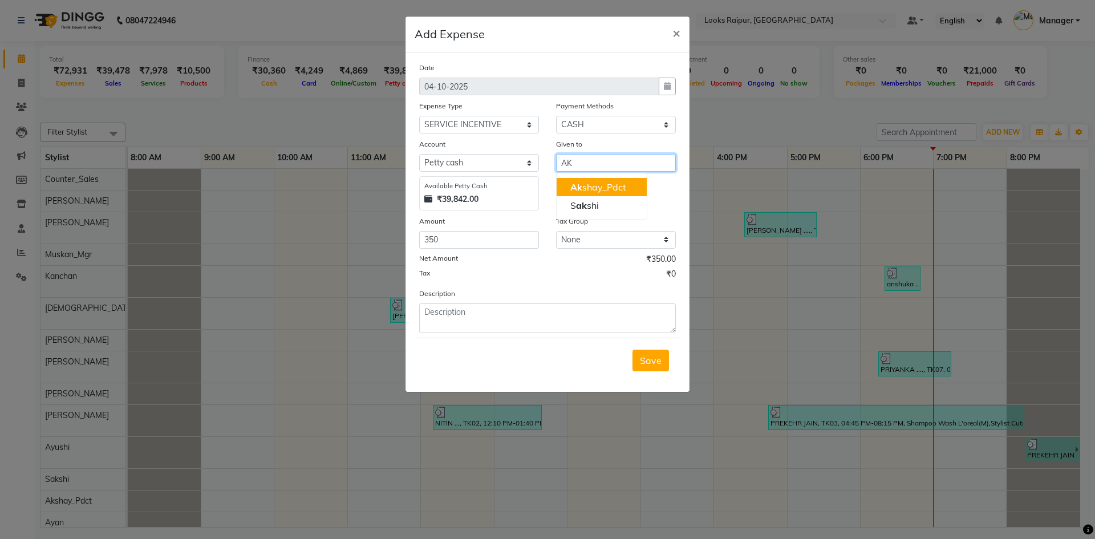
click at [582, 188] on span "Ak" at bounding box center [576, 186] width 12 height 11
type input "Akshay_Pdct"
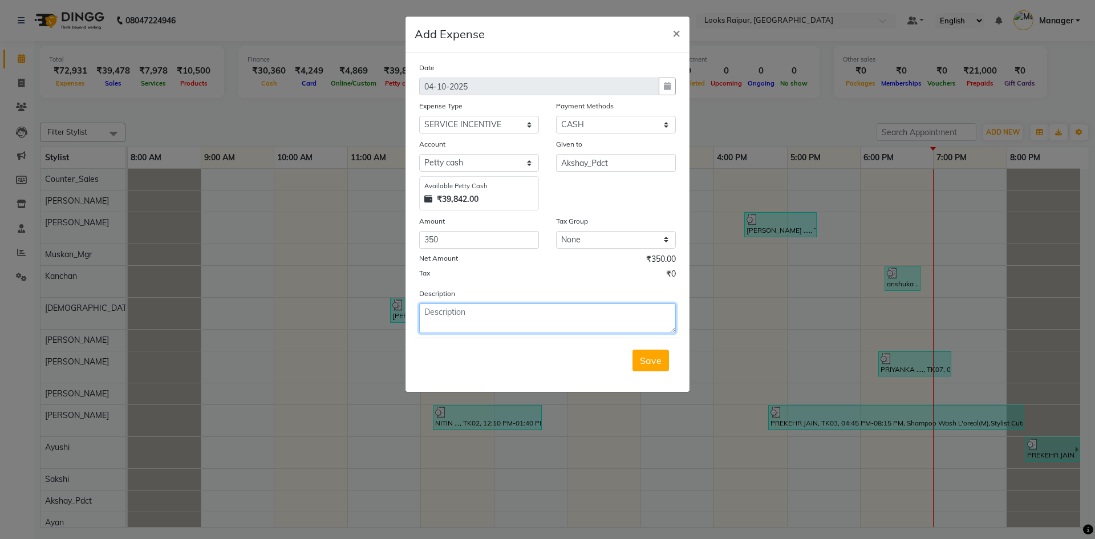
click at [465, 315] on textarea at bounding box center [547, 318] width 257 height 30
drag, startPoint x: 504, startPoint y: 309, endPoint x: 416, endPoint y: 310, distance: 87.3
click at [416, 310] on div "Description INCENTIVE GIVEN" at bounding box center [548, 310] width 274 height 46
type textarea "INCENTIVE GIVEN"
click at [646, 362] on span "Save" at bounding box center [651, 360] width 22 height 11
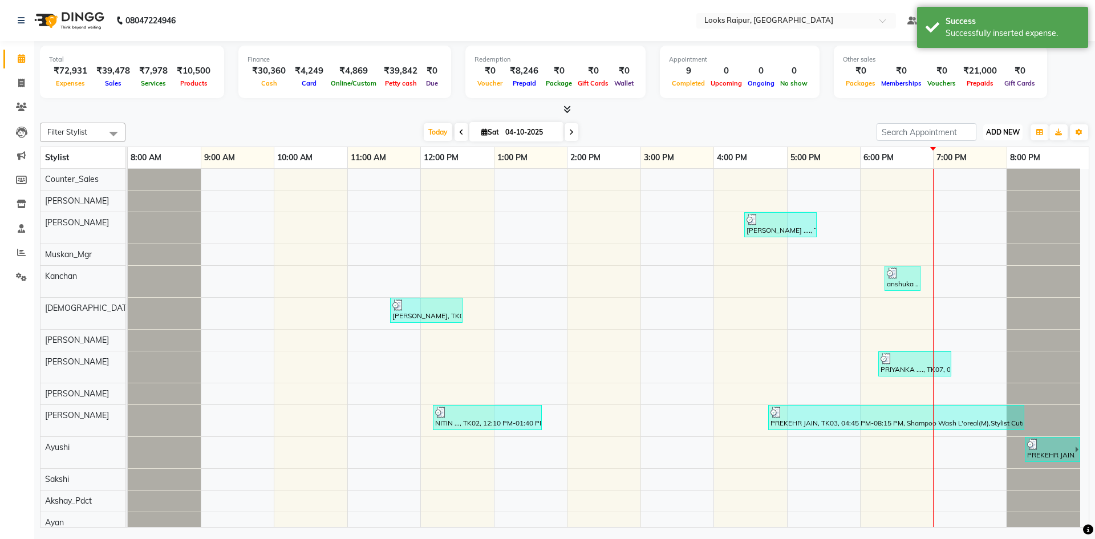
click at [1002, 137] on button "ADD NEW Toggle Dropdown" at bounding box center [1002, 132] width 39 height 16
click at [961, 184] on link "Add Expense" at bounding box center [977, 183] width 90 height 15
select select "1"
select select "7834"
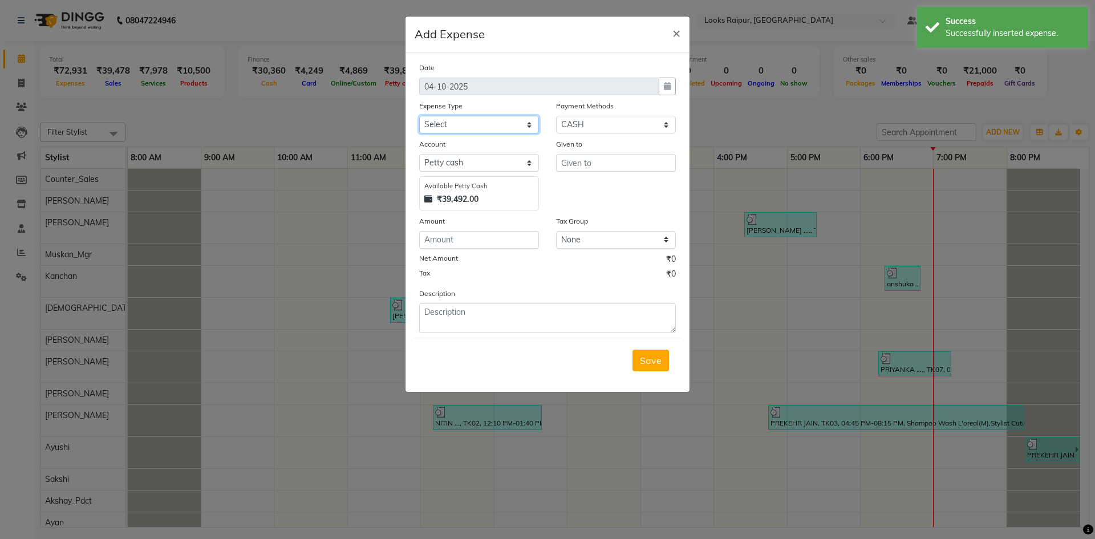
click at [432, 121] on select "Select Accommodation Aesthetics Bank Deposit BLINKIT Cash Handover Client Refun…" at bounding box center [479, 125] width 120 height 18
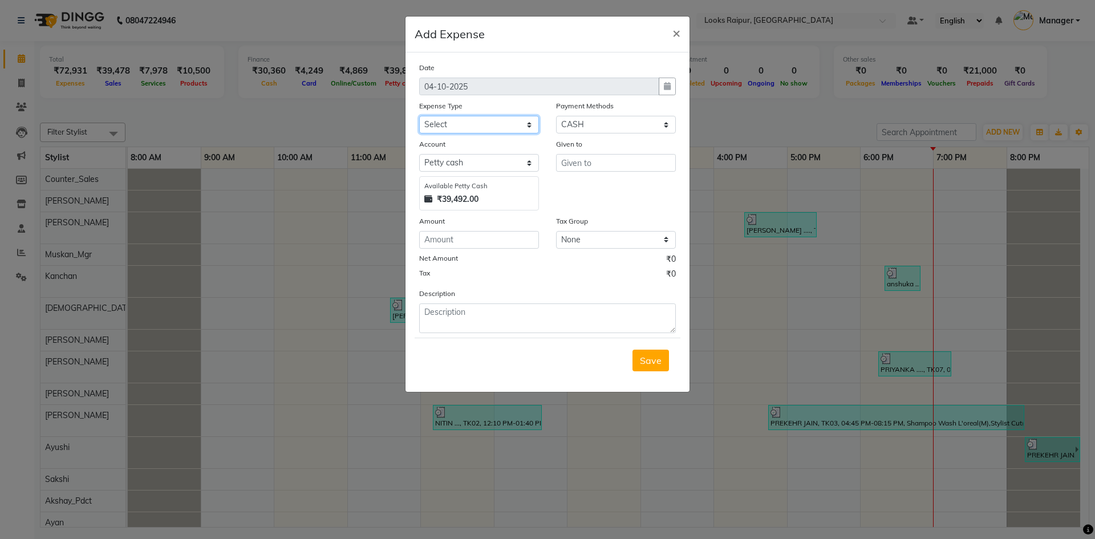
select select "24170"
click at [419, 116] on select "Select Accommodation Aesthetics Bank Deposit BLINKIT Cash Handover Client Refun…" at bounding box center [479, 125] width 120 height 18
click at [561, 166] on input "text" at bounding box center [616, 163] width 120 height 18
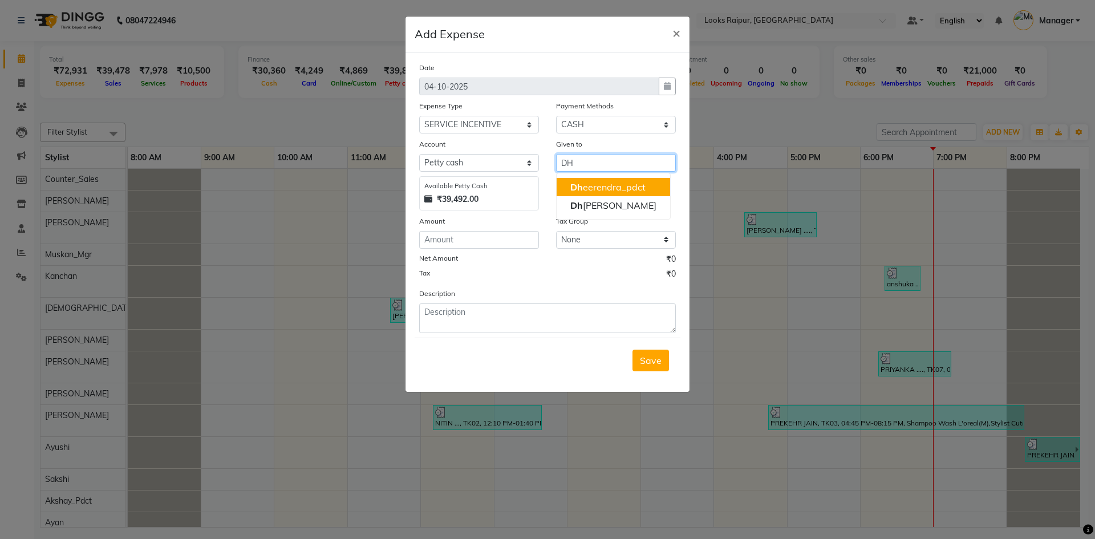
click at [575, 186] on span "Dh" at bounding box center [576, 186] width 13 height 11
type input "Dheerendra_pdct"
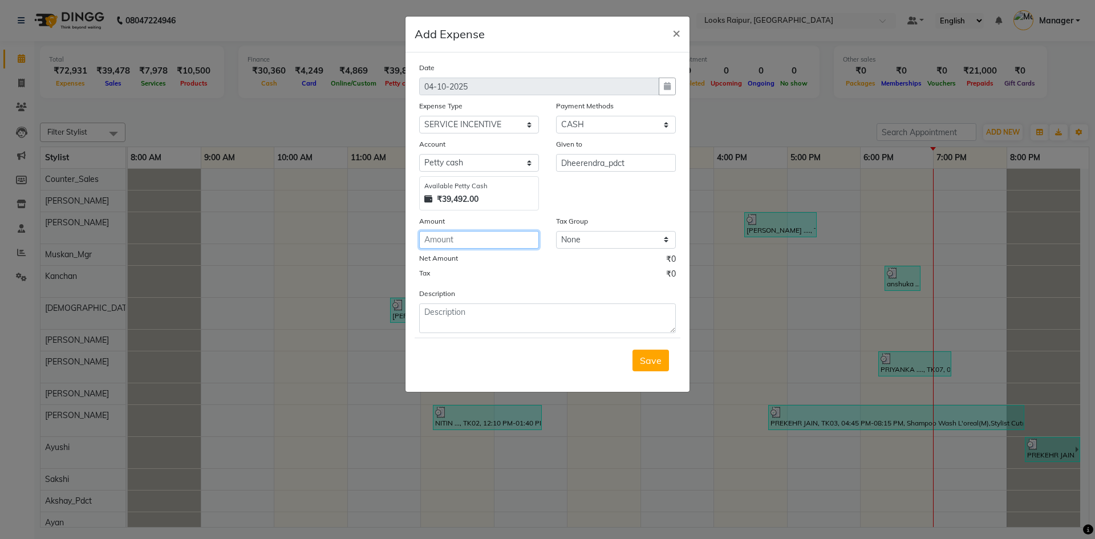
click at [457, 240] on input "number" at bounding box center [479, 240] width 120 height 18
type input "200"
click at [444, 315] on textarea at bounding box center [547, 318] width 257 height 30
paste textarea "INCENTIVE GIVEN"
type textarea "INCENTIVE GIVEN"
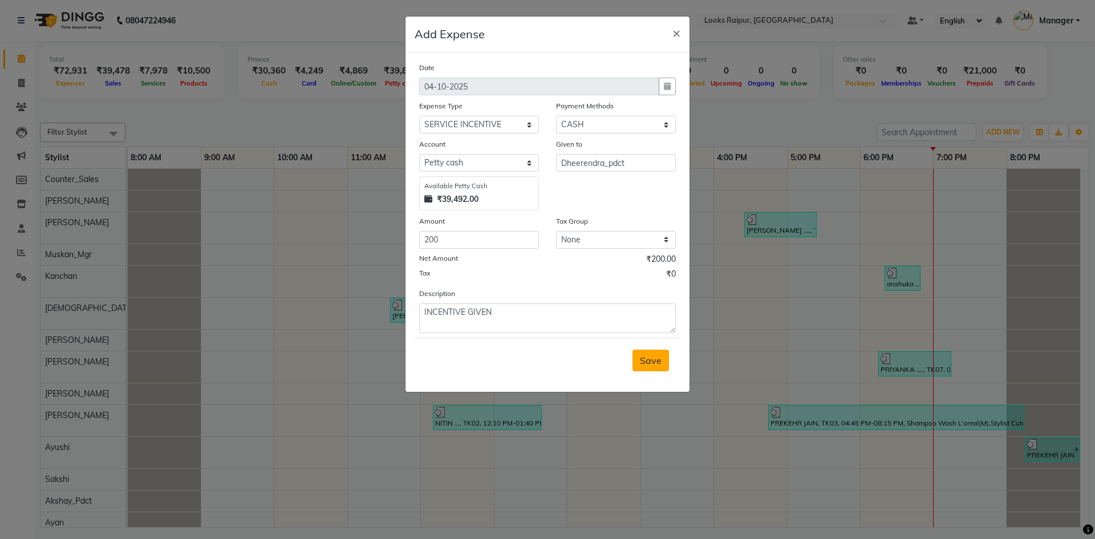
click at [652, 359] on span "Save" at bounding box center [651, 360] width 22 height 11
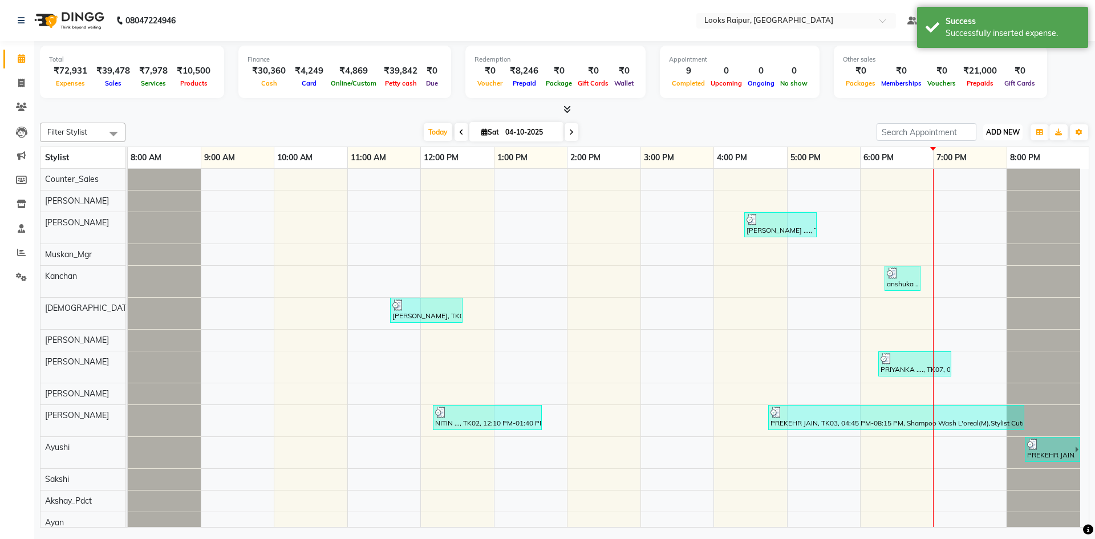
click at [997, 132] on span "ADD NEW" at bounding box center [1003, 132] width 34 height 9
click at [960, 185] on link "Add Expense" at bounding box center [977, 183] width 90 height 15
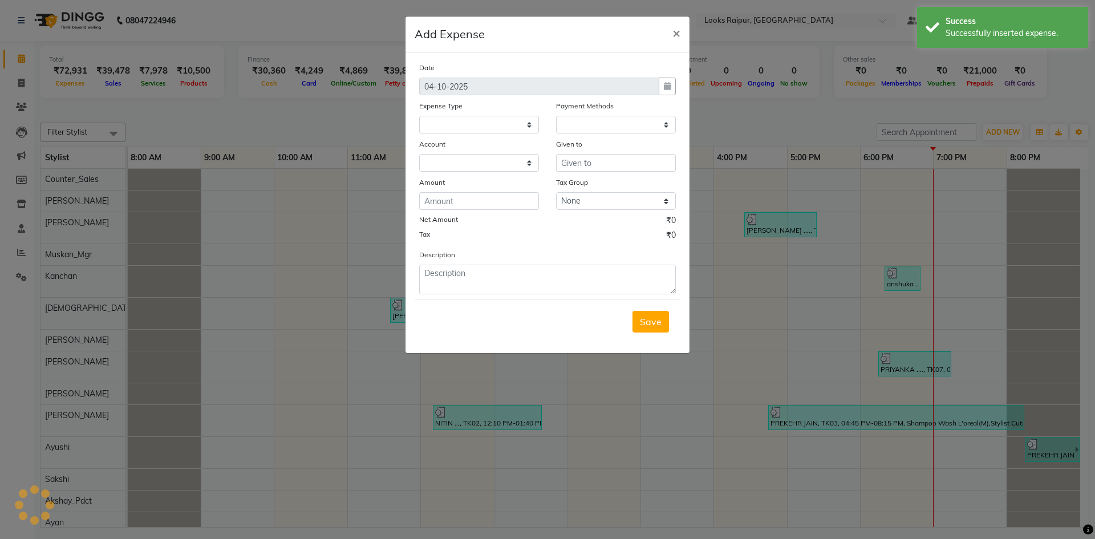
select select
select select "1"
select select "7834"
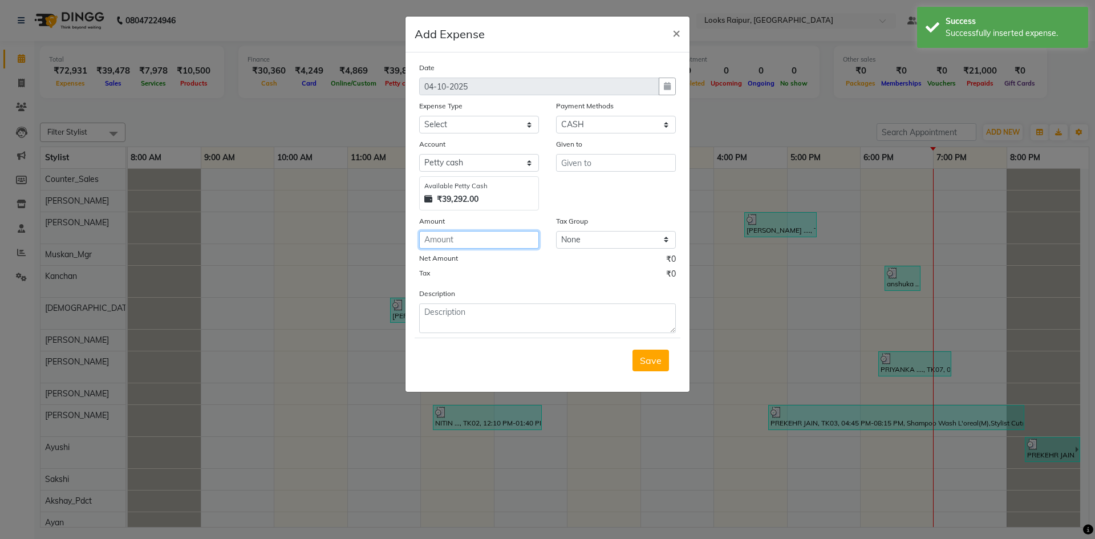
click at [462, 241] on input "number" at bounding box center [479, 240] width 120 height 18
type input "50"
click at [464, 123] on select "Select Accommodation Aesthetics Bank Deposit BLINKIT Cash Handover Client Refun…" at bounding box center [479, 125] width 120 height 18
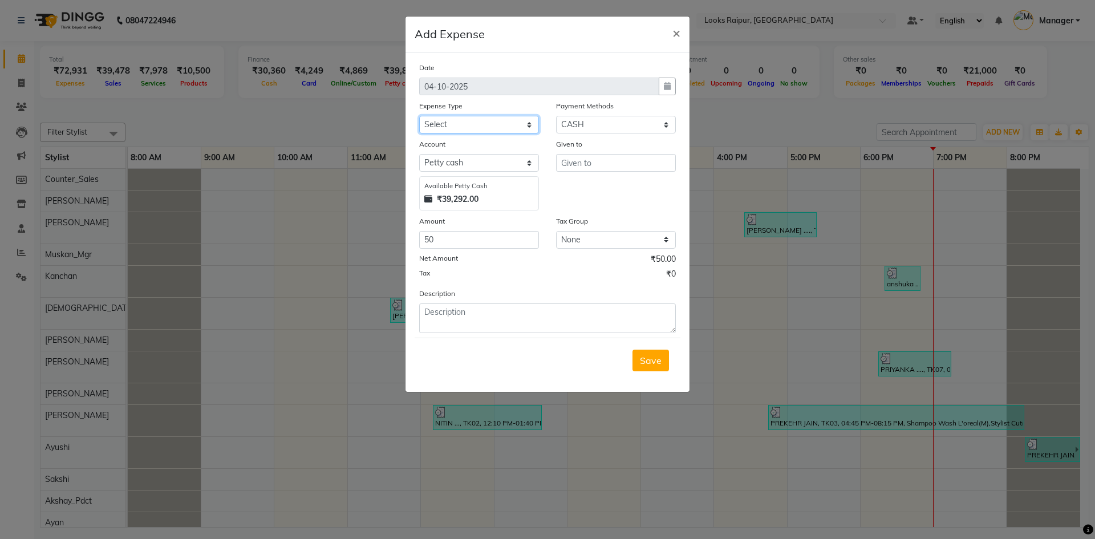
select select "24170"
click at [419, 116] on select "Select Accommodation Aesthetics Bank Deposit BLINKIT Cash Handover Client Refun…" at bounding box center [479, 125] width 120 height 18
click at [603, 165] on input "text" at bounding box center [616, 163] width 120 height 18
click at [607, 190] on ngb-highlight "Ume sh_pdct" at bounding box center [597, 186] width 54 height 11
type input "Umesh_pdct"
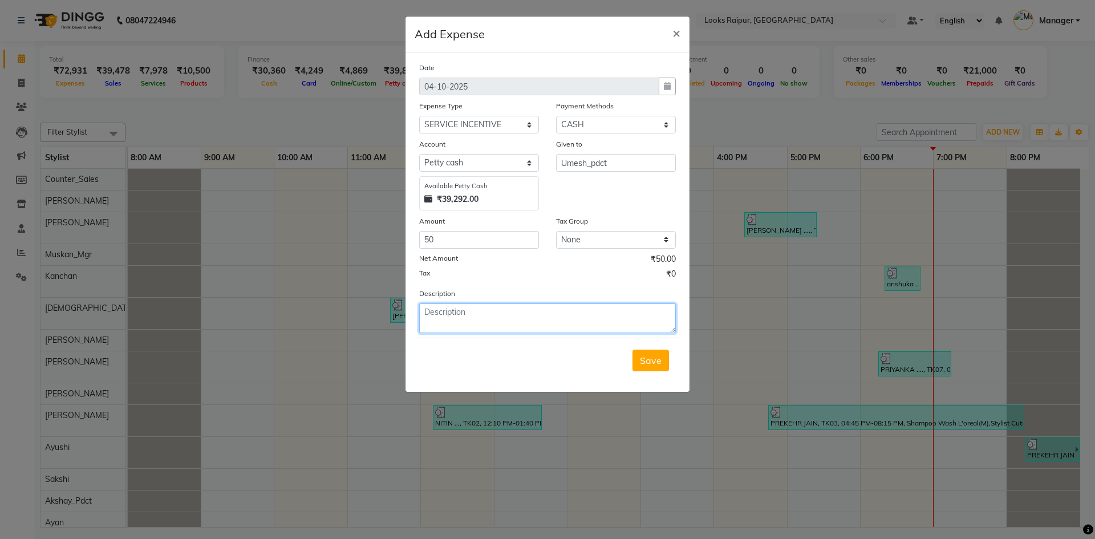
click at [457, 312] on textarea at bounding box center [547, 318] width 257 height 30
paste textarea "INCENTIVE GIVEN"
type textarea "INCENTIVE GIVEN"
click at [639, 366] on button "Save" at bounding box center [650, 361] width 36 height 22
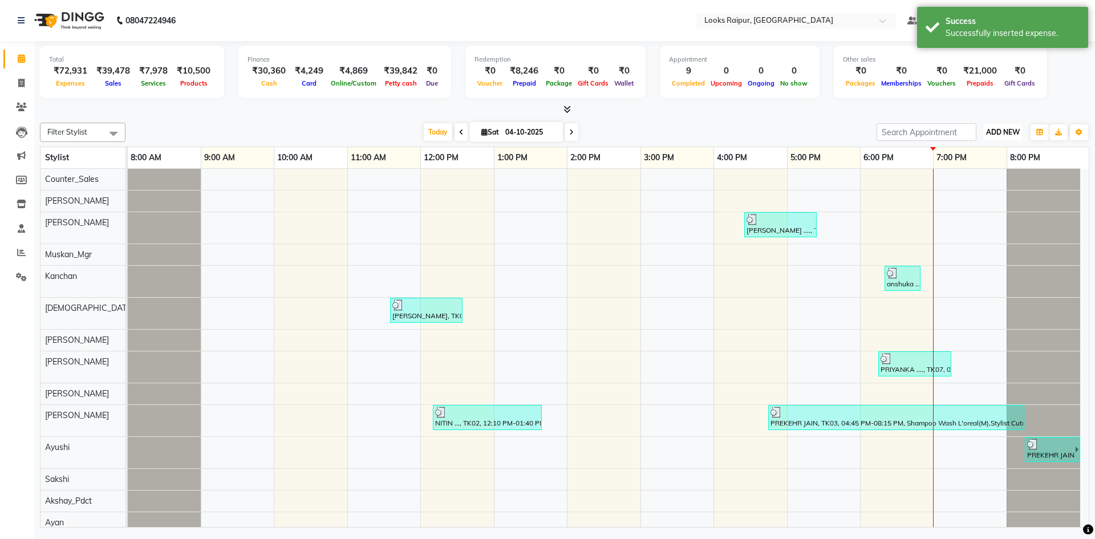
click at [1004, 135] on span "ADD NEW" at bounding box center [1003, 132] width 34 height 9
click at [957, 187] on link "Add Expense" at bounding box center [977, 183] width 90 height 15
select select "1"
select select "7834"
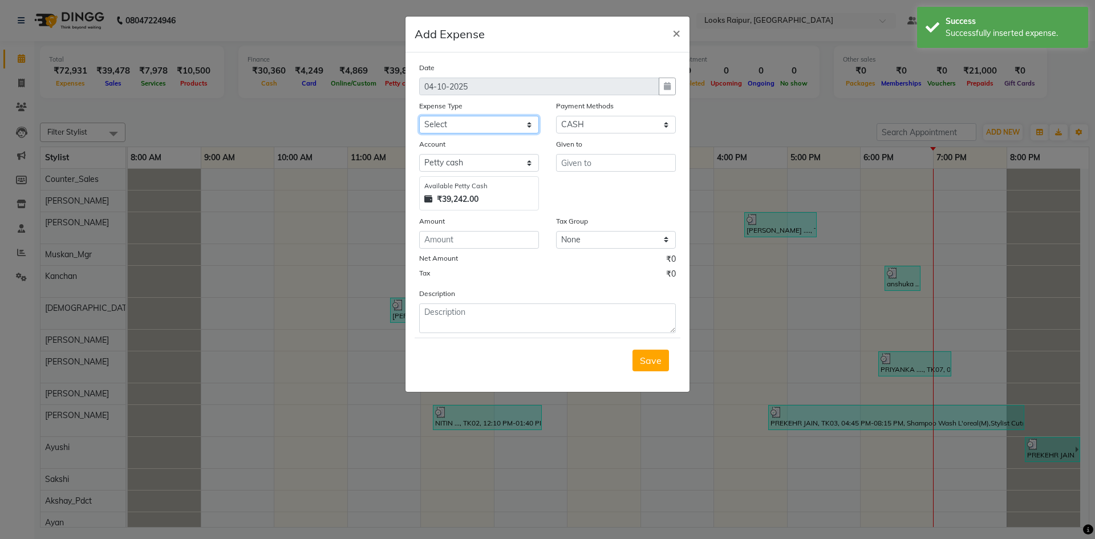
click at [452, 123] on select "Select Accommodation Aesthetics Bank Deposit BLINKIT Cash Handover Client Refun…" at bounding box center [479, 125] width 120 height 18
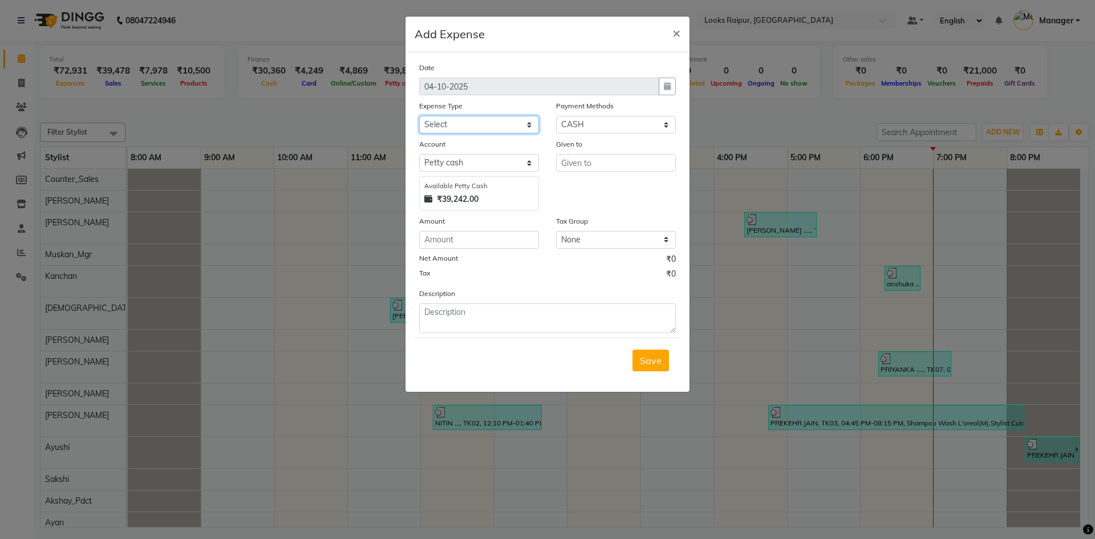
select select "24888"
click at [419, 116] on select "Select Accommodation Aesthetics Bank Deposit BLINKIT Cash Handover Client Refun…" at bounding box center [479, 125] width 120 height 18
click at [479, 242] on input "number" at bounding box center [479, 240] width 120 height 18
type input "147"
click at [480, 314] on textarea at bounding box center [547, 318] width 257 height 30
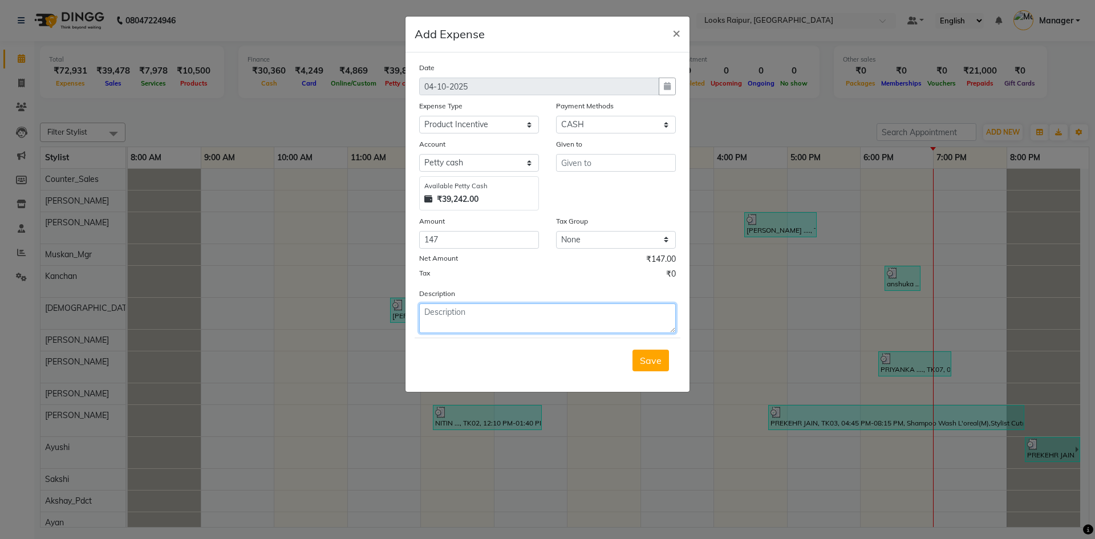
paste textarea "INCENTIVE GIVEN"
type textarea "INCENTIVE GIVEN"
click at [574, 161] on input "text" at bounding box center [616, 163] width 120 height 18
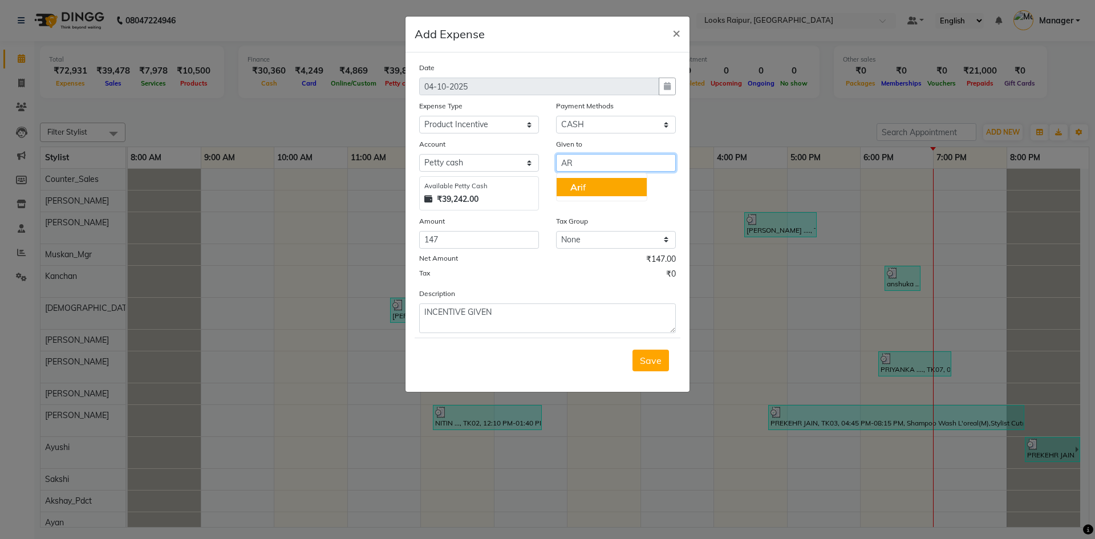
click at [591, 186] on button "Ar if" at bounding box center [602, 187] width 90 height 18
type input "[PERSON_NAME]"
click at [651, 363] on span "Save" at bounding box center [651, 360] width 22 height 11
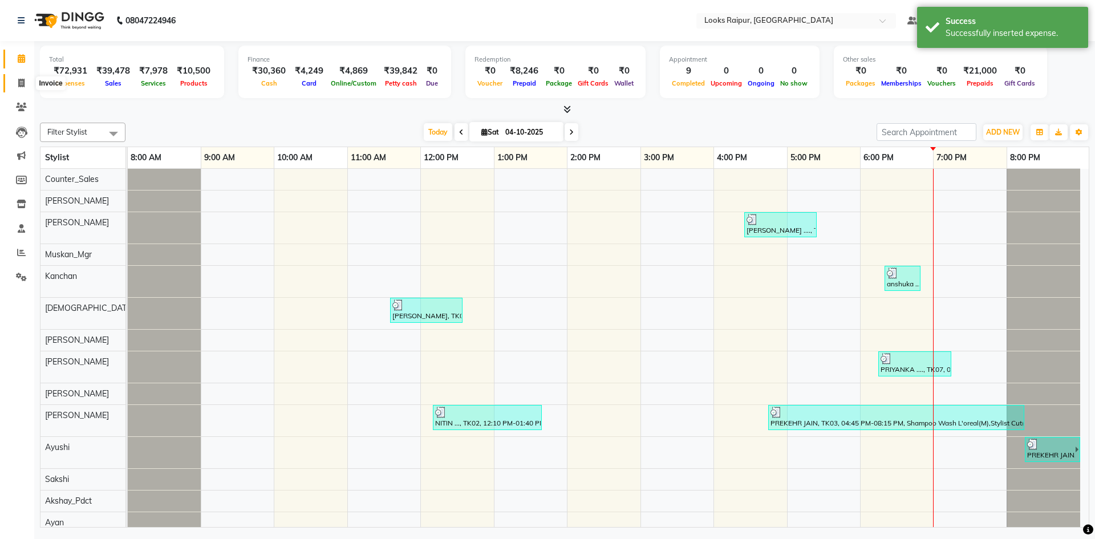
click at [19, 80] on icon at bounding box center [21, 83] width 6 height 9
select select "service"
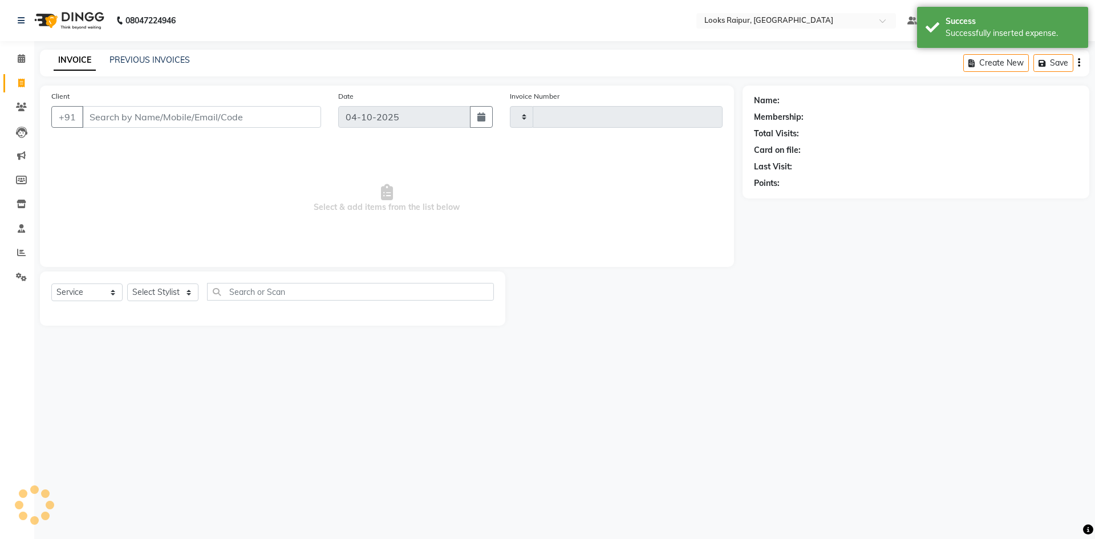
type input "0578"
select select "8606"
click at [15, 58] on span at bounding box center [21, 58] width 20 height 13
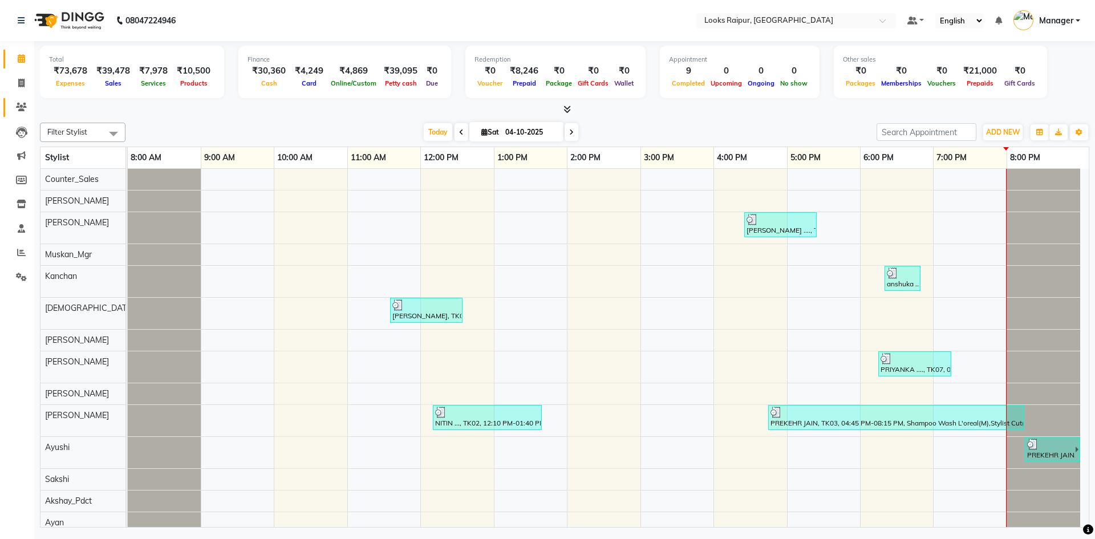
click at [20, 116] on link "Clients" at bounding box center [16, 107] width 27 height 19
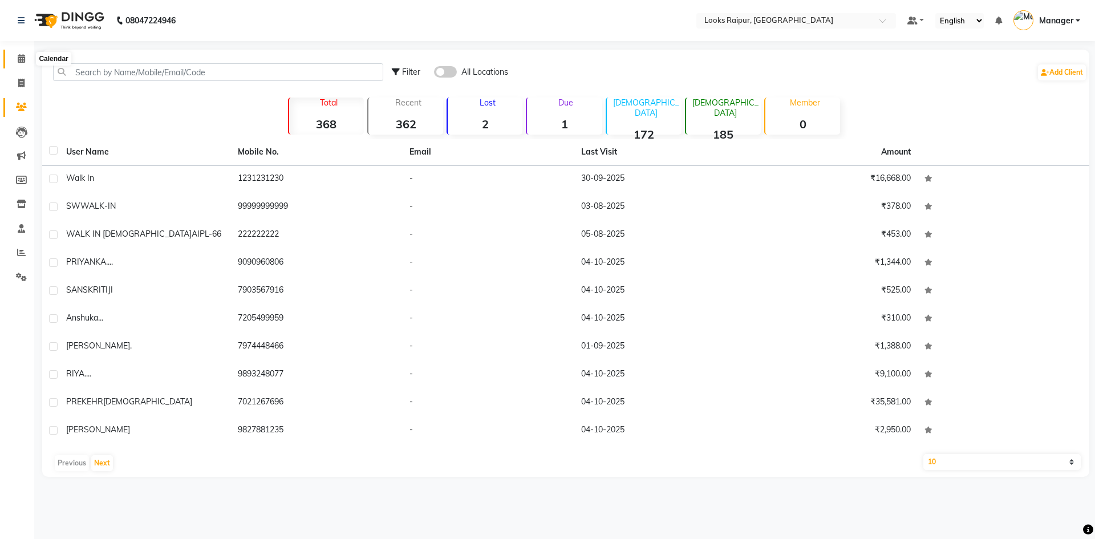
click at [19, 55] on icon at bounding box center [21, 58] width 7 height 9
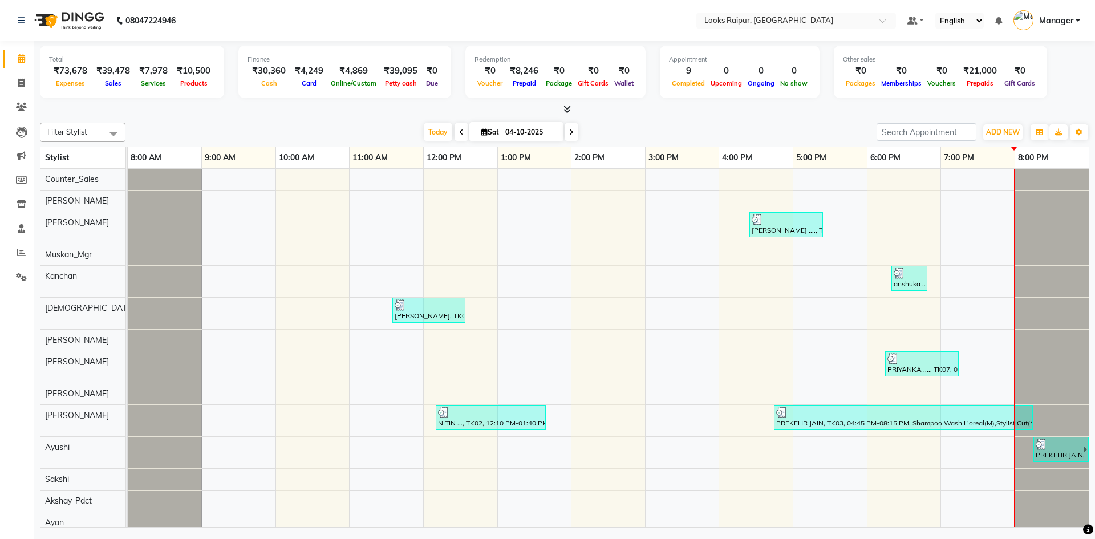
click at [570, 114] on span at bounding box center [565, 110] width 12 height 12
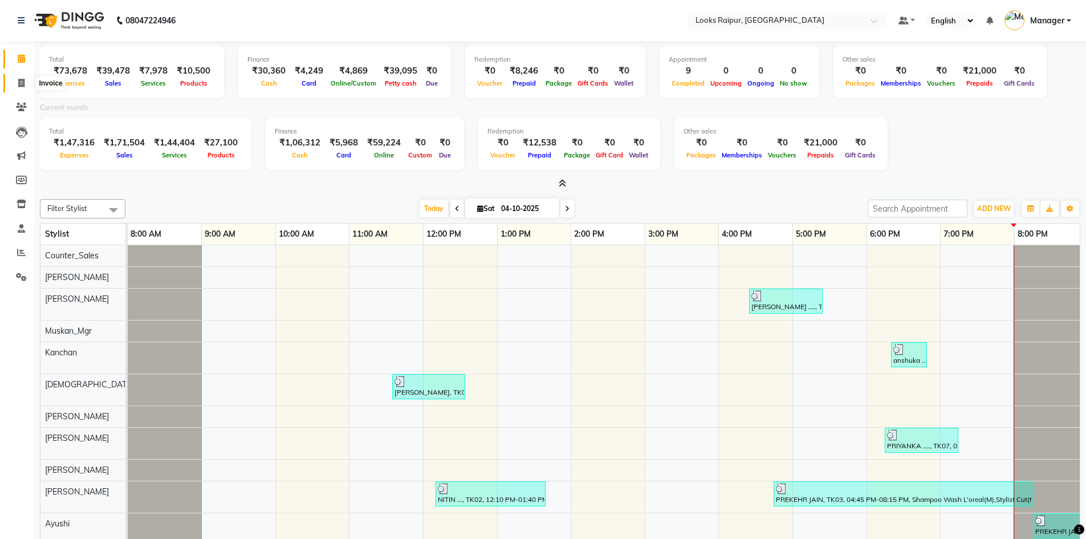
click at [22, 80] on icon at bounding box center [21, 83] width 6 height 9
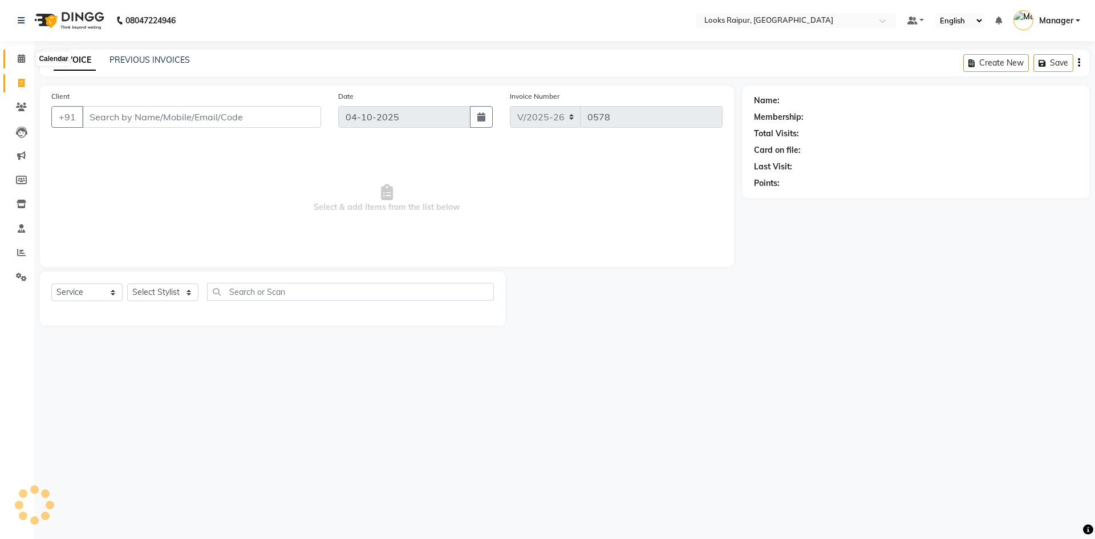
click at [22, 56] on icon at bounding box center [21, 58] width 7 height 9
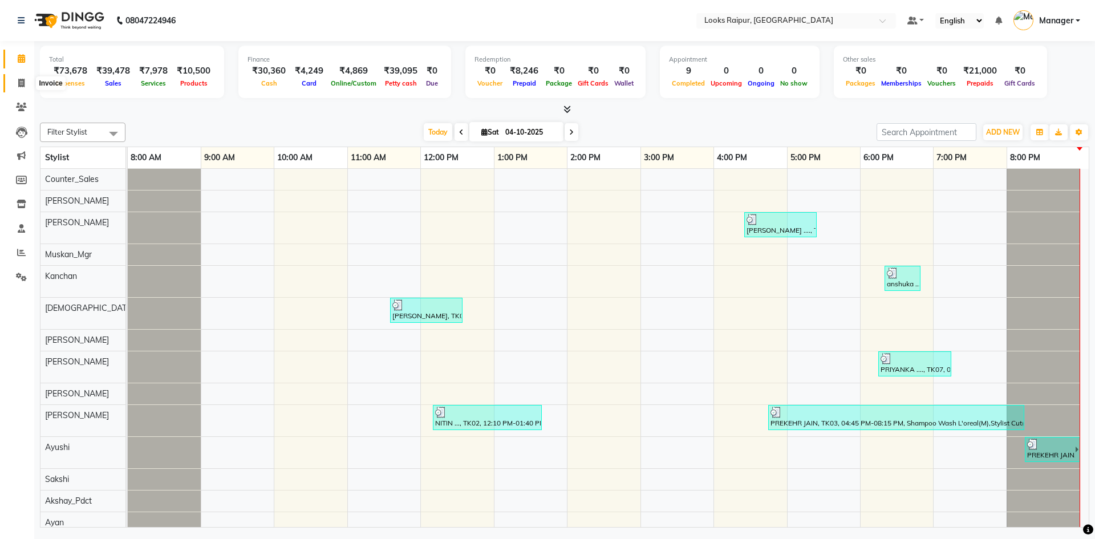
click at [22, 86] on icon at bounding box center [21, 83] width 6 height 9
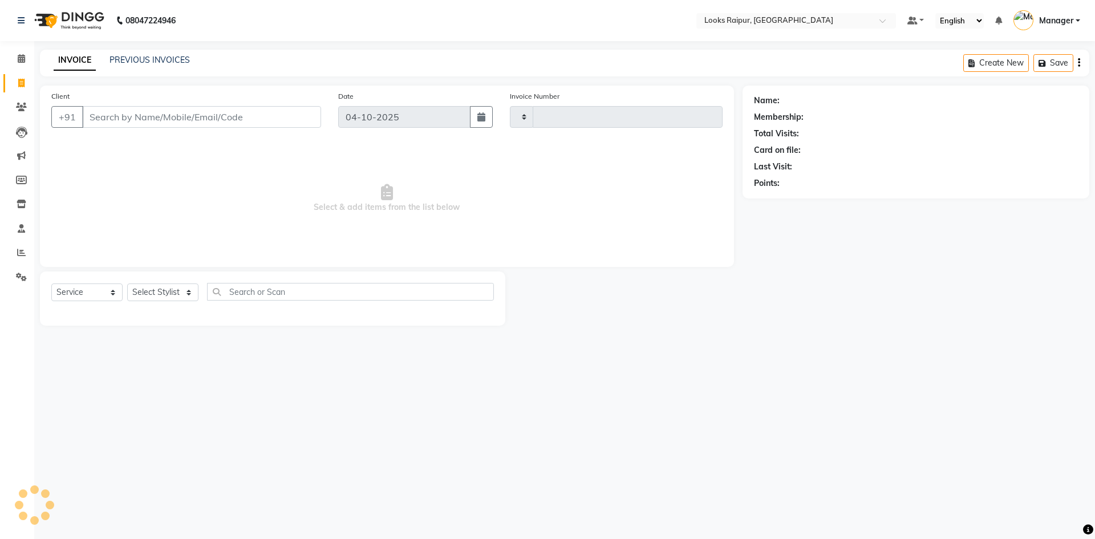
click at [137, 54] on div "PREVIOUS INVOICES" at bounding box center [149, 60] width 80 height 12
click at [155, 62] on link "PREVIOUS INVOICES" at bounding box center [149, 60] width 80 height 10
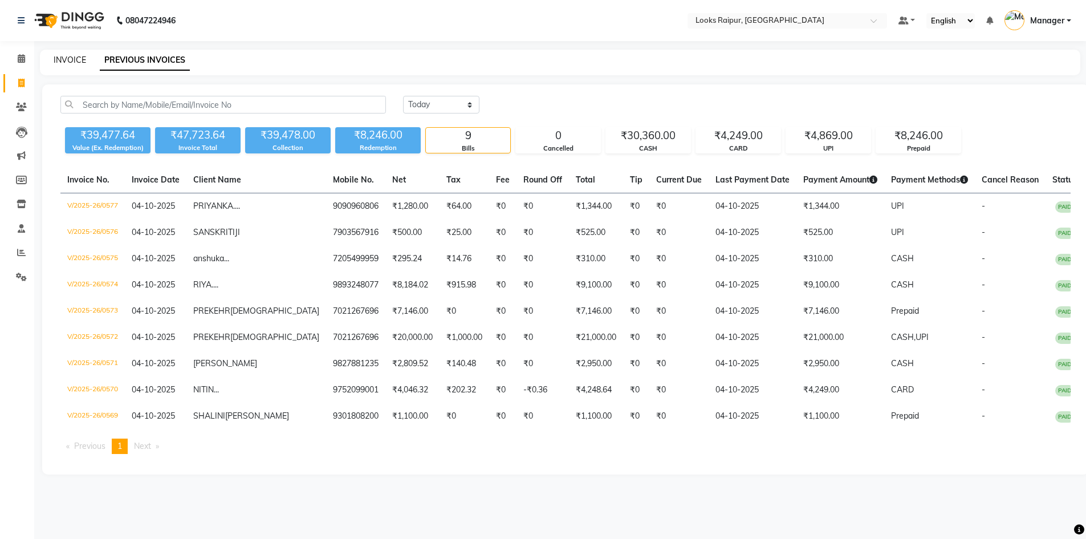
click at [74, 61] on link "INVOICE" at bounding box center [70, 60] width 33 height 10
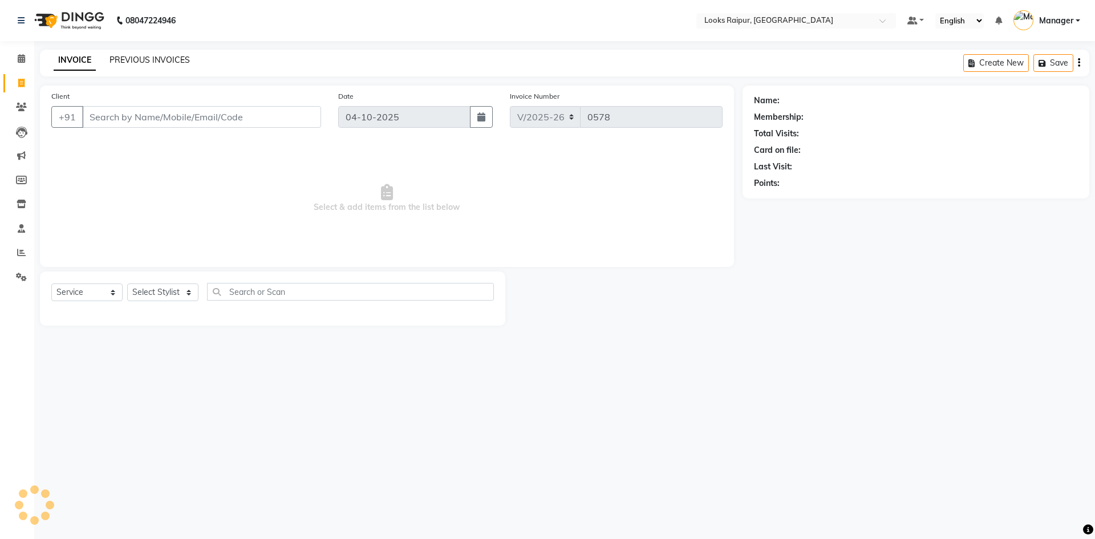
click at [140, 61] on link "PREVIOUS INVOICES" at bounding box center [149, 60] width 80 height 10
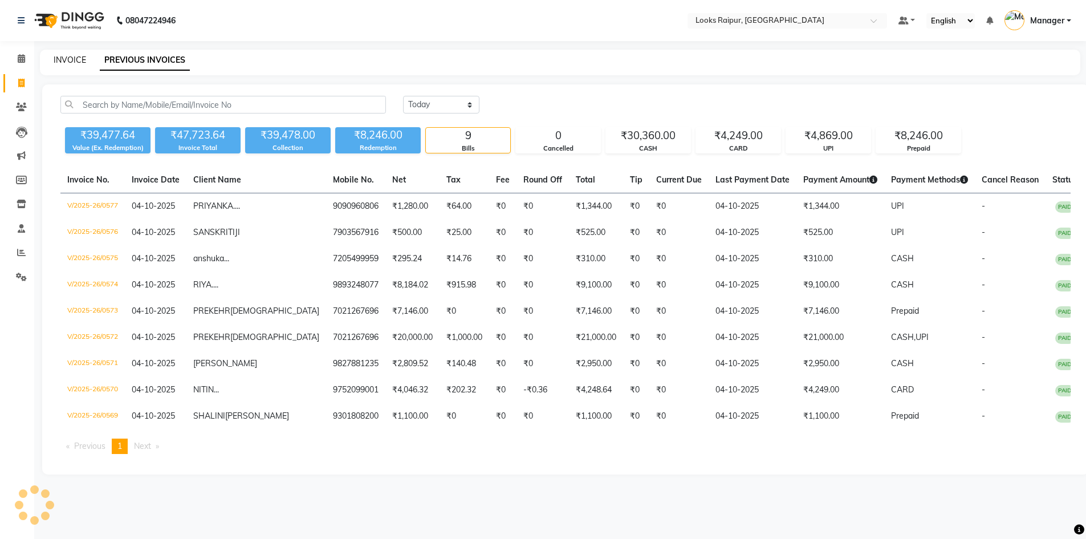
click at [72, 56] on link "INVOICE" at bounding box center [70, 60] width 33 height 10
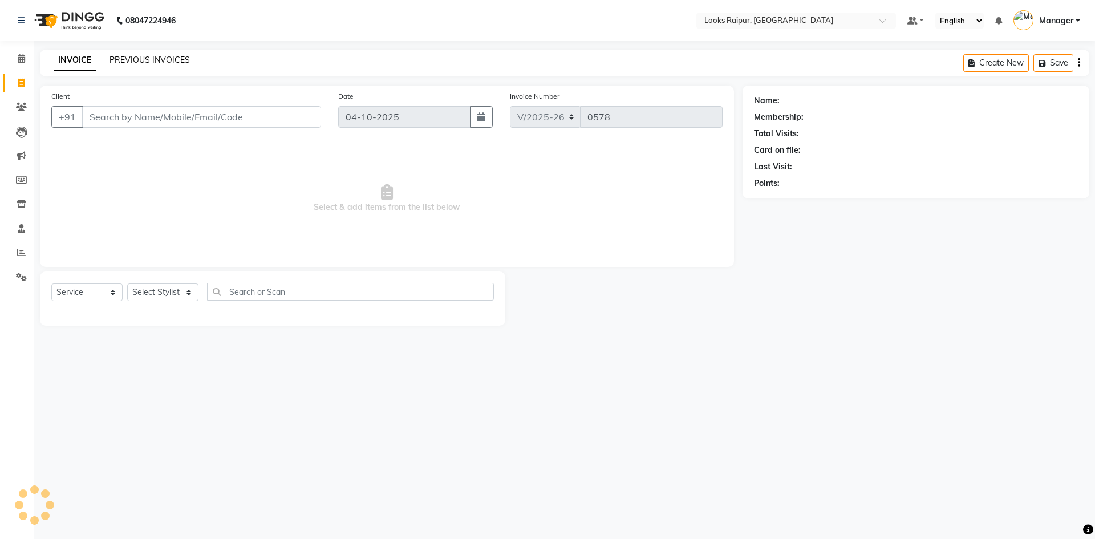
click at [135, 60] on link "PREVIOUS INVOICES" at bounding box center [149, 60] width 80 height 10
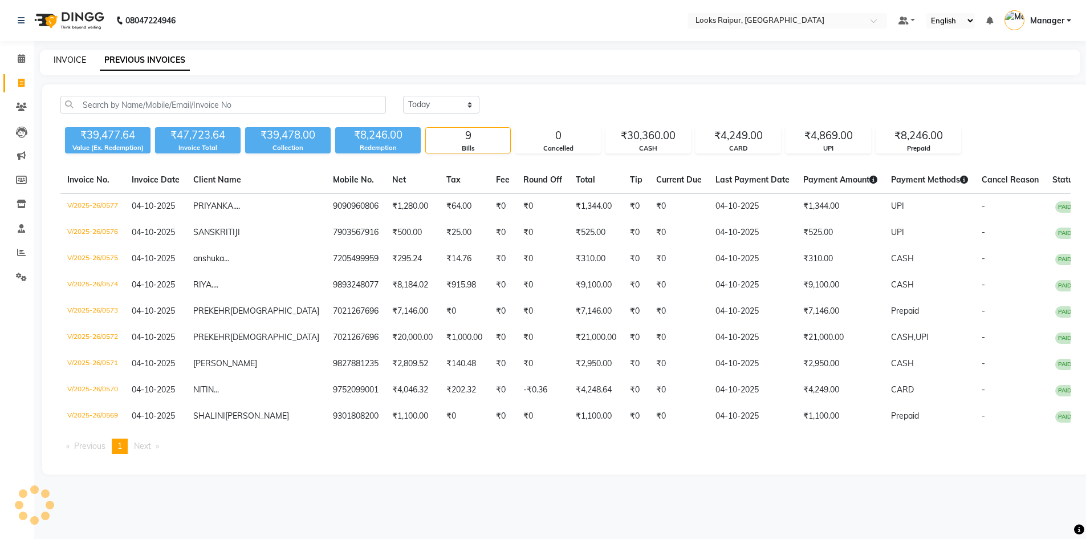
click at [82, 60] on link "INVOICE" at bounding box center [70, 60] width 33 height 10
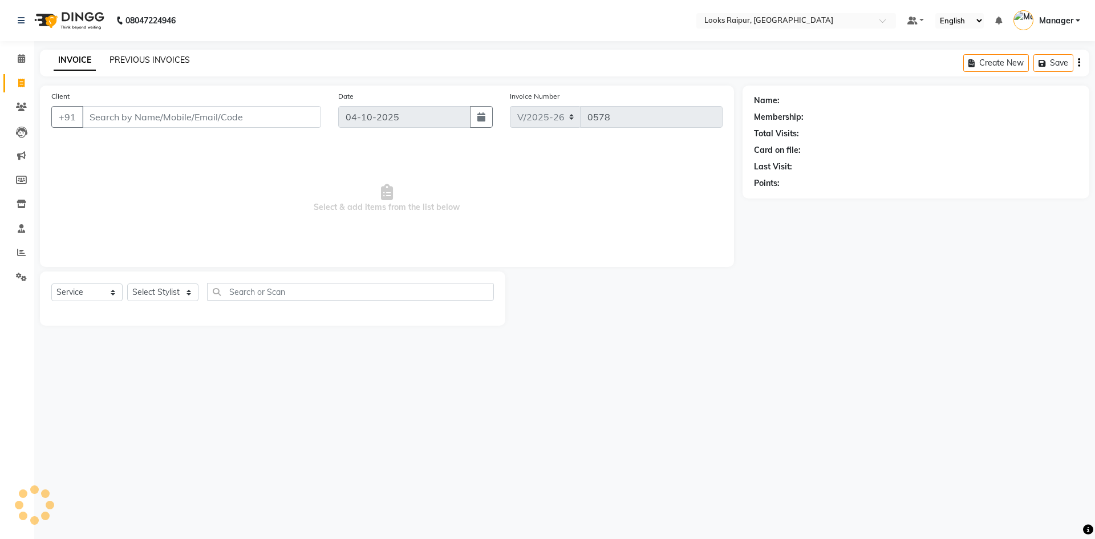
click at [128, 60] on link "PREVIOUS INVOICES" at bounding box center [149, 60] width 80 height 10
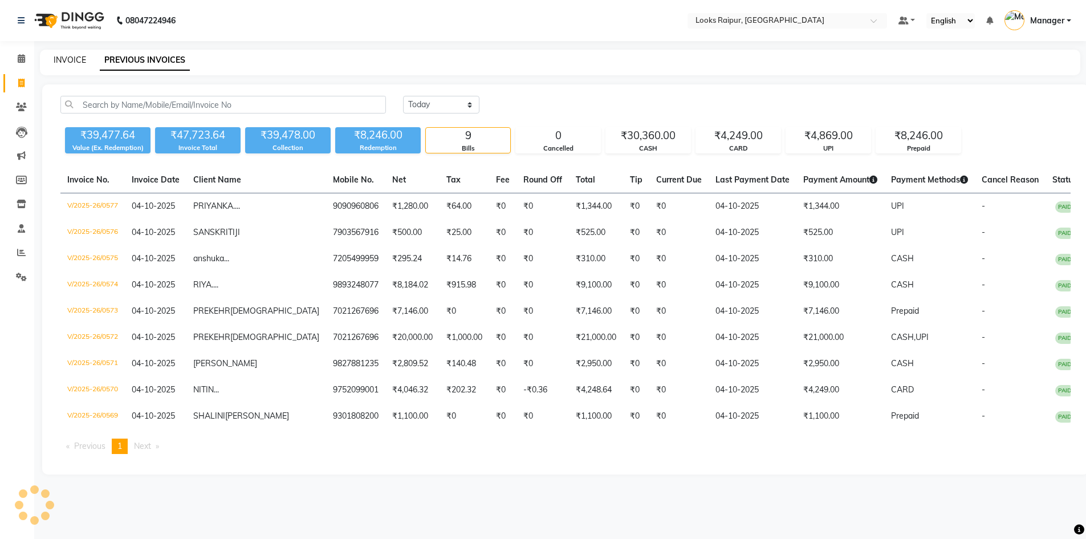
click at [72, 55] on link "INVOICE" at bounding box center [70, 60] width 33 height 10
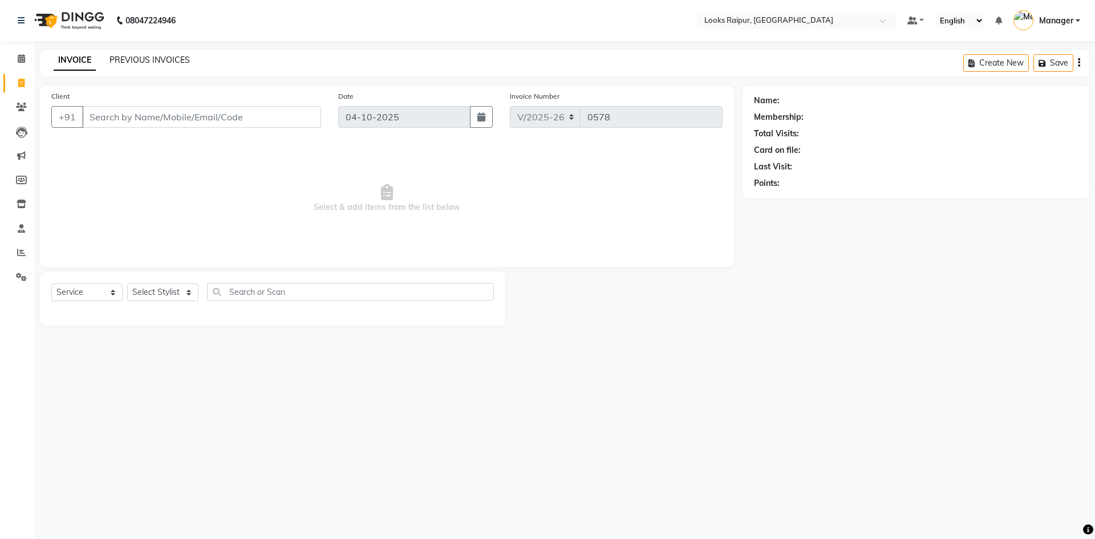
click at [137, 60] on link "PREVIOUS INVOICES" at bounding box center [149, 60] width 80 height 10
